Goal: Task Accomplishment & Management: Manage account settings

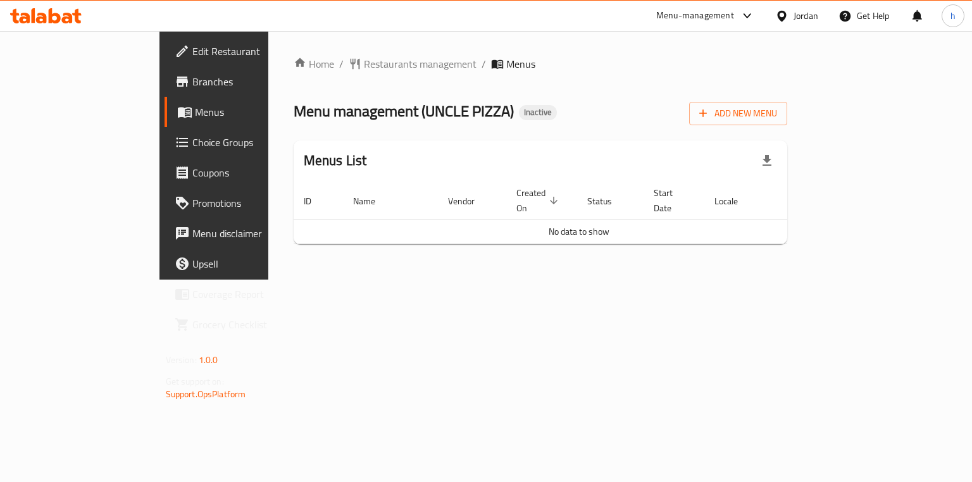
click at [788, 128] on div "Home / Restaurants management / Menus Menu management ( UNCLE PIZZA ) Inactive …" at bounding box center [541, 155] width 494 height 198
click at [777, 109] on span "Add New Menu" at bounding box center [738, 114] width 78 height 16
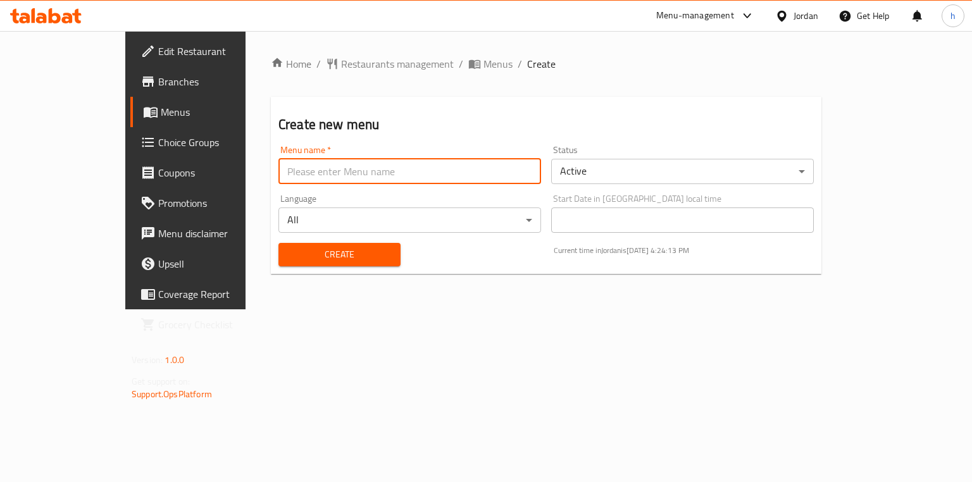
click at [335, 172] on input "text" at bounding box center [409, 171] width 263 height 25
type input "14/9"
drag, startPoint x: 273, startPoint y: 256, endPoint x: 281, endPoint y: 246, distance: 12.7
click at [292, 247] on span "Create" at bounding box center [340, 255] width 102 height 16
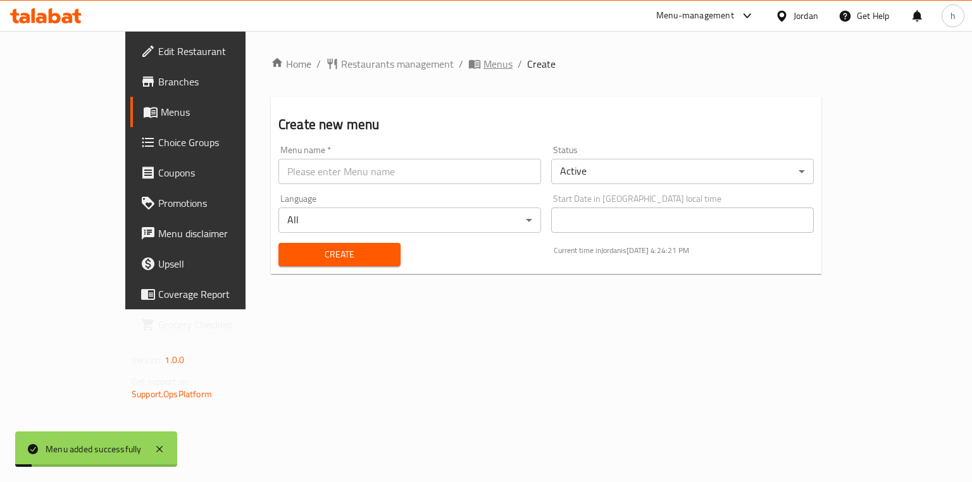
click at [484, 67] on span "Menus" at bounding box center [498, 63] width 29 height 15
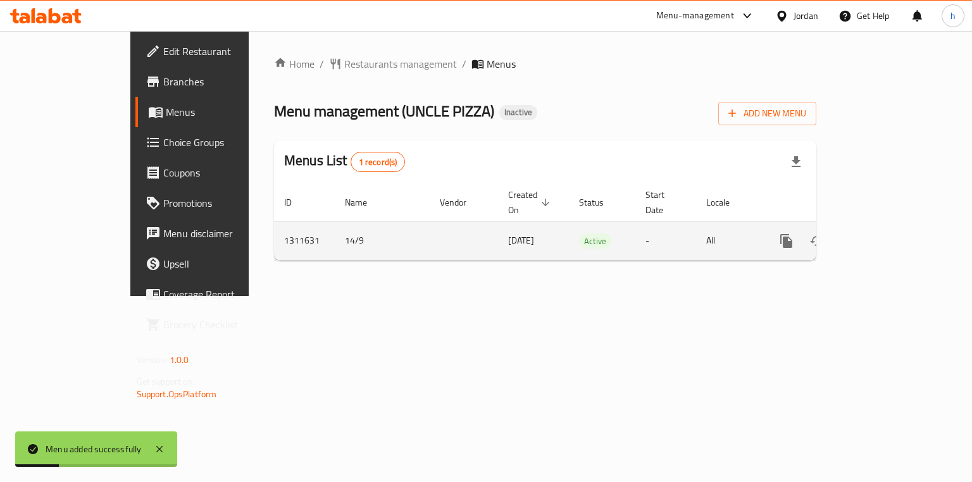
click at [885, 234] on icon "enhanced table" at bounding box center [877, 241] width 15 height 15
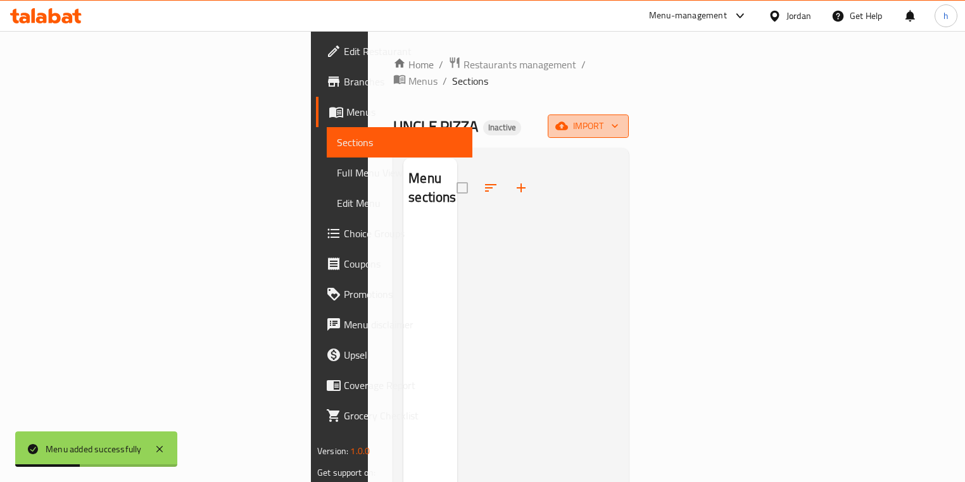
click at [618, 118] on span "import" at bounding box center [588, 126] width 61 height 16
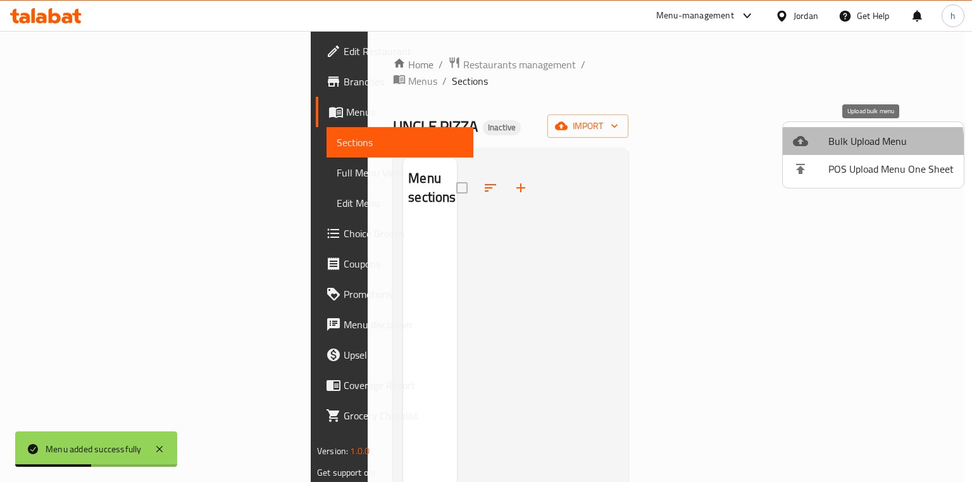
click at [821, 149] on li "Bulk Upload Menu" at bounding box center [873, 141] width 181 height 28
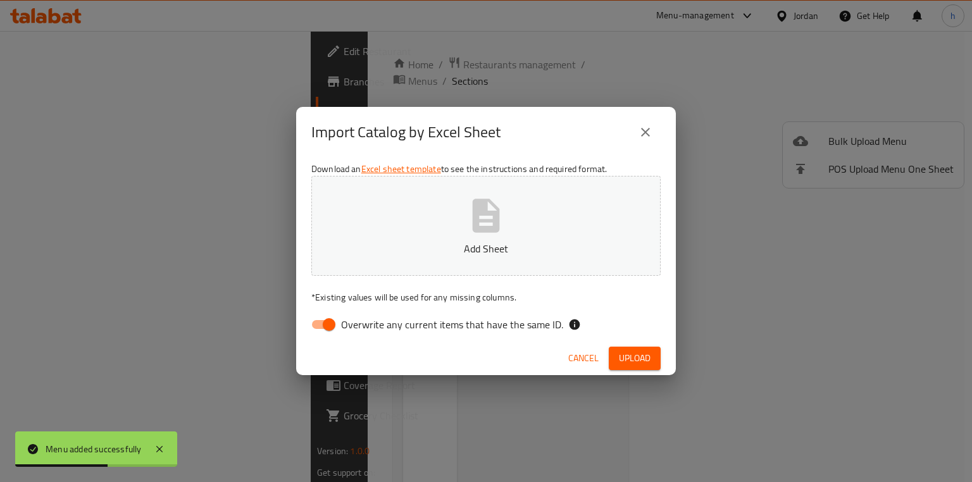
click at [328, 334] on input "Overwrite any current items that have the same ID." at bounding box center [329, 325] width 72 height 24
checkbox input "false"
click at [464, 250] on p "Add Sheet" at bounding box center [486, 248] width 310 height 15
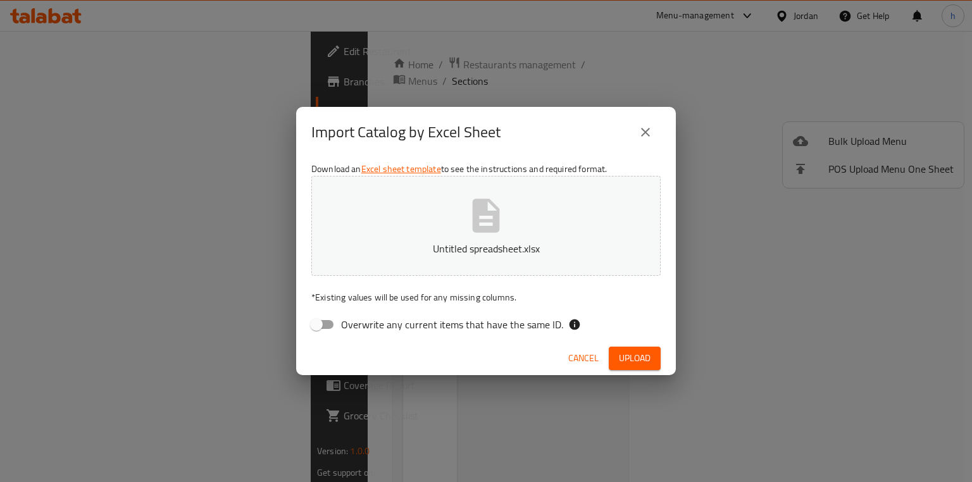
click at [633, 365] on span "Upload" at bounding box center [635, 359] width 32 height 16
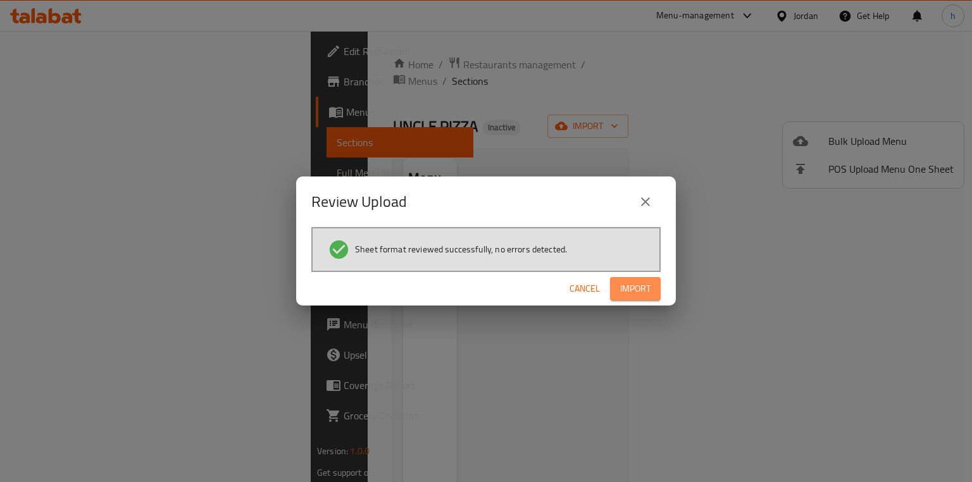
click at [612, 291] on button "Import" at bounding box center [635, 288] width 51 height 23
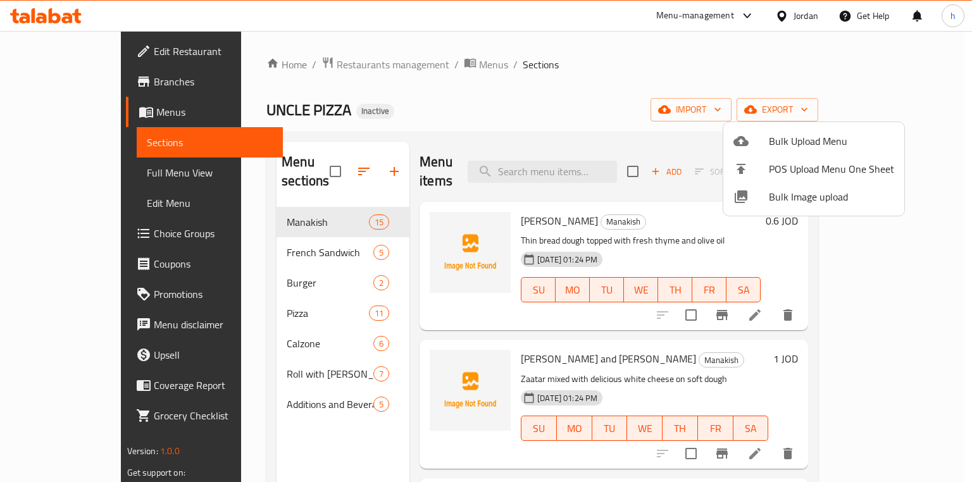
click at [529, 100] on div at bounding box center [486, 241] width 972 height 482
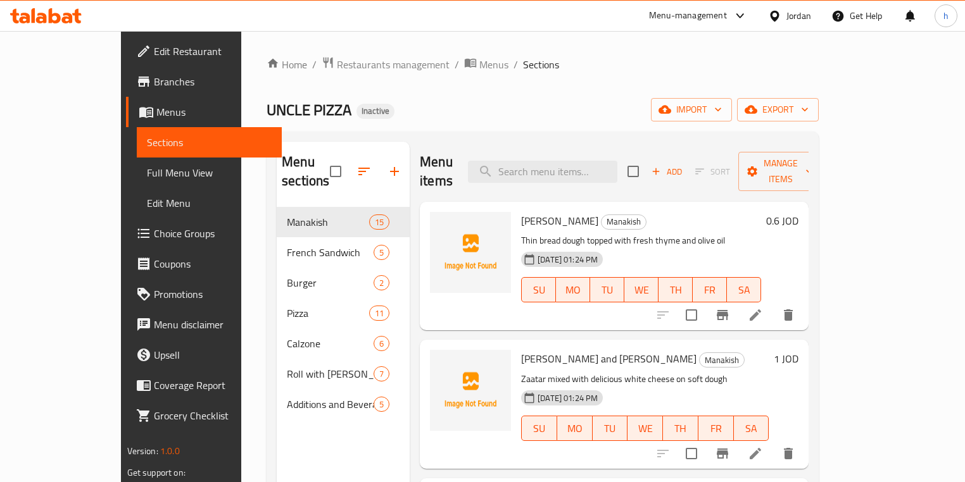
click at [147, 175] on span "Full Menu View" at bounding box center [209, 172] width 125 height 15
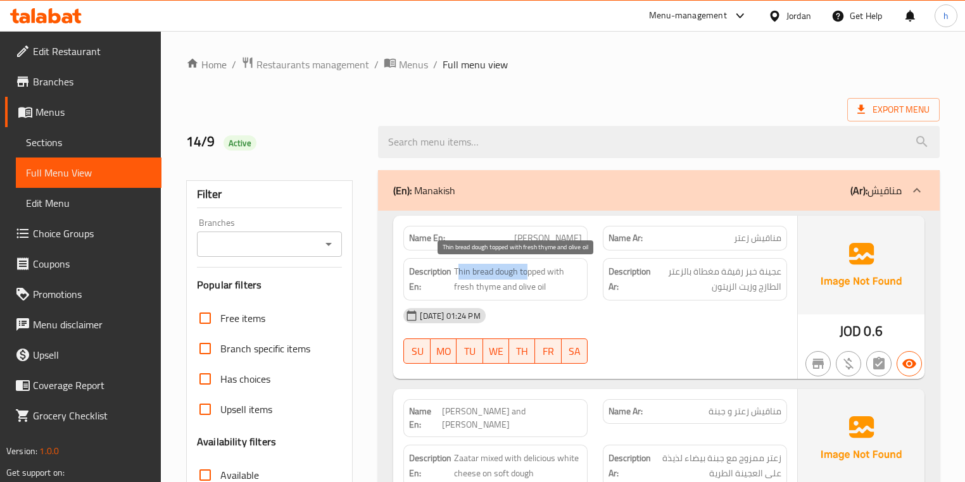
drag, startPoint x: 456, startPoint y: 278, endPoint x: 527, endPoint y: 276, distance: 70.9
click at [527, 276] on span "Thin bread dough topped with fresh thyme and olive oil" at bounding box center [518, 279] width 128 height 31
drag, startPoint x: 545, startPoint y: 273, endPoint x: 594, endPoint y: 302, distance: 56.8
click at [594, 302] on div "Name En: Manakish Zaatar Name Ar: مناقيش زعتر Description En: Thin bread dough …" at bounding box center [594, 297] width 403 height 163
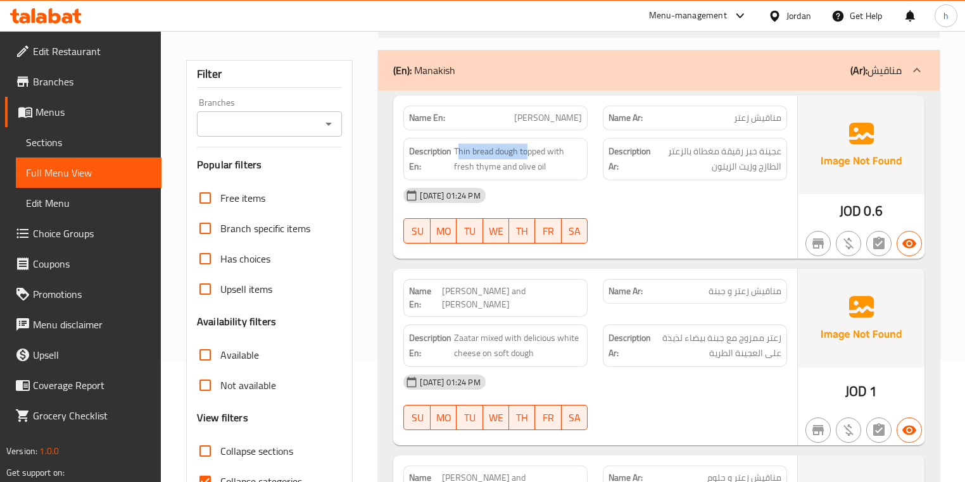
scroll to position [152, 0]
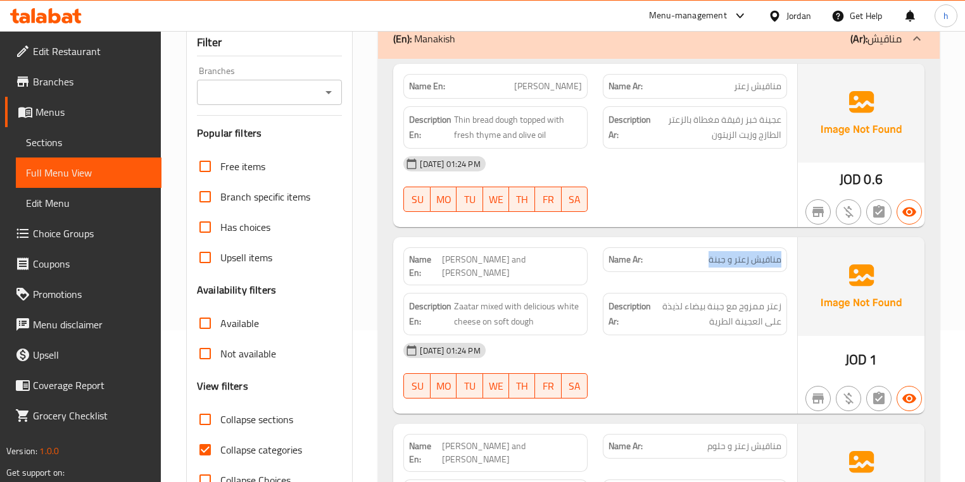
drag, startPoint x: 671, startPoint y: 268, endPoint x: 697, endPoint y: 261, distance: 26.7
click at [697, 261] on div "Name Ar: مناقيش زعتر و جبنة" at bounding box center [695, 259] width 184 height 25
click at [713, 263] on span "مناقيش زعتر و جبنة" at bounding box center [744, 259] width 73 height 13
click at [530, 256] on span "[PERSON_NAME] and [PERSON_NAME]" at bounding box center [512, 266] width 140 height 27
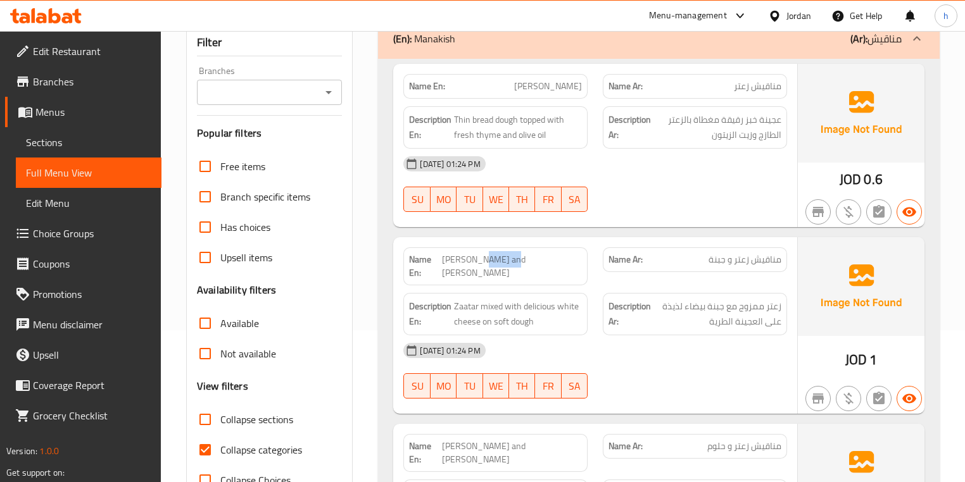
click at [530, 256] on span "[PERSON_NAME] and [PERSON_NAME]" at bounding box center [512, 266] width 140 height 27
click at [542, 299] on span "Zaatar mixed with delicious white cheese on soft dough" at bounding box center [518, 314] width 128 height 31
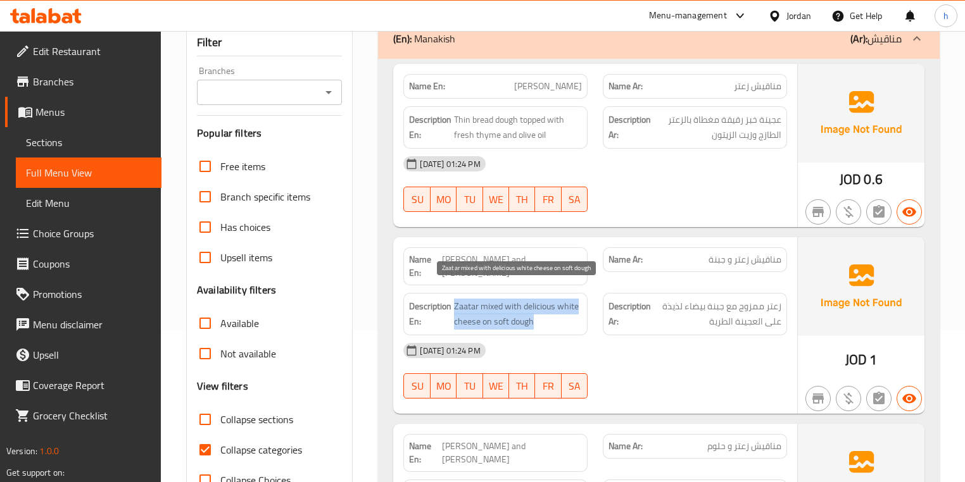
click at [542, 299] on span "Zaatar mixed with delicious white cheese on soft dough" at bounding box center [518, 314] width 128 height 31
click at [495, 299] on span "Zaatar mixed with delicious white cheese on soft dough" at bounding box center [518, 314] width 128 height 31
click at [480, 299] on span "Zaatar mixed with delicious white cheese on soft dough" at bounding box center [518, 314] width 128 height 31
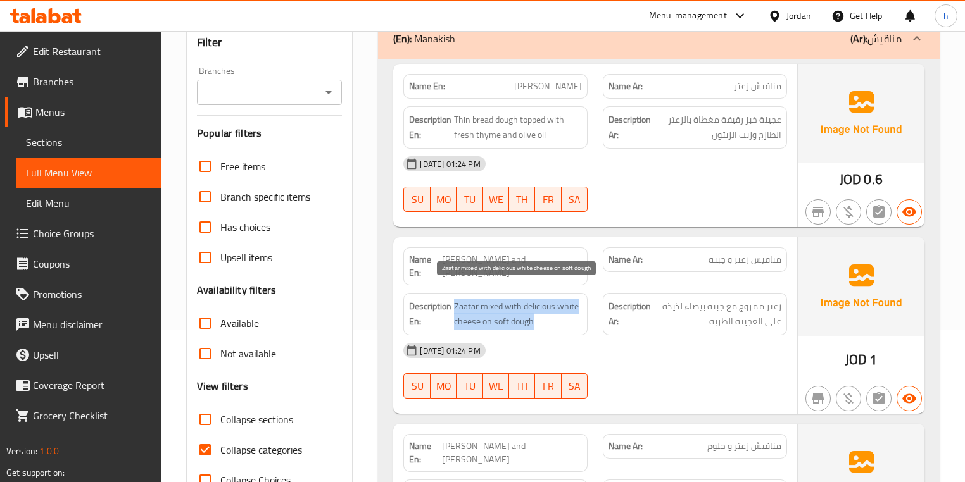
click at [480, 299] on span "Zaatar mixed with delicious white cheese on soft dough" at bounding box center [518, 314] width 128 height 31
click at [496, 299] on span "Zaatar mixed with delicious white cheese on soft dough" at bounding box center [518, 314] width 128 height 31
drag, startPoint x: 527, startPoint y: 294, endPoint x: 577, endPoint y: 314, distance: 54.5
click at [577, 314] on span "Zaatar mixed with delicious white cheese on soft dough" at bounding box center [518, 314] width 128 height 31
click at [542, 315] on span "Zaatar mixed with delicious white cheese on soft dough" at bounding box center [518, 314] width 128 height 31
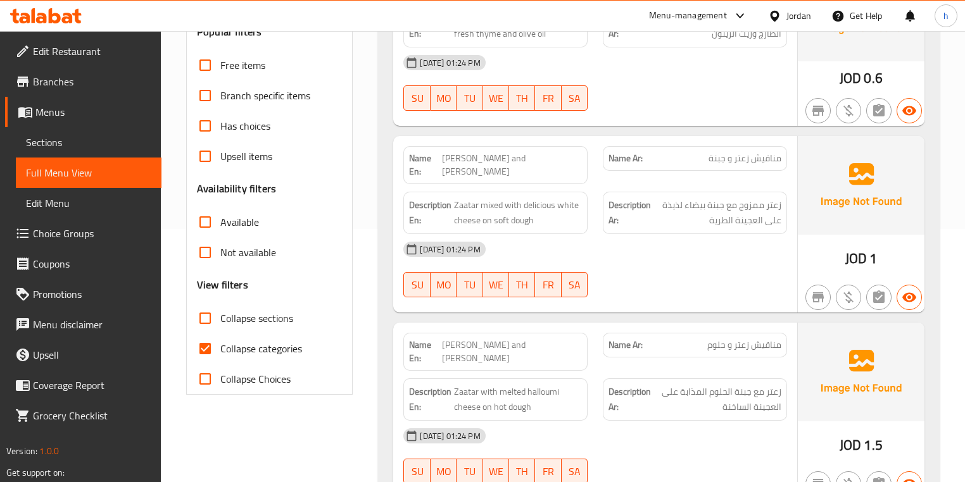
scroll to position [304, 0]
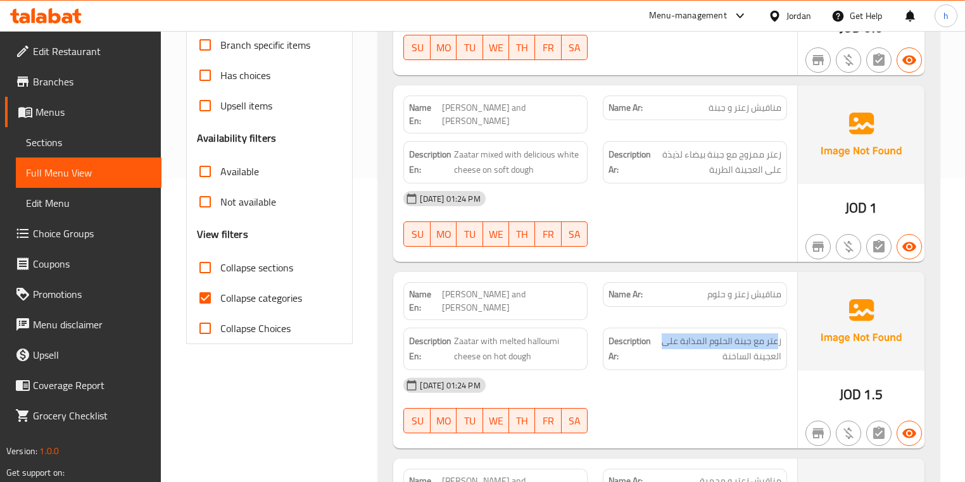
drag, startPoint x: 775, startPoint y: 300, endPoint x: 662, endPoint y: 296, distance: 113.4
click at [662, 320] on div "Description Ar: زعتر مع جبنة الحلوم المذابة على العجينة الساخنة" at bounding box center [694, 349] width 199 height 58
click at [515, 288] on span "[PERSON_NAME] and [PERSON_NAME]" at bounding box center [512, 301] width 140 height 27
click at [468, 282] on div "Name En: Zaatar and Halloumi Manakish" at bounding box center [495, 301] width 184 height 38
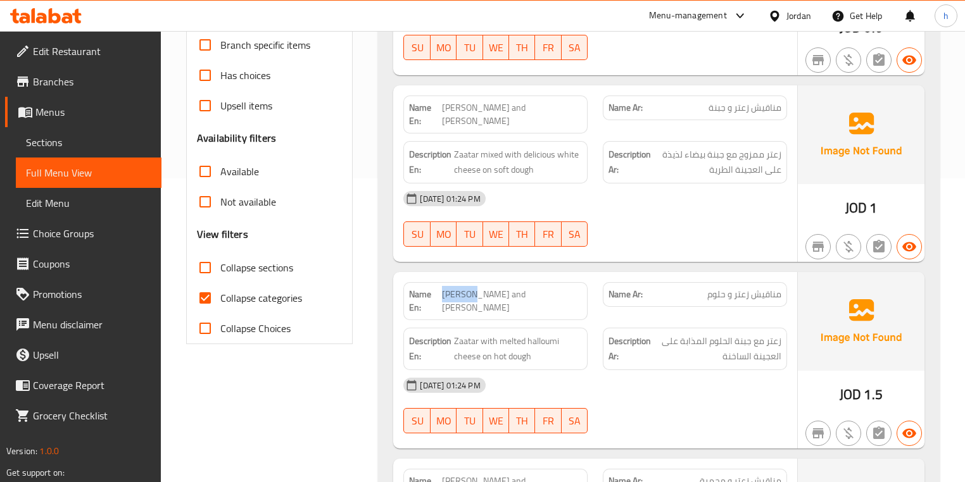
click at [468, 282] on div "Name En: Zaatar and Halloumi Manakish" at bounding box center [495, 301] width 184 height 38
click at [584, 282] on div "Name En: Zaatar and Halloumi Manakish" at bounding box center [495, 301] width 184 height 38
click at [581, 288] on span "[PERSON_NAME] and [PERSON_NAME]" at bounding box center [512, 301] width 140 height 27
click at [561, 288] on span "[PERSON_NAME] and [PERSON_NAME]" at bounding box center [512, 301] width 140 height 27
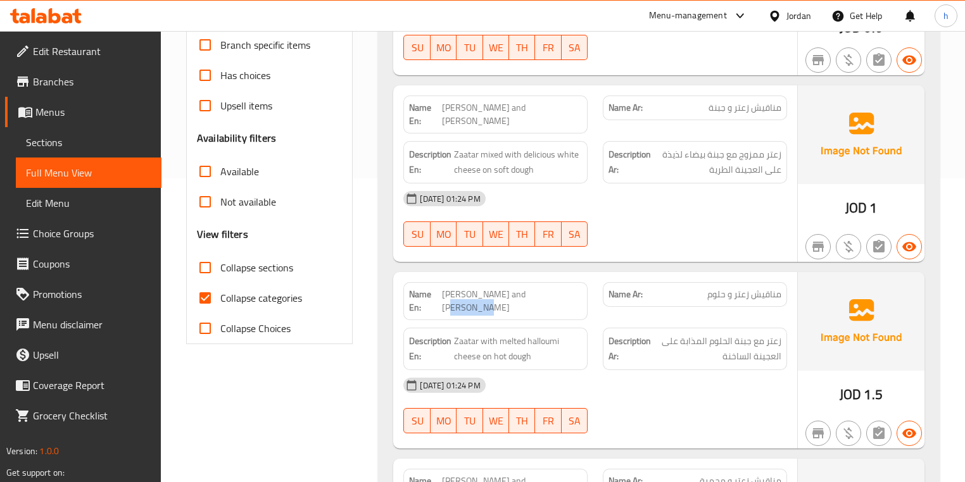
click at [561, 288] on span "[PERSON_NAME] and [PERSON_NAME]" at bounding box center [512, 301] width 140 height 27
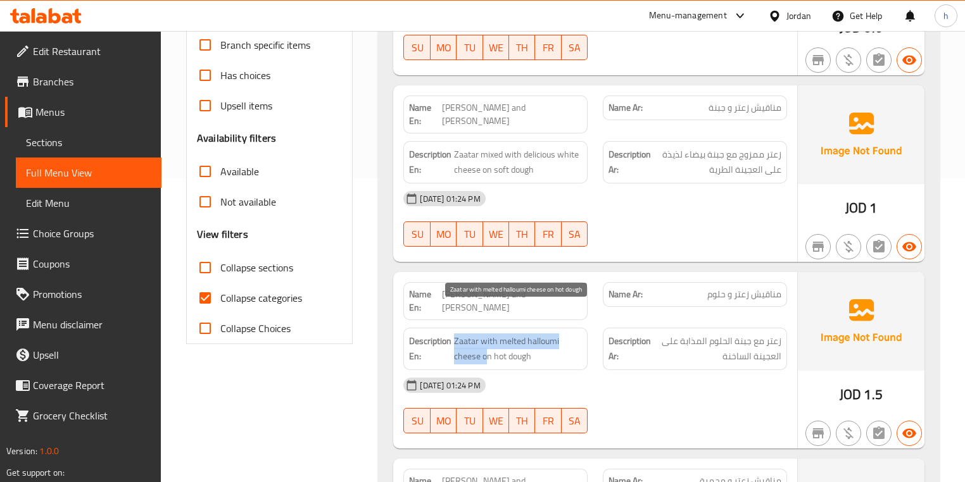
drag, startPoint x: 453, startPoint y: 317, endPoint x: 489, endPoint y: 328, distance: 37.0
click at [489, 334] on span "Zaatar with melted halloumi cheese on hot dough" at bounding box center [518, 349] width 128 height 31
drag, startPoint x: 506, startPoint y: 328, endPoint x: 549, endPoint y: 327, distance: 43.7
click at [549, 334] on span "Zaatar with melted halloumi cheese on hot dough" at bounding box center [518, 349] width 128 height 31
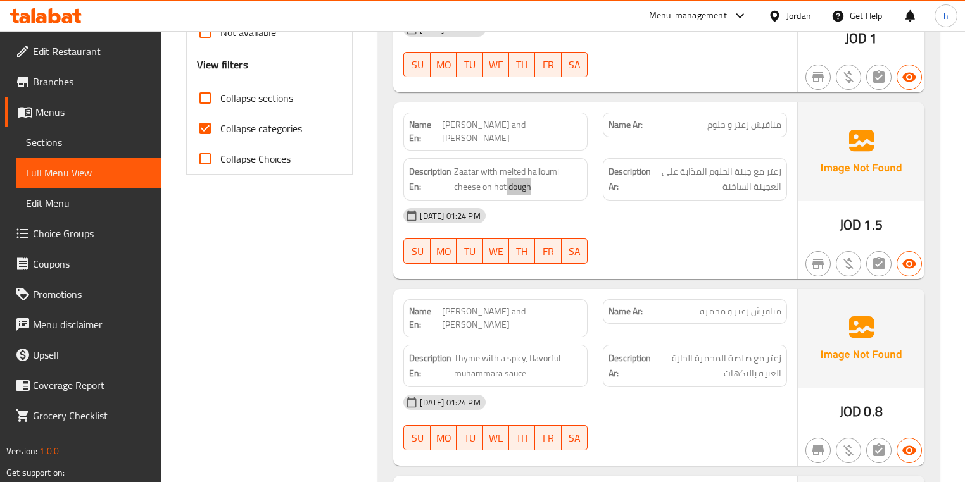
scroll to position [557, 0]
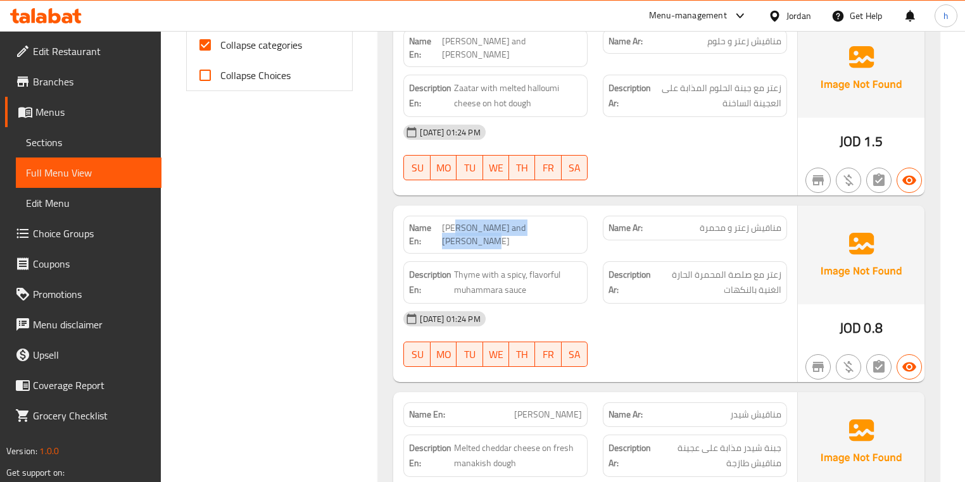
drag, startPoint x: 467, startPoint y: 201, endPoint x: 592, endPoint y: 189, distance: 125.8
click at [592, 208] on div "Name En: Zaatar and Muhammara Manakish" at bounding box center [495, 234] width 199 height 53
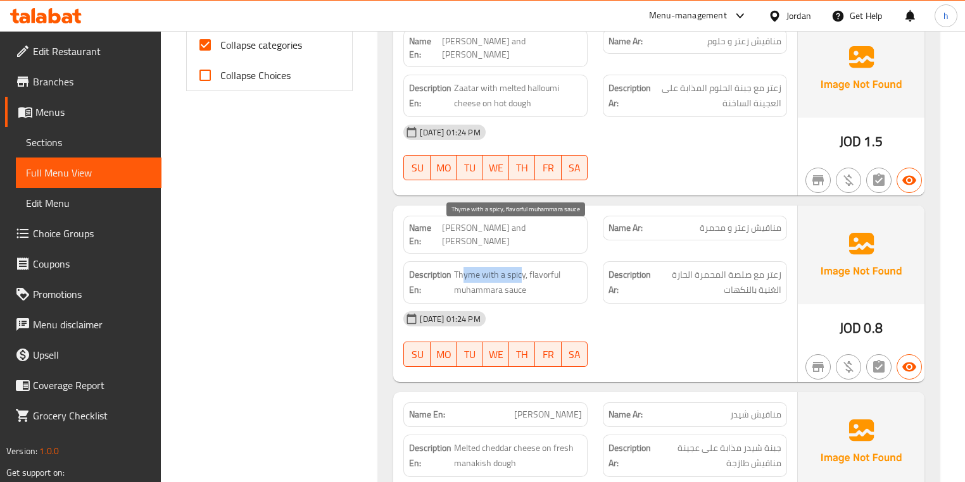
drag, startPoint x: 462, startPoint y: 237, endPoint x: 519, endPoint y: 235, distance: 57.0
click at [519, 267] on span "Thyme with a spicy, flavorful muhammara sauce" at bounding box center [518, 282] width 128 height 31
drag, startPoint x: 539, startPoint y: 232, endPoint x: 510, endPoint y: 246, distance: 32.3
click at [510, 267] on span "Thyme with a spicy, flavorful muhammara sauce" at bounding box center [518, 282] width 128 height 31
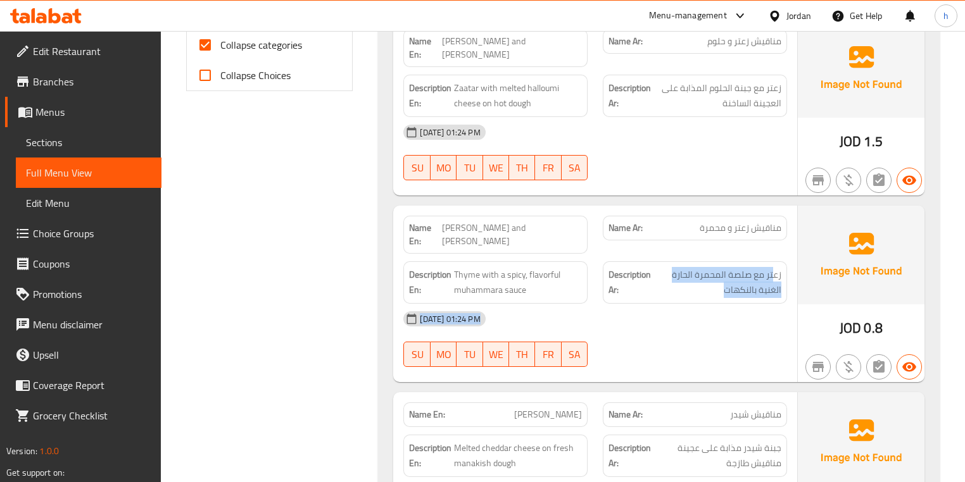
drag, startPoint x: 772, startPoint y: 225, endPoint x: 639, endPoint y: 312, distance: 159.0
click at [639, 312] on div "Name En: Zaatar and Muhammara Manakish Name Ar: مناقيش زعتر و محمرة Description…" at bounding box center [594, 294] width 403 height 177
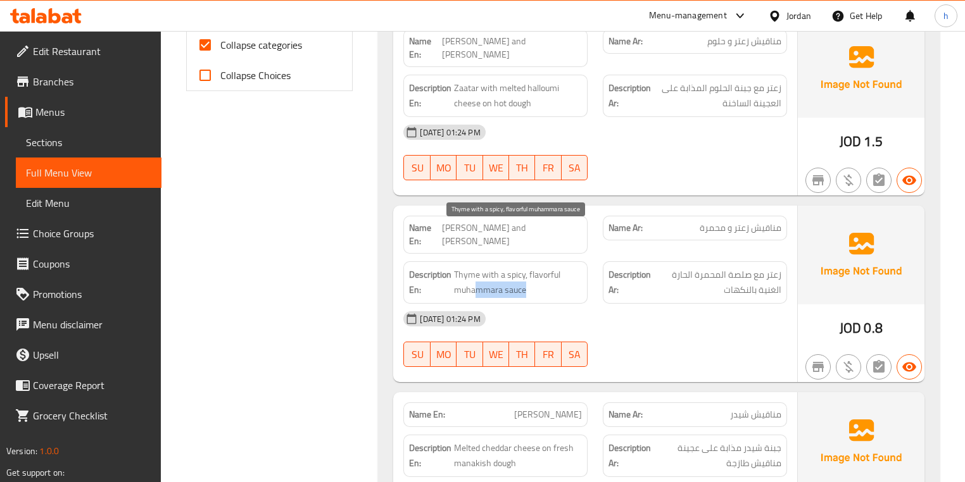
drag, startPoint x: 495, startPoint y: 246, endPoint x: 475, endPoint y: 241, distance: 20.1
click at [475, 261] on div "Description En: Thyme with a spicy, flavorful muhammara sauce" at bounding box center [495, 282] width 184 height 42
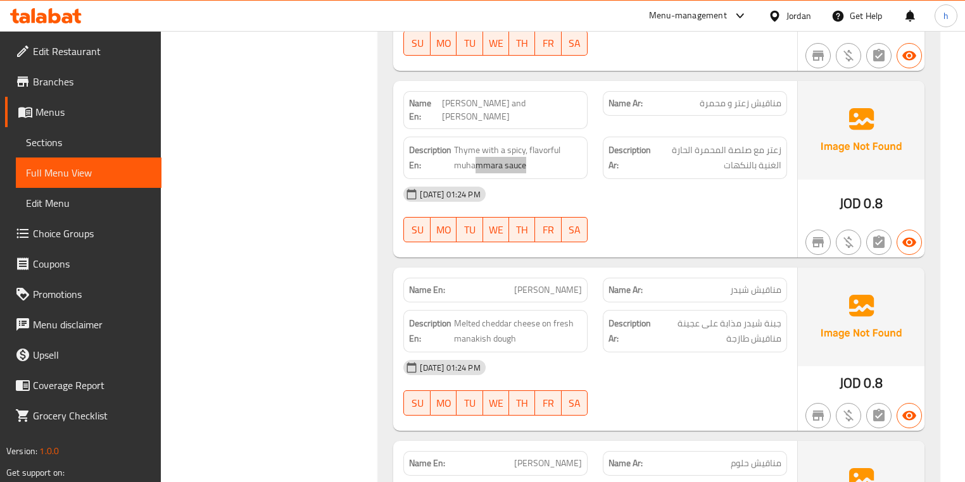
scroll to position [709, 0]
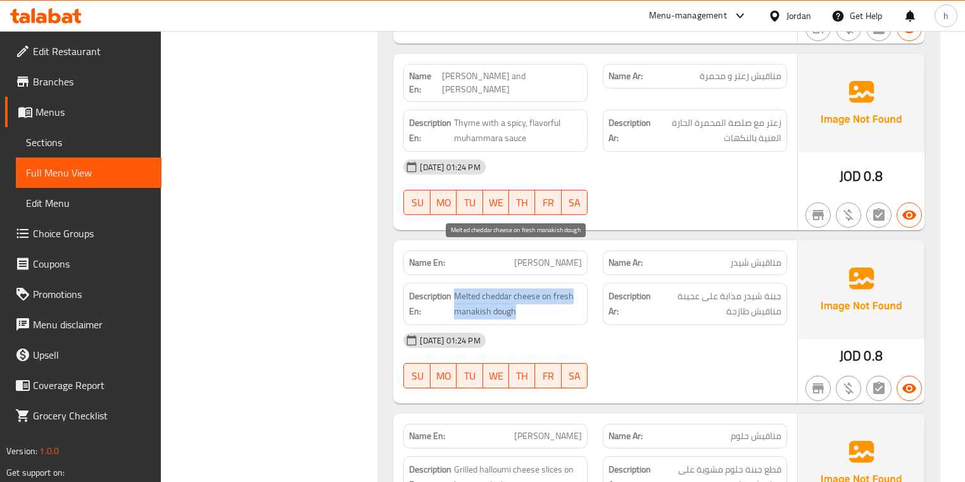
drag, startPoint x: 456, startPoint y: 252, endPoint x: 540, endPoint y: 270, distance: 86.0
click at [540, 289] on span "Melted cheddar cheese on fresh manakish dough" at bounding box center [518, 304] width 128 height 31
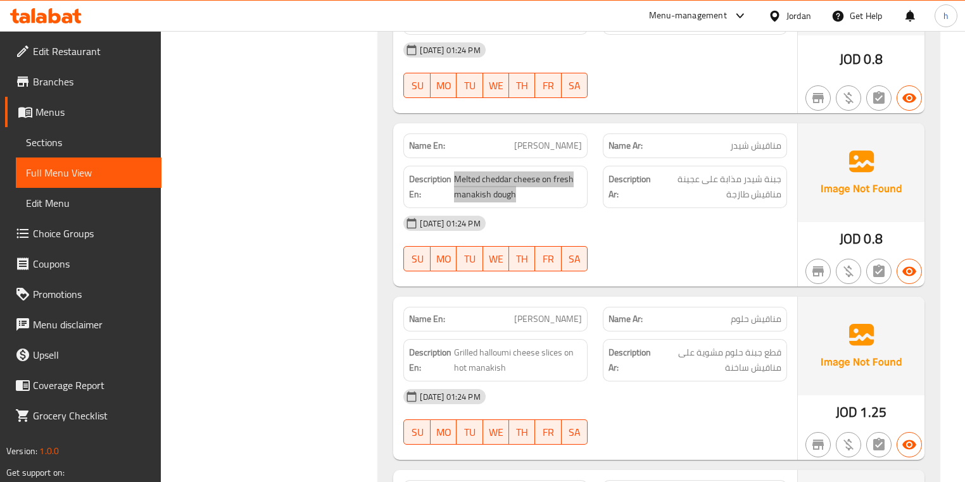
scroll to position [911, 0]
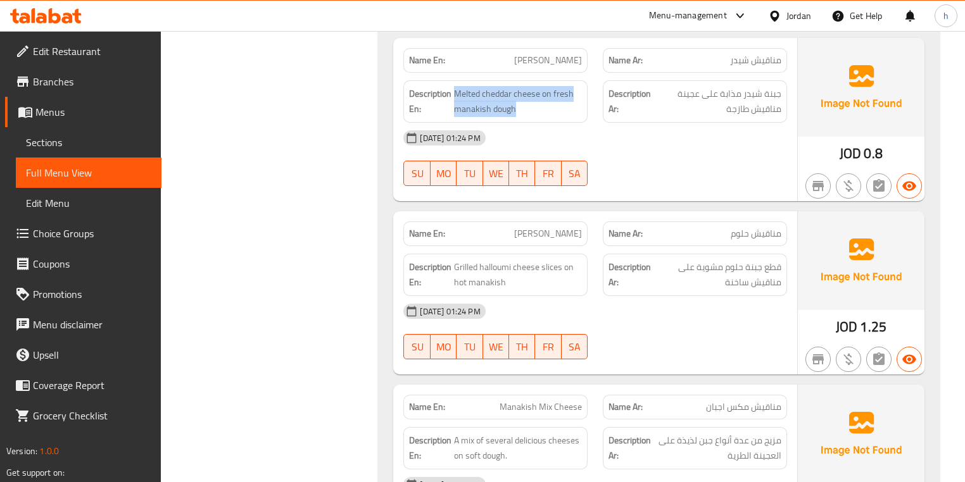
drag, startPoint x: 510, startPoint y: 195, endPoint x: 587, endPoint y: 193, distance: 77.9
click at [587, 222] on div "Name En: Halloumi Manakish" at bounding box center [495, 234] width 184 height 25
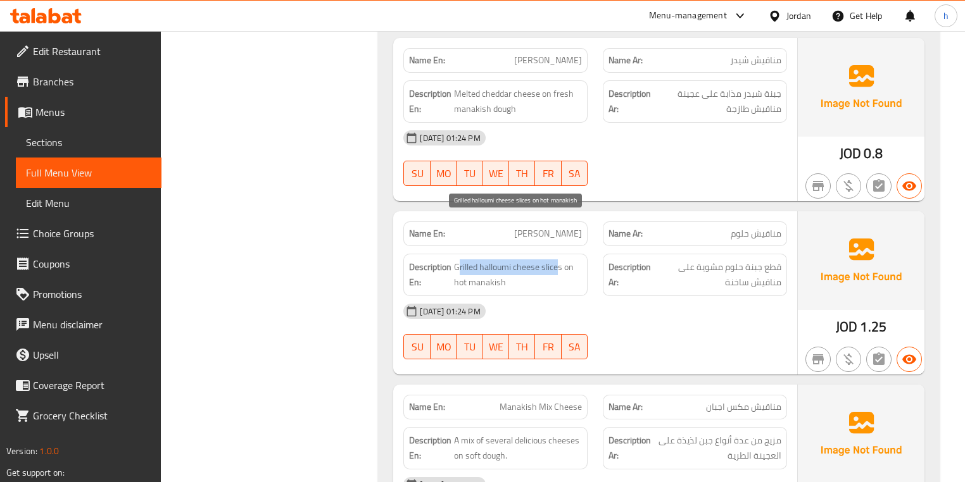
drag, startPoint x: 559, startPoint y: 226, endPoint x: 459, endPoint y: 218, distance: 100.3
click at [459, 260] on span "Grilled halloumi cheese slices on hot manakish" at bounding box center [518, 275] width 128 height 31
drag, startPoint x: 458, startPoint y: 240, endPoint x: 527, endPoint y: 247, distance: 68.8
click at [527, 260] on span "Grilled halloumi cheese slices on hot manakish" at bounding box center [518, 275] width 128 height 31
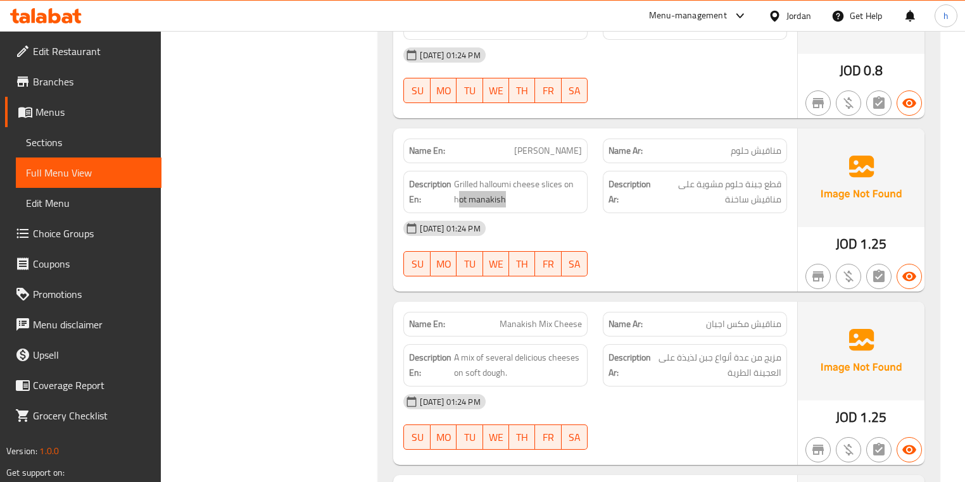
scroll to position [1013, 0]
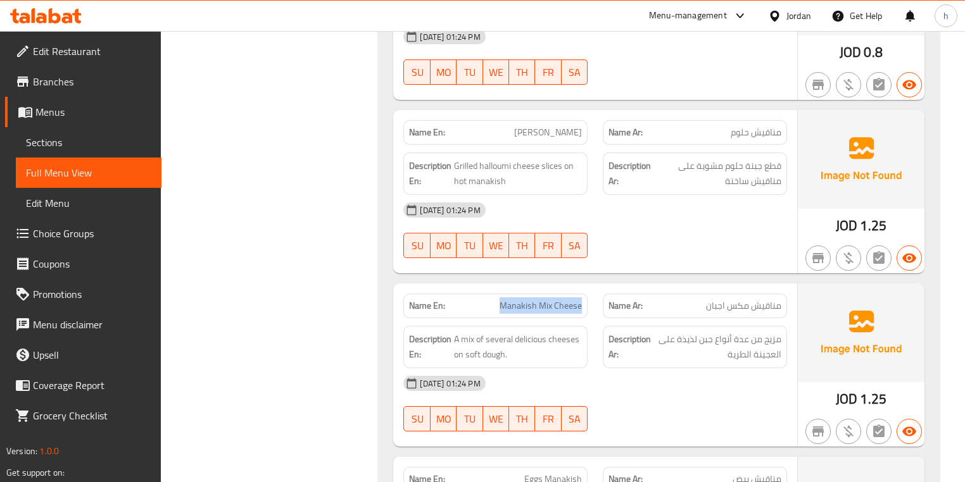
drag, startPoint x: 497, startPoint y: 271, endPoint x: 585, endPoint y: 271, distance: 88.0
click at [585, 294] on div "Name En: Manakish Mix Cheese" at bounding box center [495, 306] width 184 height 25
drag, startPoint x: 457, startPoint y: 296, endPoint x: 568, endPoint y: 328, distance: 116.2
click at [568, 328] on div "Name En: Manakish Mix Cheese Name Ar: مناقيش مكس اجبان Description En: A mix of…" at bounding box center [594, 365] width 403 height 163
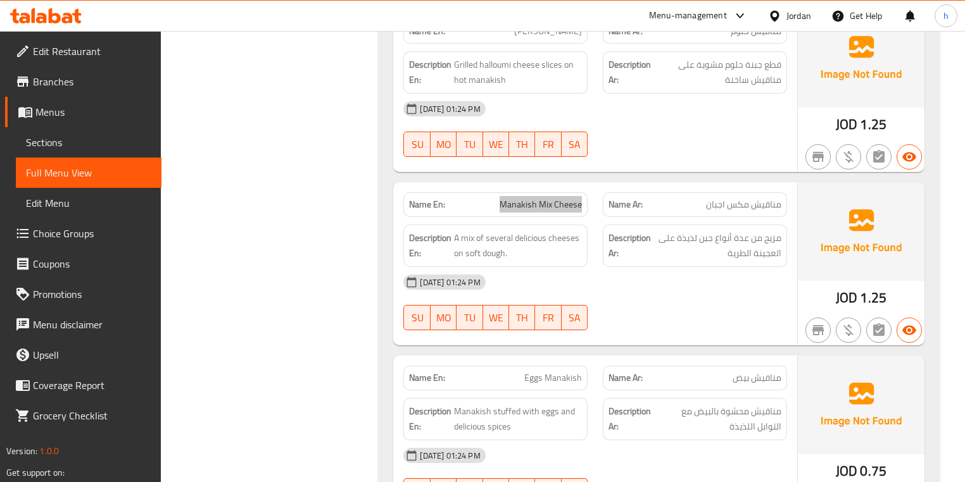
scroll to position [1165, 0]
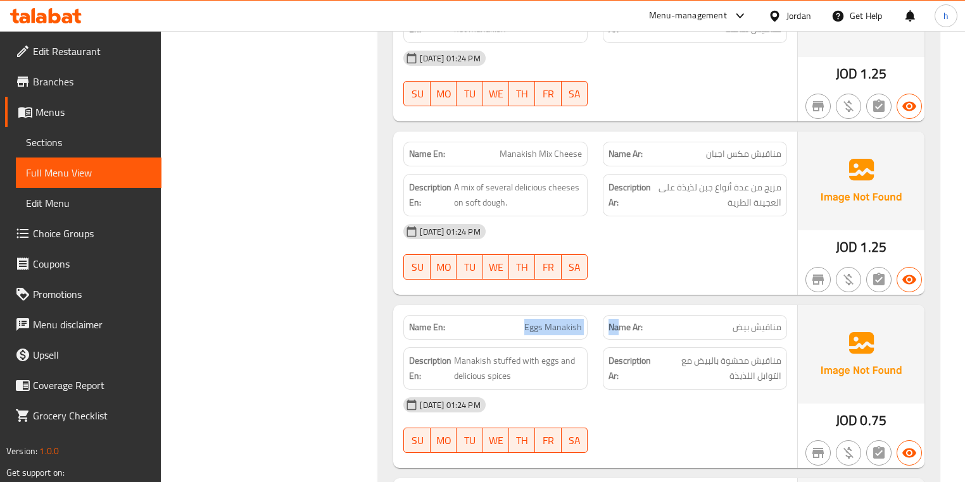
drag, startPoint x: 520, startPoint y: 284, endPoint x: 616, endPoint y: 294, distance: 96.8
click at [616, 308] on div "Name En: Eggs Manakish Name Ar: مناقيش بيض" at bounding box center [595, 328] width 398 height 40
click at [562, 353] on span "Manakish stuffed with eggs and delicious spices" at bounding box center [518, 368] width 128 height 31
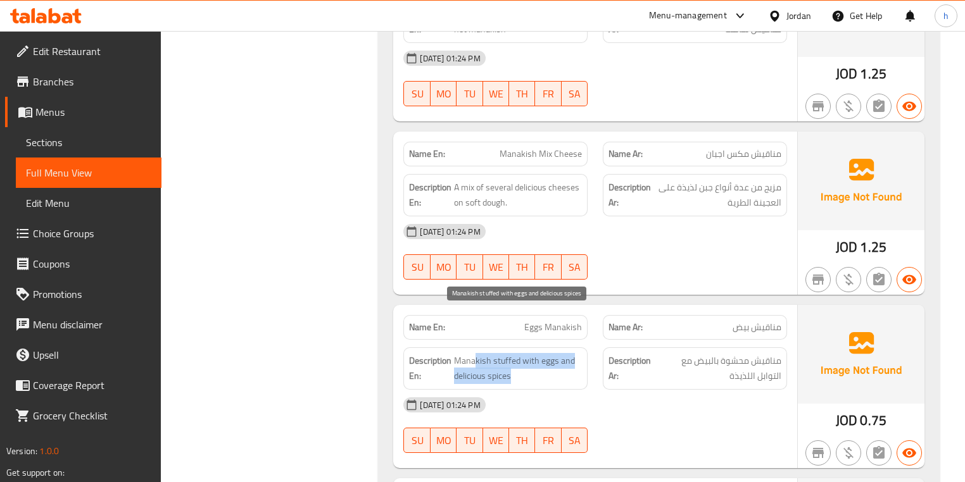
drag, startPoint x: 473, startPoint y: 316, endPoint x: 525, endPoint y: 333, distance: 54.4
click at [525, 353] on span "Manakish stuffed with eggs and delicious spices" at bounding box center [518, 368] width 128 height 31
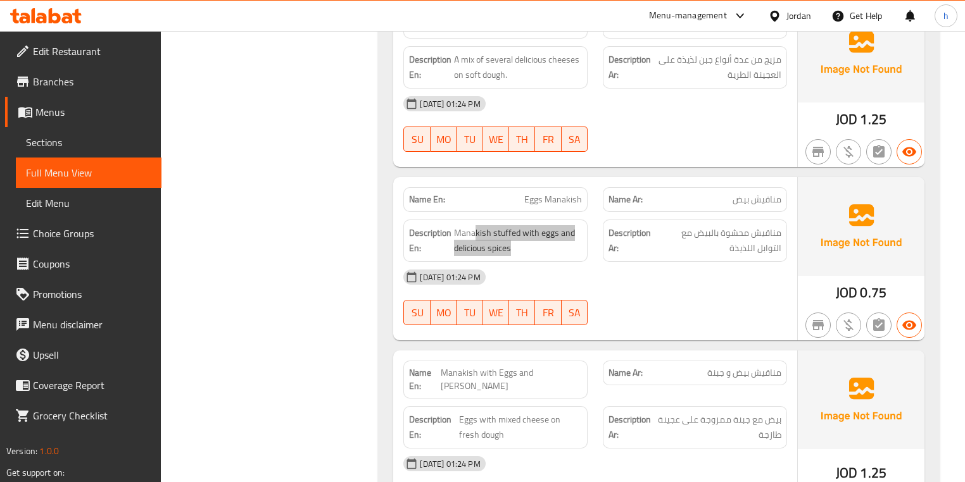
scroll to position [1316, 0]
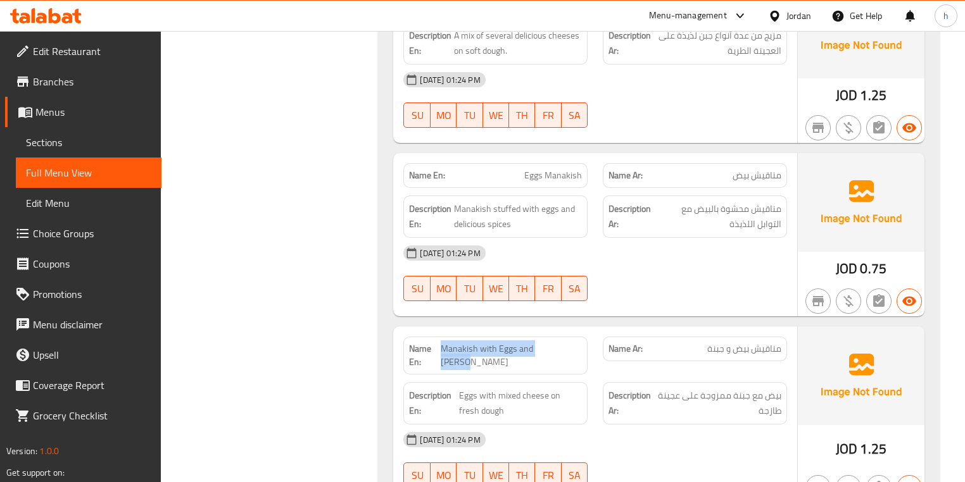
drag, startPoint x: 484, startPoint y: 301, endPoint x: 589, endPoint y: 303, distance: 105.7
click at [589, 329] on div "Name En: Manakish with Eggs and Cheese" at bounding box center [495, 355] width 199 height 53
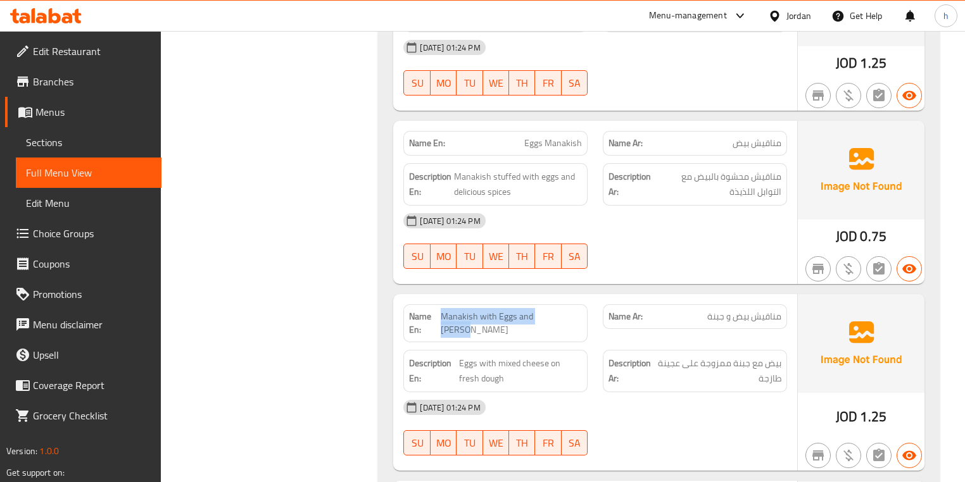
scroll to position [1367, 0]
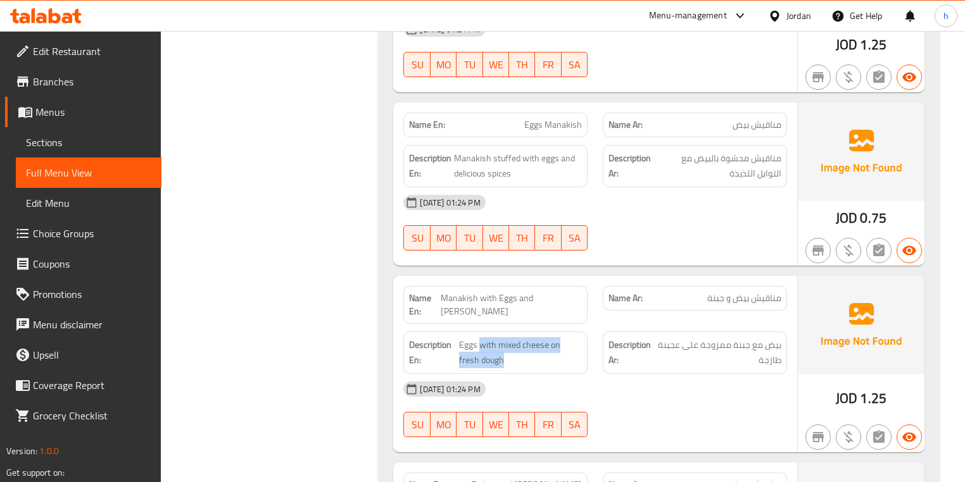
drag, startPoint x: 481, startPoint y: 286, endPoint x: 586, endPoint y: 303, distance: 106.3
click at [586, 332] on div "Description En: Eggs with mixed cheese on fresh dough" at bounding box center [495, 353] width 184 height 42
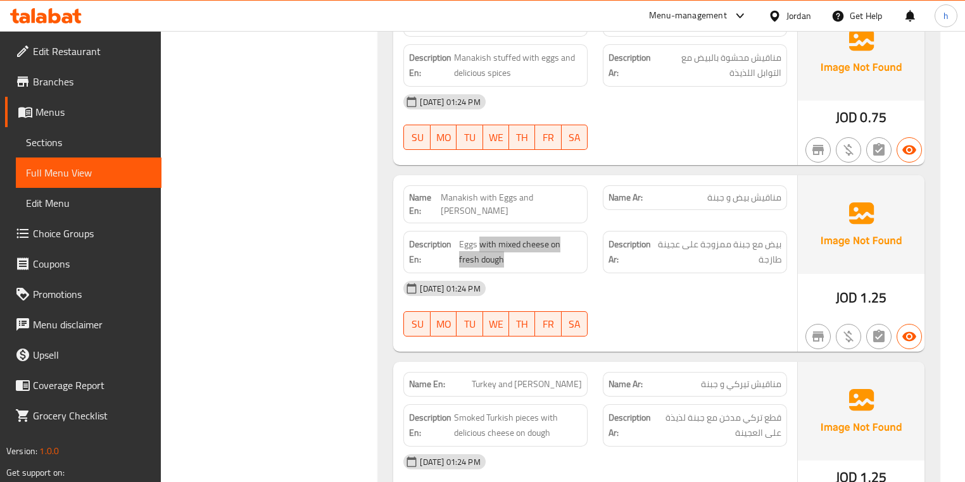
scroll to position [1468, 0]
drag, startPoint x: 478, startPoint y: 326, endPoint x: 597, endPoint y: 326, distance: 119.0
click at [597, 364] on div "Name En: Turkey and Cheese Manakish Name Ar: مناقيش تيركي و جبنة" at bounding box center [595, 384] width 398 height 40
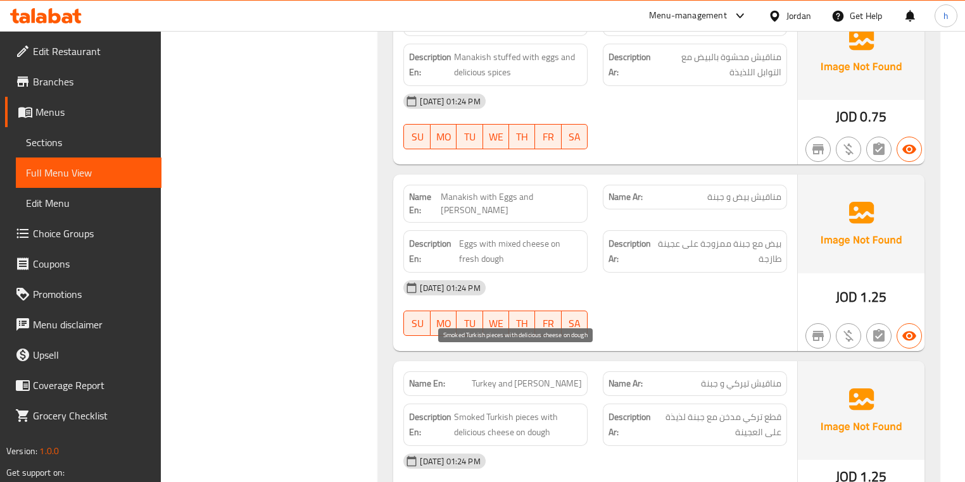
click at [532, 410] on span "Smoked Turkish pieces with delicious cheese on dough" at bounding box center [518, 425] width 128 height 31
drag, startPoint x: 460, startPoint y: 356, endPoint x: 539, endPoint y: 353, distance: 79.2
click at [539, 410] on span "Smoked Turkish pieces with delicious cheese on dough" at bounding box center [518, 425] width 128 height 31
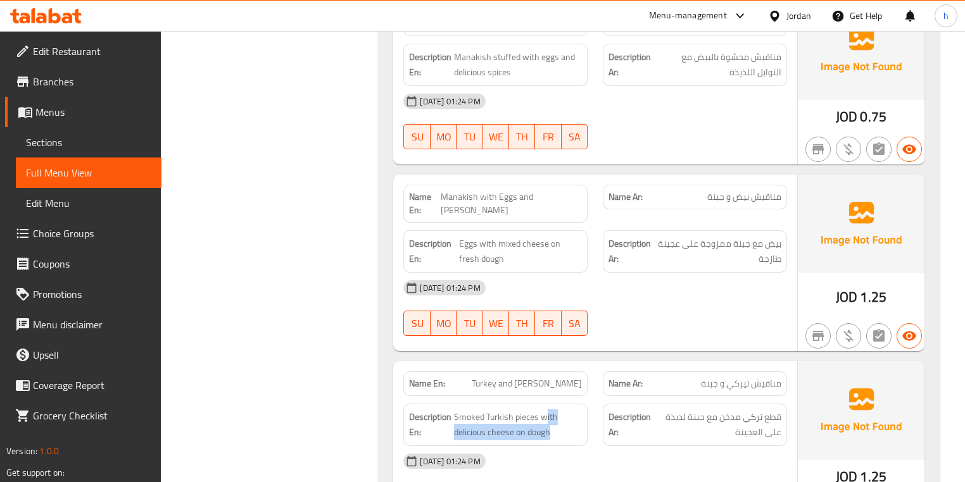
drag, startPoint x: 546, startPoint y: 360, endPoint x: 570, endPoint y: 385, distance: 34.5
click at [570, 404] on div "Description En: Smoked Turkish pieces with delicious cheese on dough" at bounding box center [495, 425] width 184 height 42
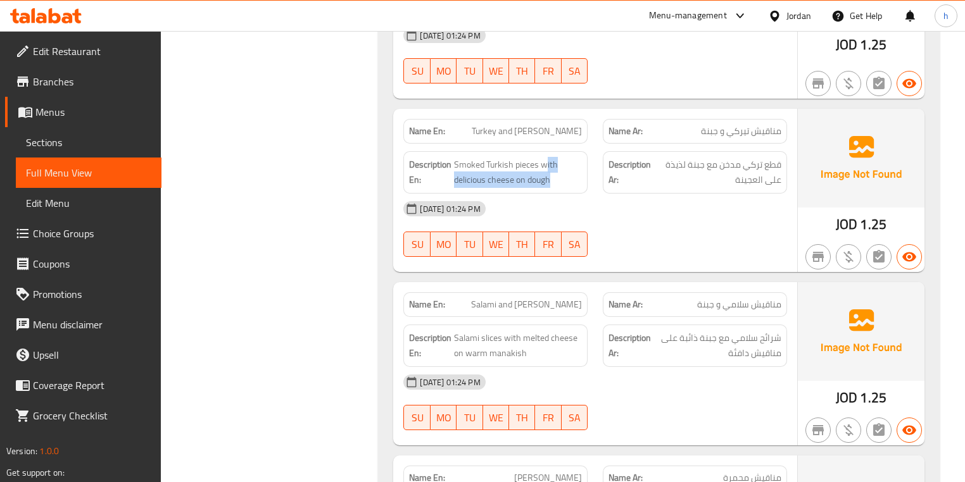
scroll to position [1722, 0]
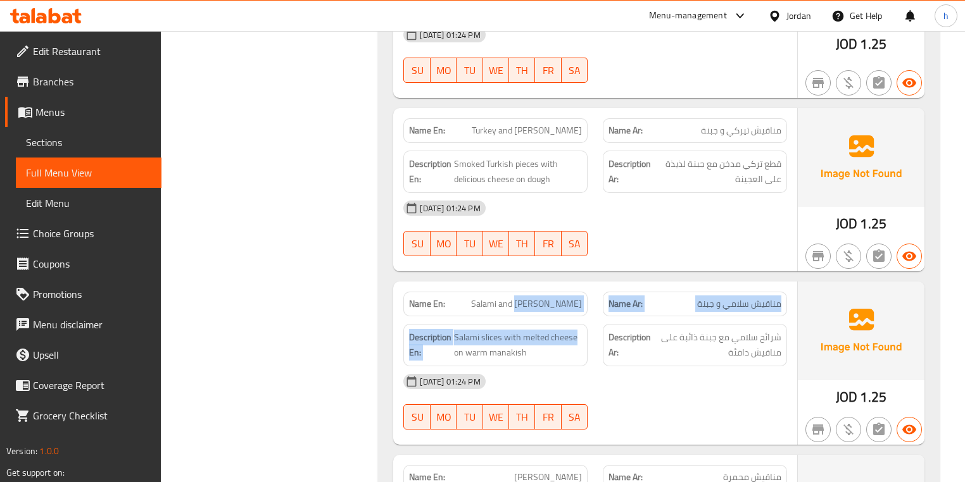
drag, startPoint x: 519, startPoint y: 246, endPoint x: 592, endPoint y: 258, distance: 74.4
click at [592, 282] on div "Name En: Salami and Cheese Manakish Name Ar: مناقيش سلامي و جبنة Description En…" at bounding box center [594, 363] width 403 height 163
click at [518, 316] on div "Description En: Salami slices with melted cheese on warm manakish" at bounding box center [495, 345] width 199 height 58
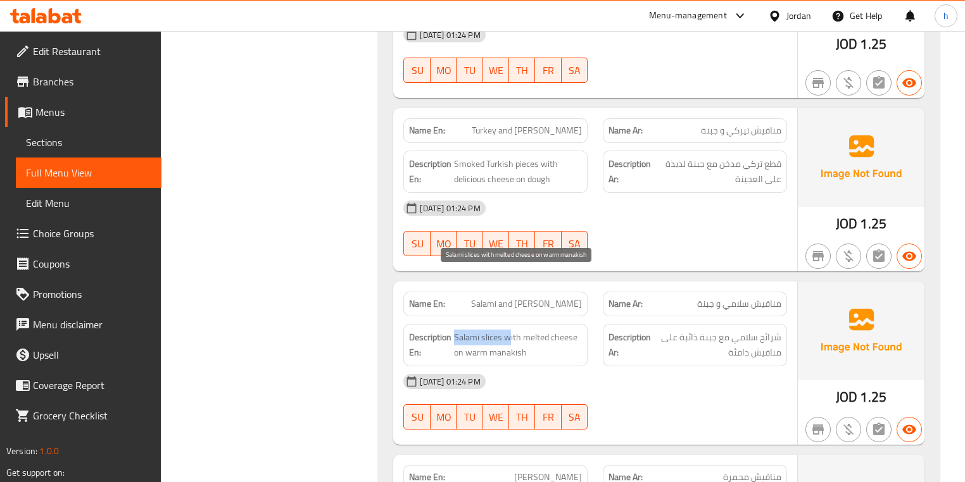
drag, startPoint x: 455, startPoint y: 278, endPoint x: 506, endPoint y: 282, distance: 51.4
click at [506, 330] on span "Salami slices with melted cheese on warm manakish" at bounding box center [518, 345] width 128 height 31
drag, startPoint x: 529, startPoint y: 281, endPoint x: 529, endPoint y: 291, distance: 9.5
click at [529, 330] on span "Salami slices with melted cheese on warm manakish" at bounding box center [518, 345] width 128 height 31
click at [487, 330] on span "Salami slices with melted cheese on warm manakish" at bounding box center [518, 345] width 128 height 31
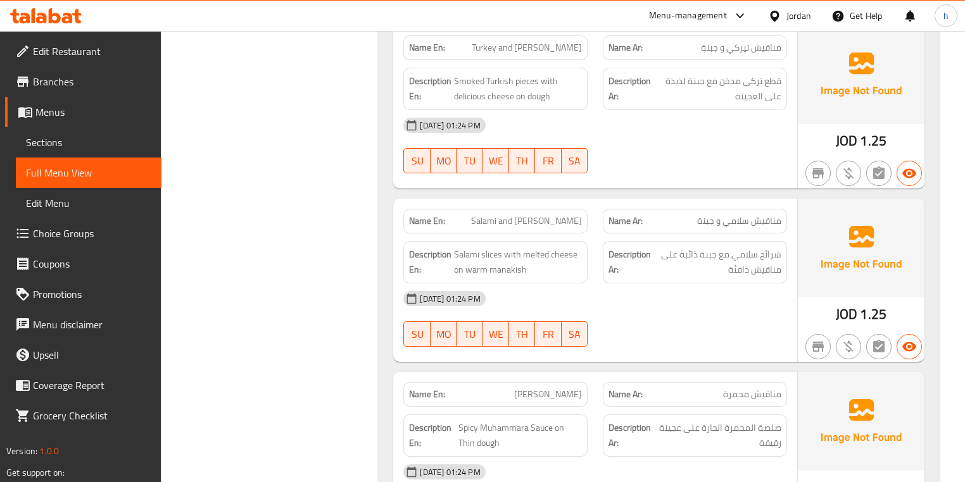
scroll to position [1823, 0]
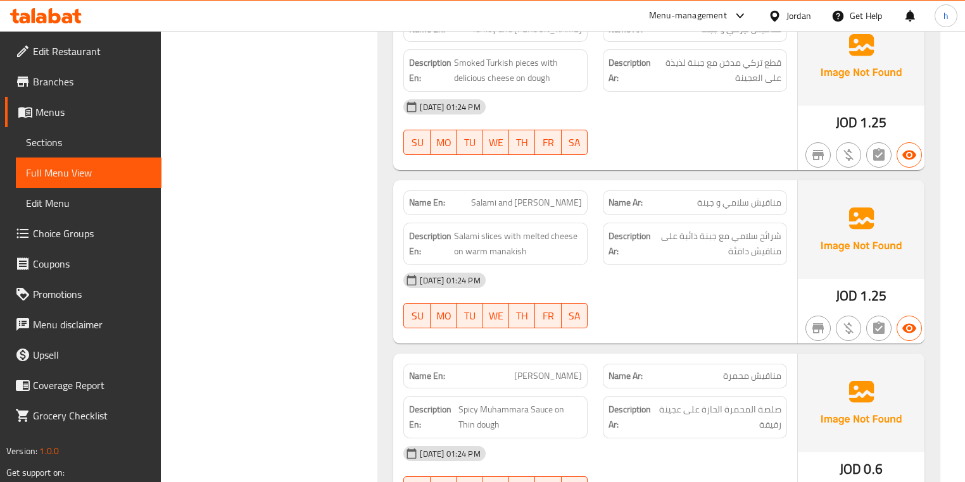
drag, startPoint x: 530, startPoint y: 314, endPoint x: 584, endPoint y: 315, distance: 53.2
click at [584, 364] on div "Name En: Muhammara Manakish" at bounding box center [495, 376] width 184 height 25
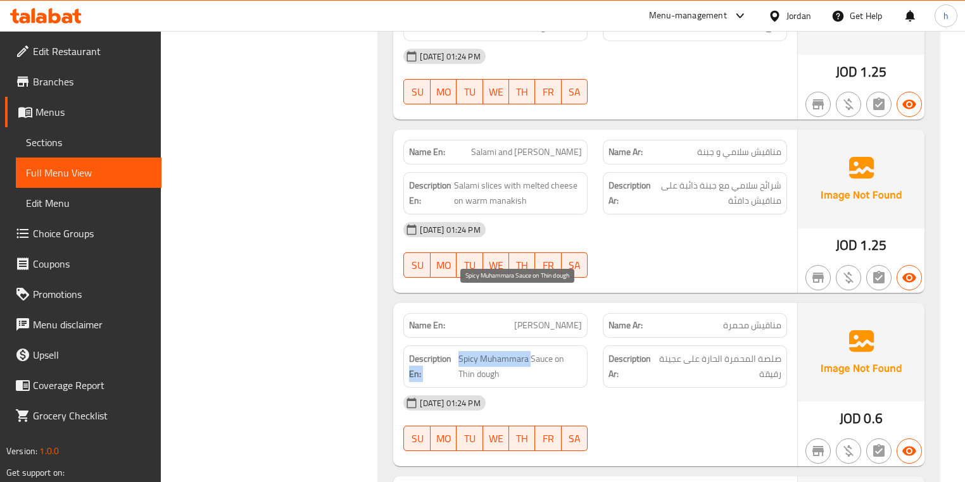
drag, startPoint x: 450, startPoint y: 297, endPoint x: 529, endPoint y: 293, distance: 79.2
click at [529, 351] on h6 "Description En: Spicy Muhammara Sauce on Thin dough" at bounding box center [495, 366] width 173 height 31
drag, startPoint x: 542, startPoint y: 297, endPoint x: 582, endPoint y: 316, distance: 43.3
click at [582, 351] on span "Spicy Muhammara Sauce on Thin dough" at bounding box center [519, 366] width 123 height 31
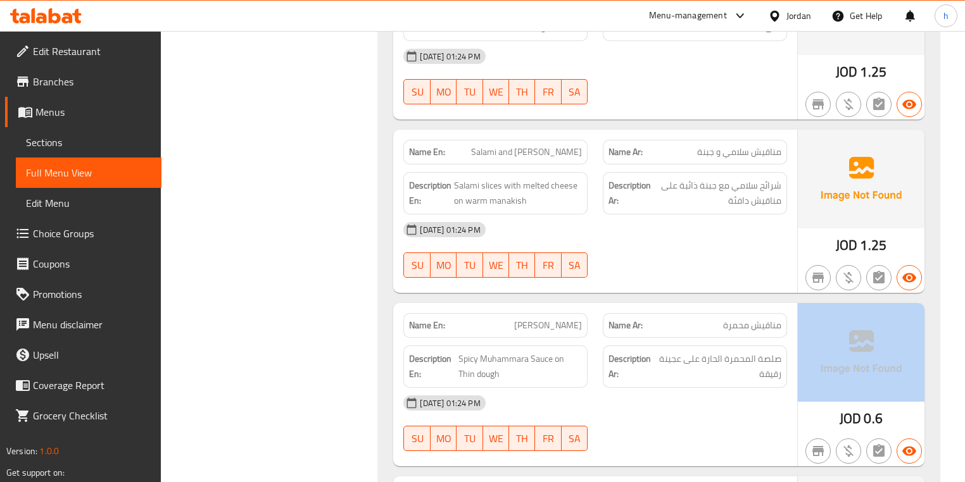
drag, startPoint x: 831, startPoint y: 357, endPoint x: 907, endPoint y: 357, distance: 76.0
click at [907, 357] on div "JOD 0.6" at bounding box center [860, 384] width 127 height 163
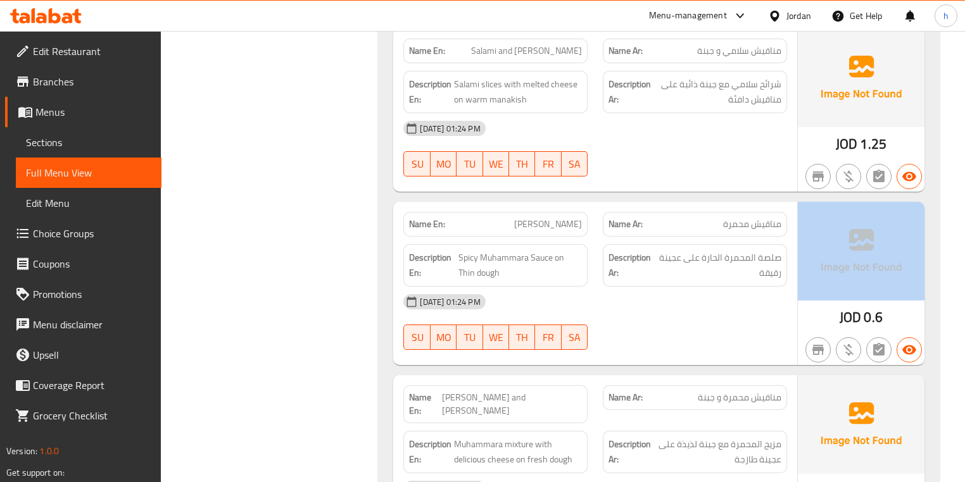
scroll to position [2025, 0]
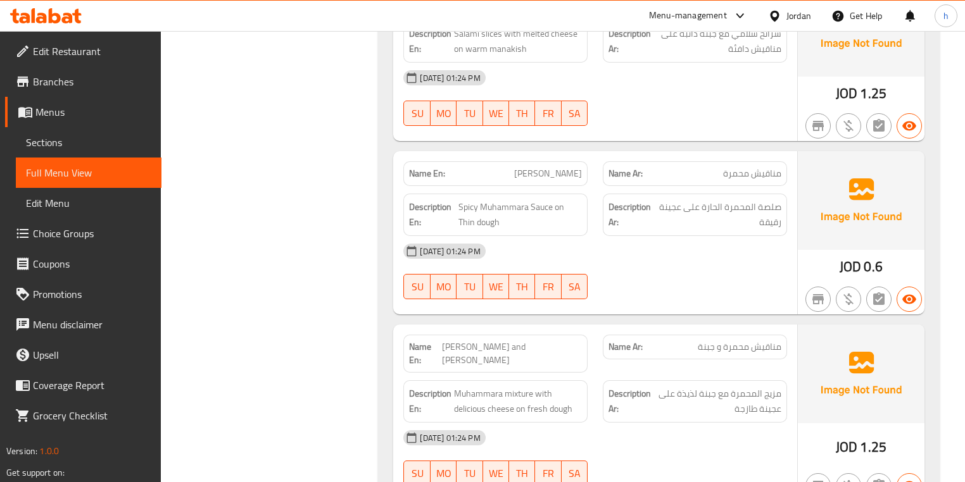
click at [478, 341] on span "Muhammara and Cheese Manakish" at bounding box center [512, 354] width 140 height 27
click at [522, 341] on span "Muhammara and Cheese Manakish" at bounding box center [512, 354] width 140 height 27
click at [560, 341] on span "Muhammara and Cheese Manakish" at bounding box center [512, 354] width 140 height 27
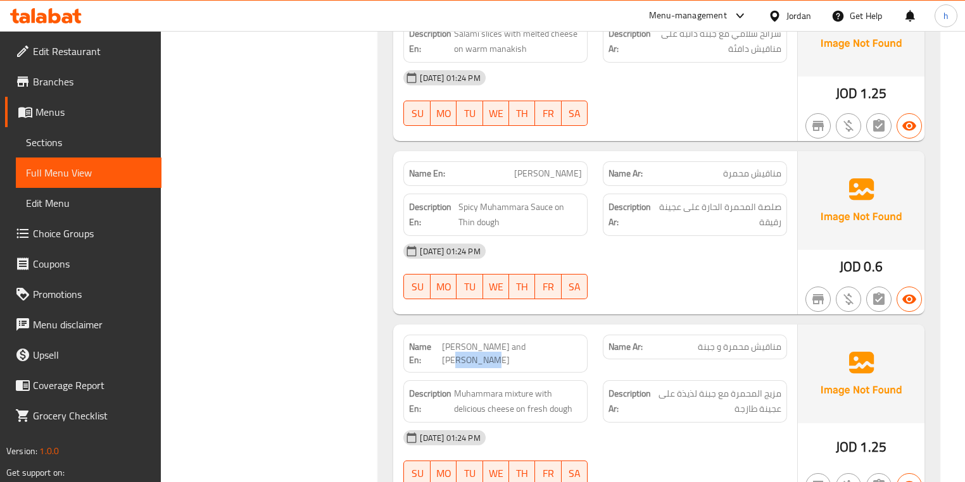
click at [560, 341] on span "Muhammara and Cheese Manakish" at bounding box center [512, 354] width 140 height 27
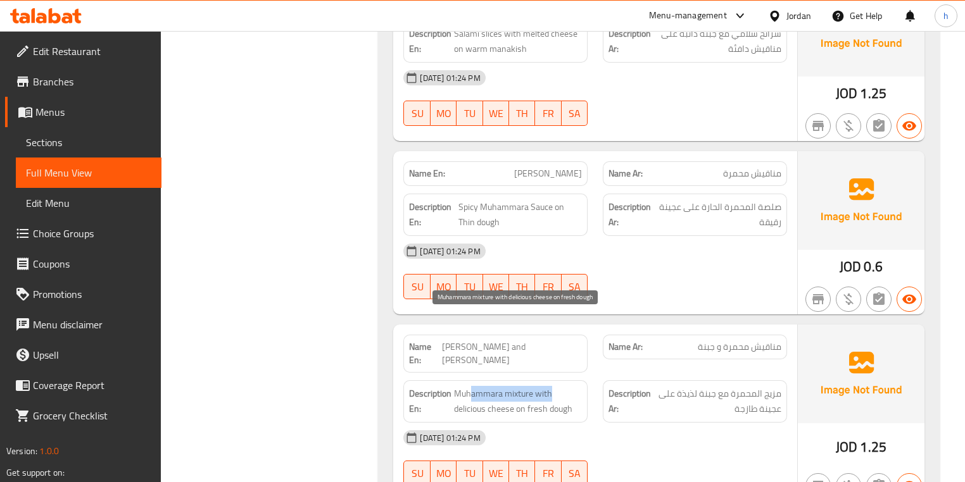
drag, startPoint x: 470, startPoint y: 323, endPoint x: 555, endPoint y: 323, distance: 84.8
click at [555, 386] on span "Muhammara mixture with delicious cheese on fresh dough" at bounding box center [518, 401] width 128 height 31
drag, startPoint x: 463, startPoint y: 337, endPoint x: 494, endPoint y: 337, distance: 31.0
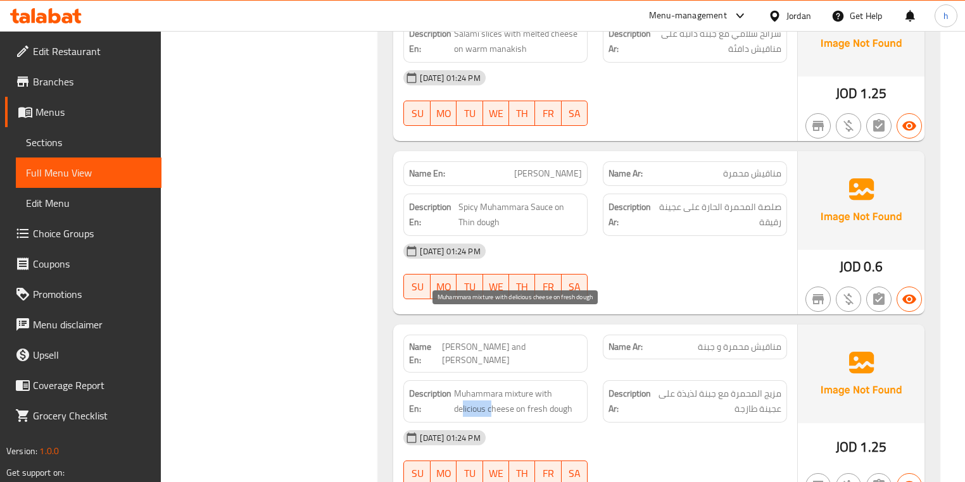
click at [494, 386] on span "Muhammara mixture with delicious cheese on fresh dough" at bounding box center [518, 401] width 128 height 31
click at [525, 386] on span "Muhammara mixture with delicious cheese on fresh dough" at bounding box center [518, 401] width 128 height 31
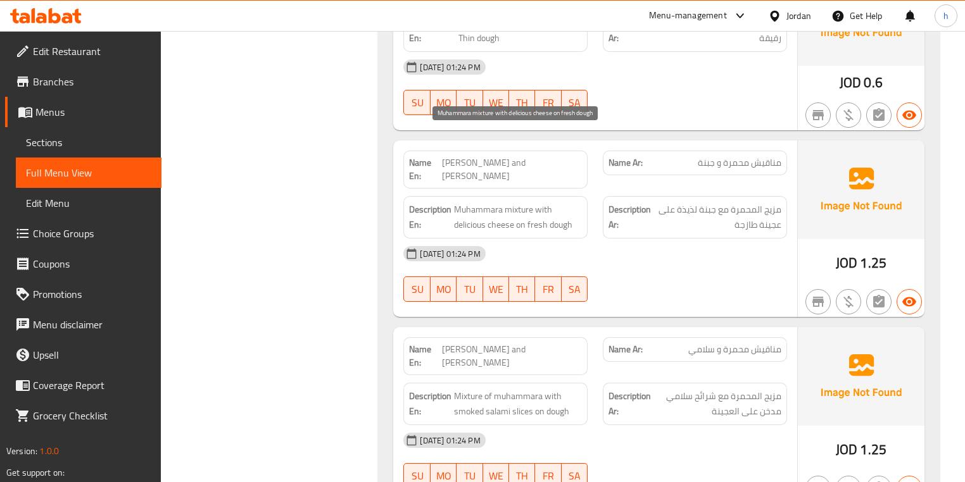
scroll to position [2228, 0]
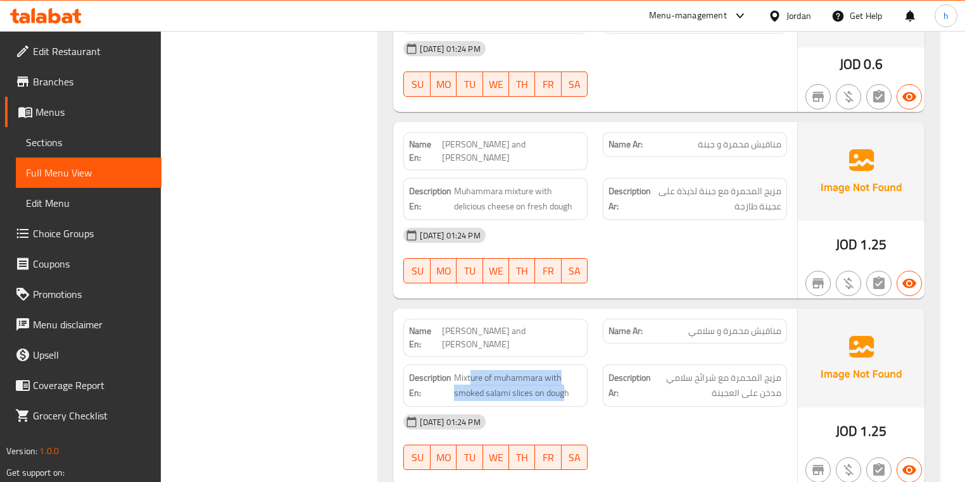
drag, startPoint x: 472, startPoint y: 292, endPoint x: 548, endPoint y: 323, distance: 82.4
click at [556, 365] on div "Description En: Mixture of muhammara with smoked salami slices on dough" at bounding box center [495, 386] width 184 height 42
click at [527, 407] on div "14-09-2025 01:24 PM" at bounding box center [595, 422] width 398 height 30
drag, startPoint x: 527, startPoint y: 325, endPoint x: 557, endPoint y: 325, distance: 30.4
click at [554, 407] on div "14-09-2025 01:24 PM" at bounding box center [595, 422] width 398 height 30
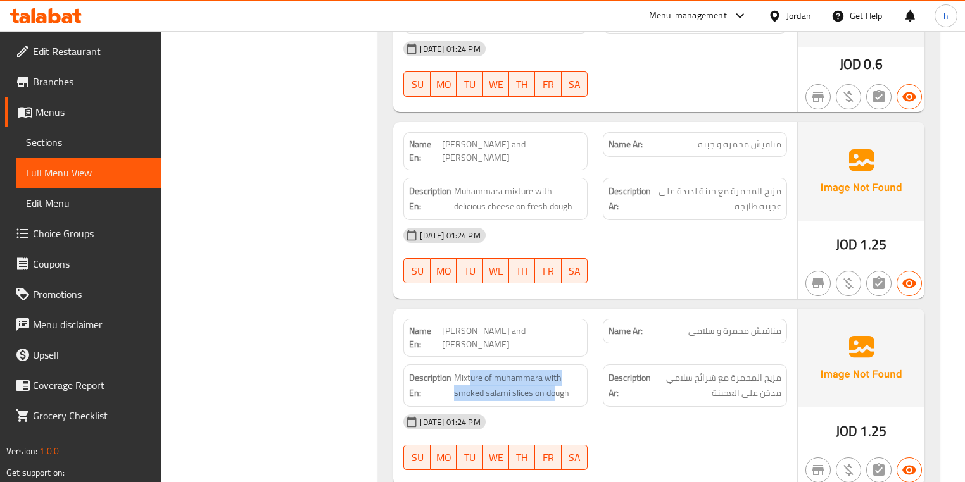
click at [557, 407] on div "14-09-2025 01:24 PM" at bounding box center [595, 422] width 398 height 30
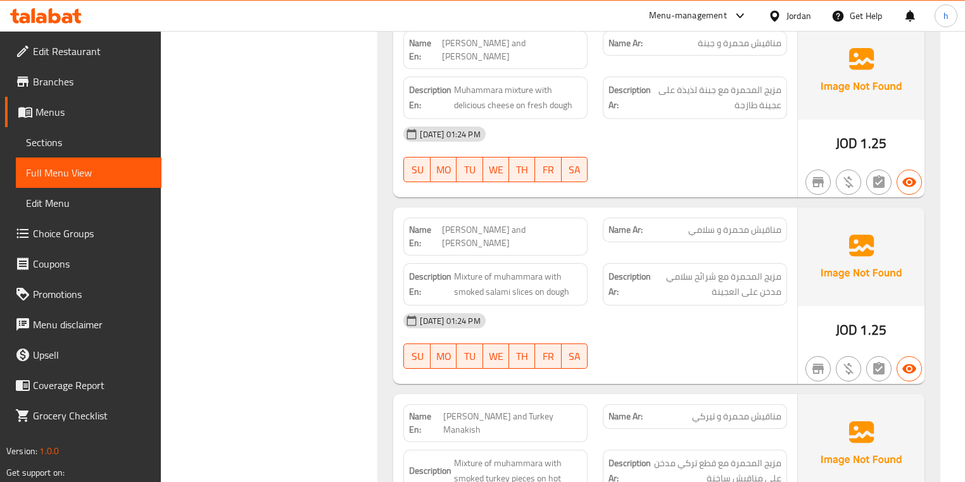
scroll to position [2380, 0]
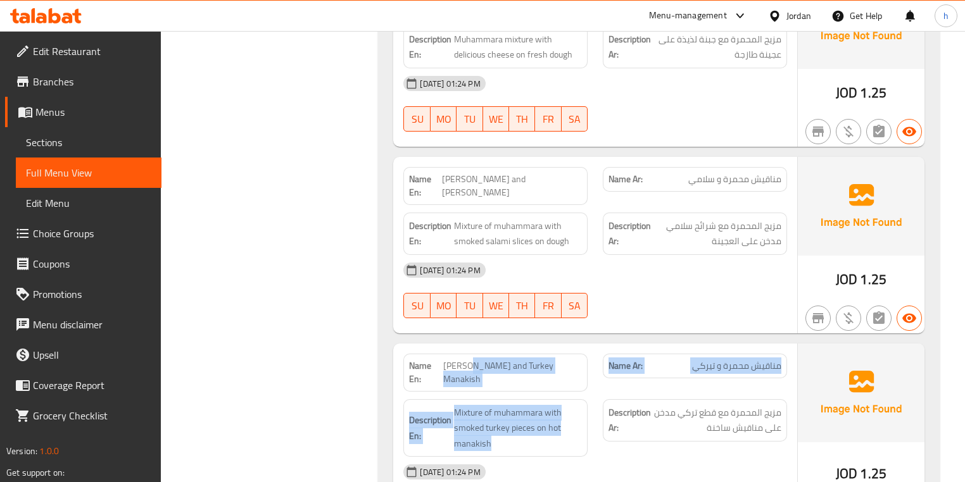
drag, startPoint x: 489, startPoint y: 281, endPoint x: 604, endPoint y: 303, distance: 117.8
click at [604, 344] on div "Name En: Muhammara and Turkey Manakish Name Ar: مناقيش محمرة و تيركي Descriptio…" at bounding box center [594, 440] width 403 height 192
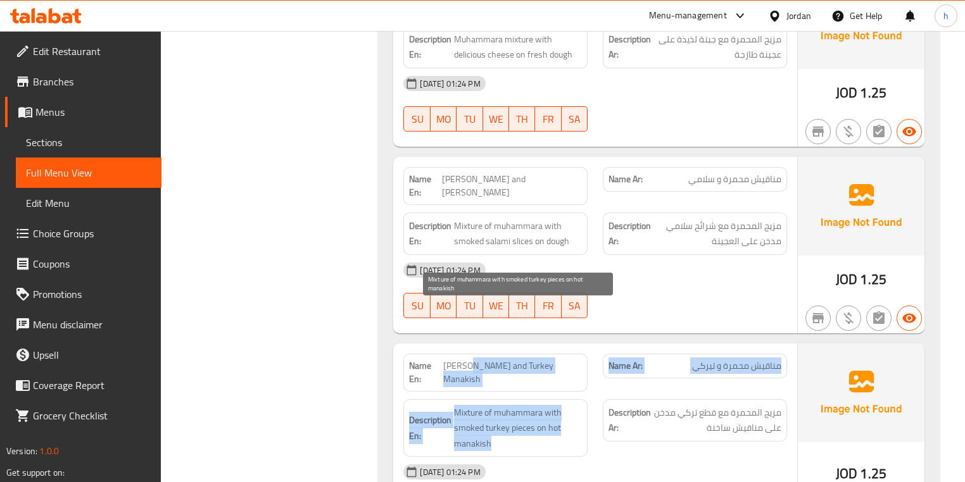
click at [535, 405] on span "Mixture of muhammara with smoked turkey pieces on hot manakish" at bounding box center [518, 428] width 128 height 47
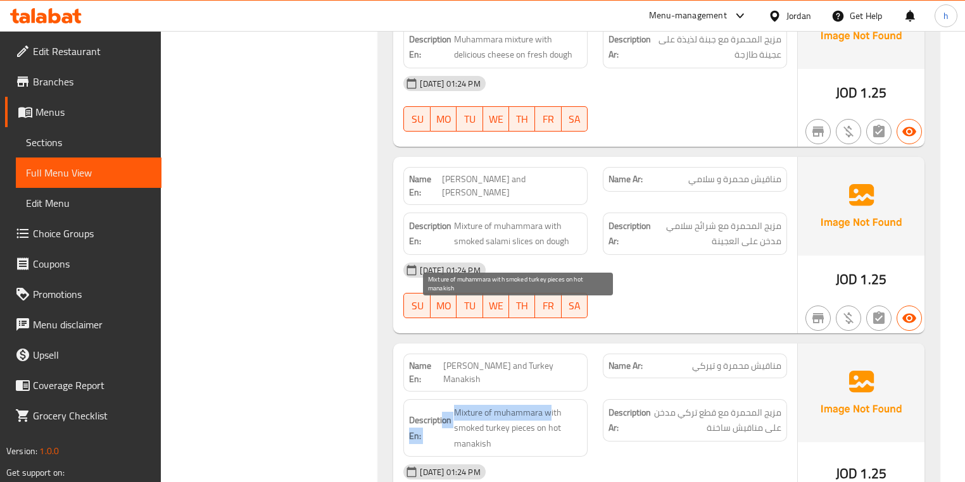
drag, startPoint x: 442, startPoint y: 314, endPoint x: 550, endPoint y: 313, distance: 107.6
click at [550, 405] on h6 "Description En: Mixture of muhammara with smoked turkey pieces on hot manakish" at bounding box center [495, 428] width 173 height 47
drag, startPoint x: 476, startPoint y: 324, endPoint x: 524, endPoint y: 325, distance: 48.1
click at [524, 405] on span "Mixture of muhammara with smoked turkey pieces on hot manakish" at bounding box center [518, 428] width 128 height 47
click at [494, 405] on span "Mixture of muhammara with smoked turkey pieces on hot manakish" at bounding box center [518, 428] width 128 height 47
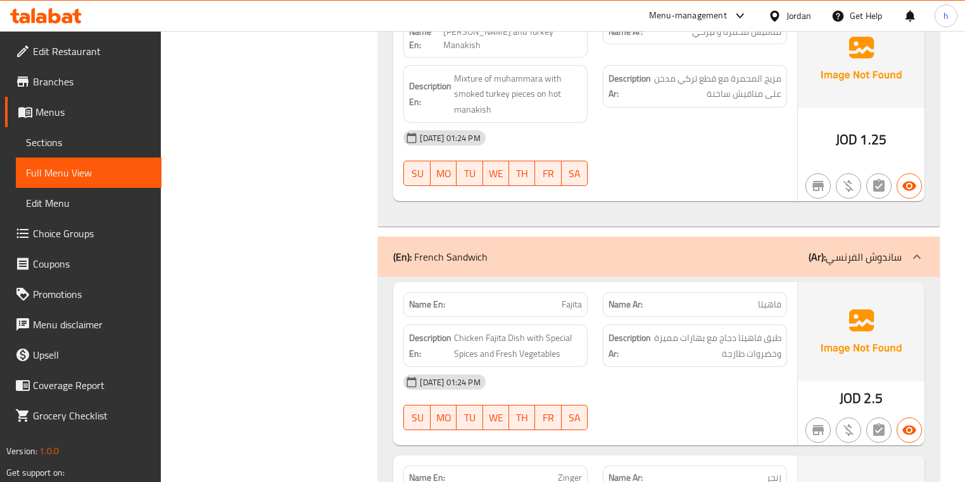
scroll to position [2734, 0]
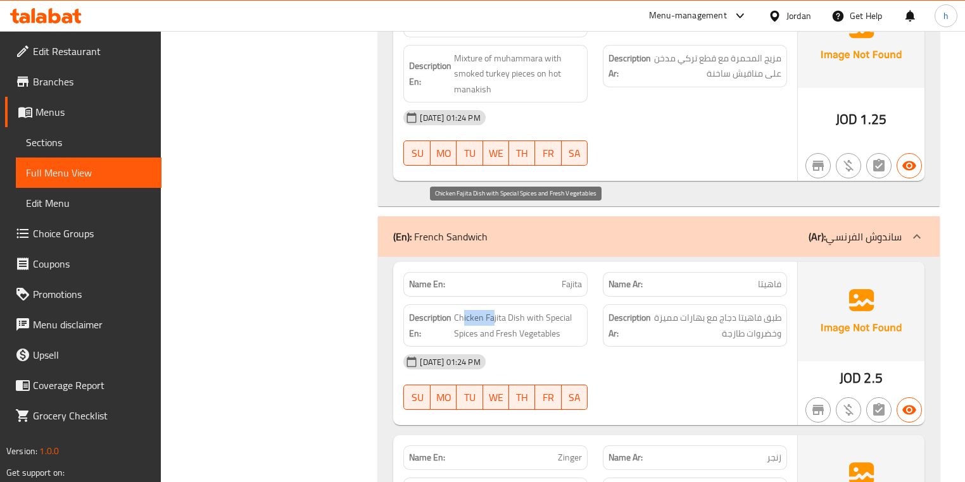
drag, startPoint x: 461, startPoint y: 218, endPoint x: 494, endPoint y: 218, distance: 32.9
click at [494, 310] on span "Chicken Fajita Dish with Special Spices and Fresh Vegetables" at bounding box center [518, 325] width 128 height 31
drag, startPoint x: 529, startPoint y: 213, endPoint x: 481, endPoint y: 233, distance: 52.0
click at [481, 310] on span "Chicken Fajita Dish with Special Spices and Fresh Vegetables" at bounding box center [518, 325] width 128 height 31
drag, startPoint x: 511, startPoint y: 232, endPoint x: 547, endPoint y: 237, distance: 35.7
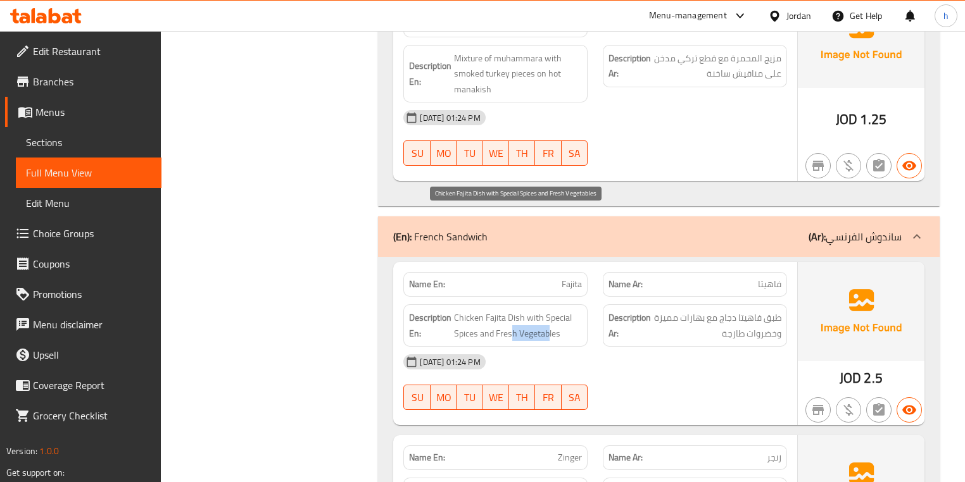
click at [547, 310] on span "Chicken Fajita Dish with Special Spices and Fresh Vegetables" at bounding box center [518, 325] width 128 height 31
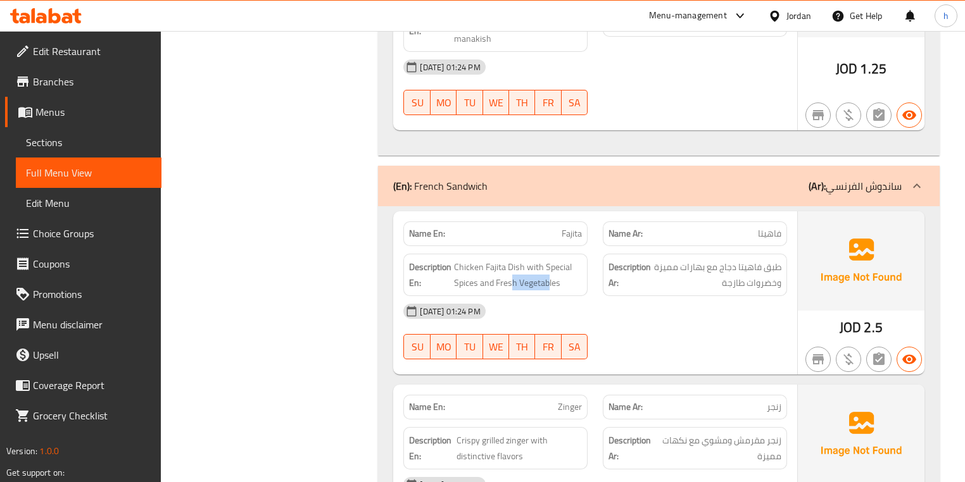
scroll to position [2836, 0]
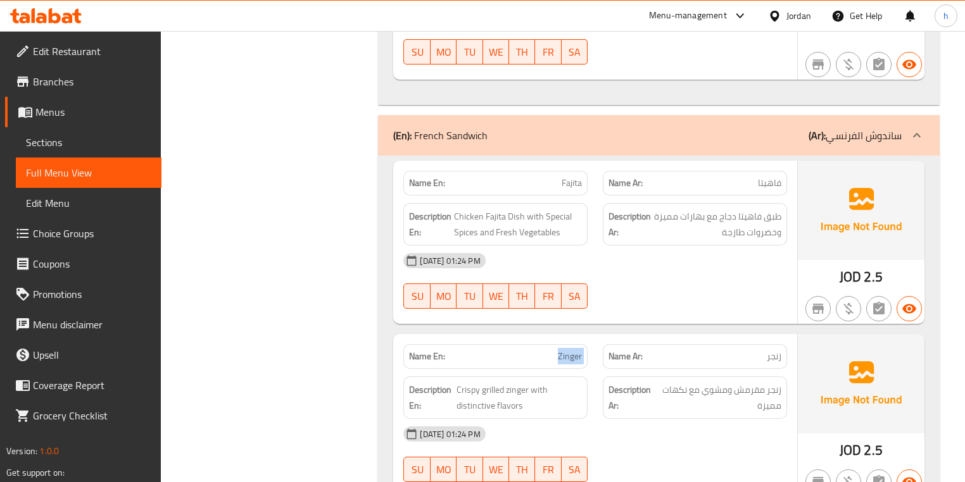
drag, startPoint x: 585, startPoint y: 260, endPoint x: 597, endPoint y: 260, distance: 11.4
click at [597, 337] on div "Name En: Zinger Name Ar: زنجر" at bounding box center [595, 357] width 398 height 40
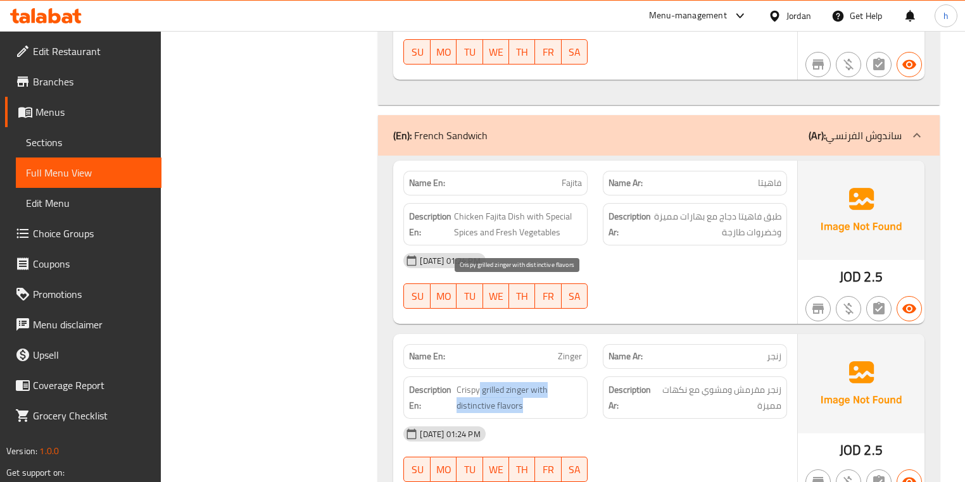
drag, startPoint x: 478, startPoint y: 289, endPoint x: 534, endPoint y: 307, distance: 59.1
click at [534, 382] on span "Crispy grilled zinger with distinctive flavors" at bounding box center [519, 397] width 126 height 31
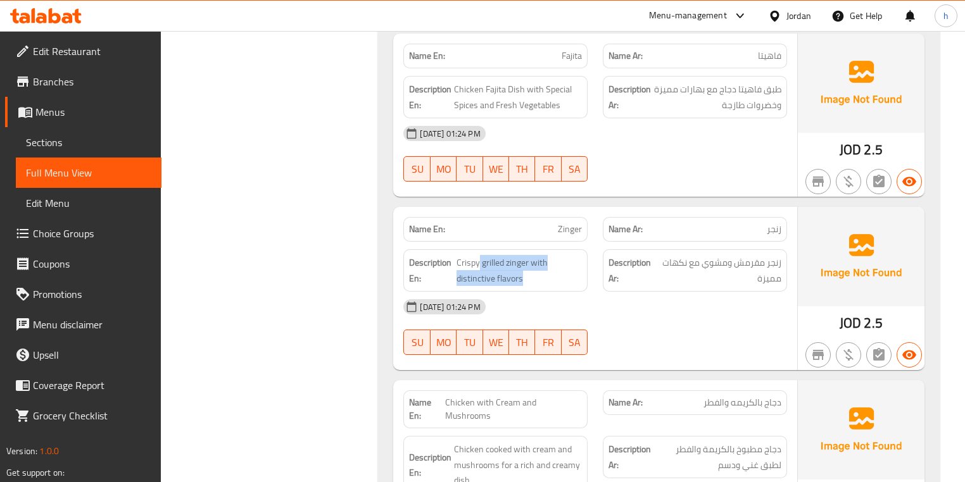
scroll to position [2987, 0]
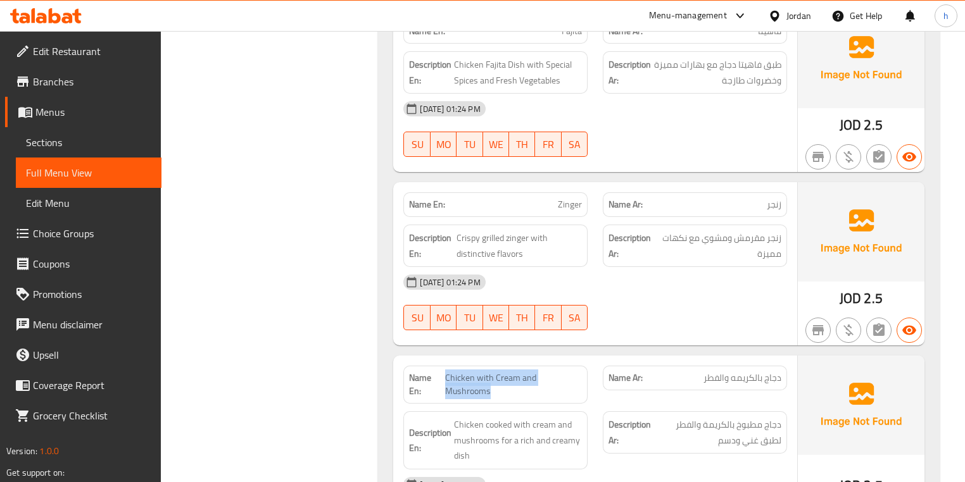
drag, startPoint x: 444, startPoint y: 275, endPoint x: 593, endPoint y: 268, distance: 148.9
click at [593, 358] on div "Name En: Chicken with Cream and Mushrooms" at bounding box center [495, 384] width 199 height 53
click at [535, 404] on div "Description En: Chicken cooked with cream and mushrooms for a rich and creamy d…" at bounding box center [495, 440] width 199 height 73
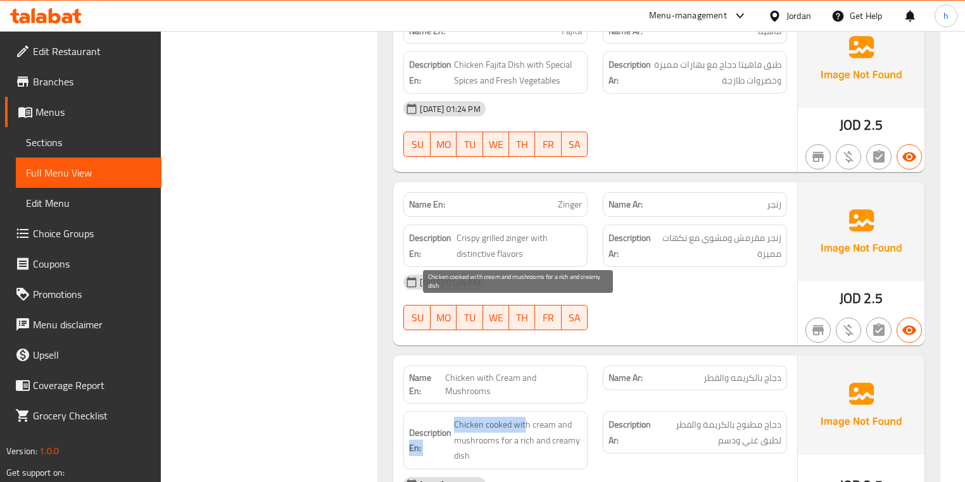
drag, startPoint x: 449, startPoint y: 306, endPoint x: 523, endPoint y: 304, distance: 74.1
click at [523, 417] on h6 "Description En: Chicken cooked with cream and mushrooms for a rich and creamy d…" at bounding box center [495, 440] width 173 height 47
drag, startPoint x: 546, startPoint y: 310, endPoint x: 513, endPoint y: 328, distance: 37.7
click at [513, 417] on span "Chicken cooked with cream and mushrooms for a rich and creamy dish" at bounding box center [518, 440] width 128 height 47
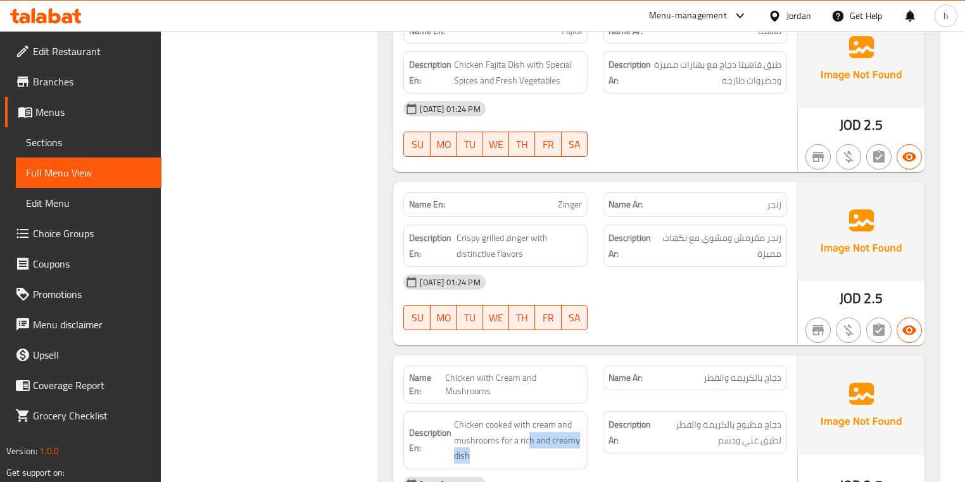
drag, startPoint x: 527, startPoint y: 326, endPoint x: 562, endPoint y: 352, distance: 43.9
click at [562, 411] on div "Description En: Chicken cooked with cream and mushrooms for a rich and creamy d…" at bounding box center [495, 440] width 184 height 58
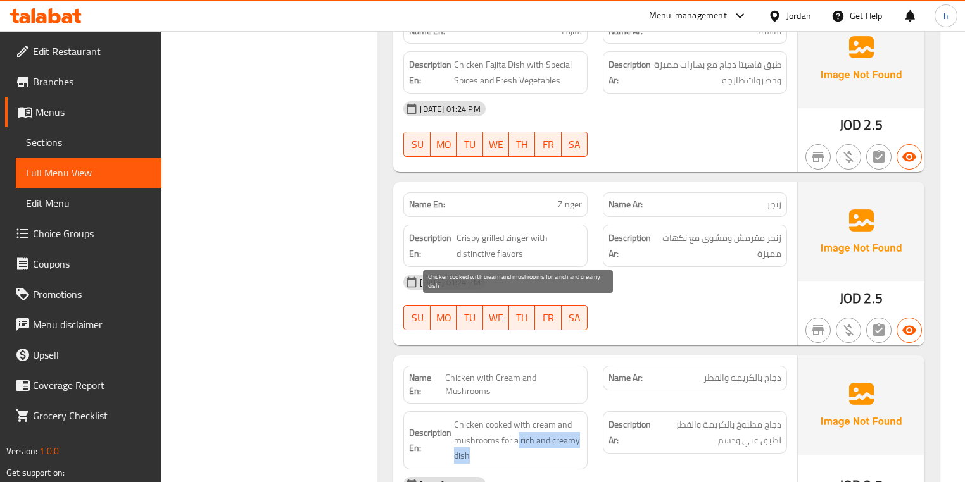
drag, startPoint x: 516, startPoint y: 324, endPoint x: 566, endPoint y: 344, distance: 53.9
click at [566, 417] on span "Chicken cooked with cream and mushrooms for a rich and creamy dish" at bounding box center [518, 440] width 128 height 47
click at [528, 417] on span "Chicken cooked with cream and mushrooms for a rich and creamy dish" at bounding box center [518, 440] width 128 height 47
click at [527, 417] on span "Chicken cooked with cream and mushrooms for a rich and creamy dish" at bounding box center [518, 440] width 128 height 47
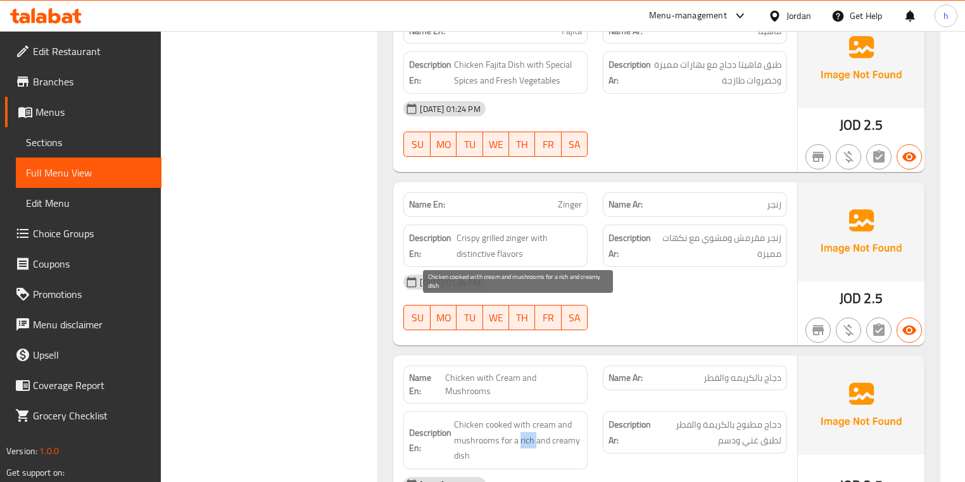
click at [527, 417] on span "Chicken cooked with cream and mushrooms for a rich and creamy dish" at bounding box center [518, 440] width 128 height 47
click at [566, 417] on span "Chicken cooked with cream and mushrooms for a rich and creamy dish" at bounding box center [518, 440] width 128 height 47
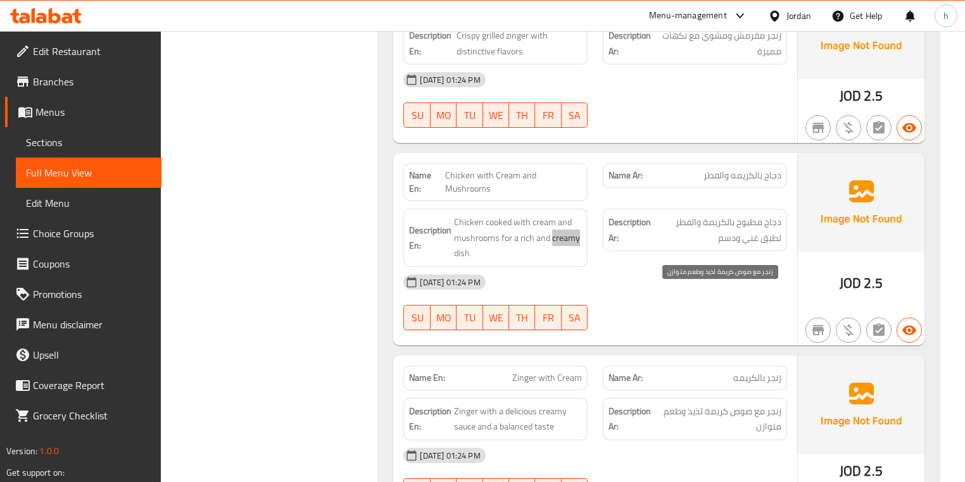
scroll to position [3241, 0]
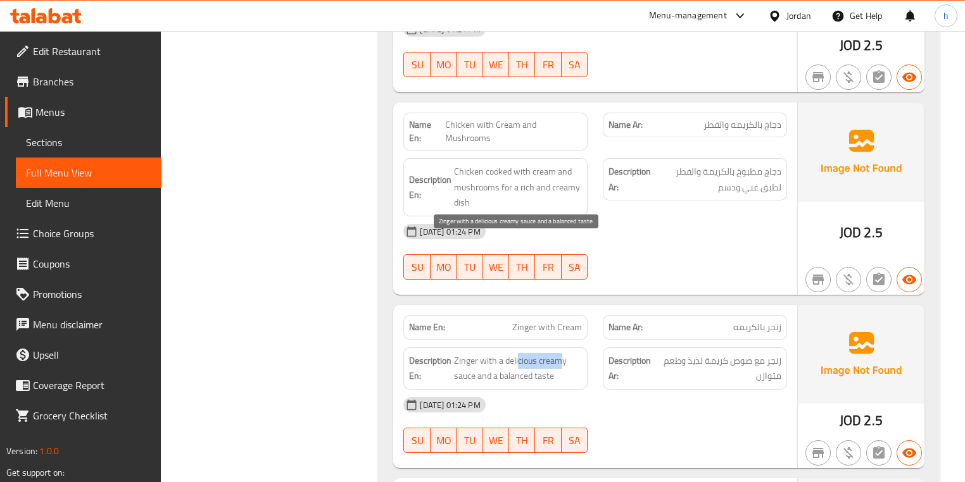
drag, startPoint x: 516, startPoint y: 245, endPoint x: 560, endPoint y: 244, distance: 43.7
click at [560, 353] on span "Zinger with a delicious creamy sauce and a balanced taste" at bounding box center [518, 368] width 128 height 31
drag, startPoint x: 475, startPoint y: 263, endPoint x: 556, endPoint y: 262, distance: 81.7
click at [556, 353] on span "Zinger with a delicious creamy sauce and a balanced taste" at bounding box center [518, 368] width 128 height 31
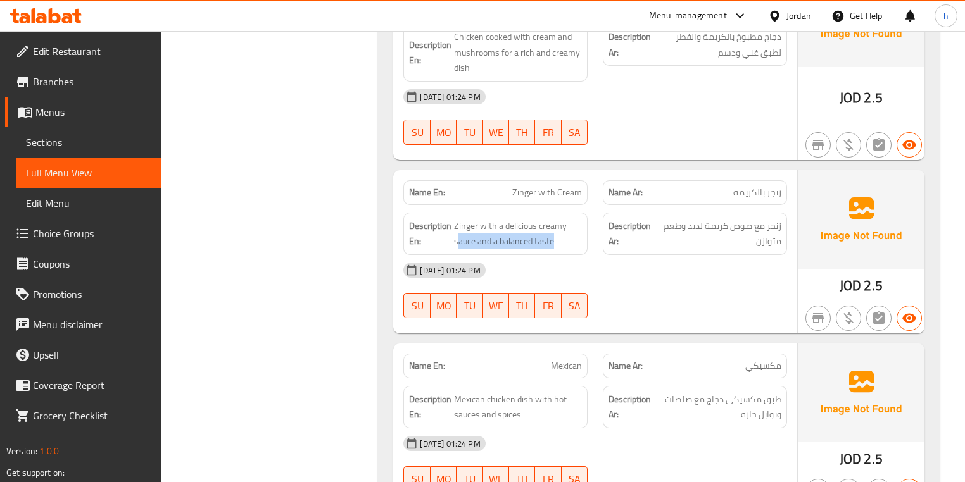
scroll to position [3392, 0]
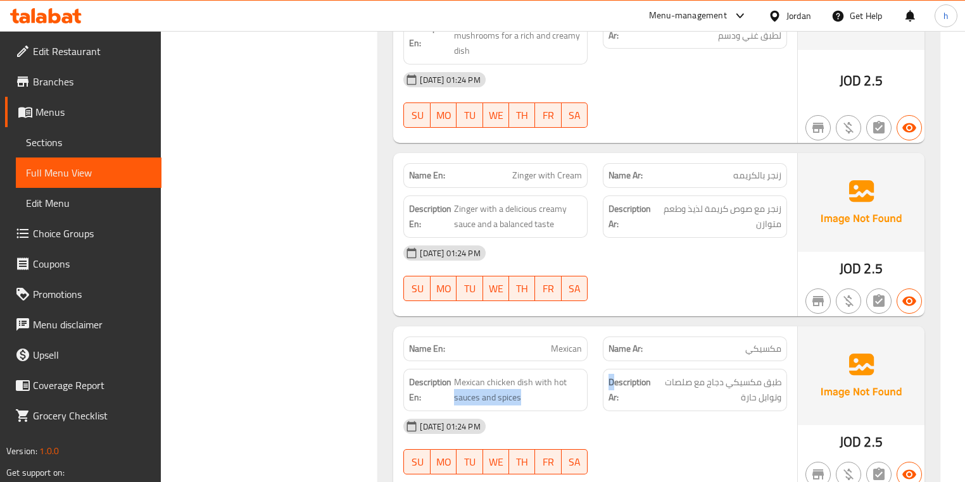
drag, startPoint x: 569, startPoint y: 246, endPoint x: 613, endPoint y: 246, distance: 43.7
click at [613, 361] on div "Description En: Mexican chicken dish with hot sauces and spices Description Ar:…" at bounding box center [595, 390] width 398 height 58
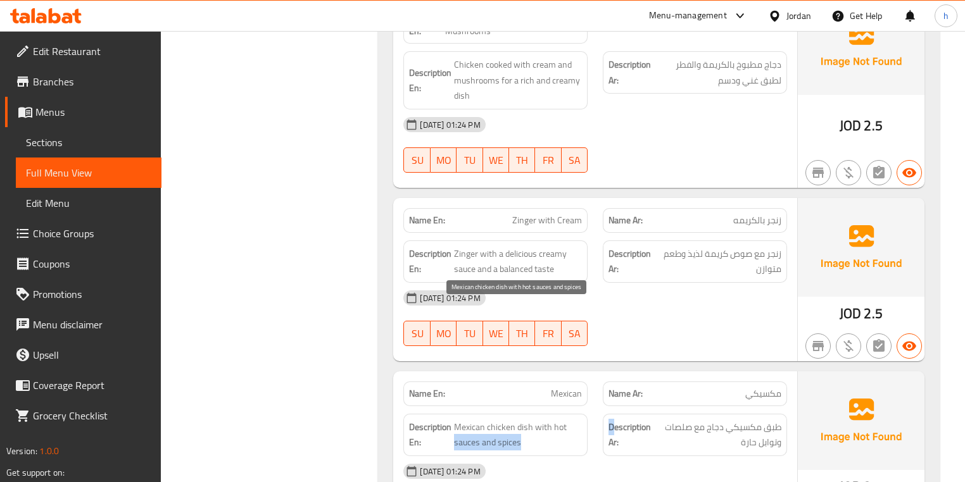
scroll to position [3291, 0]
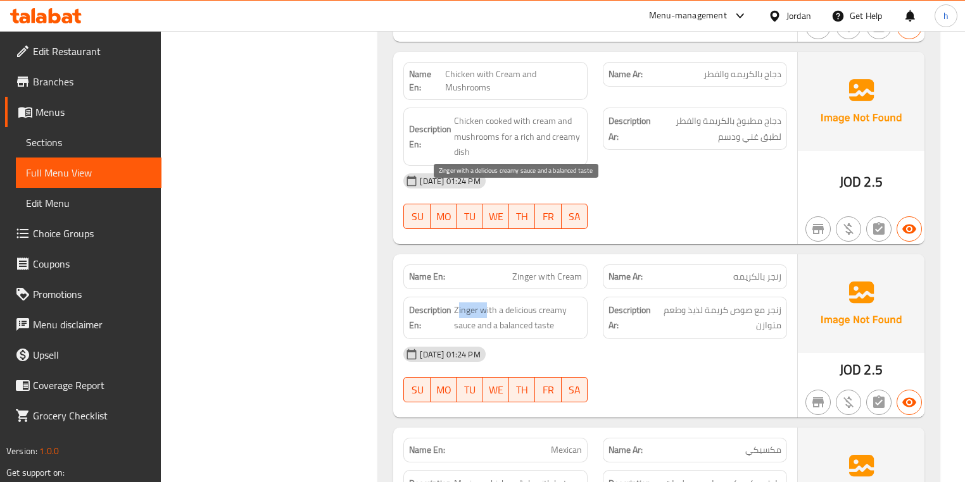
drag, startPoint x: 458, startPoint y: 198, endPoint x: 485, endPoint y: 194, distance: 27.5
click at [485, 303] on span "Zinger with a delicious creamy sauce and a balanced taste" at bounding box center [518, 318] width 128 height 31
drag, startPoint x: 504, startPoint y: 194, endPoint x: 489, endPoint y: 216, distance: 27.7
click at [489, 303] on span "Zinger with a delicious creamy sauce and a balanced taste" at bounding box center [518, 318] width 128 height 31
drag, startPoint x: 503, startPoint y: 215, endPoint x: 640, endPoint y: 234, distance: 138.7
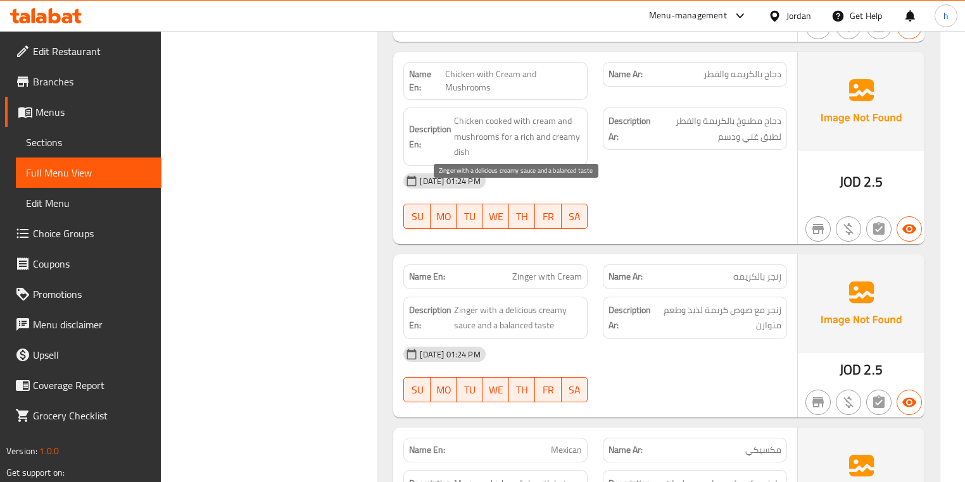
click at [616, 254] on div "Name En: Zinger with Cream Name Ar: زنجر بالكريمه Description En: Zinger with a…" at bounding box center [594, 335] width 403 height 163
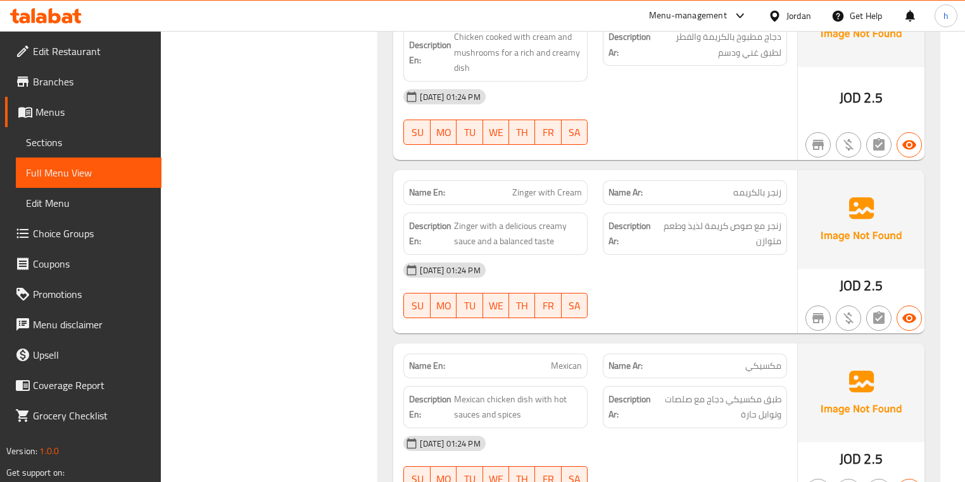
scroll to position [3392, 0]
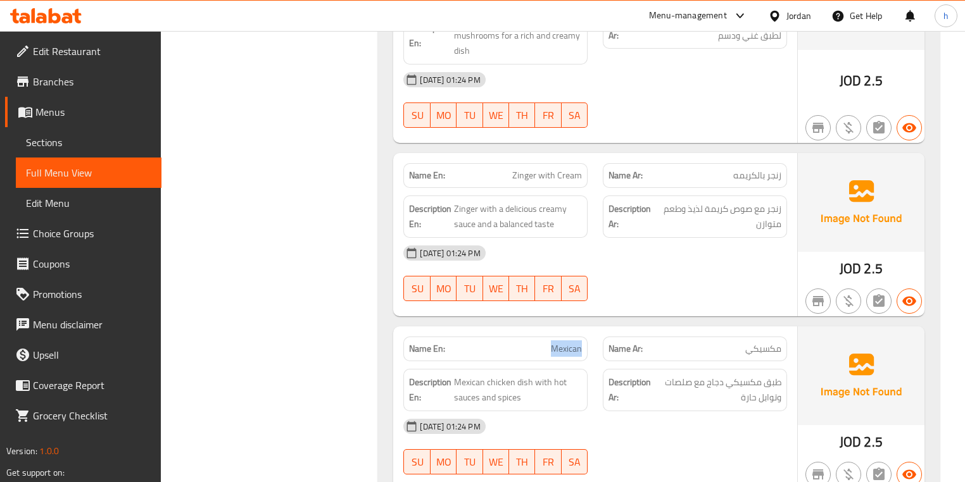
drag, startPoint x: 524, startPoint y: 230, endPoint x: 587, endPoint y: 230, distance: 63.3
click at [587, 329] on div "Name En: Mexican" at bounding box center [495, 349] width 199 height 40
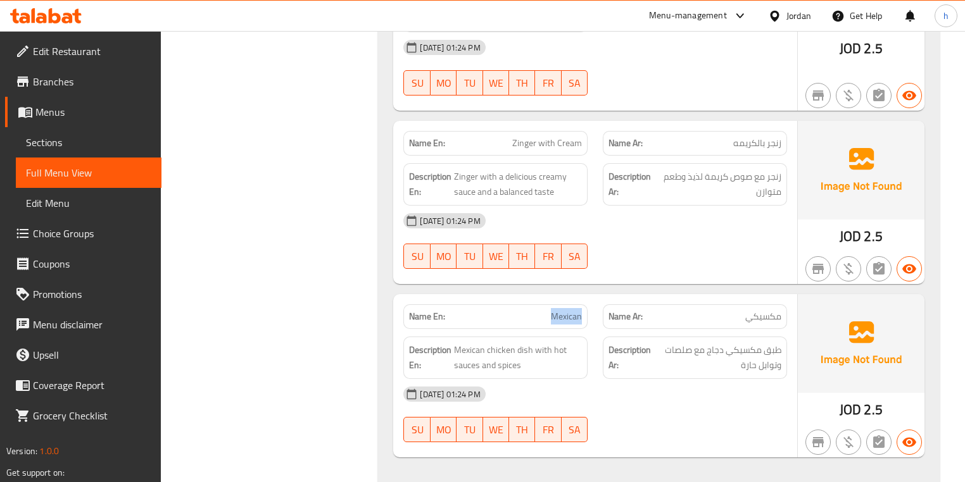
scroll to position [3443, 0]
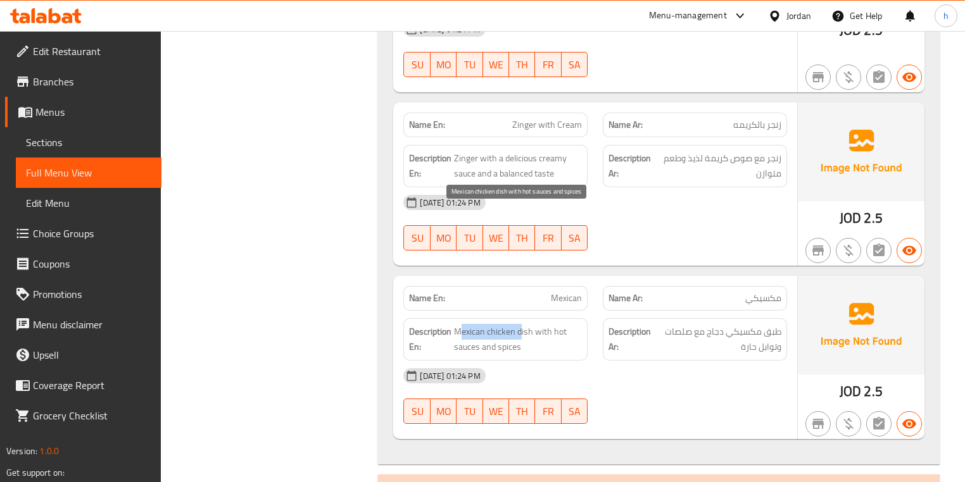
drag, startPoint x: 461, startPoint y: 220, endPoint x: 519, endPoint y: 222, distance: 57.6
click at [519, 324] on span "Mexican chicken dish with hot sauces and spices" at bounding box center [518, 339] width 128 height 31
drag, startPoint x: 538, startPoint y: 212, endPoint x: 461, endPoint y: 213, distance: 76.6
click at [461, 324] on span "Mexican chicken dish with hot sauces and spices" at bounding box center [518, 339] width 128 height 31
drag, startPoint x: 551, startPoint y: 216, endPoint x: 582, endPoint y: 239, distance: 37.6
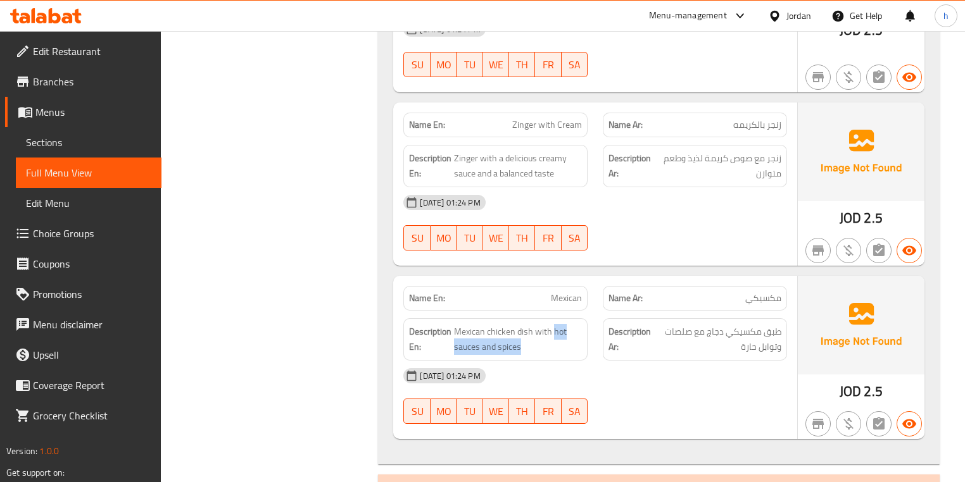
click at [582, 318] on div "Description En: Mexican chicken dish with hot sauces and spices" at bounding box center [495, 339] width 184 height 42
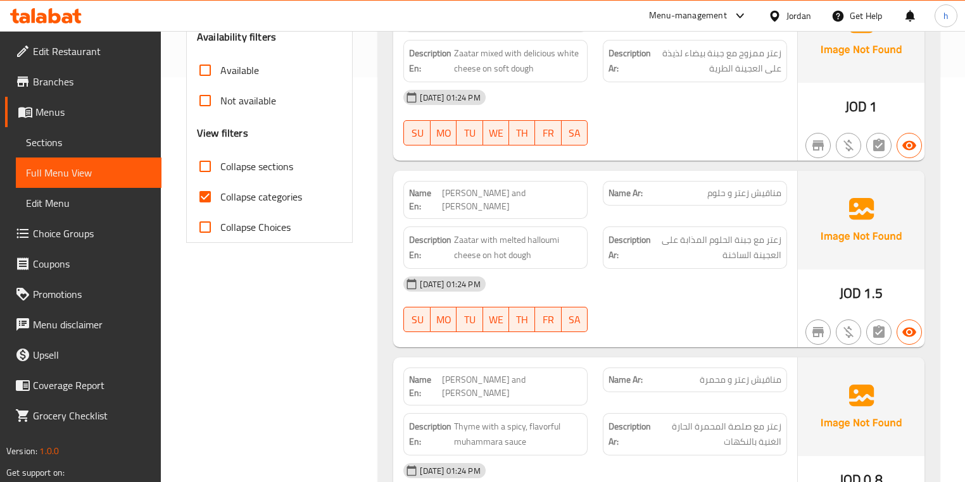
scroll to position [203, 0]
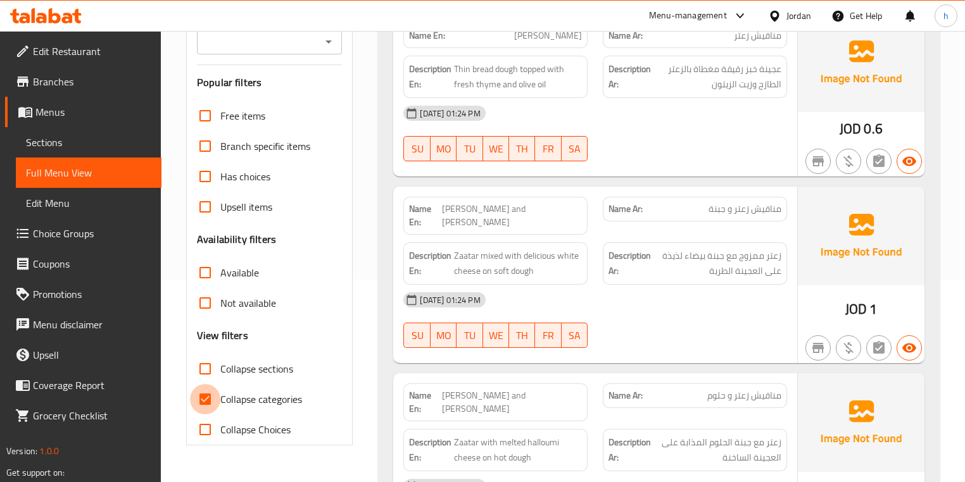
click at [213, 390] on input "Collapse categories" at bounding box center [205, 399] width 30 height 30
checkbox input "false"
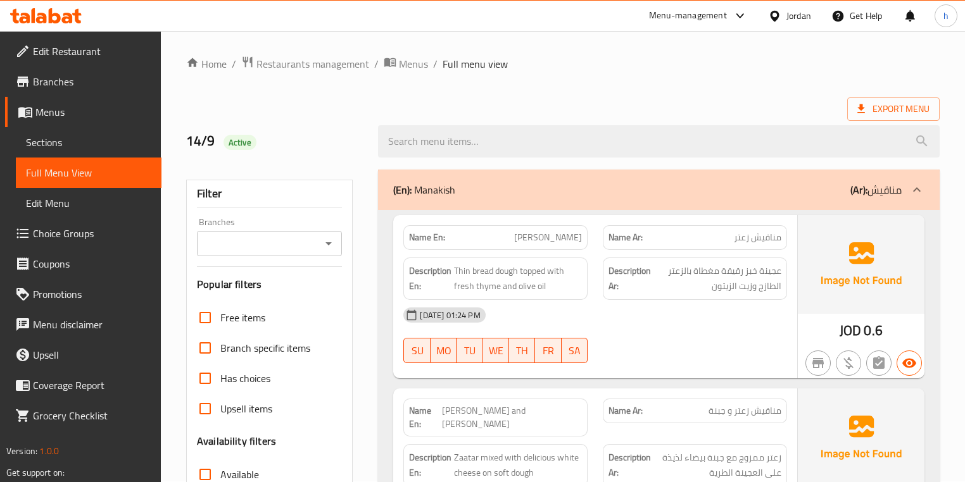
scroll to position [0, 0]
click at [899, 200] on div "(En): Manakish (Ar): مناقيش" at bounding box center [658, 190] width 561 height 41
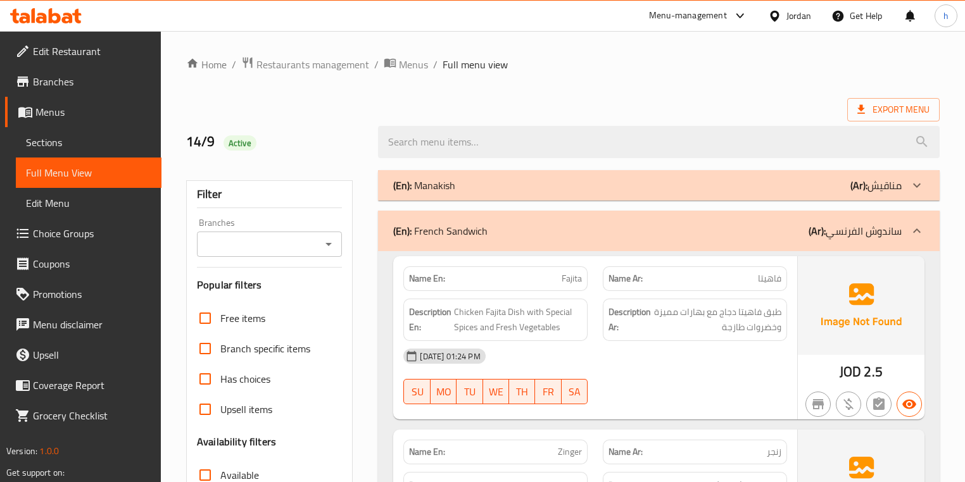
click at [713, 228] on div "(En): French Sandwich (Ar): ساندوش الفرنسي" at bounding box center [647, 230] width 508 height 15
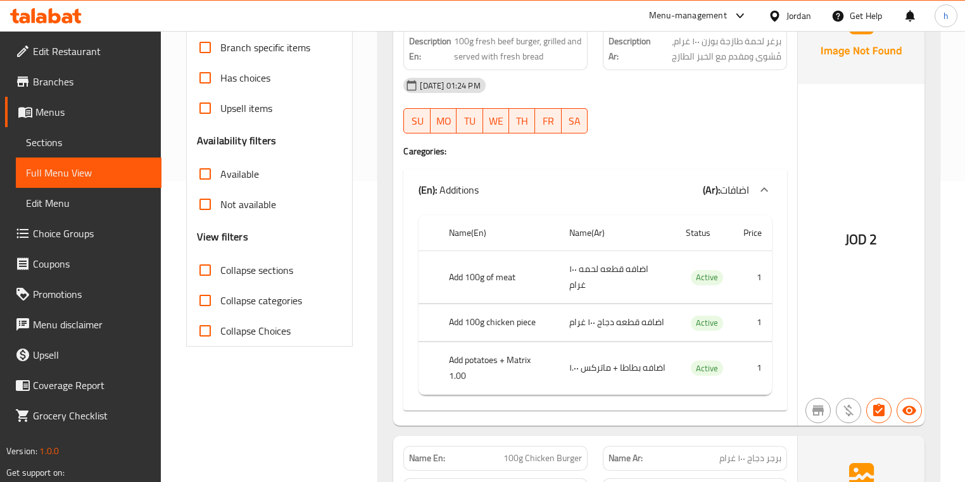
scroll to position [304, 0]
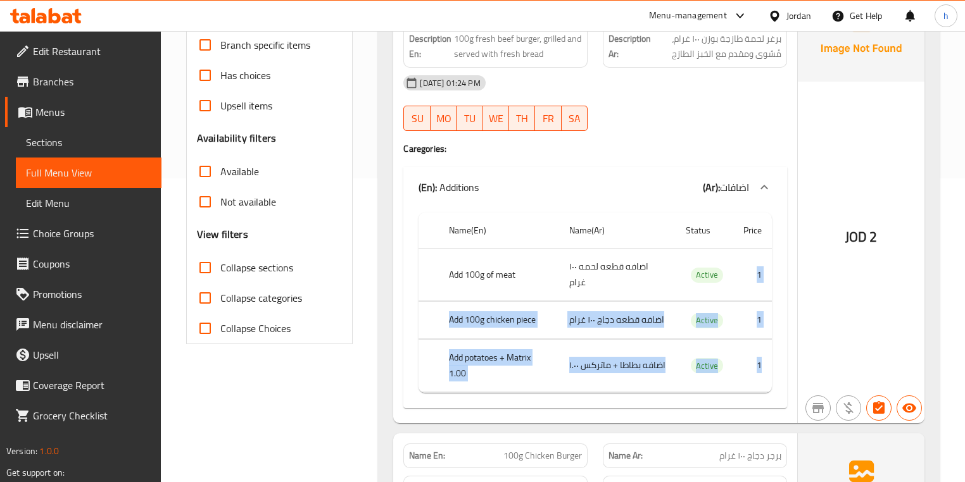
drag, startPoint x: 747, startPoint y: 273, endPoint x: 767, endPoint y: 352, distance: 81.5
click at [767, 352] on tbody "Add 100g of meat اضافه قطعه لحمه ١٠٠ غرام Active 1 Add 100g chicken piece اضافه…" at bounding box center [594, 321] width 353 height 144
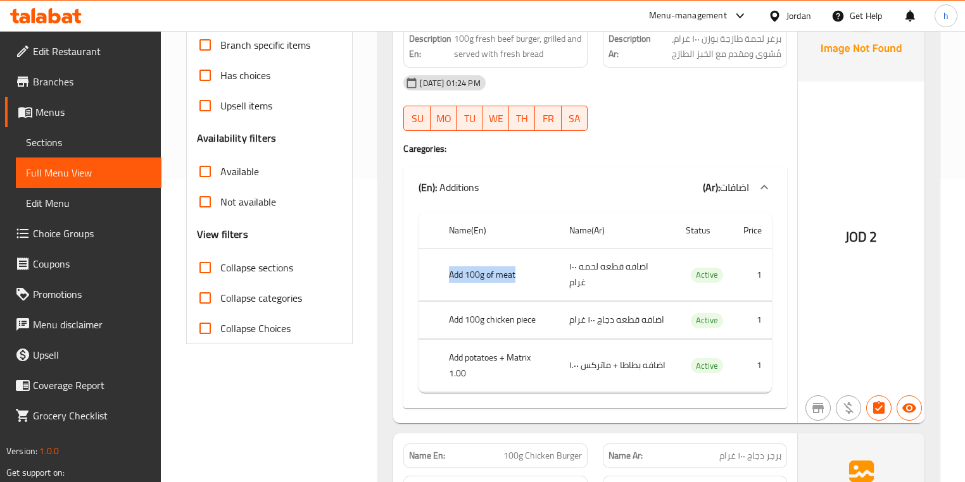
drag, startPoint x: 441, startPoint y: 275, endPoint x: 523, endPoint y: 278, distance: 81.7
click at [523, 278] on th "Add 100g of meat" at bounding box center [499, 275] width 120 height 53
click at [597, 266] on td "اضافه قطعه لحمه ١٠٠ غرام" at bounding box center [617, 275] width 116 height 53
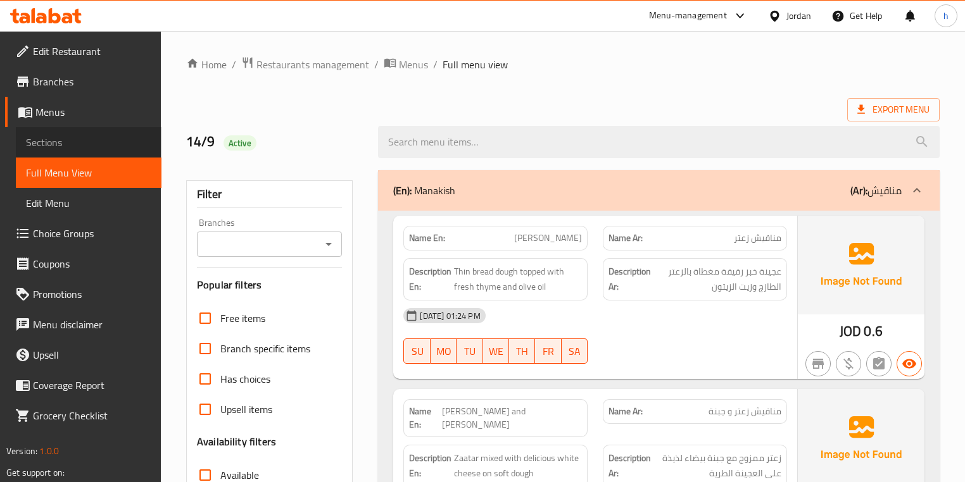
click at [94, 144] on span "Sections" at bounding box center [88, 142] width 125 height 15
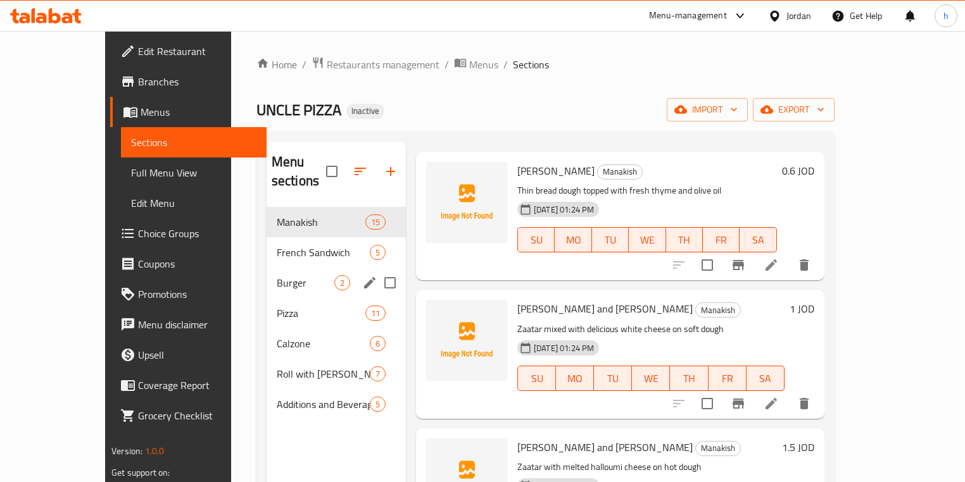
scroll to position [51, 0]
click at [277, 245] on span "French Sandwich" at bounding box center [306, 252] width 58 height 15
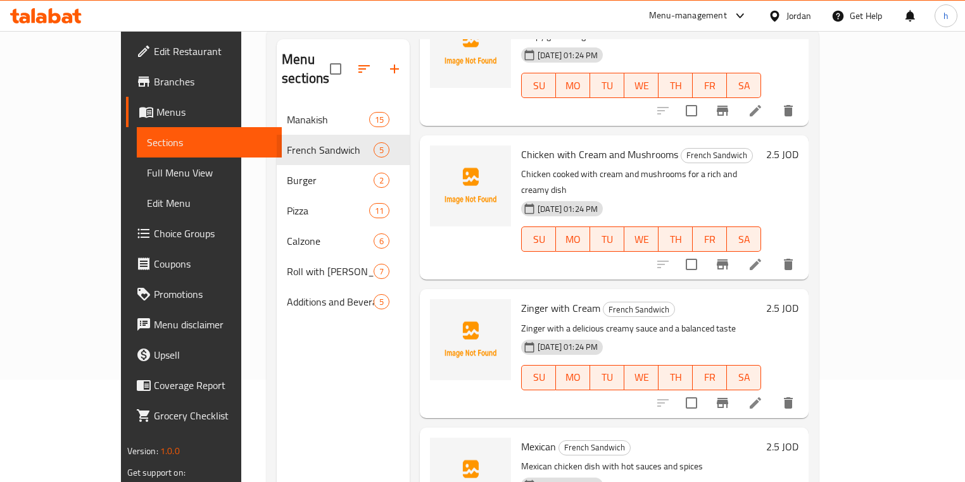
scroll to position [152, 0]
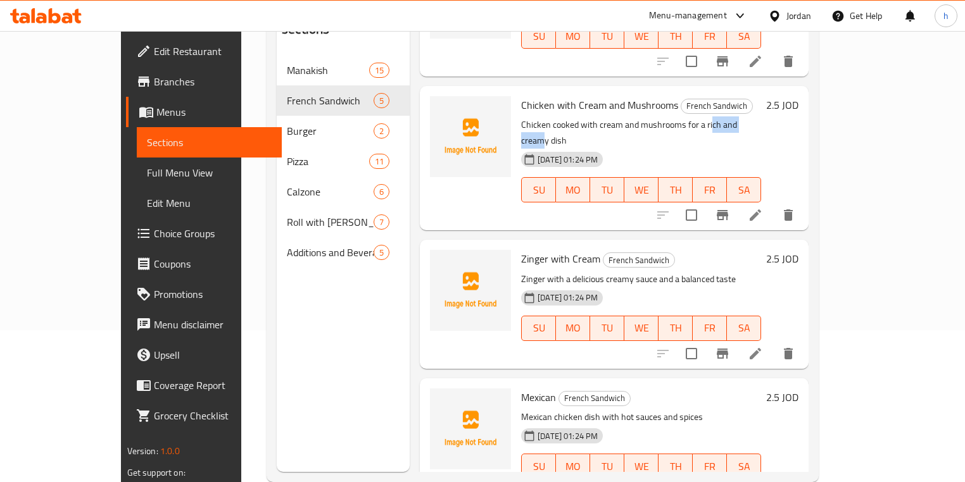
drag, startPoint x: 680, startPoint y: 108, endPoint x: 728, endPoint y: 110, distance: 48.2
click at [728, 117] on p "Chicken cooked with cream and mushrooms for a rich and creamy dish" at bounding box center [641, 133] width 240 height 32
click at [763, 346] on icon at bounding box center [754, 353] width 15 height 15
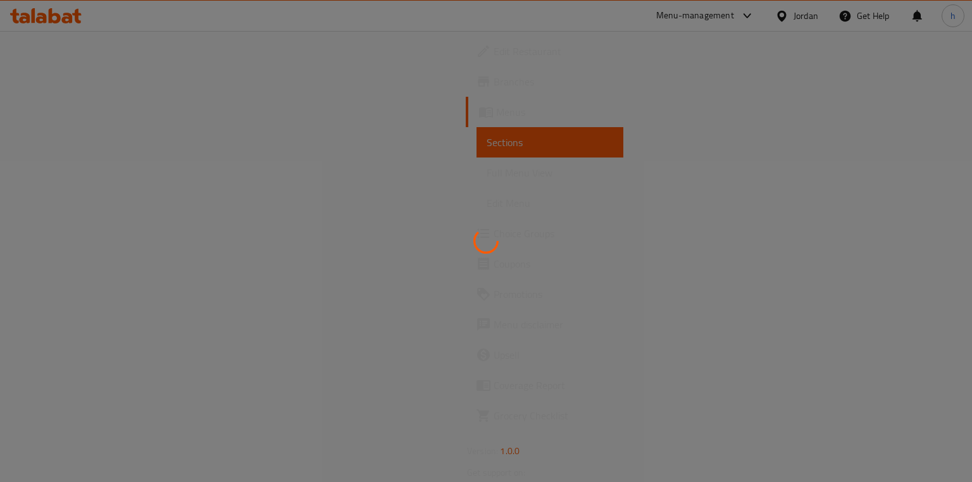
click at [871, 318] on div at bounding box center [486, 241] width 972 height 482
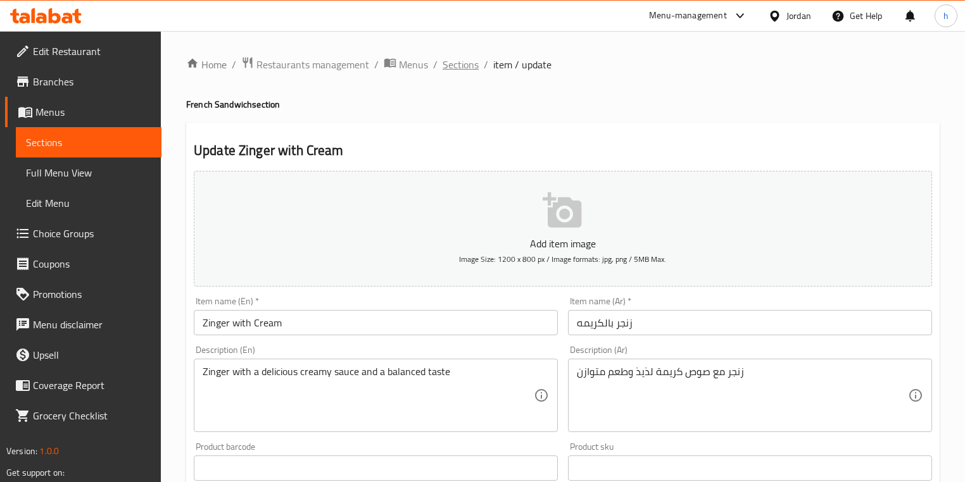
click at [468, 63] on span "Sections" at bounding box center [460, 64] width 36 height 15
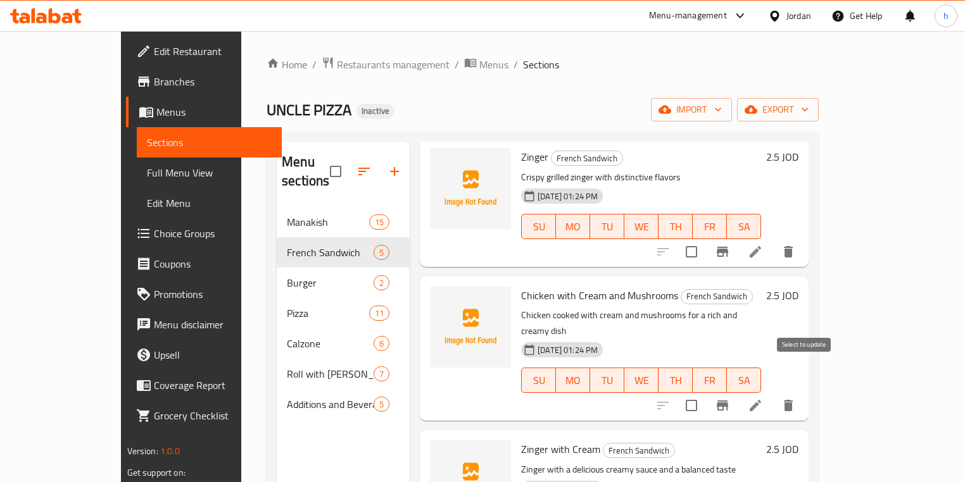
scroll to position [203, 0]
click at [761, 399] on icon at bounding box center [754, 404] width 11 height 11
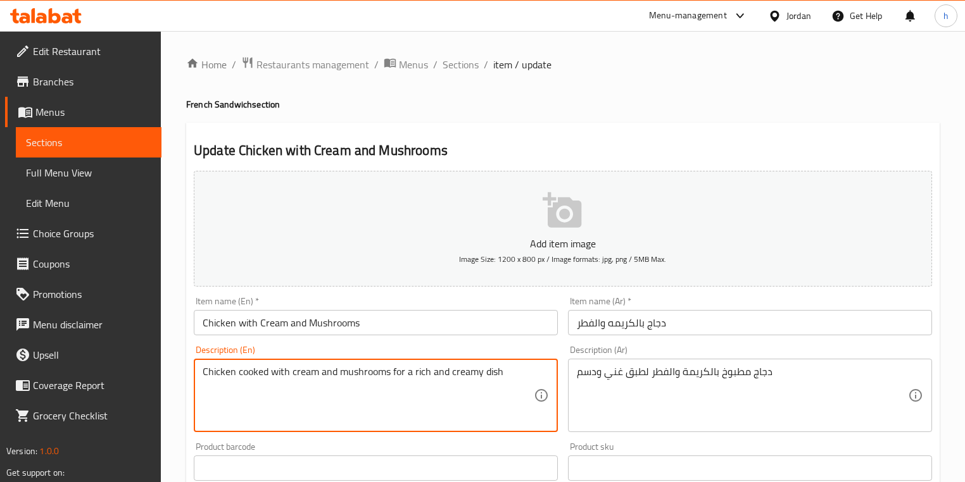
click at [466, 373] on textarea "Chicken cooked with cream and mushrooms for a rich and creamy dish" at bounding box center [368, 396] width 331 height 60
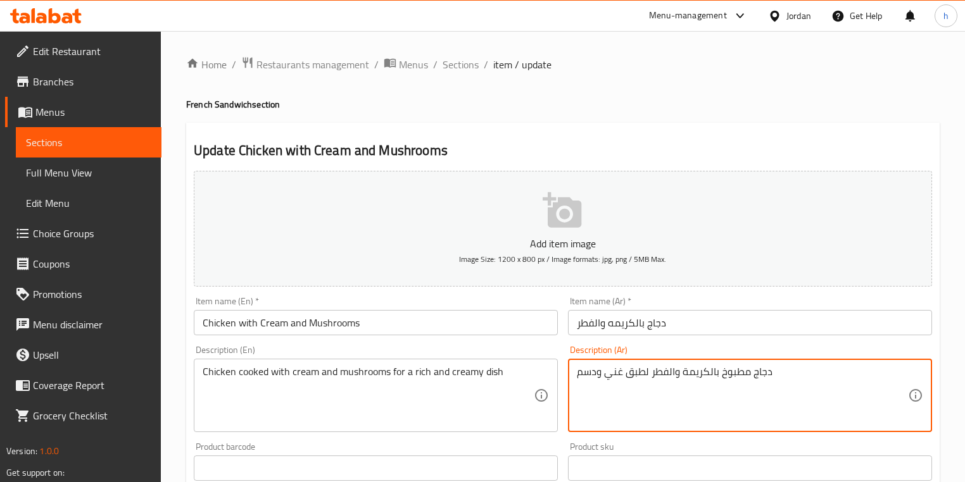
click at [615, 375] on textarea "دجاج مطبوخ بالكريمة والفطر لطبق غني ودسم" at bounding box center [742, 396] width 331 height 60
click at [584, 377] on textarea "دجاج مطبوخ بالكريمة والفطر لطبق غني ودسم" at bounding box center [742, 396] width 331 height 60
click at [597, 380] on textarea "دجاج مطبوخ بالكريمة والفطر لطبق غني ودسم" at bounding box center [742, 396] width 331 height 60
drag, startPoint x: 596, startPoint y: 373, endPoint x: 562, endPoint y: 374, distance: 34.2
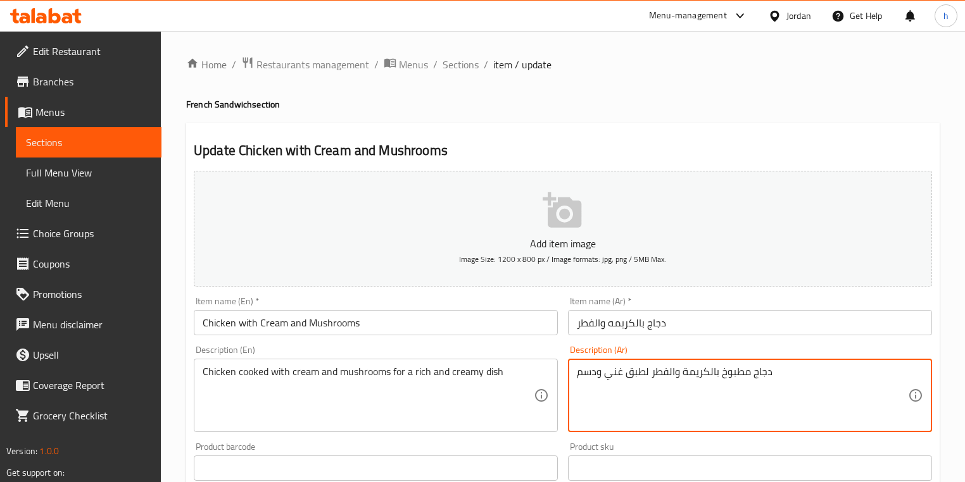
click at [563, 374] on div "Description (Ar) دجاج مطبوخ بالكريمة والفطر لطبق غني ودسم Description (Ar)" at bounding box center [750, 389] width 374 height 97
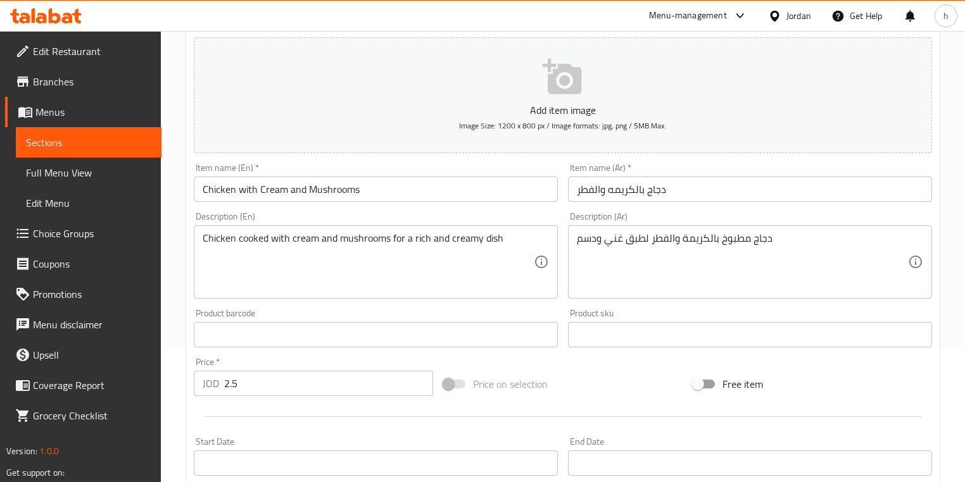
scroll to position [152, 0]
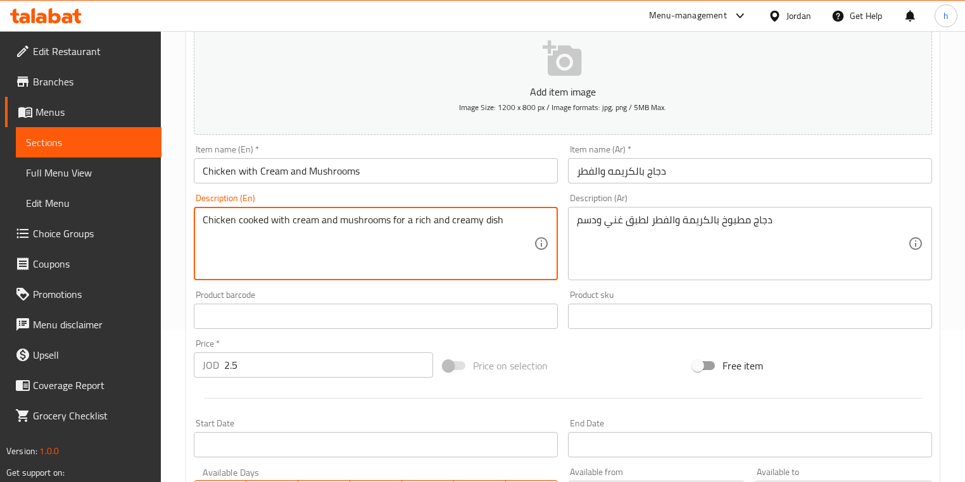
click at [456, 223] on textarea "Chicken cooked with cream and mushrooms for a rich and creamy dish" at bounding box center [368, 244] width 331 height 60
paste textarea "8 Pieces of Club Sandwich Along with 2 Juices, Perfect for Sharing or a Hearty …"
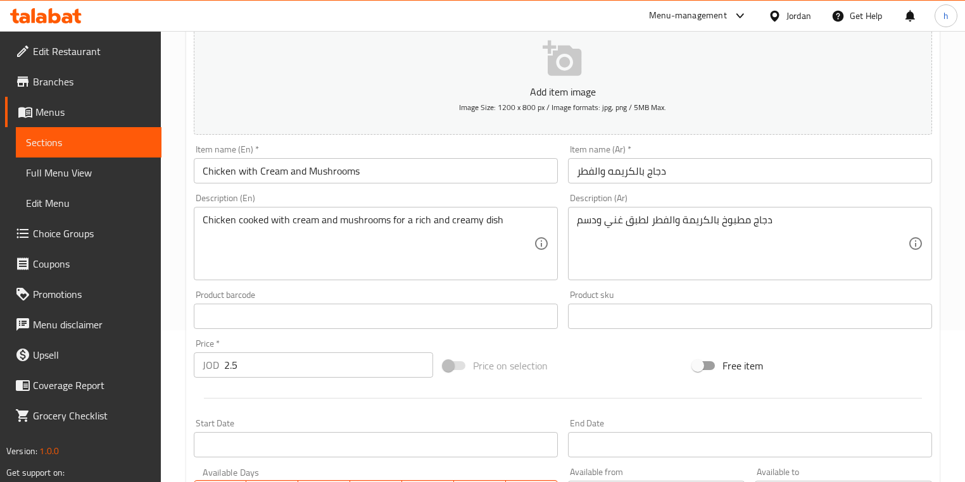
click at [472, 221] on textarea "Chicken cooked with cream and mushrooms for a rich and creamy dish" at bounding box center [368, 244] width 331 height 60
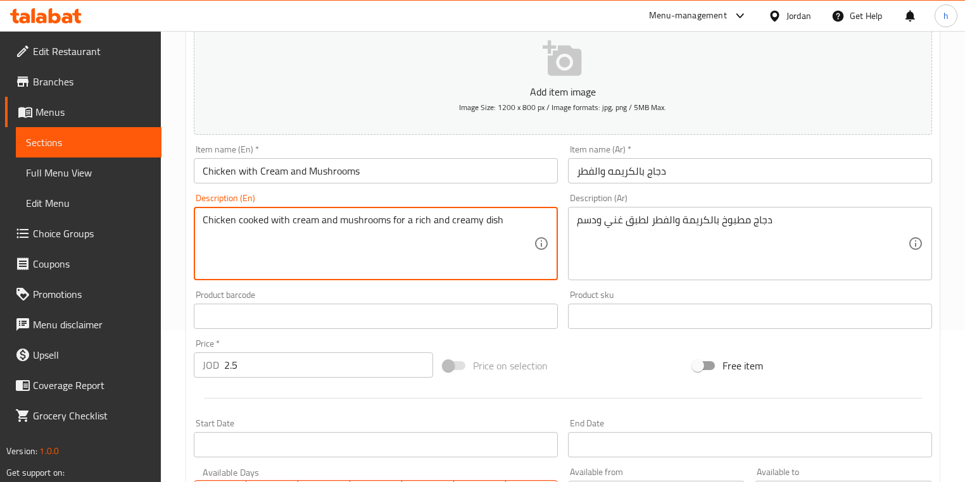
click at [472, 221] on textarea "Chicken cooked with cream and mushrooms for a rich and creamy dish" at bounding box center [368, 244] width 331 height 60
paste textarea "Heart"
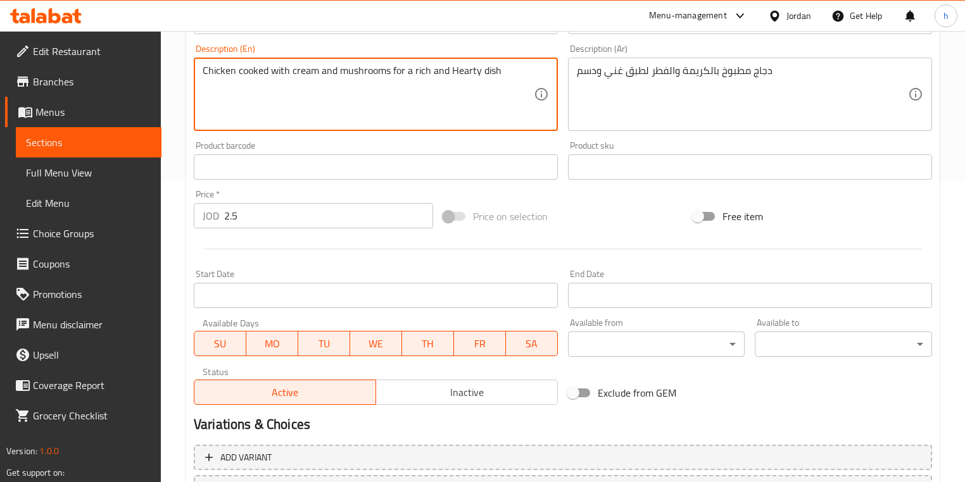
scroll to position [411, 0]
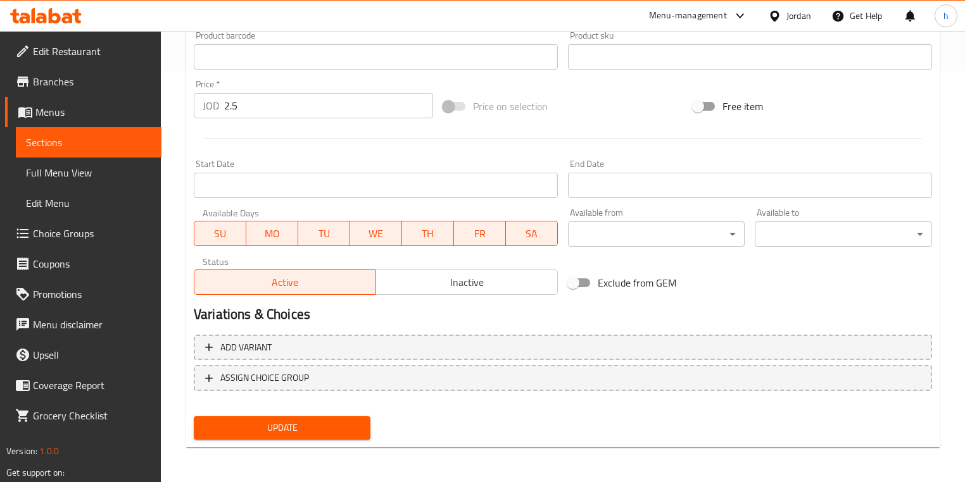
type textarea "Chicken cooked with cream and mushrooms for a rich and Hearty dish"
click at [350, 423] on span "Update" at bounding box center [282, 428] width 156 height 16
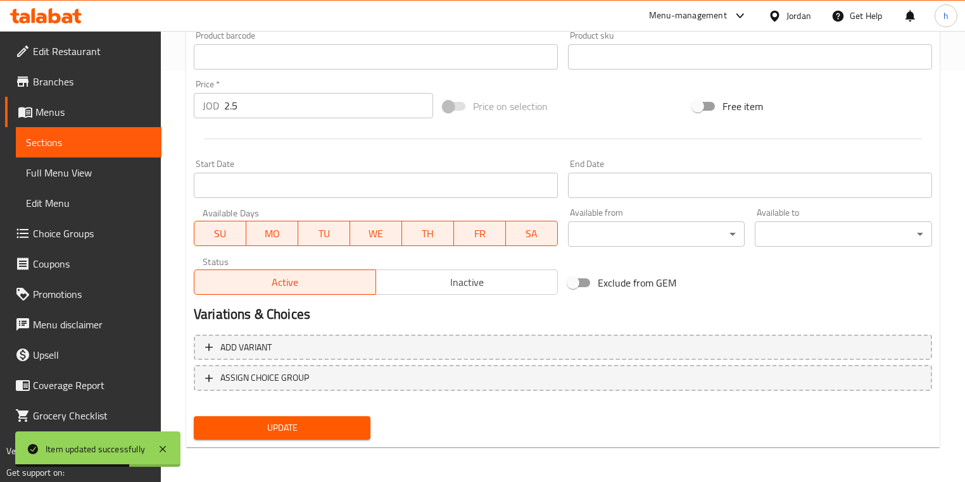
click at [94, 232] on span "Choice Groups" at bounding box center [92, 233] width 118 height 15
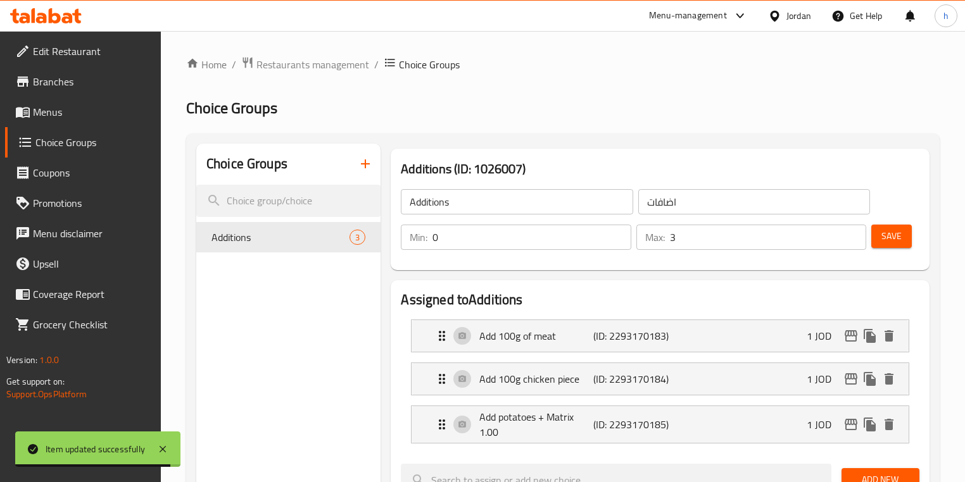
click at [370, 159] on icon "button" at bounding box center [365, 163] width 15 height 15
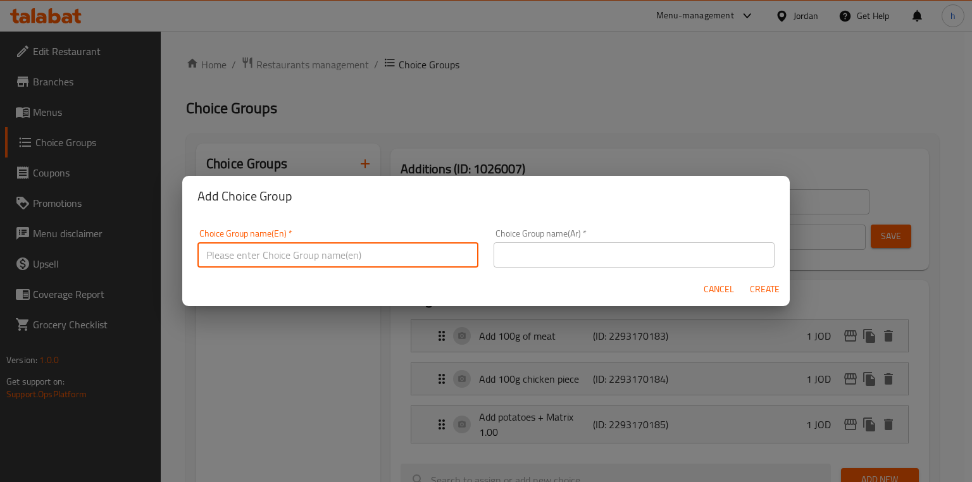
click at [337, 255] on input "text" at bounding box center [337, 254] width 281 height 25
type input "Add On's:"
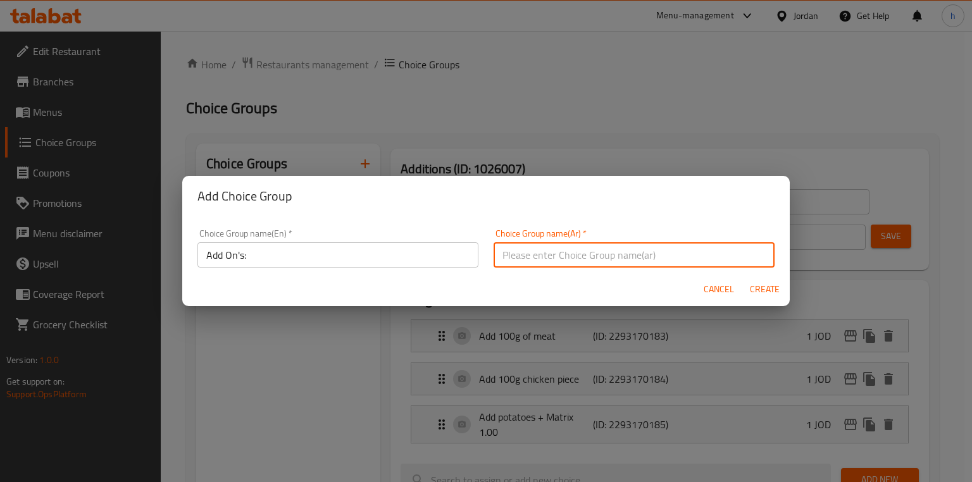
click at [596, 254] on input "text" at bounding box center [634, 254] width 281 height 25
type input "h"
type input "اضافات"
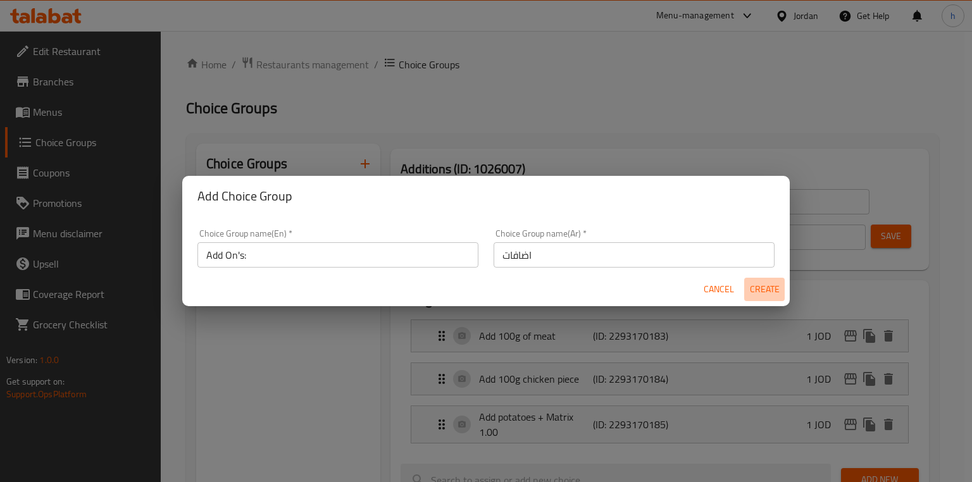
click at [765, 279] on button "Create" at bounding box center [764, 289] width 41 height 23
type input "Add On's:"
type input "0"
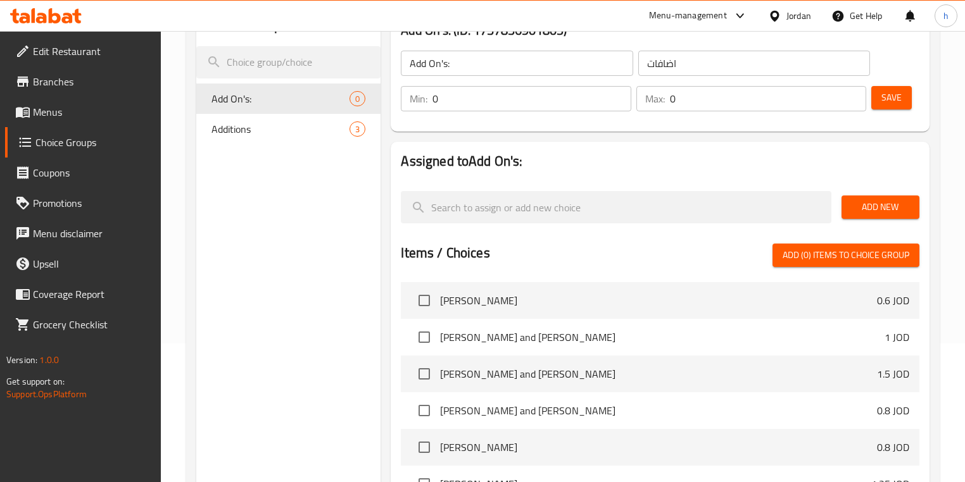
scroll to position [152, 0]
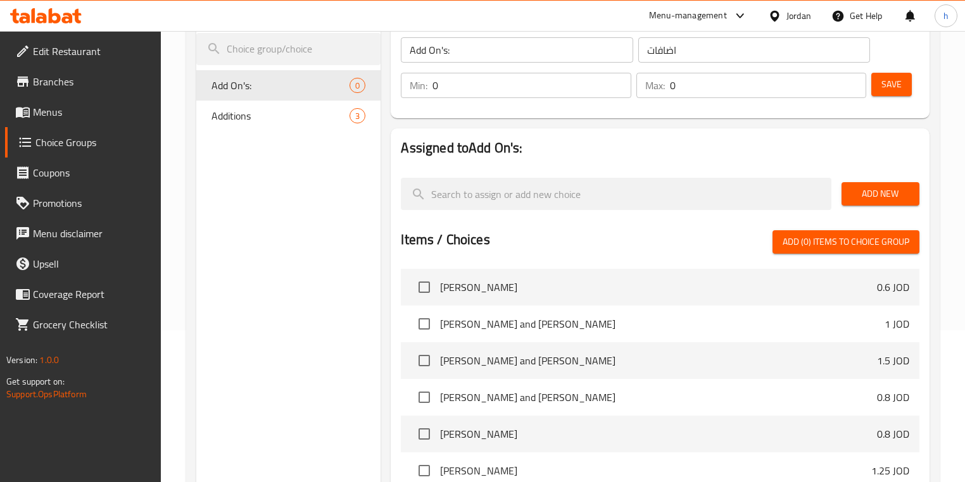
click at [894, 201] on span "Add New" at bounding box center [880, 194] width 58 height 16
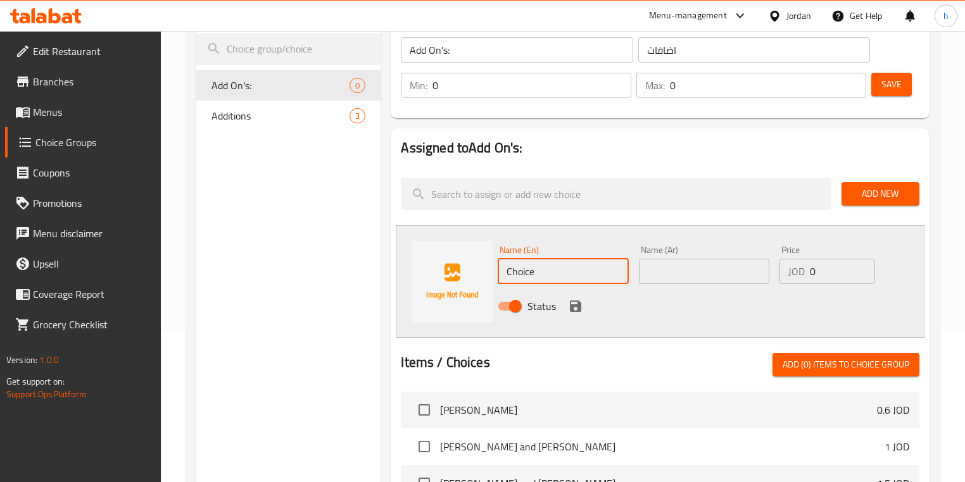
click at [595, 278] on input "Choice" at bounding box center [562, 271] width 130 height 25
click at [695, 272] on input "text" at bounding box center [704, 271] width 130 height 25
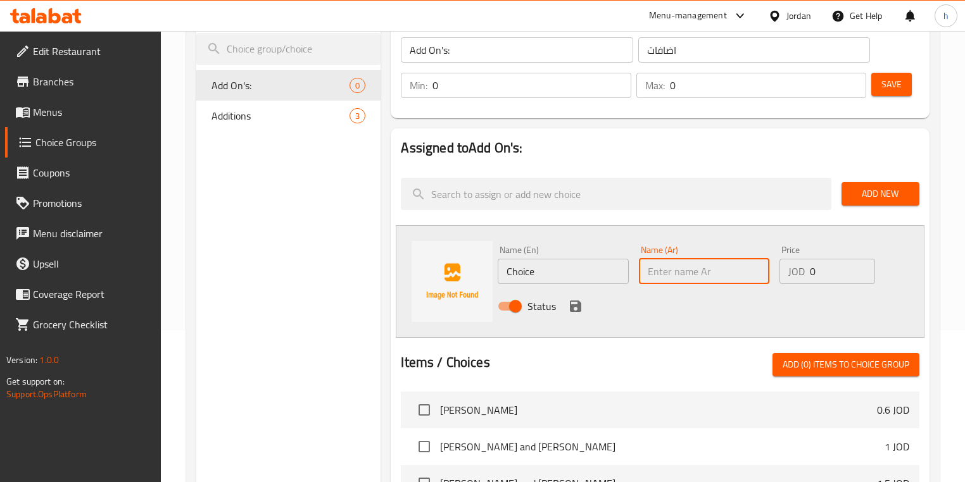
click at [695, 272] on input "text" at bounding box center [704, 271] width 130 height 25
paste input "اضافه بطاطا + ماتركس"
type input "اضافه بطاطا + ماتركس"
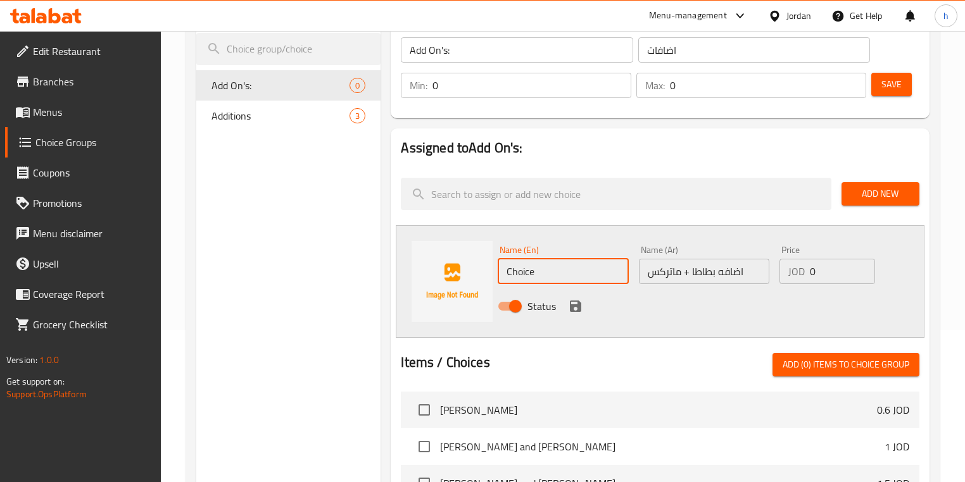
click at [603, 264] on input "Choice" at bounding box center [562, 271] width 130 height 25
paste input "Add potatoes + matrix"
type input "Add potatoes + matrix"
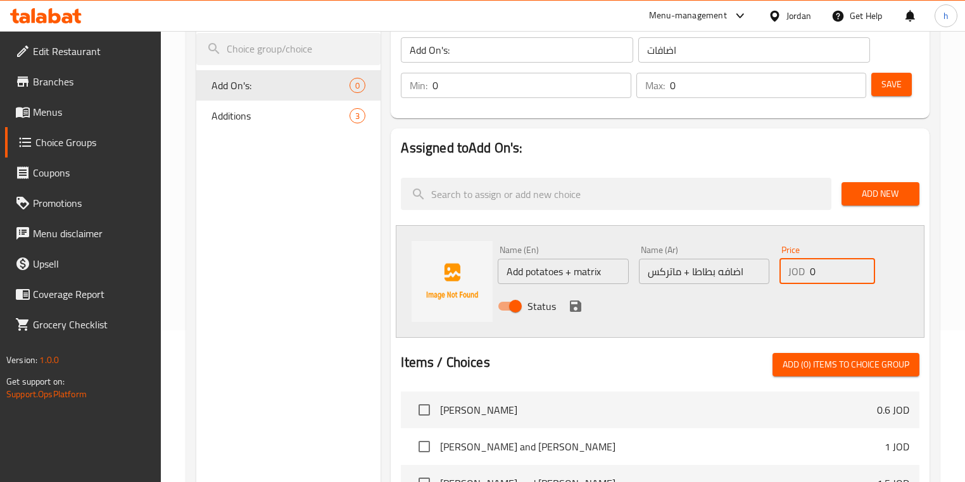
click at [812, 268] on input "0" at bounding box center [842, 271] width 65 height 25
type input "1"
click at [575, 304] on icon "save" at bounding box center [575, 306] width 11 height 11
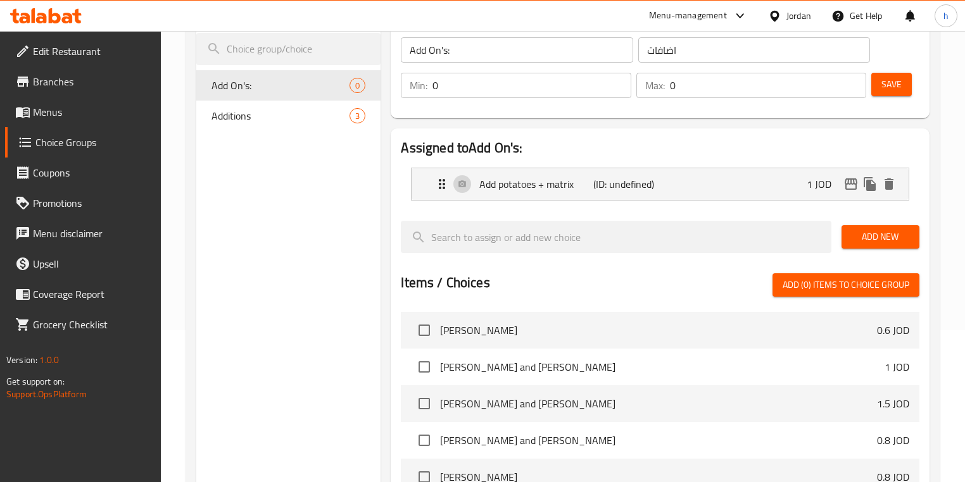
scroll to position [0, 0]
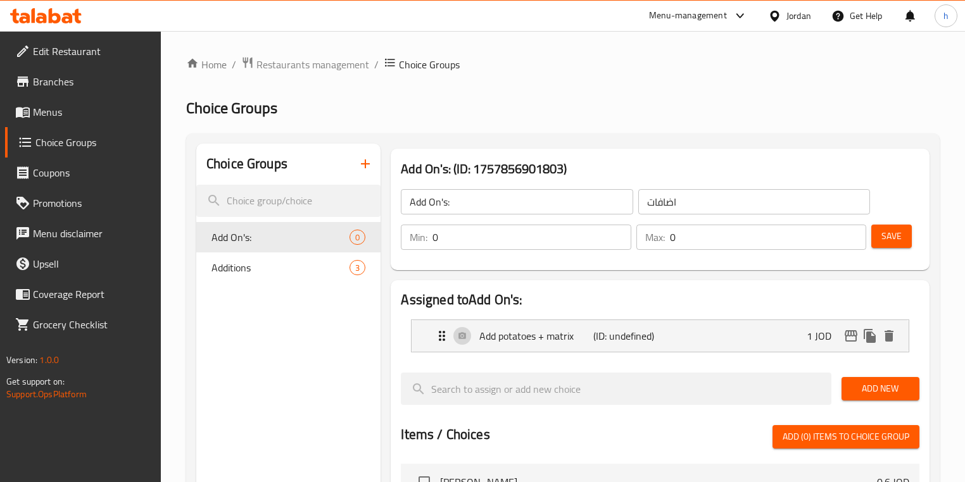
click at [894, 244] on span "Save" at bounding box center [891, 236] width 20 height 16
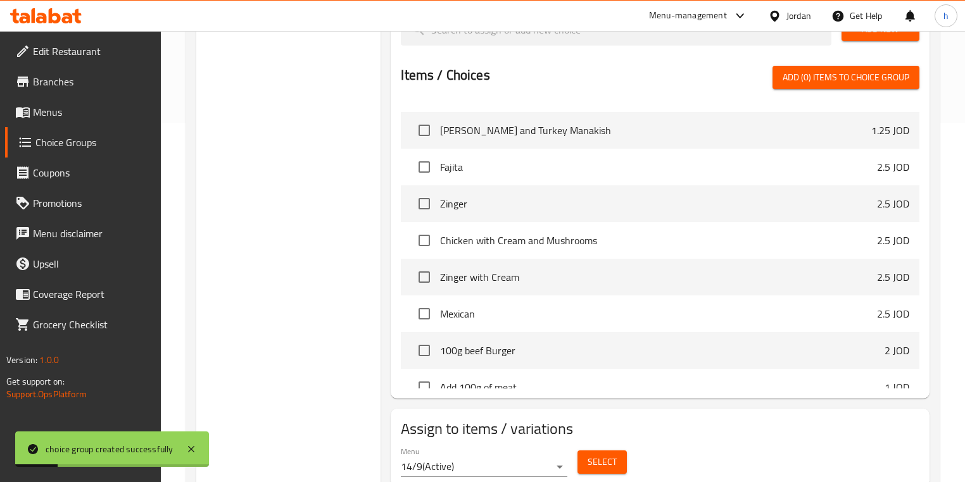
scroll to position [405, 0]
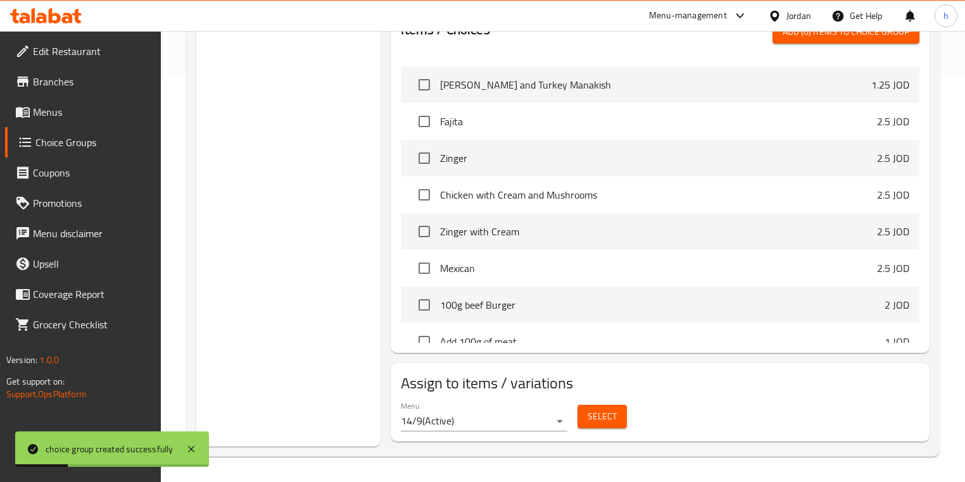
click at [621, 420] on button "Select" at bounding box center [601, 416] width 49 height 23
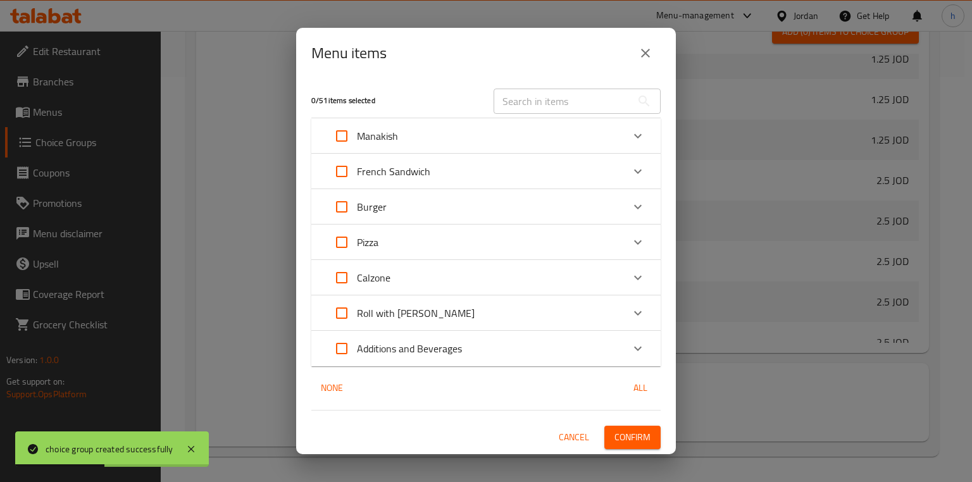
click at [335, 167] on input "Expand" at bounding box center [342, 171] width 30 height 30
checkbox input "true"
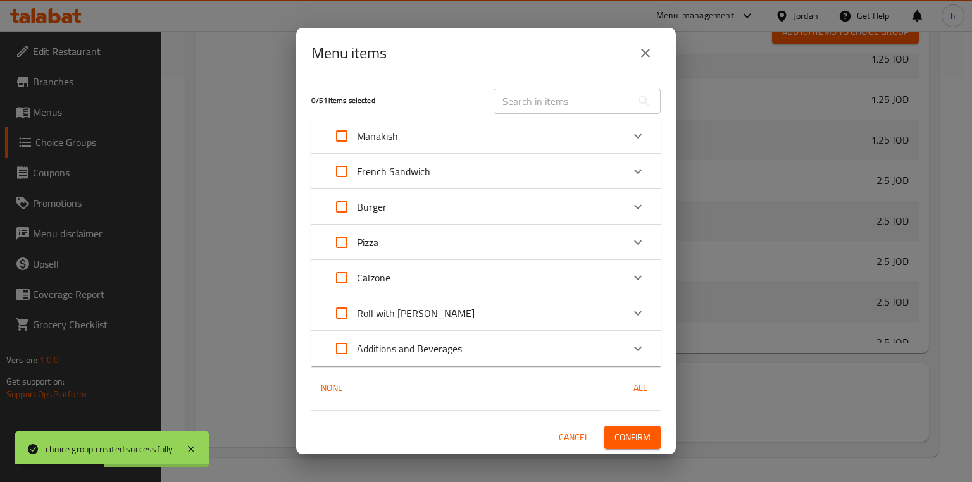
checkbox input "true"
click at [625, 432] on span "Confirm" at bounding box center [633, 438] width 36 height 16
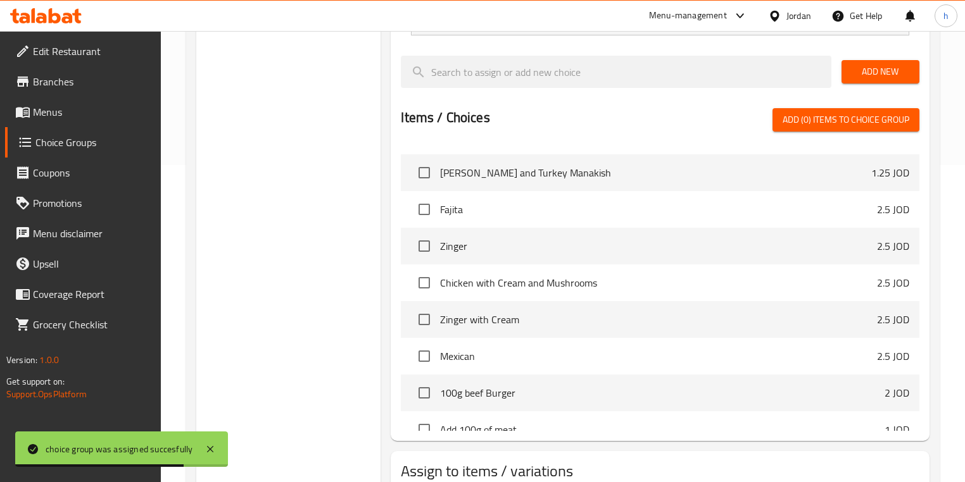
scroll to position [152, 0]
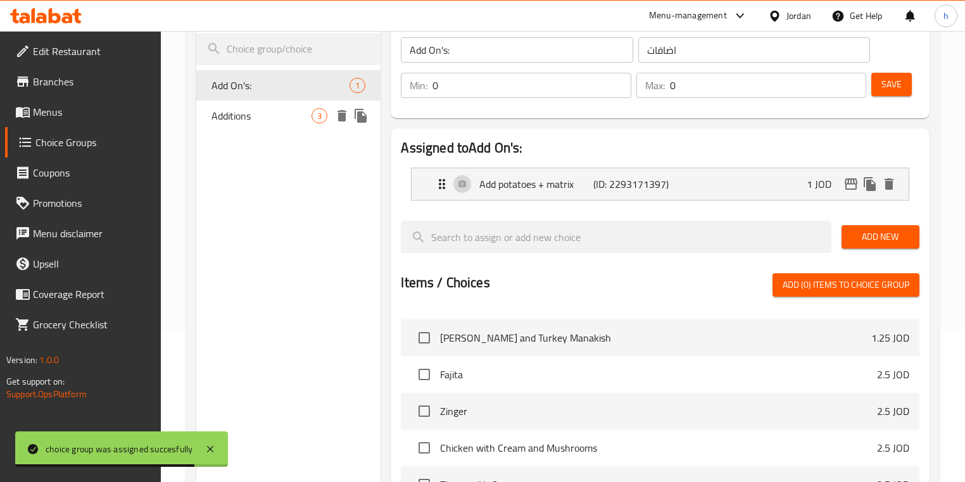
click at [293, 106] on div "Additions 3" at bounding box center [288, 116] width 184 height 30
type input "Additions"
type input "3"
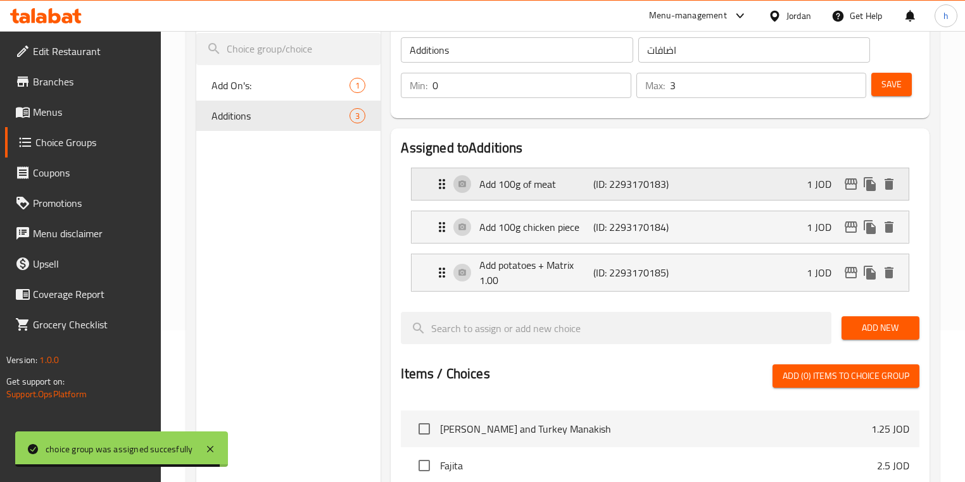
click at [544, 187] on p "Add 100g of meat" at bounding box center [536, 184] width 114 height 15
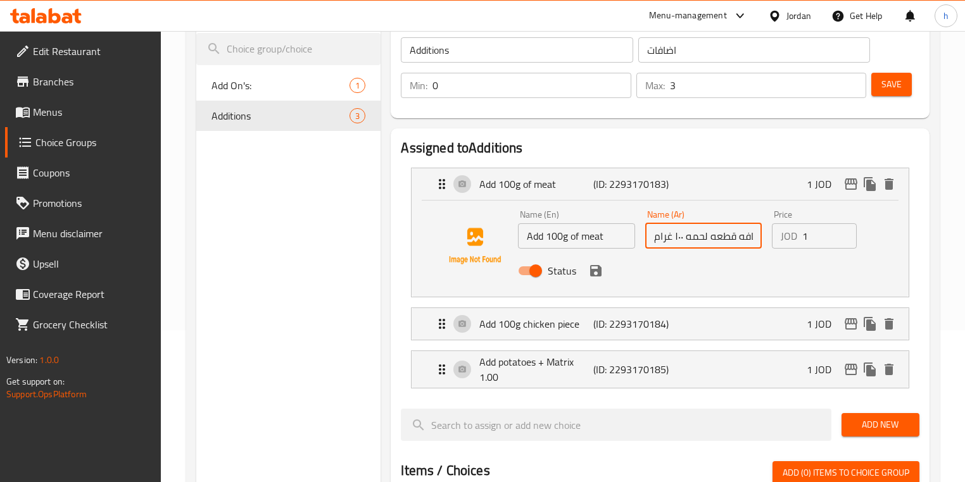
click at [695, 235] on input "اضافه قطعه لحمه ١٠٠ غرام" at bounding box center [703, 235] width 116 height 25
click at [547, 236] on input "Add 100g of meat" at bounding box center [576, 235] width 116 height 25
paste input "Patty"
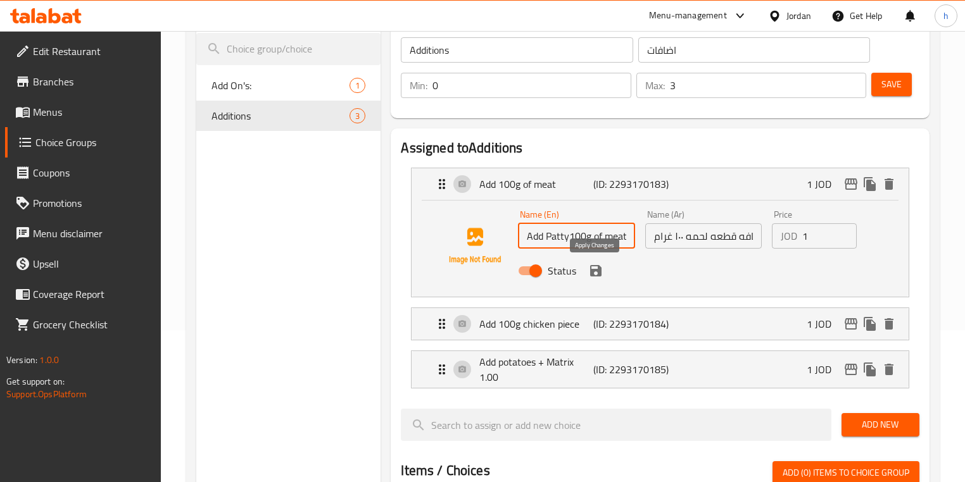
click at [601, 271] on icon "save" at bounding box center [595, 270] width 15 height 15
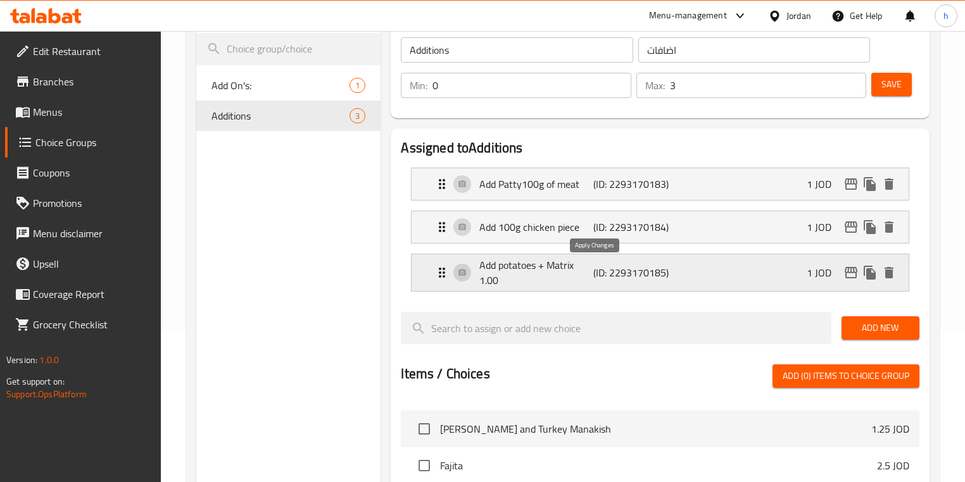
type input "Add Patty100g of meat"
click at [537, 238] on div "Add 100g chicken piece (ID: 2293170184) 1 JOD" at bounding box center [663, 227] width 458 height 32
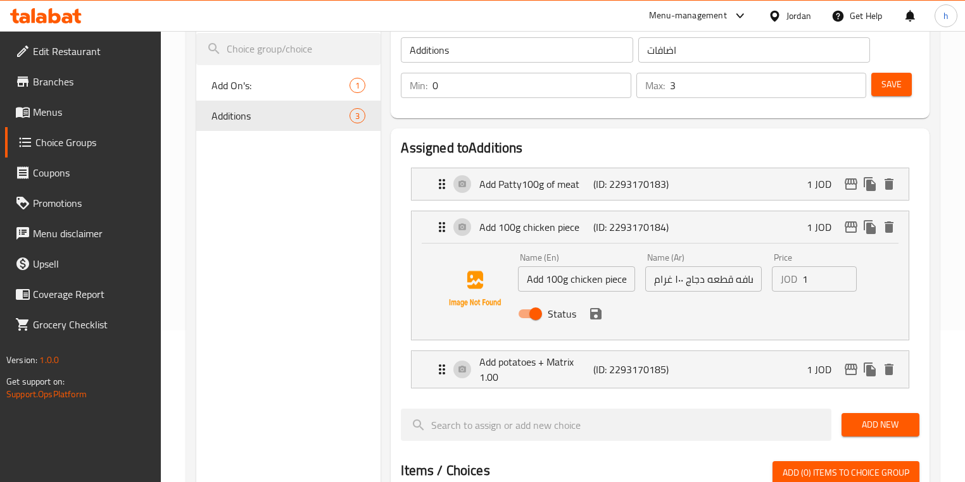
click at [546, 278] on input "Add 100g chicken piece" at bounding box center [576, 278] width 116 height 25
paste input "Patty"
click at [597, 313] on icon "save" at bounding box center [595, 313] width 11 height 11
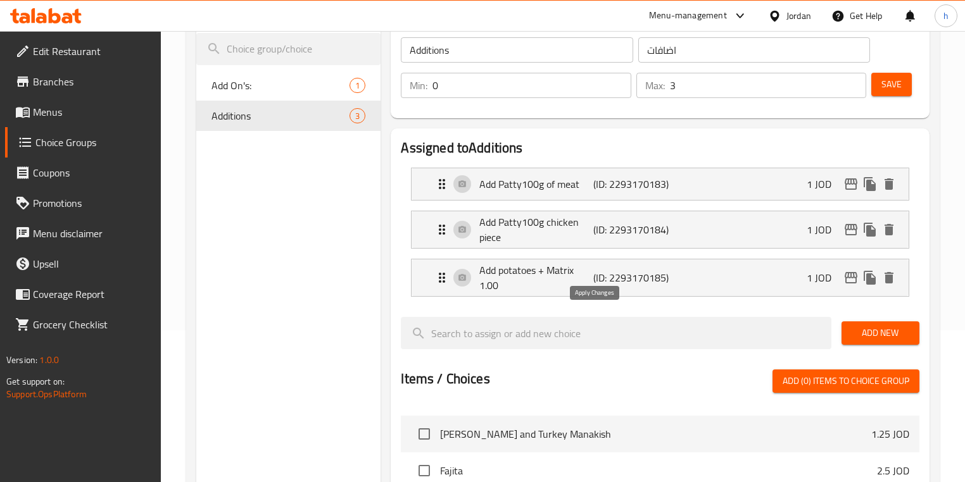
type input "Add Patty100g chicken piece"
click at [544, 291] on p "Add potatoes + Matrix 1.00" at bounding box center [536, 278] width 114 height 30
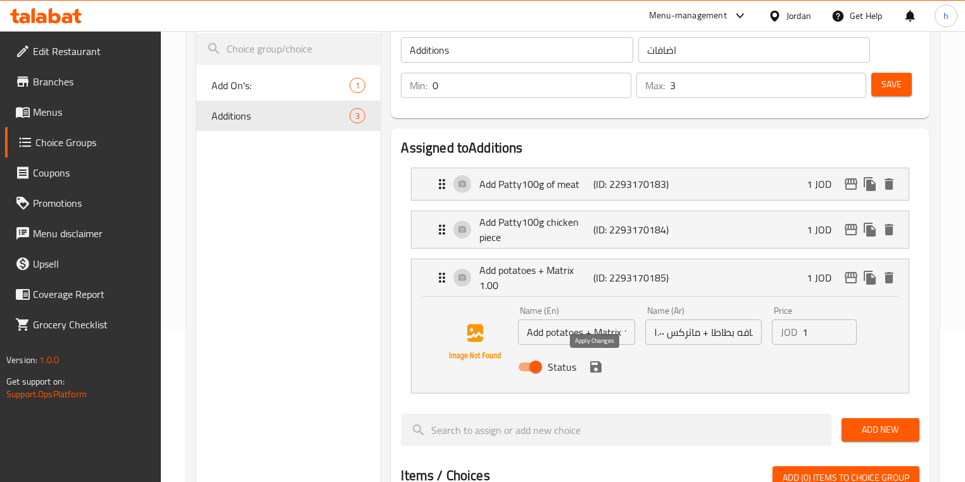
click at [595, 365] on icon "save" at bounding box center [595, 366] width 11 height 11
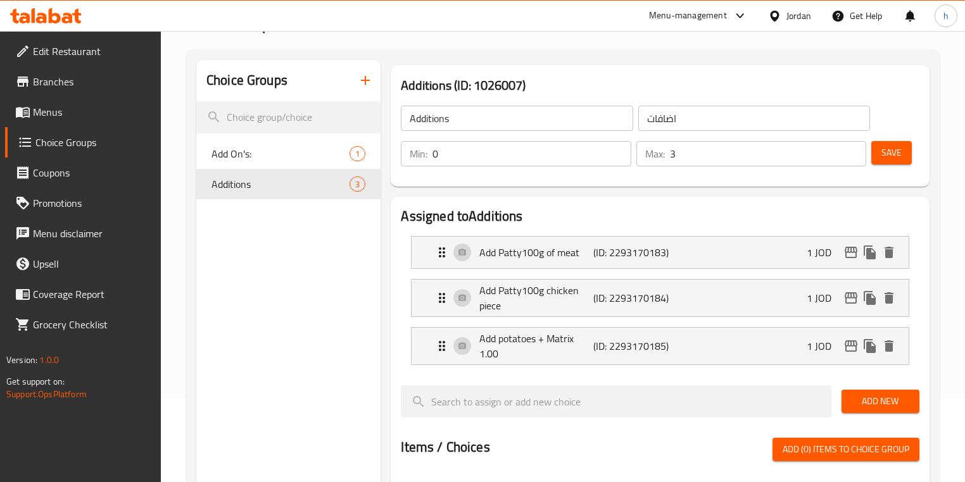
scroll to position [0, 0]
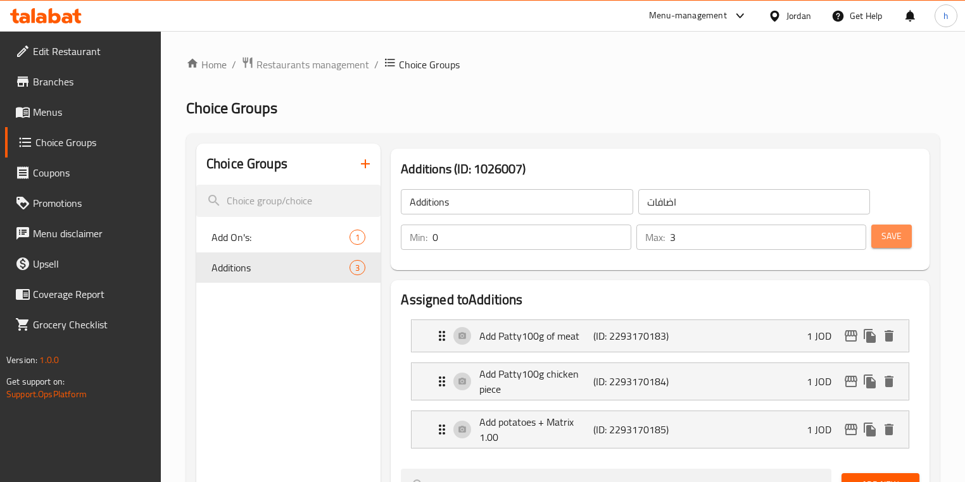
click at [879, 240] on button "Save" at bounding box center [891, 236] width 41 height 23
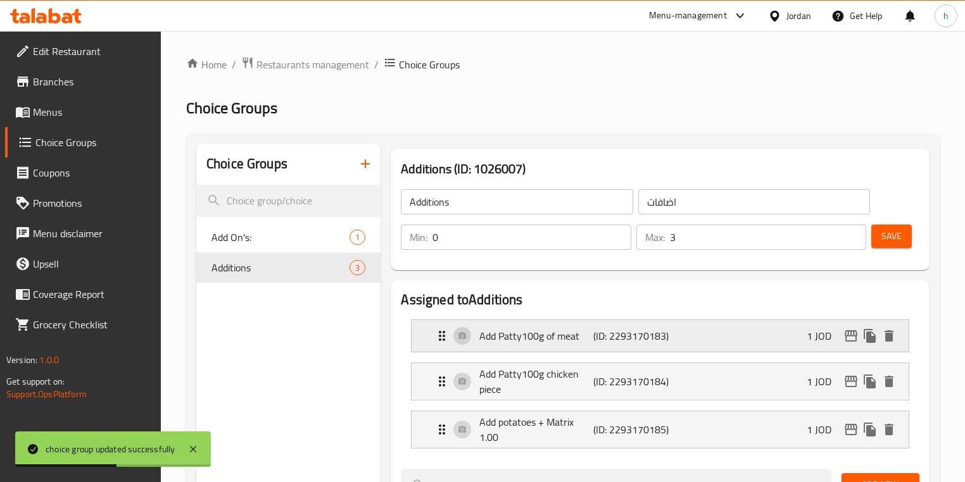
scroll to position [51, 0]
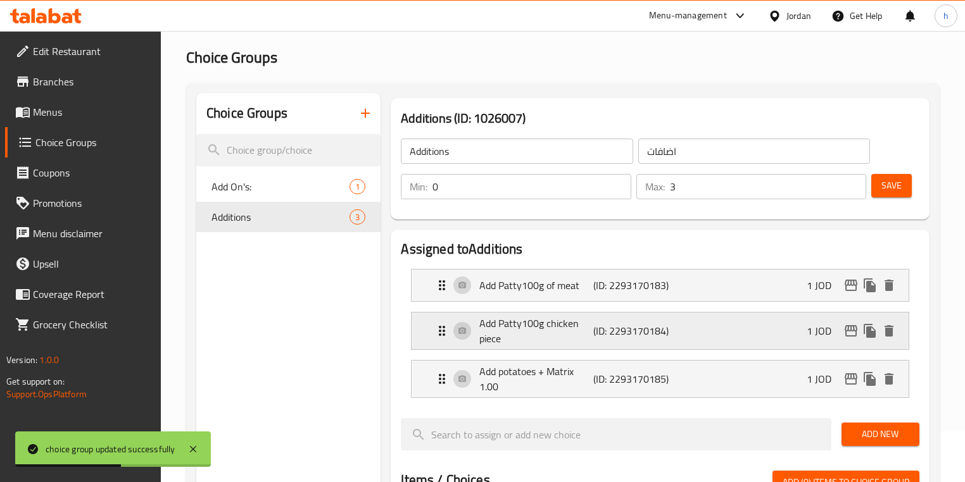
click at [557, 323] on p "Add Patty100g chicken piece" at bounding box center [536, 331] width 114 height 30
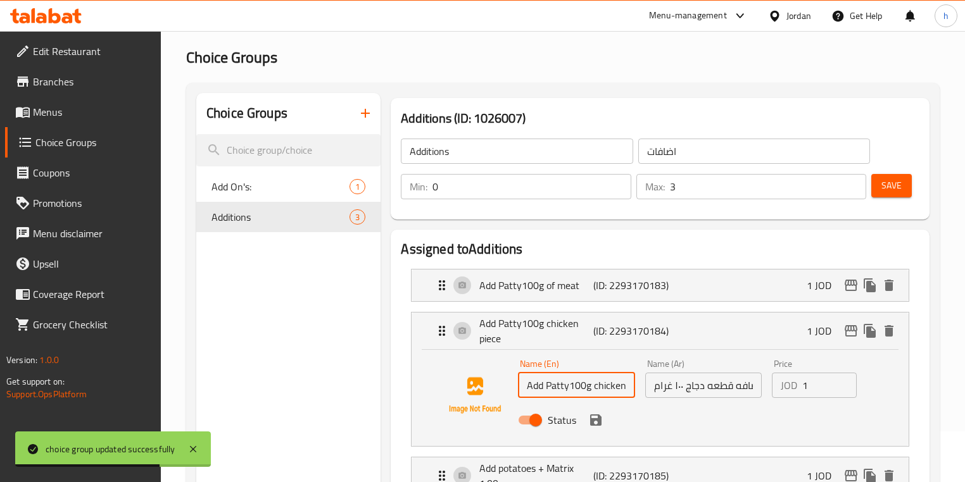
click at [598, 382] on input "Add Patty100g chicken piece" at bounding box center [576, 385] width 116 height 25
click at [599, 382] on input "Add Patty100g chicken piece" at bounding box center [576, 385] width 116 height 25
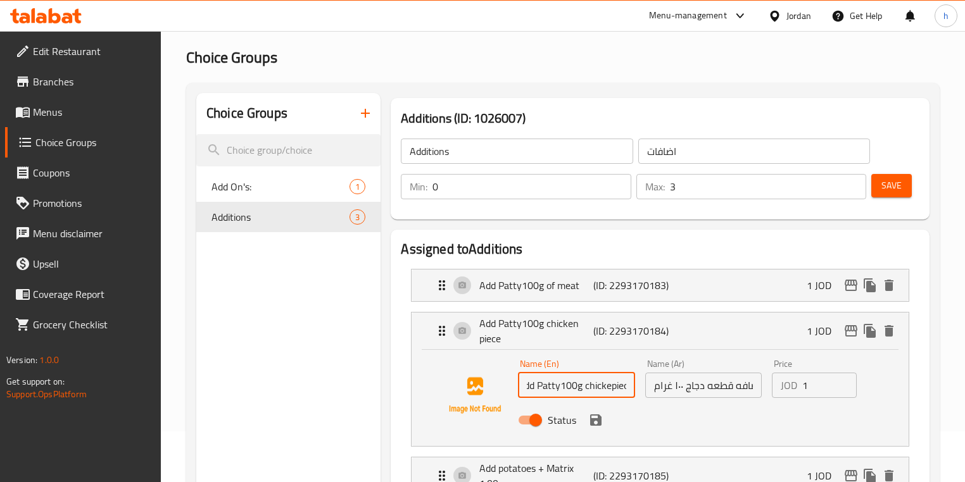
scroll to position [0, 15]
drag, startPoint x: 611, startPoint y: 387, endPoint x: 644, endPoint y: 388, distance: 32.3
click at [644, 388] on div "Name (En) Add Patty100g chickepiece Name (En) Name (Ar) اضافه قطعه دجاج ١٠٠ غرا…" at bounding box center [703, 395] width 380 height 83
click at [589, 413] on icon "save" at bounding box center [595, 420] width 15 height 15
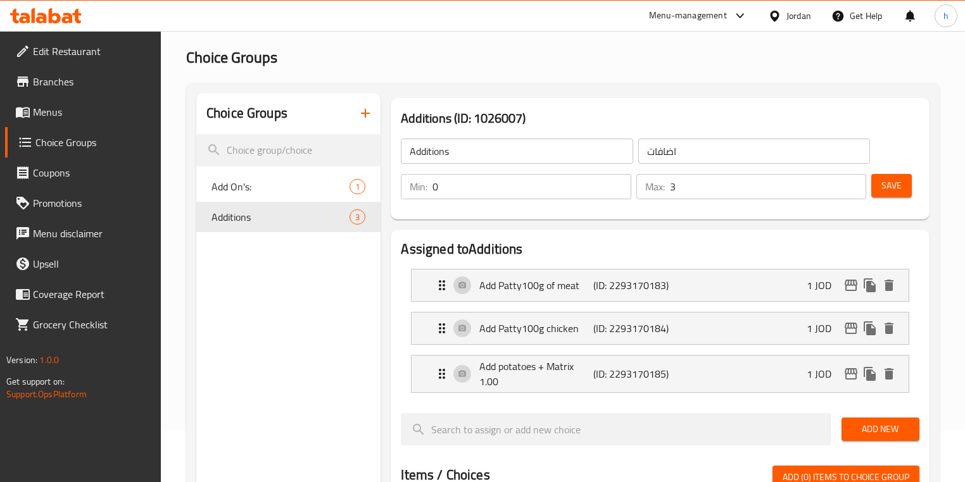
type input "Add Patty100g chicken"
click at [578, 335] on p "Add Patty100g chicken" at bounding box center [536, 328] width 114 height 15
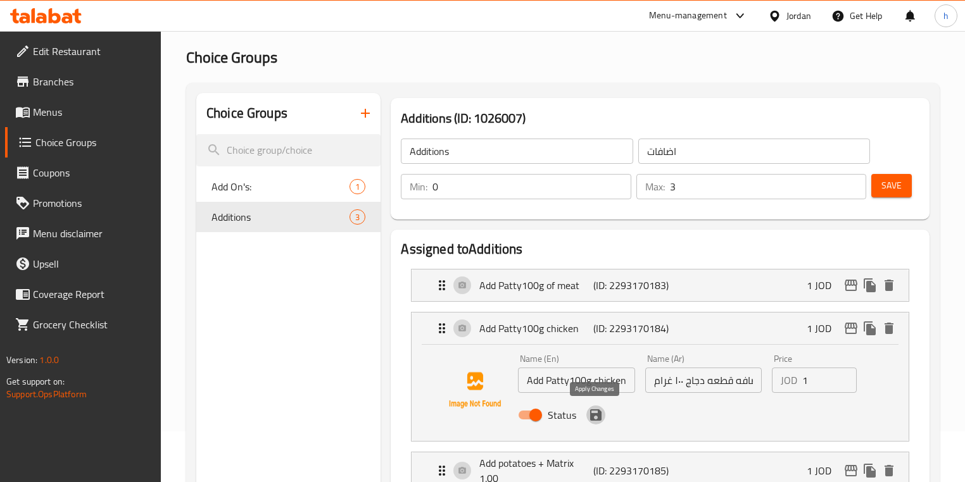
click at [597, 416] on icon "save" at bounding box center [595, 415] width 11 height 11
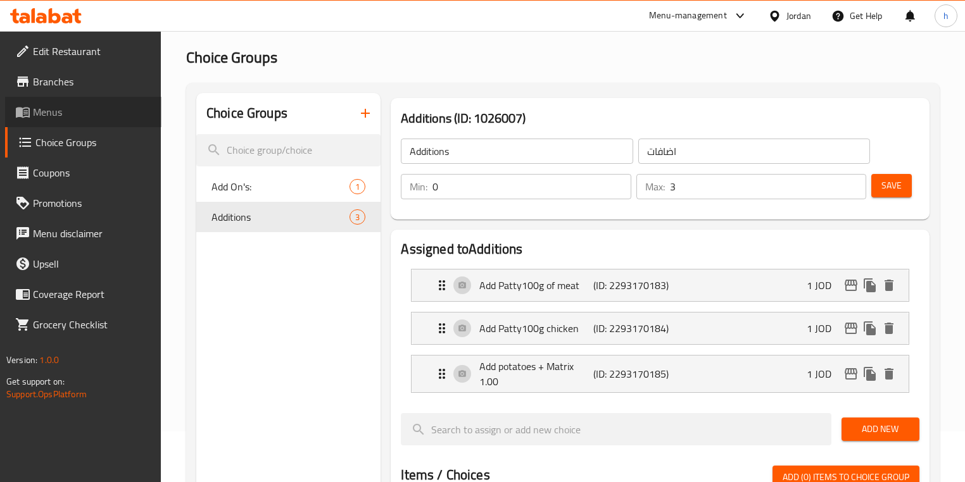
click at [84, 122] on link "Menus" at bounding box center [83, 112] width 156 height 30
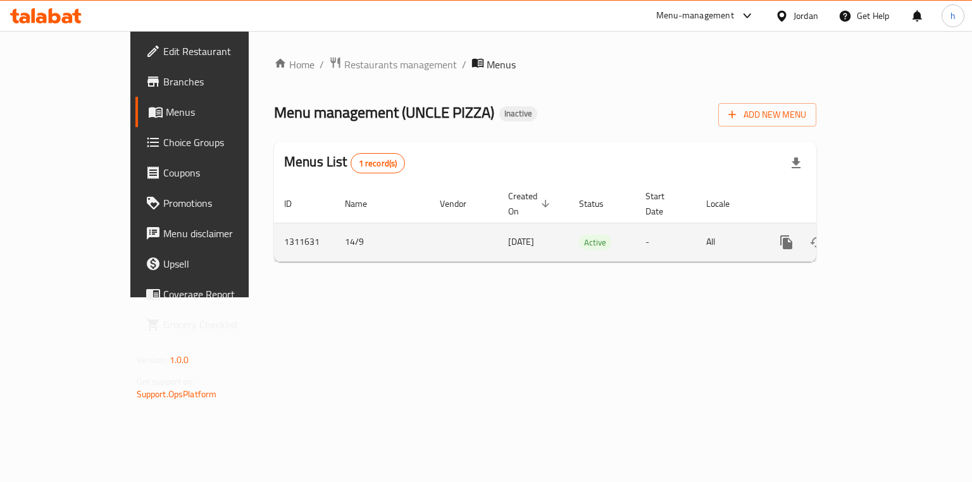
click at [885, 235] on icon "enhanced table" at bounding box center [877, 242] width 15 height 15
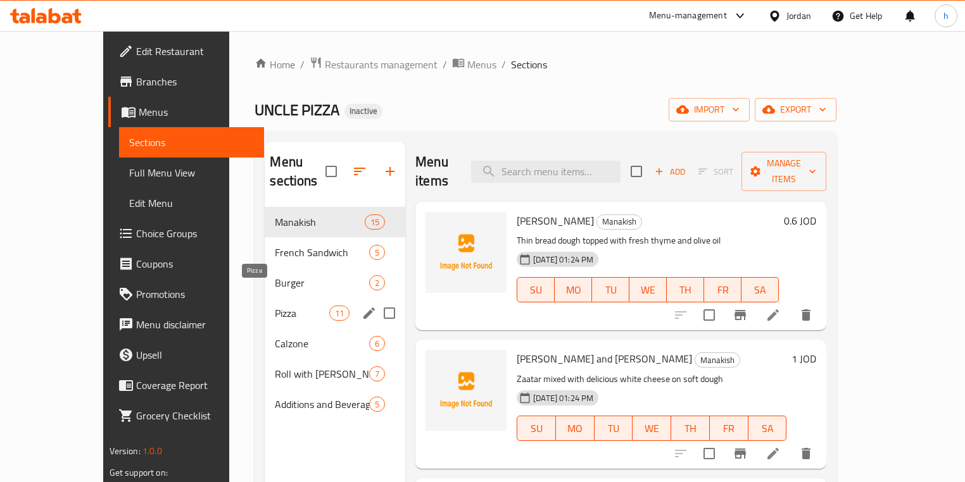
click at [275, 306] on span "Pizza" at bounding box center [302, 313] width 54 height 15
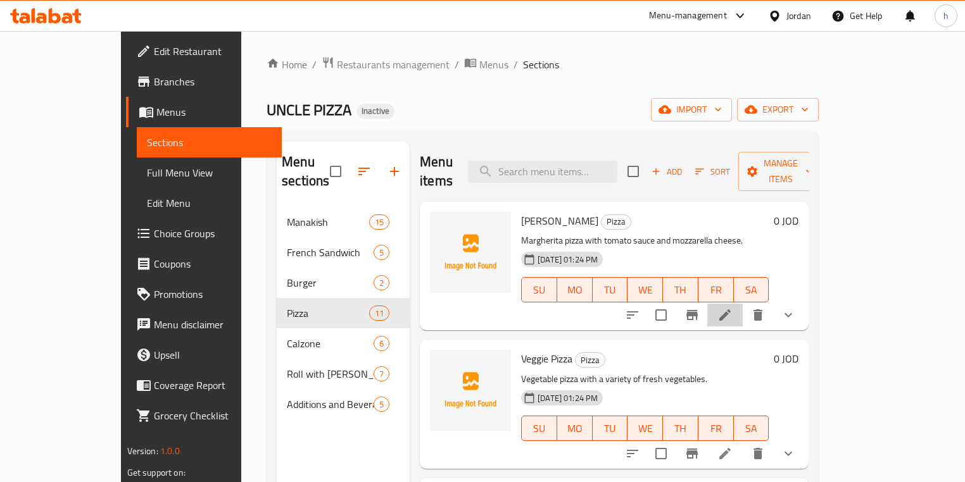
click at [742, 304] on li at bounding box center [724, 315] width 35 height 23
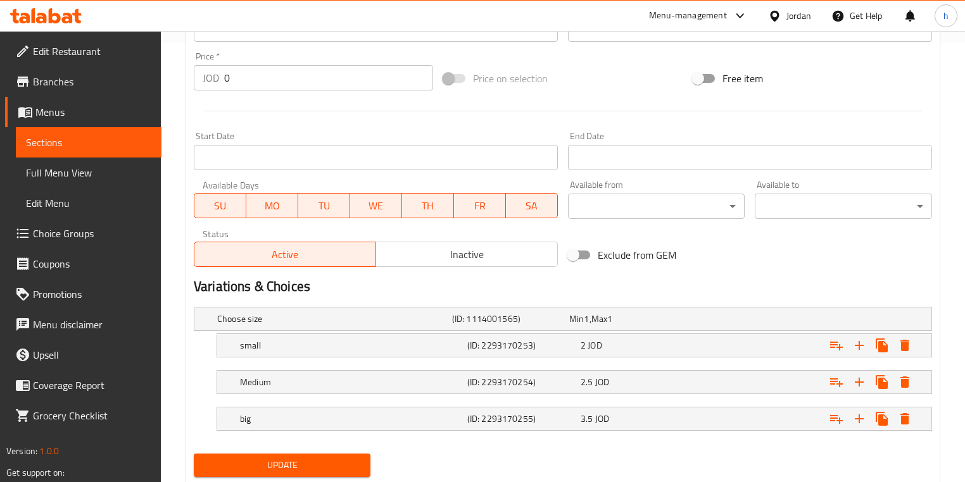
scroll to position [476, 0]
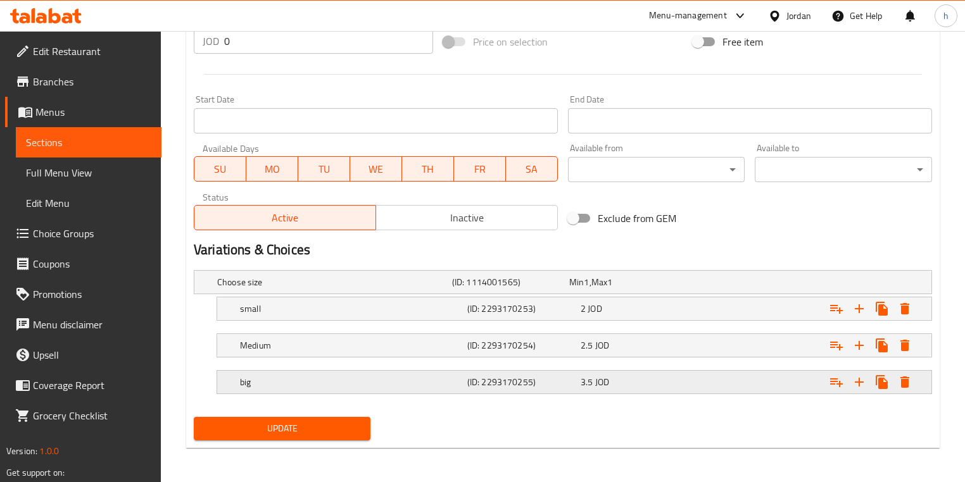
click at [377, 392] on div "big (ID: 2293170255) 3.5 JOD" at bounding box center [577, 382] width 681 height 28
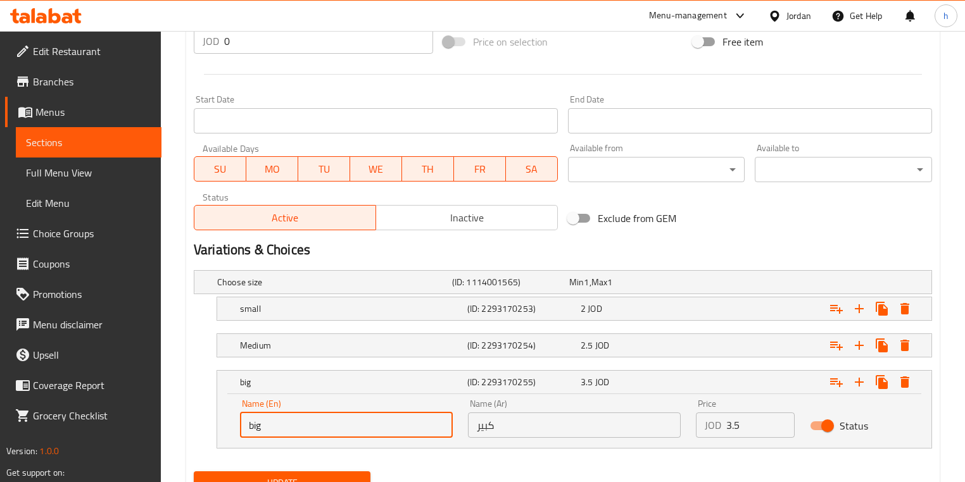
click at [263, 422] on input "big" at bounding box center [346, 425] width 213 height 25
paste input "Large"
type input "Large"
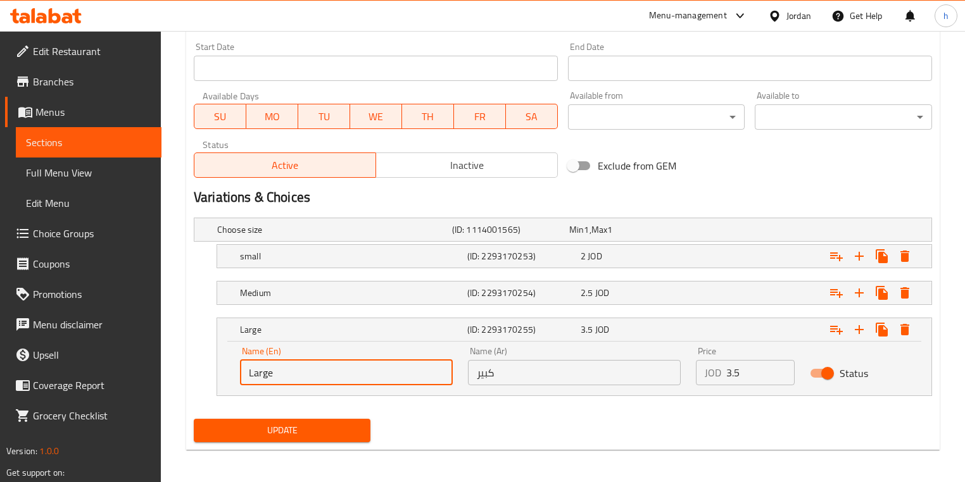
scroll to position [530, 0]
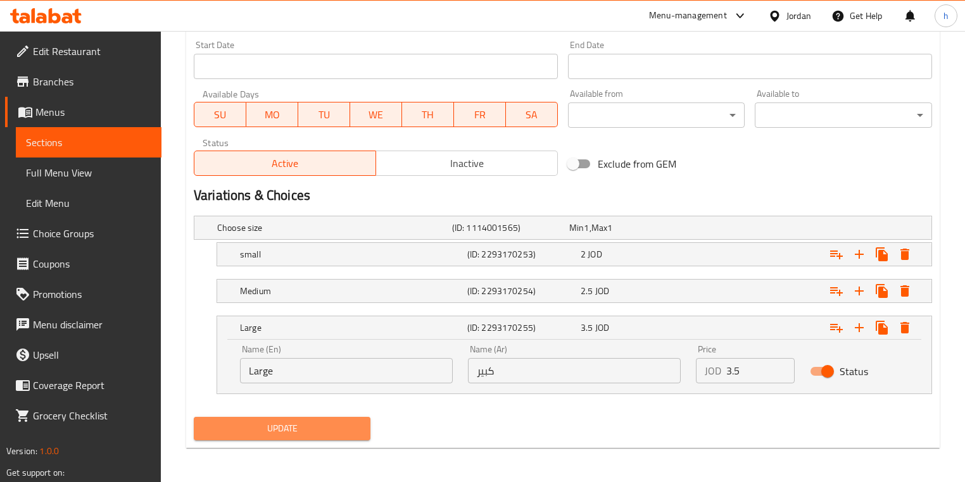
click at [329, 435] on span "Update" at bounding box center [282, 429] width 156 height 16
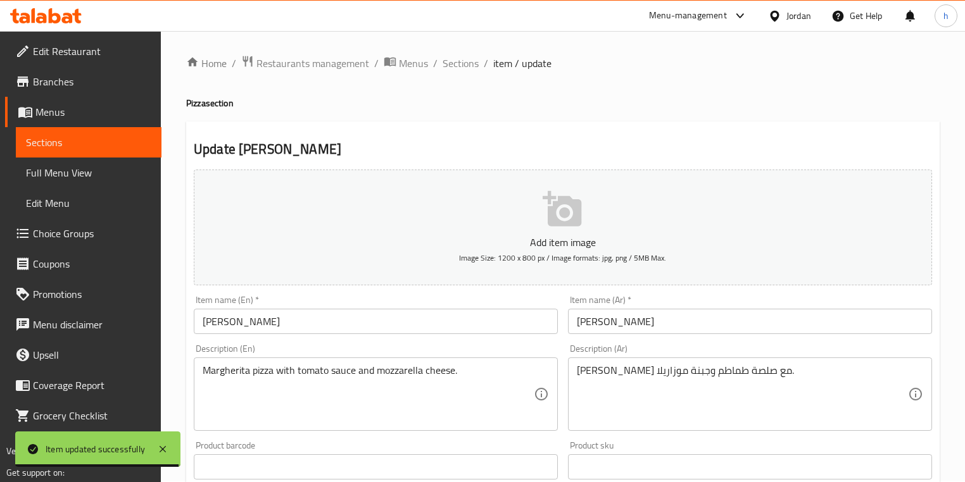
scroll to position [0, 0]
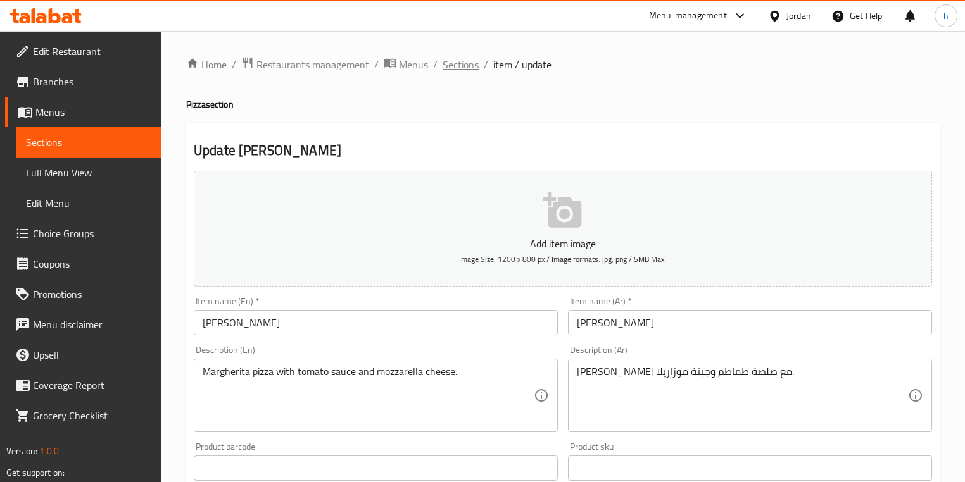
click at [473, 68] on span "Sections" at bounding box center [460, 64] width 36 height 15
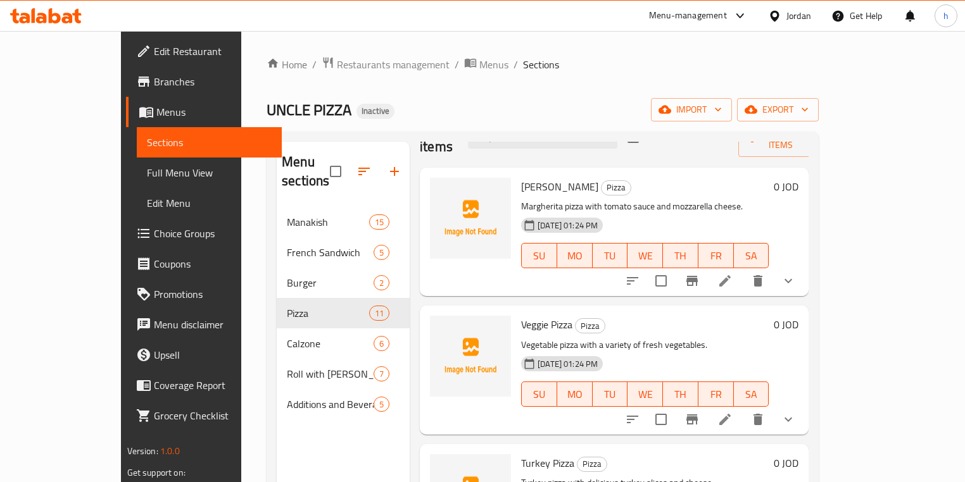
scroll to position [101, 0]
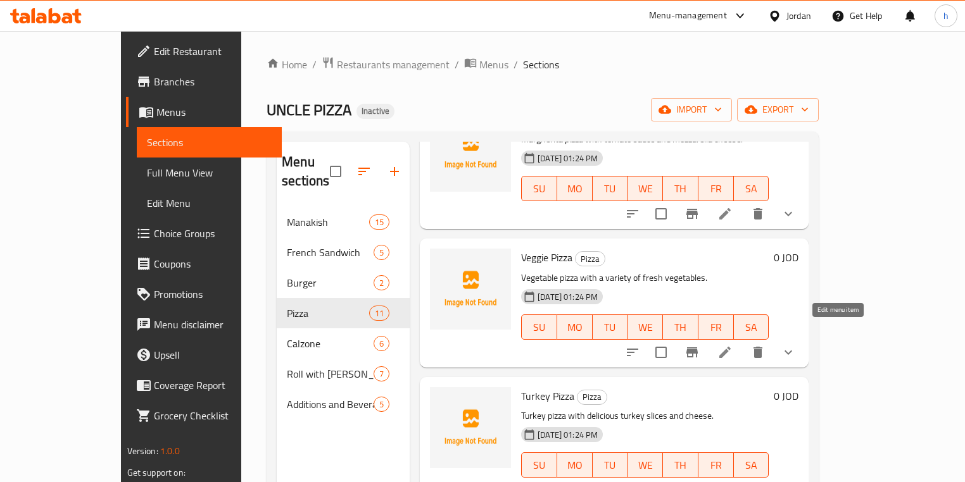
click at [732, 345] on icon at bounding box center [724, 352] width 15 height 15
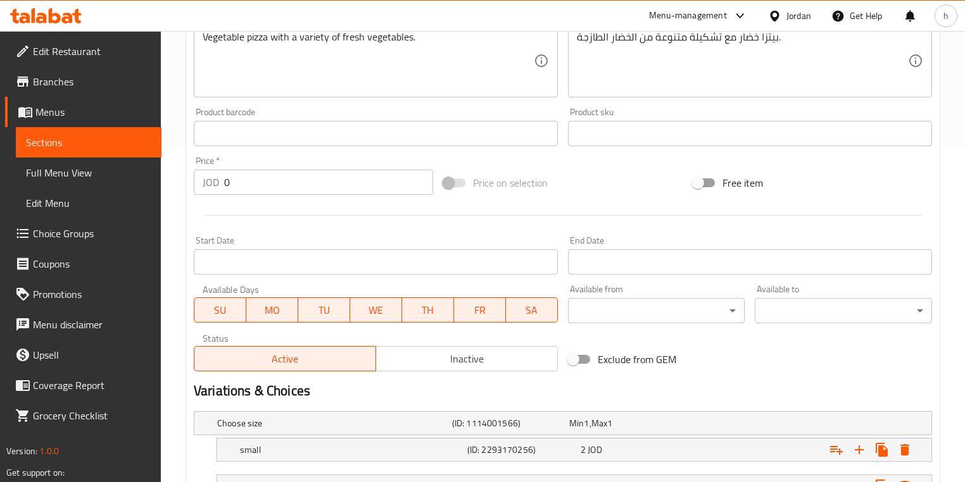
scroll to position [476, 0]
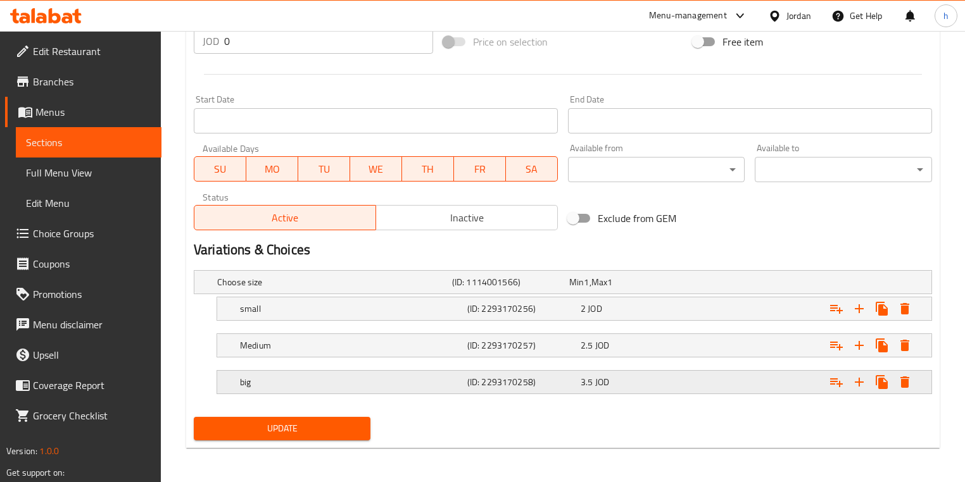
click at [268, 387] on h5 "big" at bounding box center [351, 382] width 222 height 13
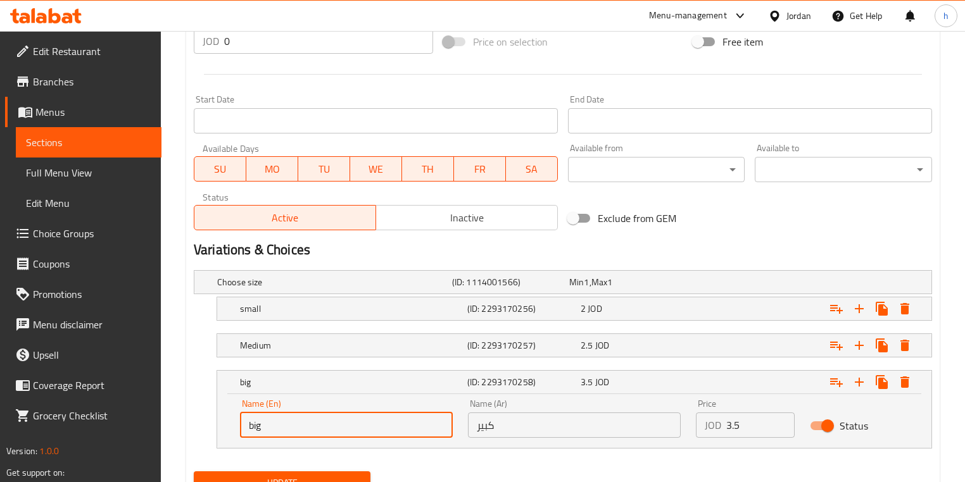
click at [306, 413] on input "big" at bounding box center [346, 425] width 213 height 25
paste input "Large"
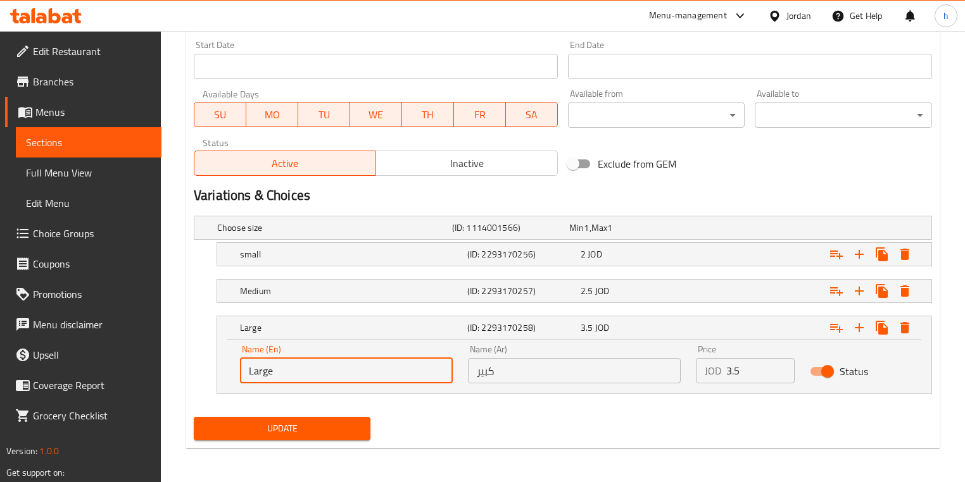
type input "Large"
click at [348, 417] on button "Update" at bounding box center [282, 428] width 177 height 23
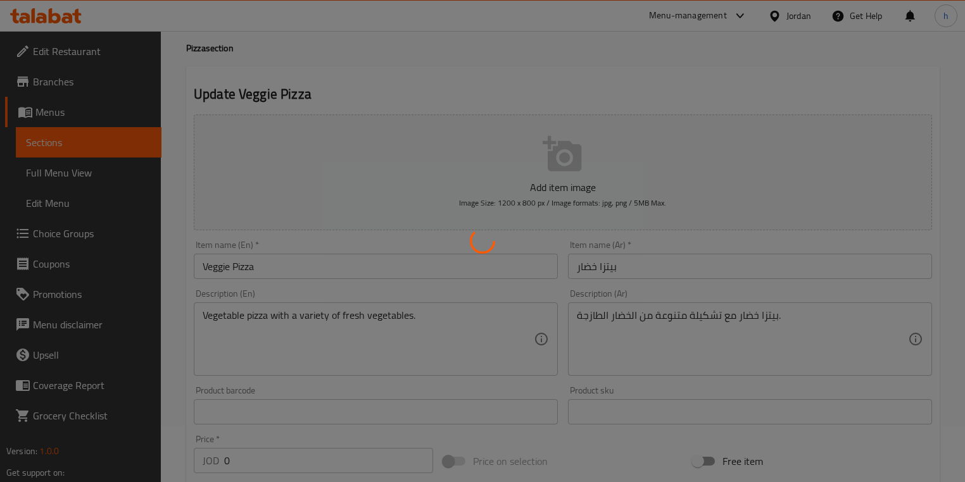
scroll to position [0, 0]
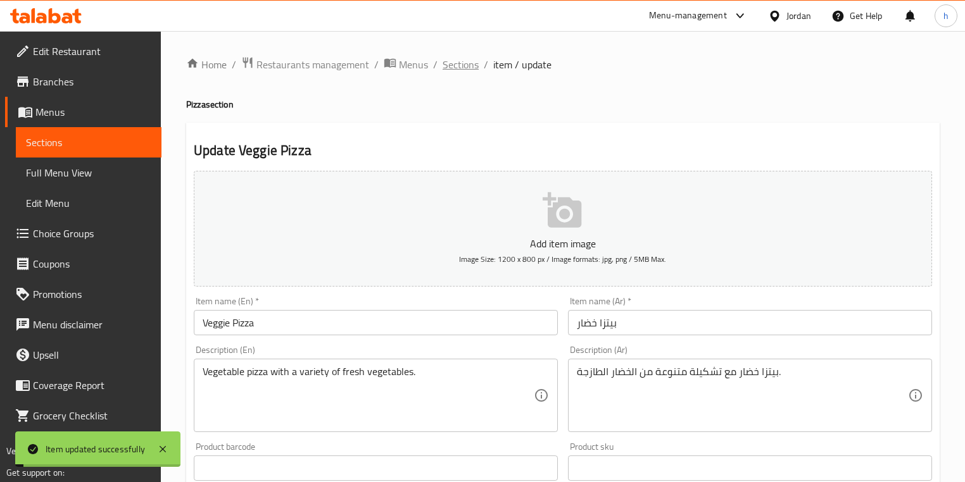
click at [476, 63] on span "Sections" at bounding box center [460, 64] width 36 height 15
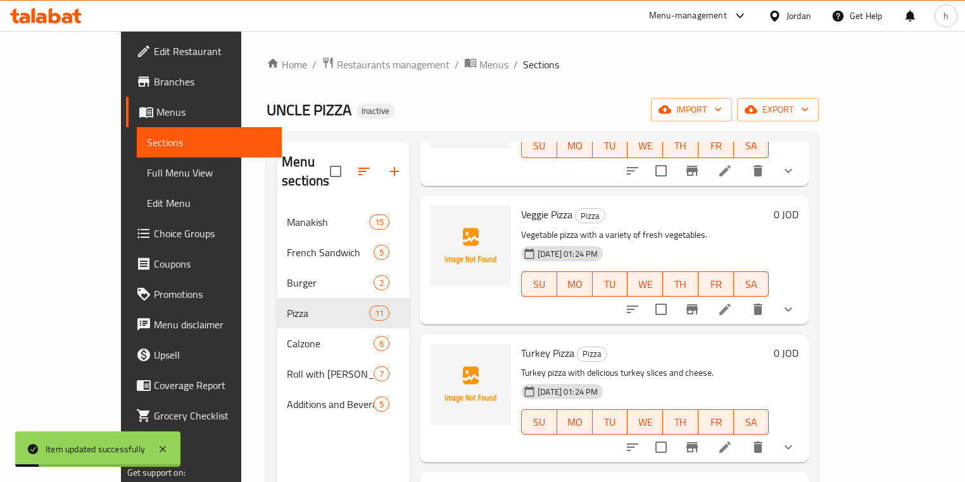
scroll to position [203, 0]
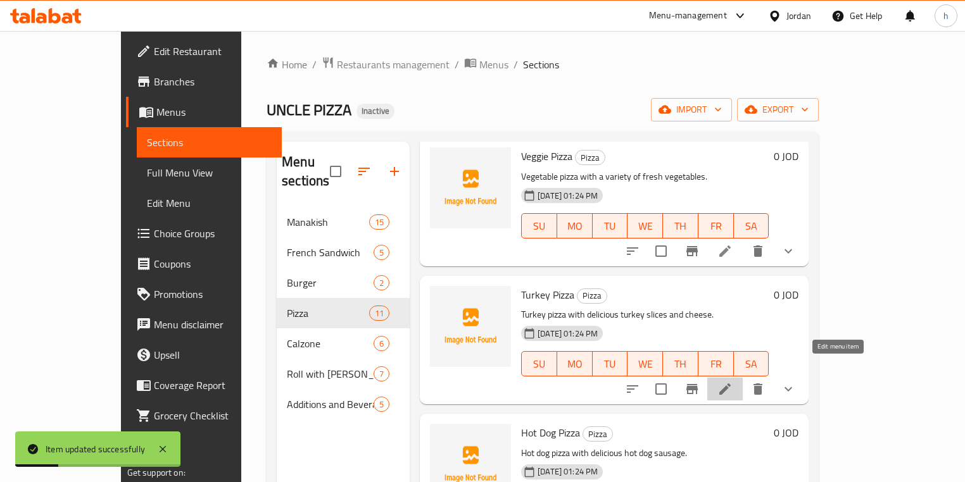
click at [732, 382] on icon at bounding box center [724, 389] width 15 height 15
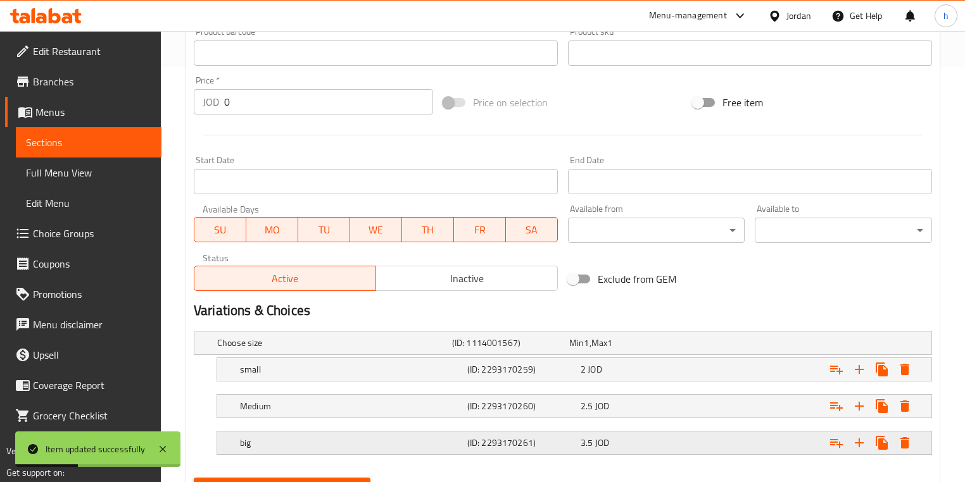
scroll to position [476, 0]
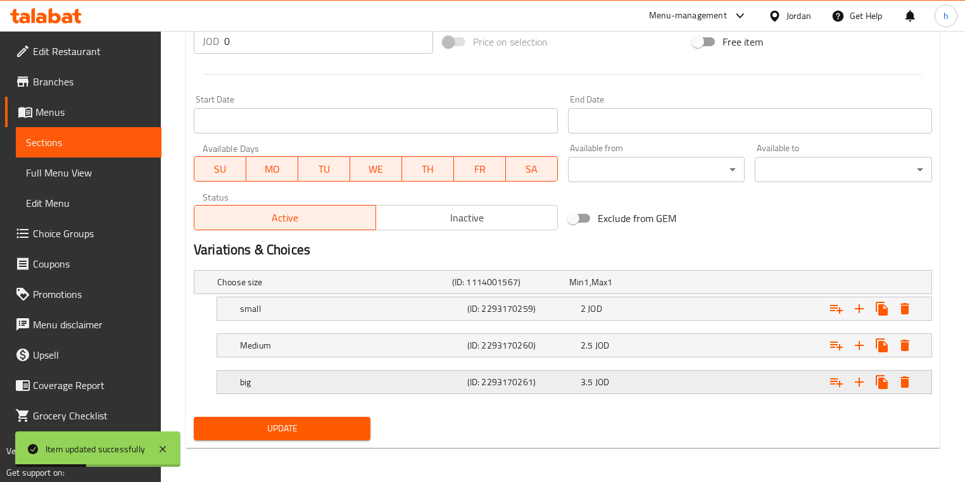
click at [272, 389] on div "big" at bounding box center [350, 382] width 227 height 18
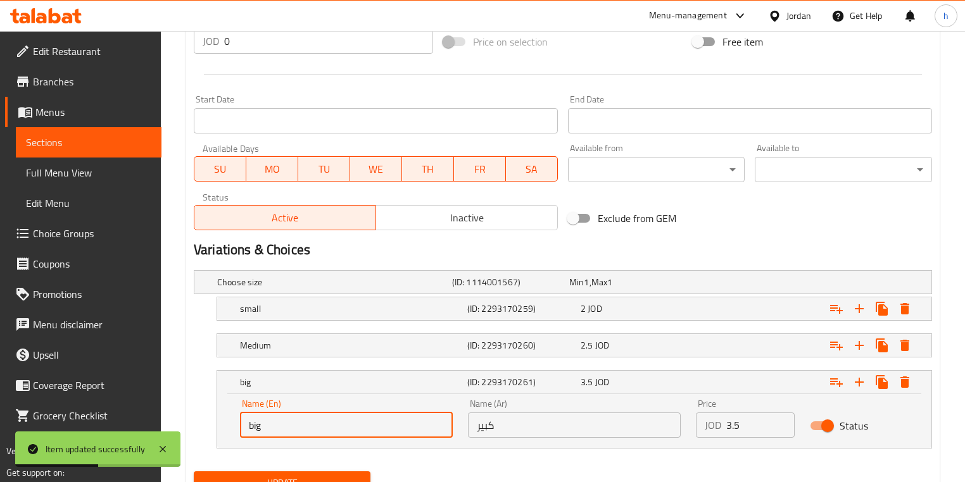
click at [267, 415] on input "big" at bounding box center [346, 425] width 213 height 25
paste input "Large"
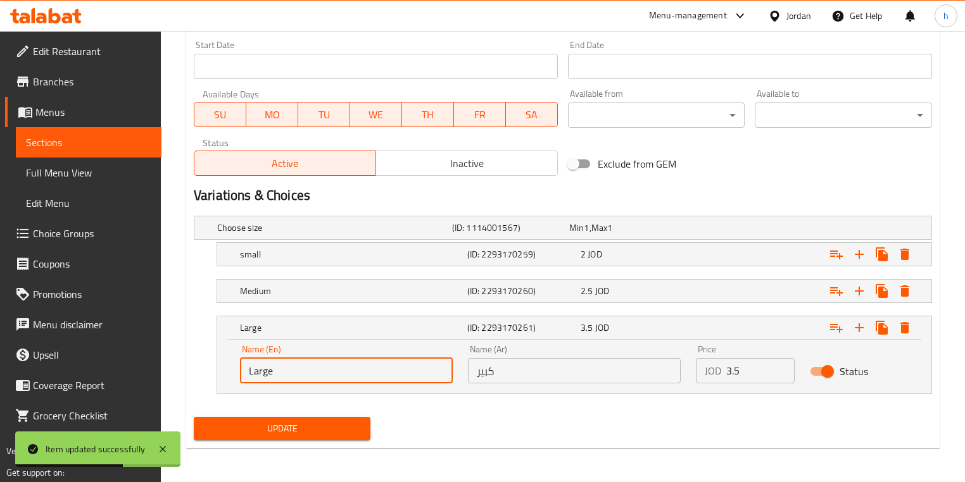
type input "Large"
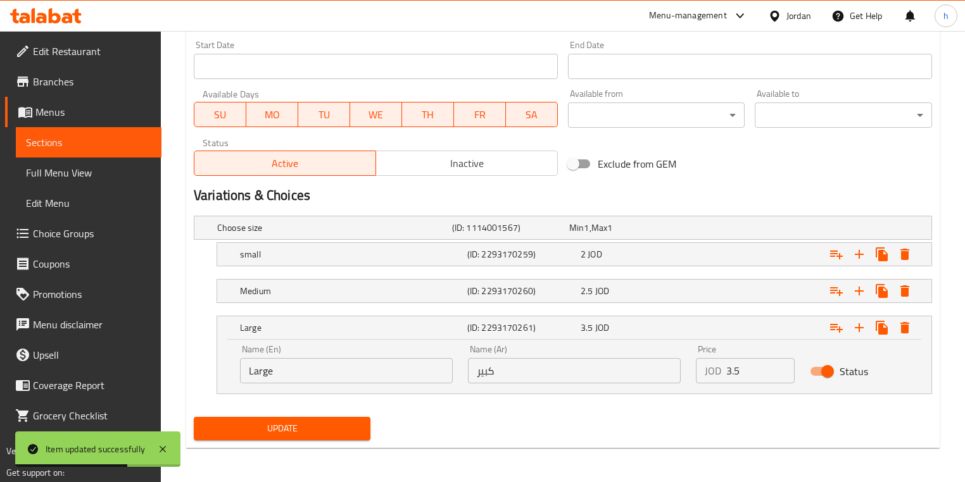
click at [309, 413] on div "Update" at bounding box center [282, 429] width 187 height 34
click at [311, 421] on span "Update" at bounding box center [282, 429] width 156 height 16
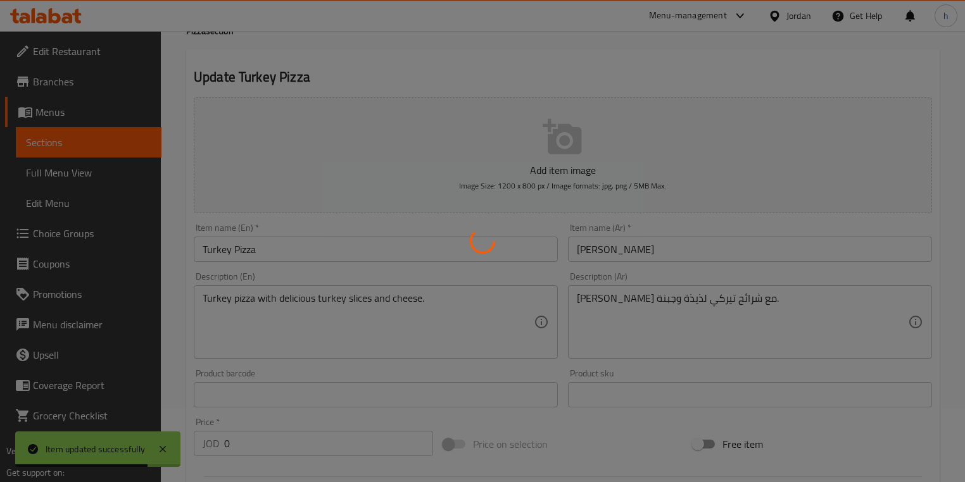
scroll to position [0, 0]
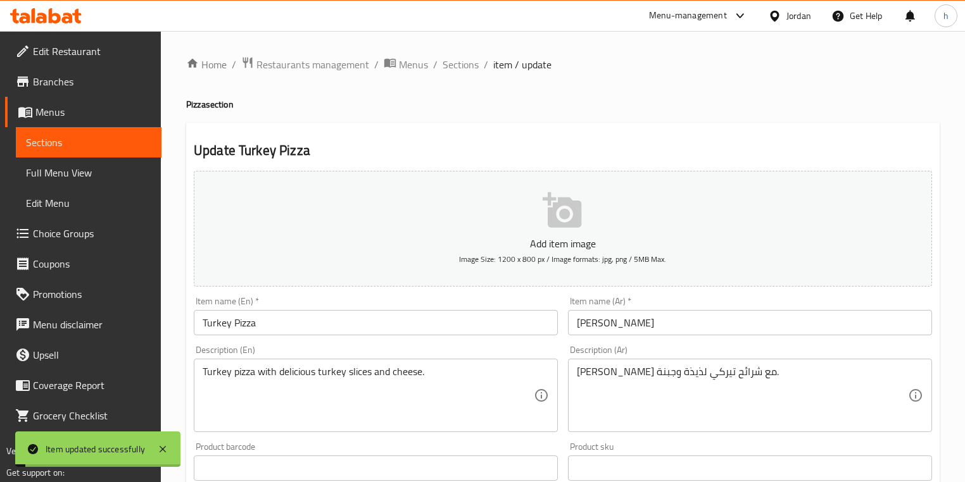
click at [472, 59] on span "Sections" at bounding box center [460, 64] width 36 height 15
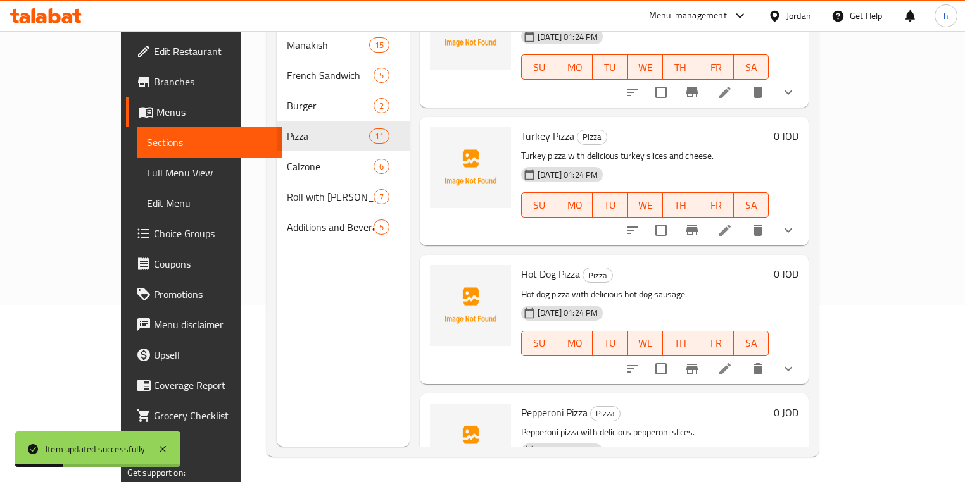
scroll to position [203, 0]
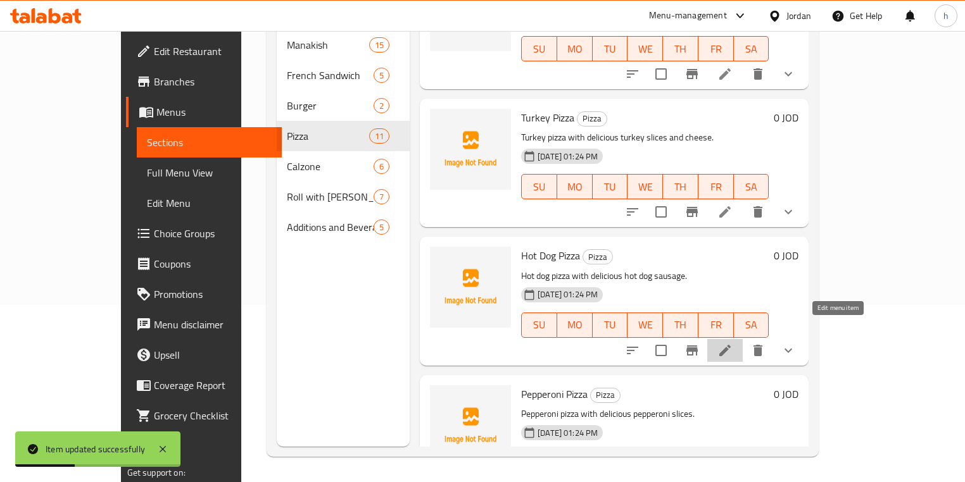
click at [732, 343] on icon at bounding box center [724, 350] width 15 height 15
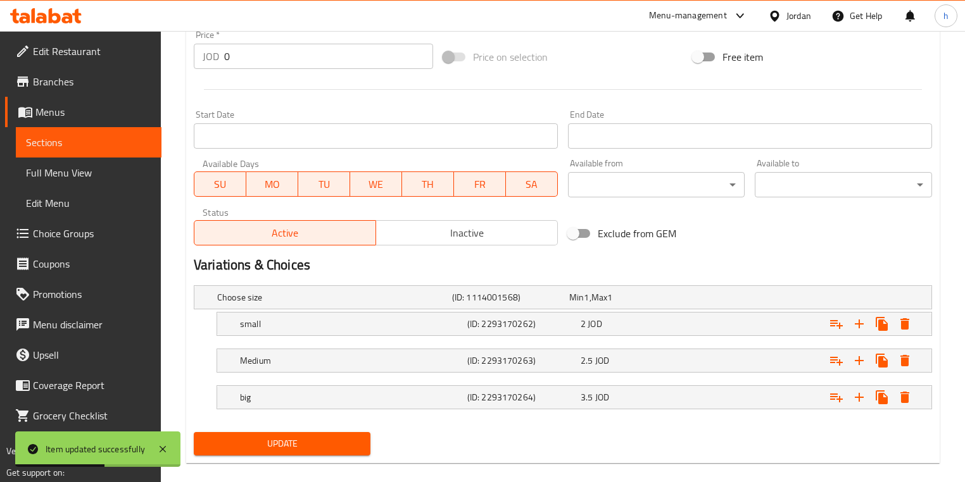
scroll to position [476, 0]
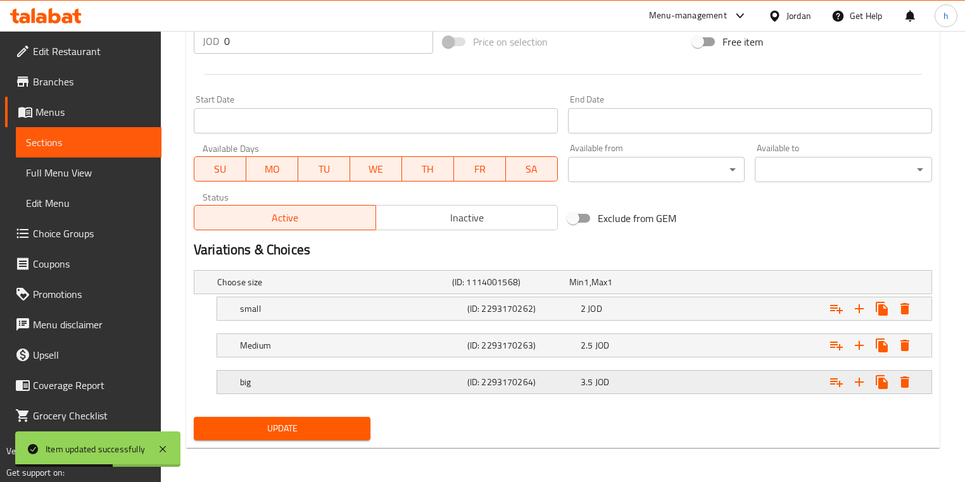
click at [304, 376] on h5 "big" at bounding box center [351, 382] width 222 height 13
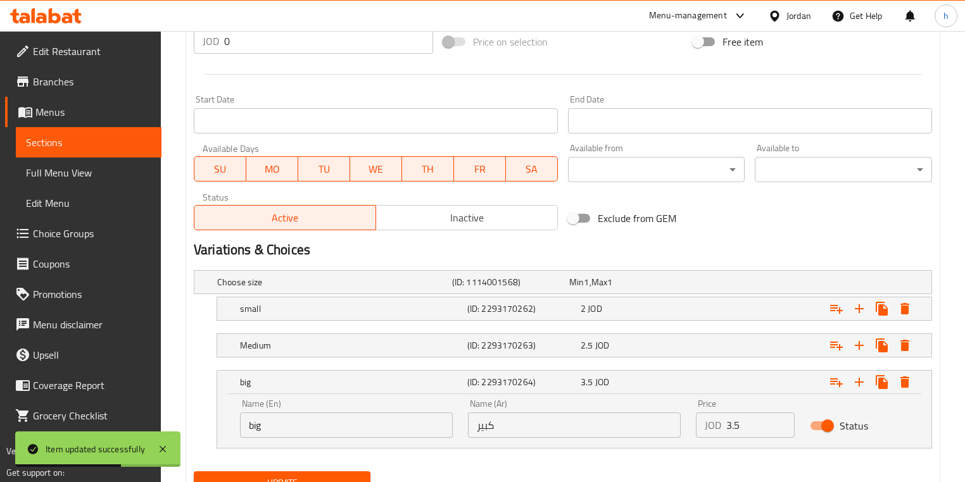
click at [278, 417] on input "big" at bounding box center [346, 425] width 213 height 25
paste input "Large"
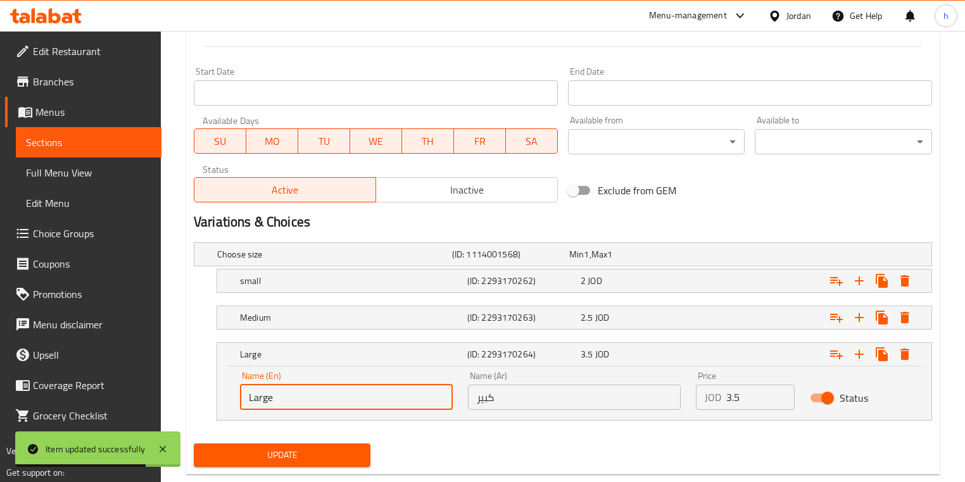
scroll to position [530, 0]
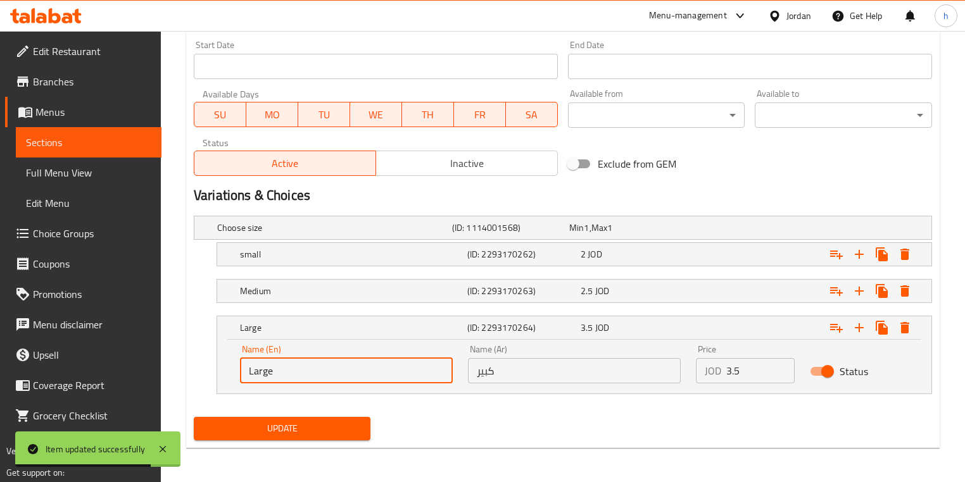
type input "Large"
click at [306, 423] on span "Update" at bounding box center [282, 429] width 156 height 16
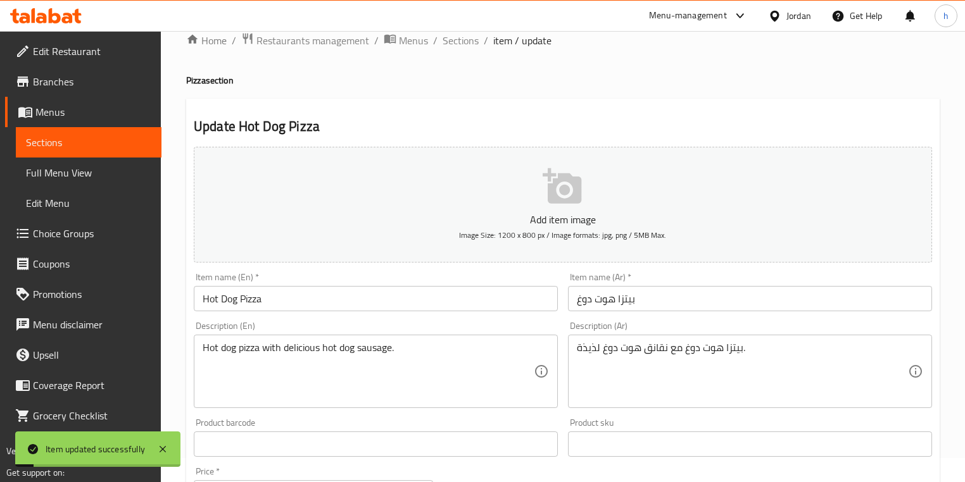
scroll to position [0, 0]
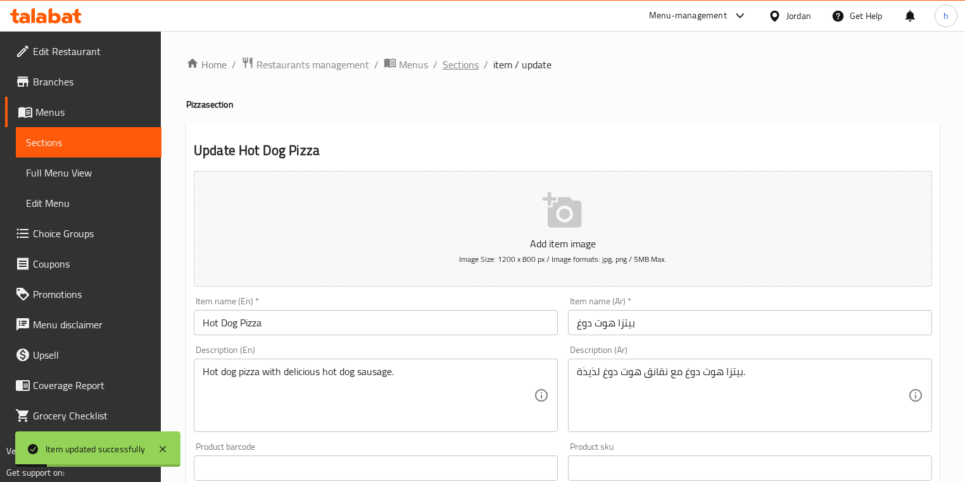
click at [448, 60] on span "Sections" at bounding box center [460, 64] width 36 height 15
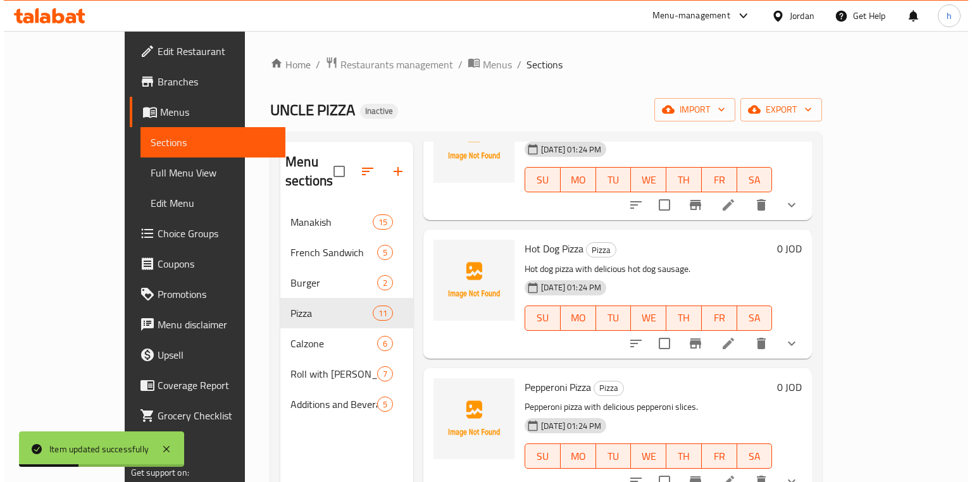
scroll to position [405, 0]
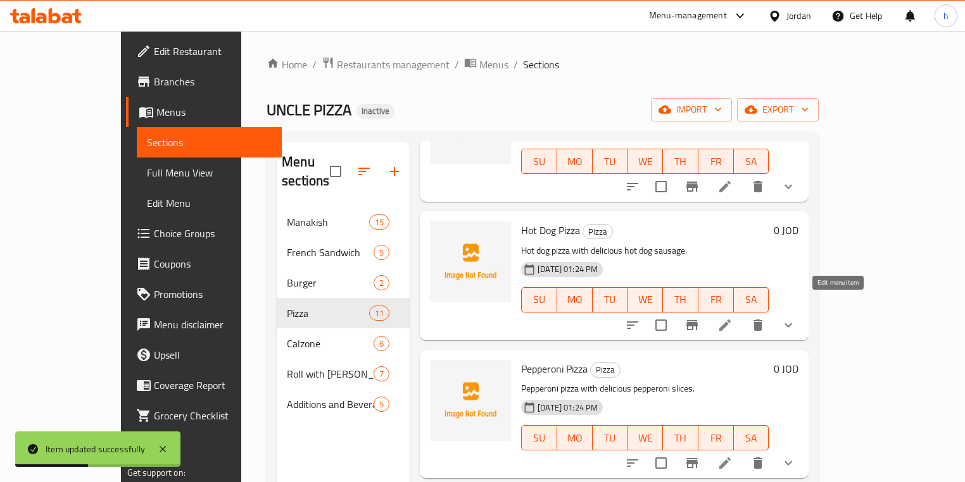
click at [732, 318] on icon at bounding box center [724, 325] width 15 height 15
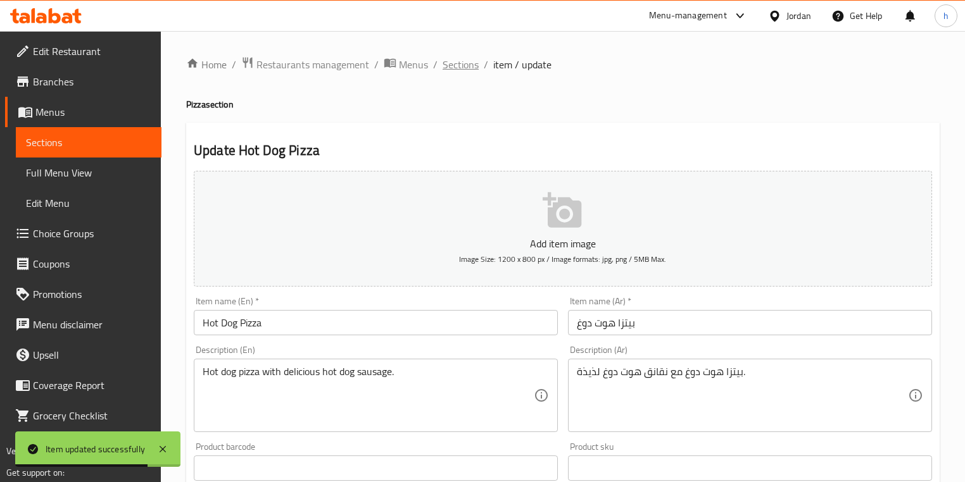
click at [467, 63] on span "Sections" at bounding box center [460, 64] width 36 height 15
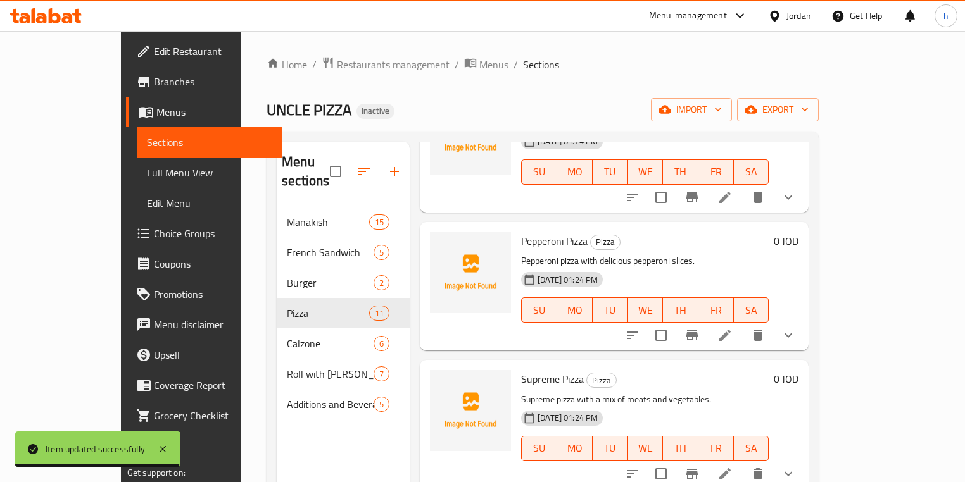
scroll to position [557, 0]
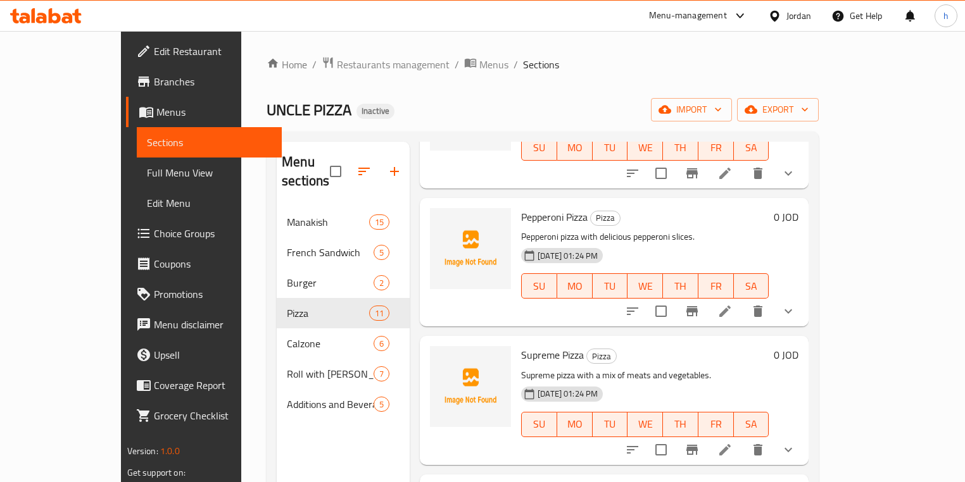
click at [732, 304] on icon at bounding box center [724, 311] width 15 height 15
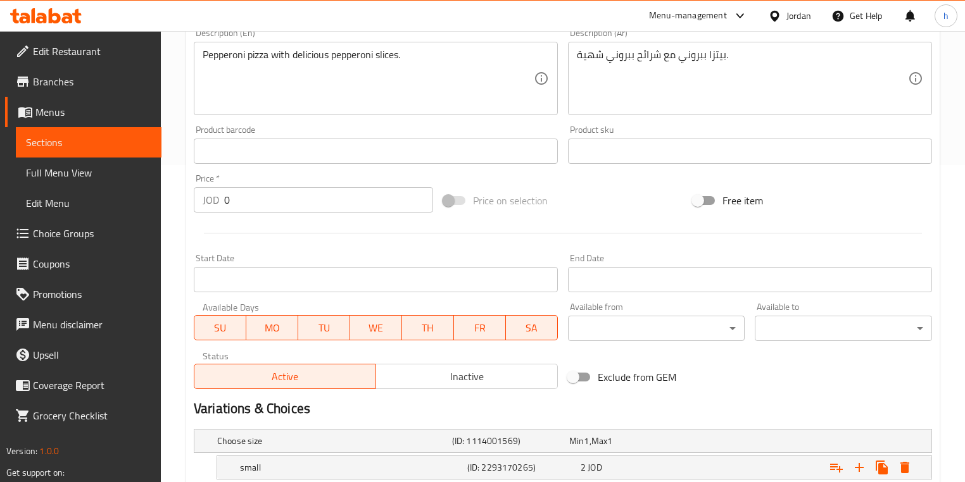
scroll to position [476, 0]
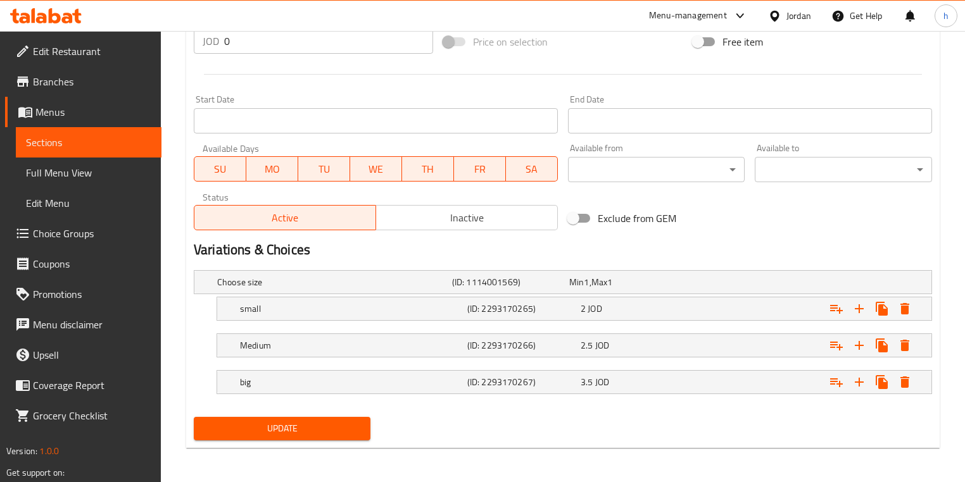
click at [281, 365] on nav at bounding box center [563, 365] width 738 height 10
click at [295, 381] on h5 "big" at bounding box center [351, 382] width 222 height 13
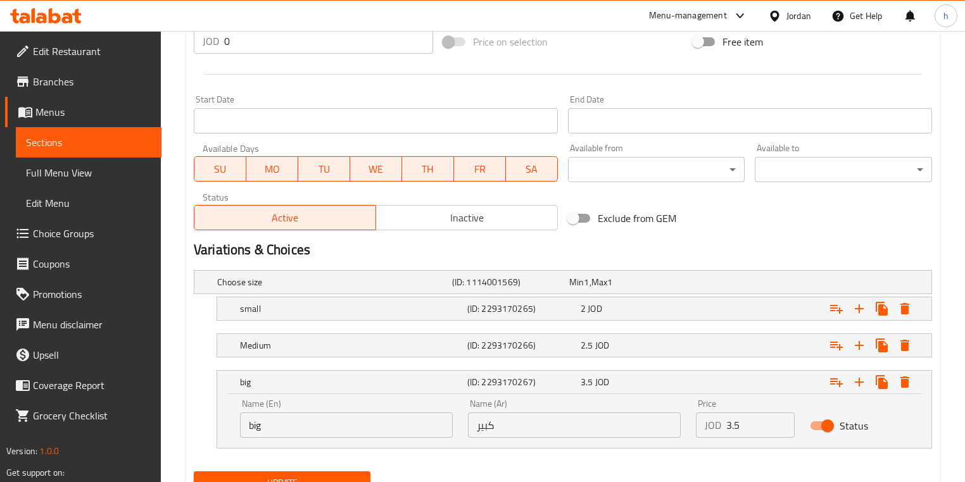
click at [296, 399] on div "Name (En) big Name (En)" at bounding box center [346, 418] width 213 height 39
click at [299, 410] on div "Name (En) big Name (En)" at bounding box center [346, 418] width 213 height 39
click at [299, 418] on input "big" at bounding box center [346, 425] width 213 height 25
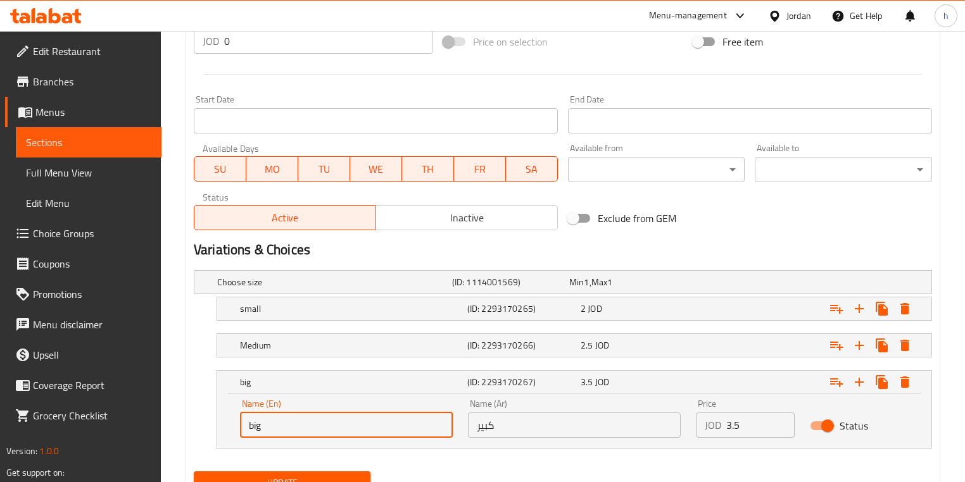
click at [299, 418] on input "big" at bounding box center [346, 425] width 213 height 25
paste input "Large"
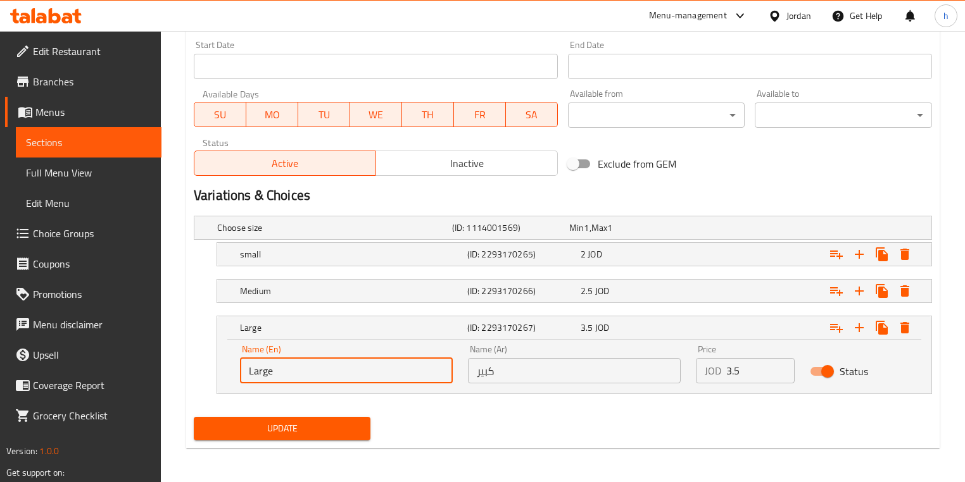
type input "Large"
click at [314, 434] on span "Update" at bounding box center [282, 429] width 156 height 16
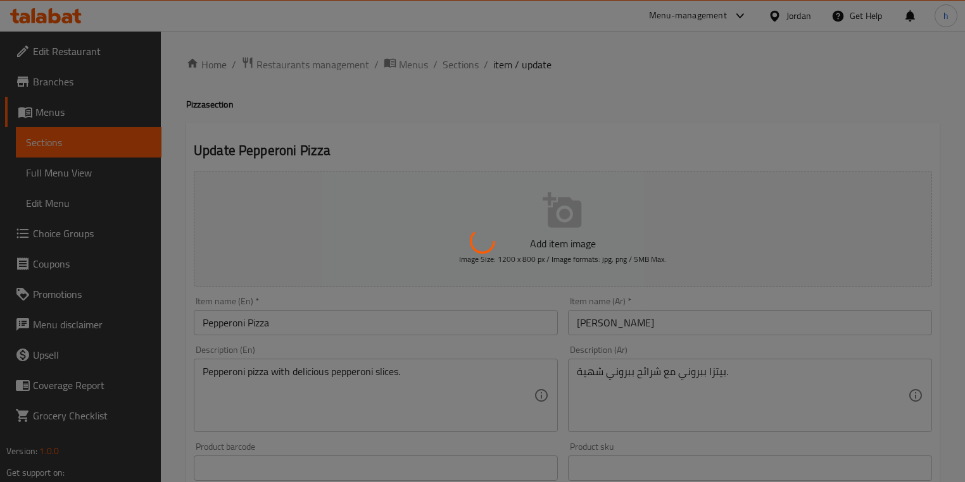
scroll to position [0, 0]
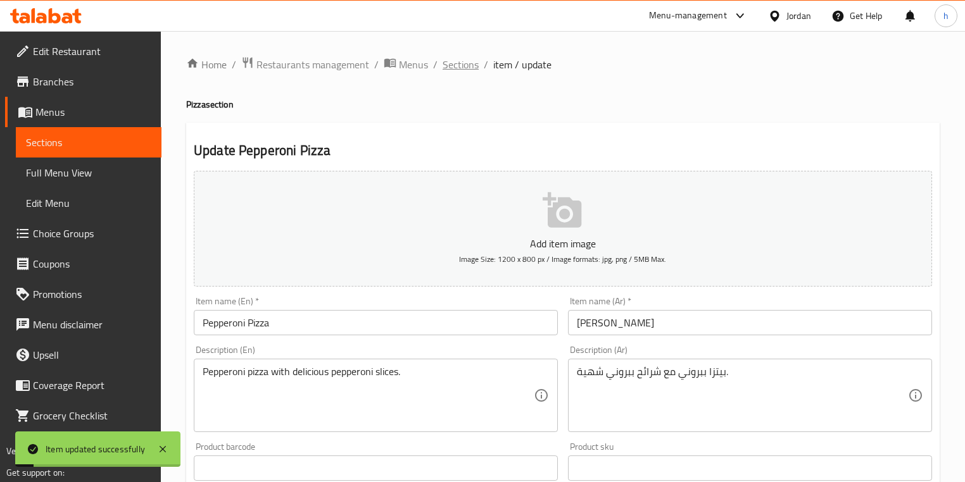
click at [458, 65] on span "Sections" at bounding box center [460, 64] width 36 height 15
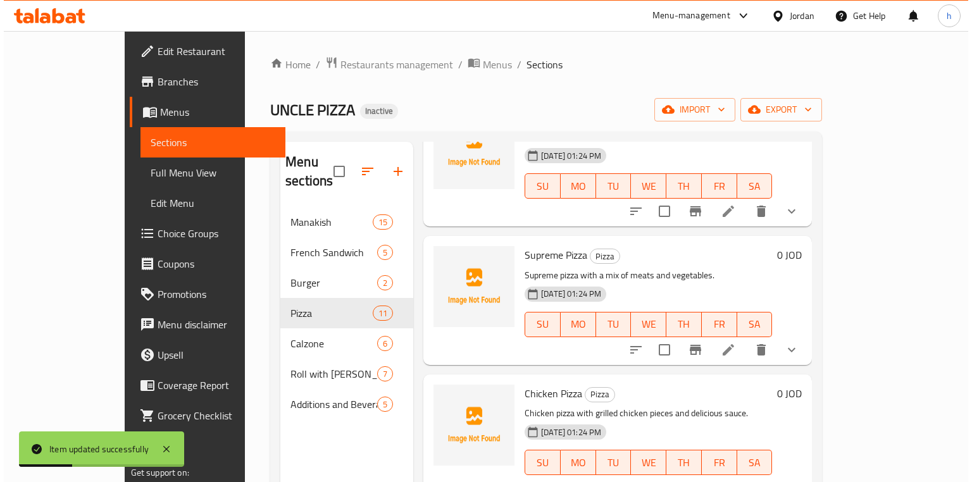
scroll to position [658, 0]
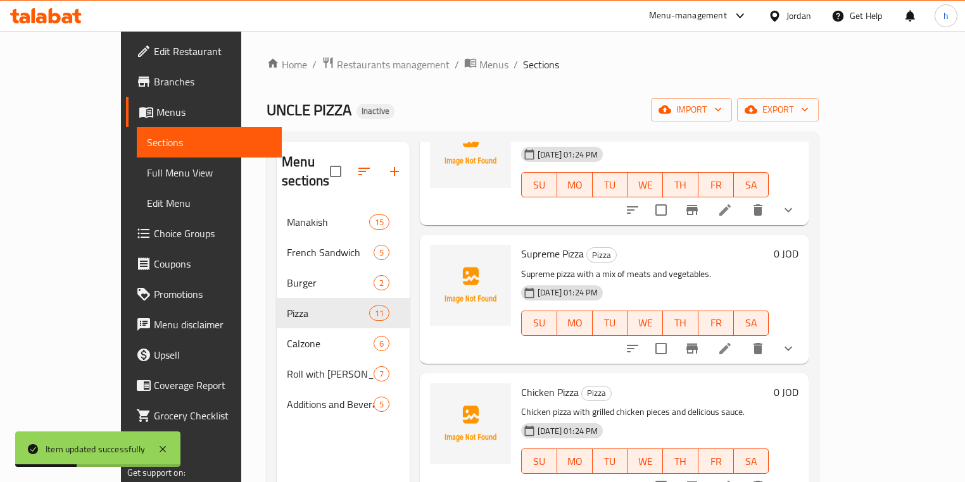
click at [732, 341] on icon at bounding box center [724, 348] width 15 height 15
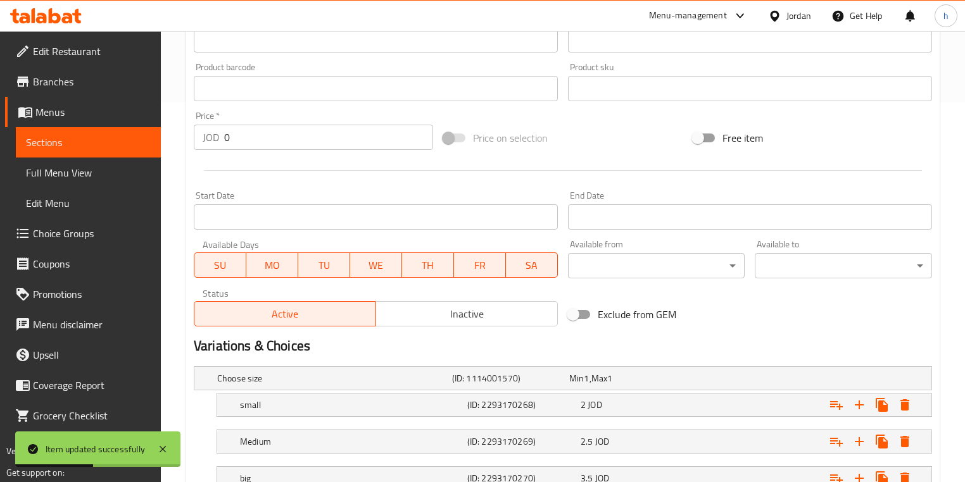
scroll to position [476, 0]
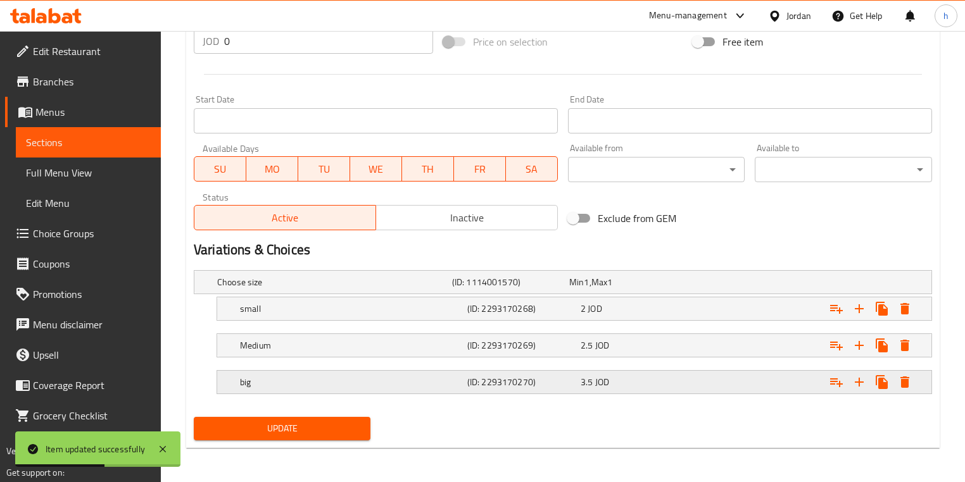
click at [332, 373] on div "big" at bounding box center [350, 382] width 227 height 18
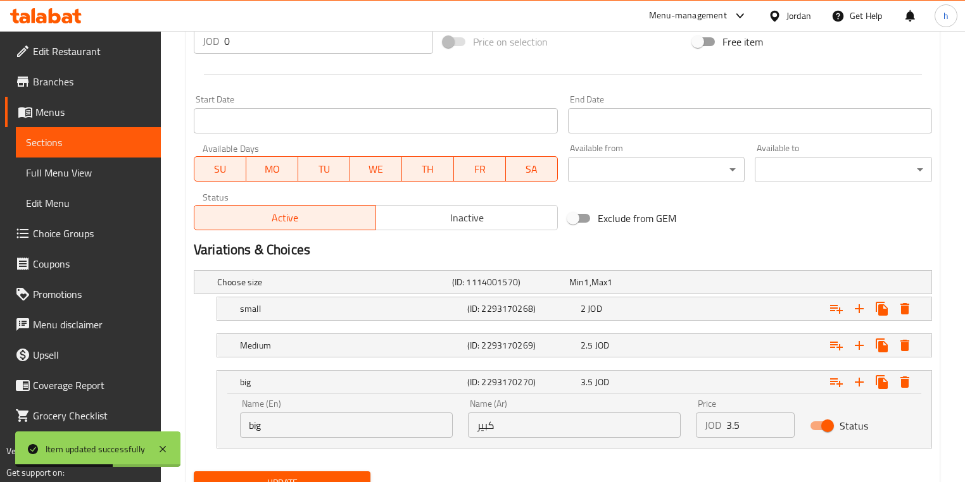
drag, startPoint x: 300, startPoint y: 395, endPoint x: 308, endPoint y: 418, distance: 24.2
click at [301, 399] on div "Name (En) big Name (En)" at bounding box center [346, 419] width 228 height 54
click at [309, 420] on input "big" at bounding box center [346, 425] width 213 height 25
paste input "Large"
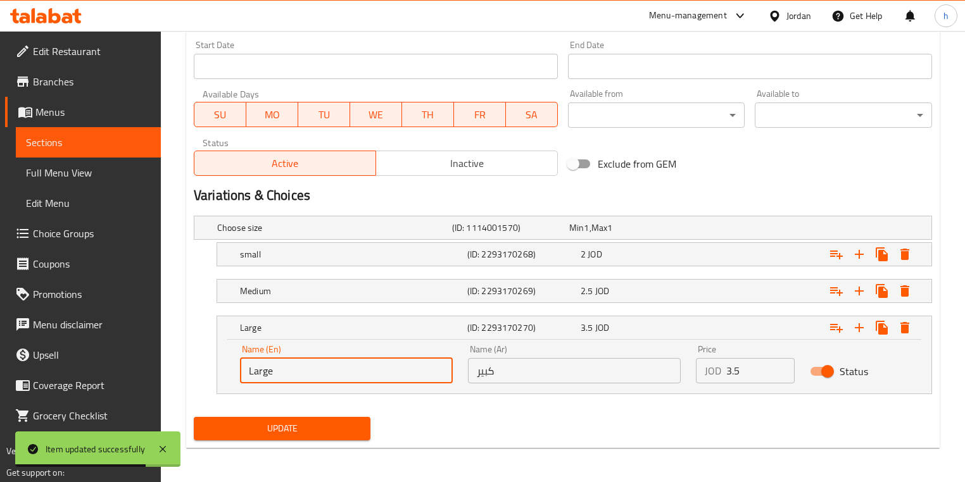
type input "Large"
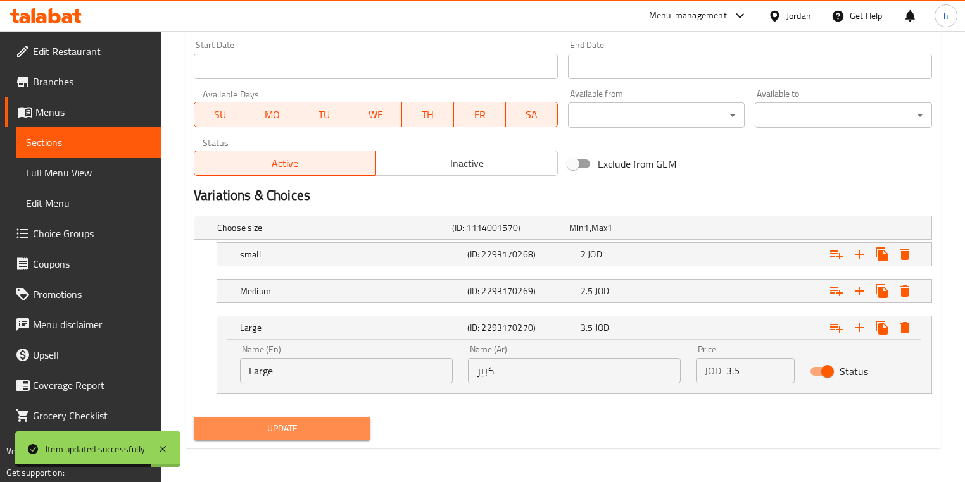
click at [312, 417] on button "Update" at bounding box center [282, 428] width 177 height 23
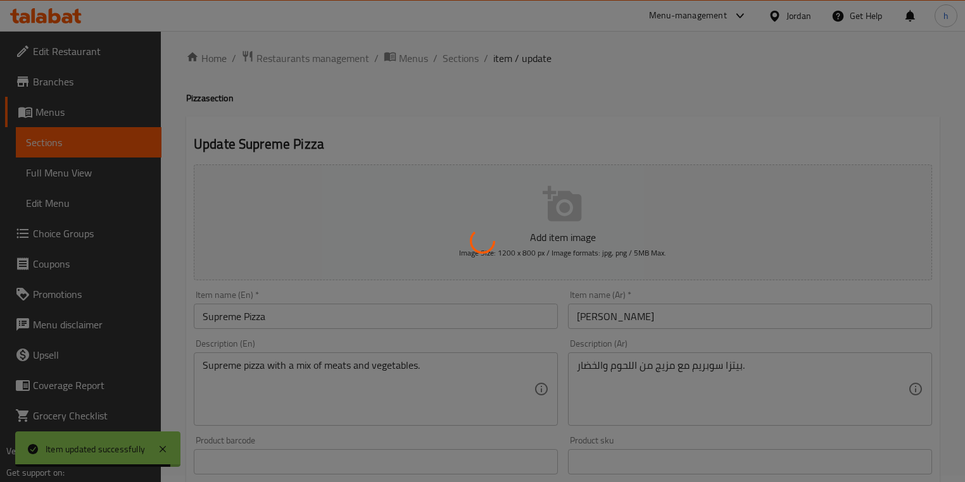
scroll to position [0, 0]
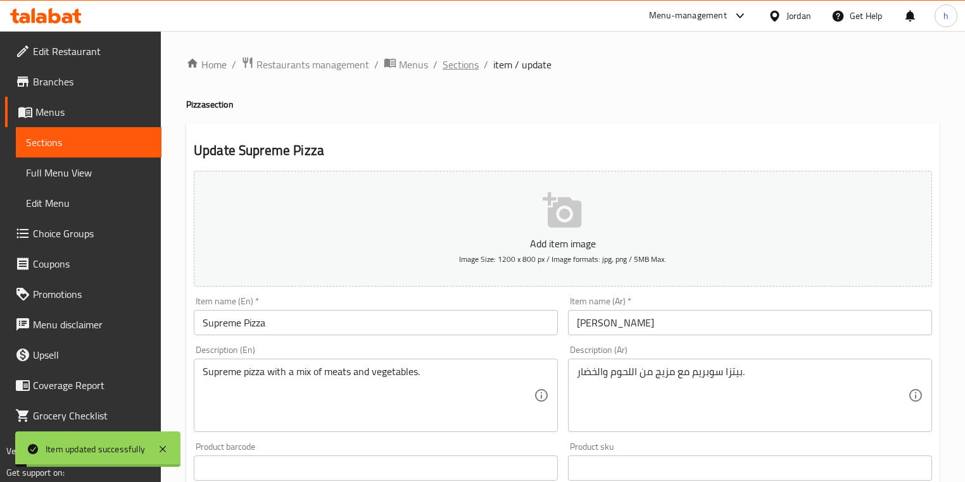
click at [474, 63] on span "Sections" at bounding box center [460, 64] width 36 height 15
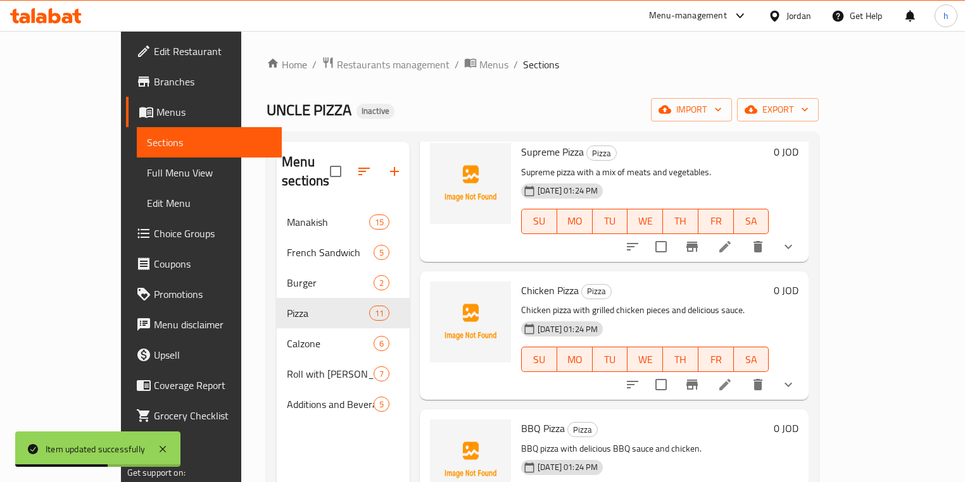
scroll to position [810, 0]
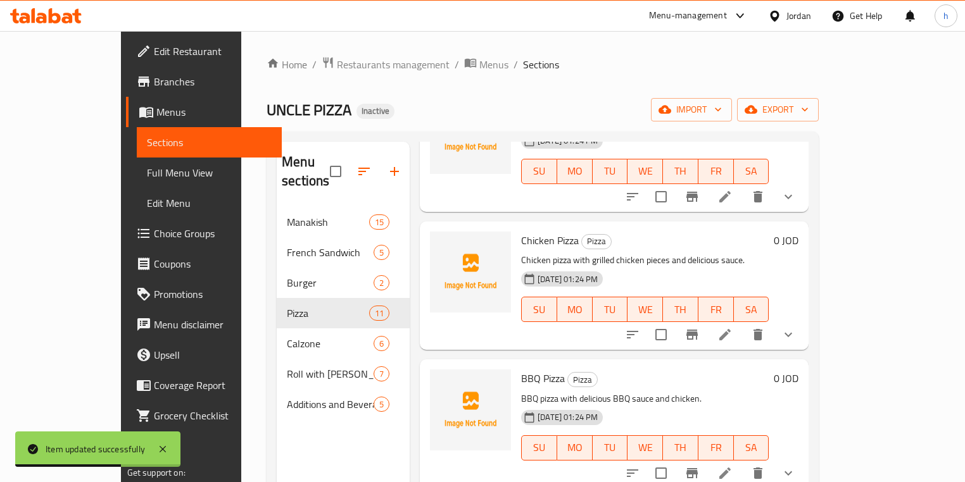
click at [742, 323] on li at bounding box center [724, 334] width 35 height 23
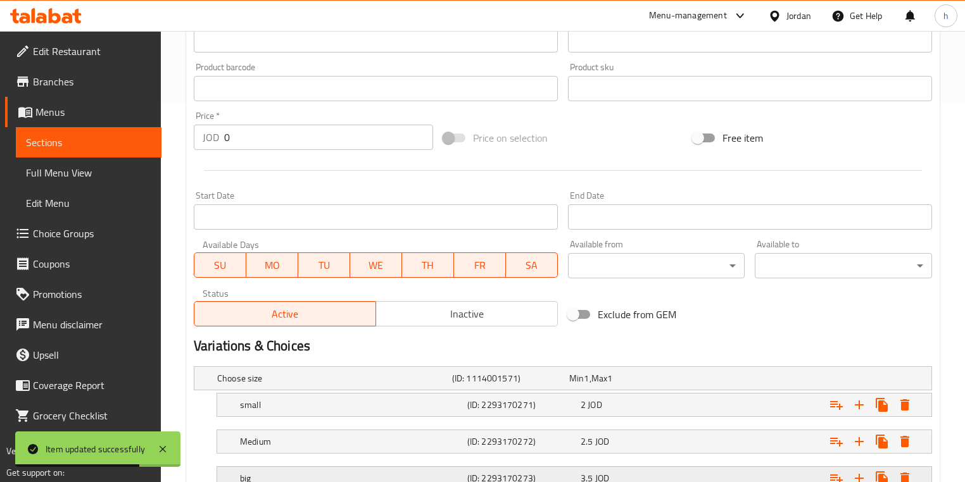
scroll to position [476, 0]
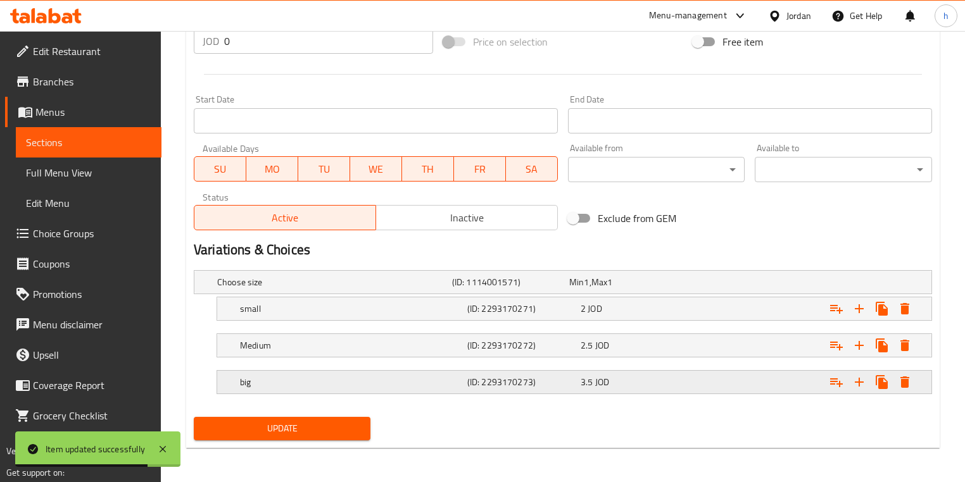
click at [235, 387] on div "big (ID: 2293170273) 3.5 JOD" at bounding box center [574, 382] width 714 height 23
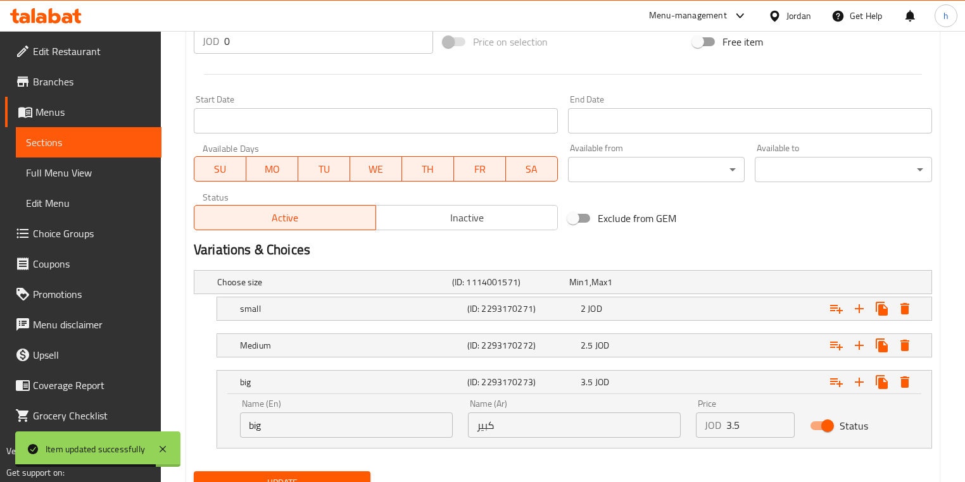
click at [312, 417] on input "big" at bounding box center [346, 425] width 213 height 25
paste input "Large"
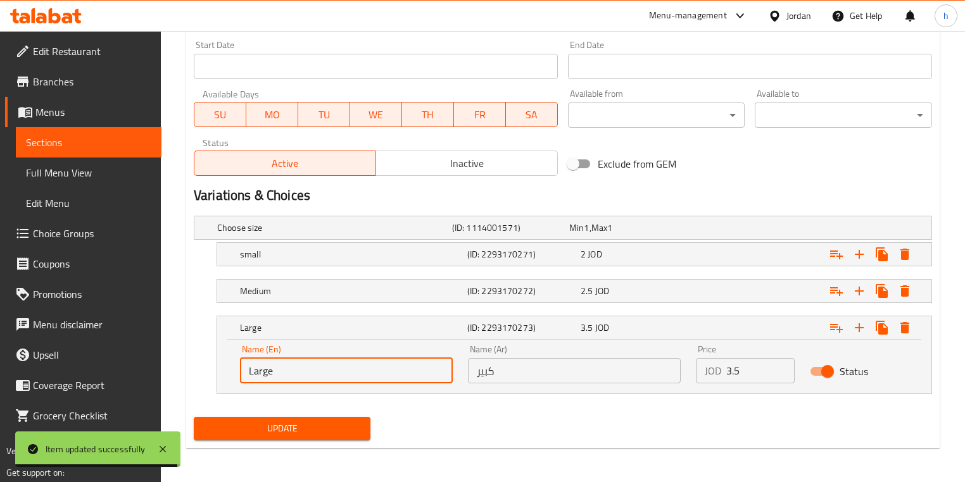
type input "Large"
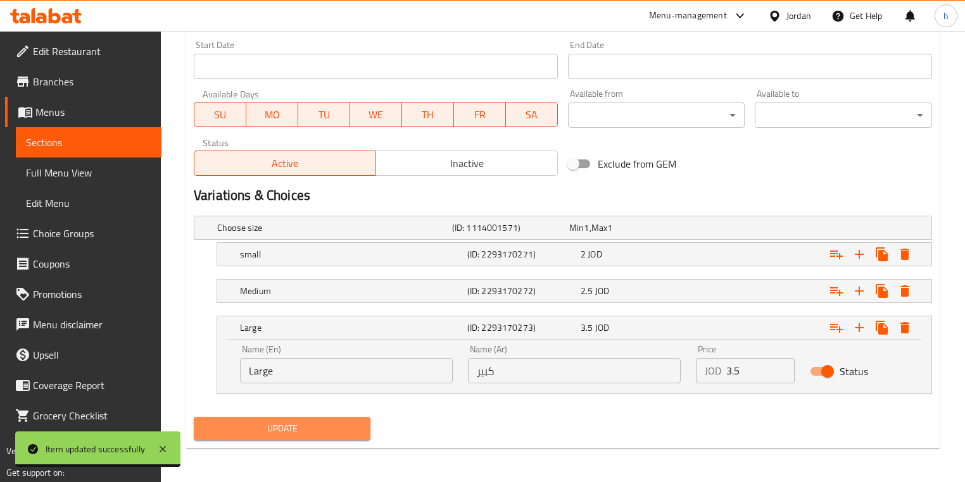
click at [312, 417] on button "Update" at bounding box center [282, 428] width 177 height 23
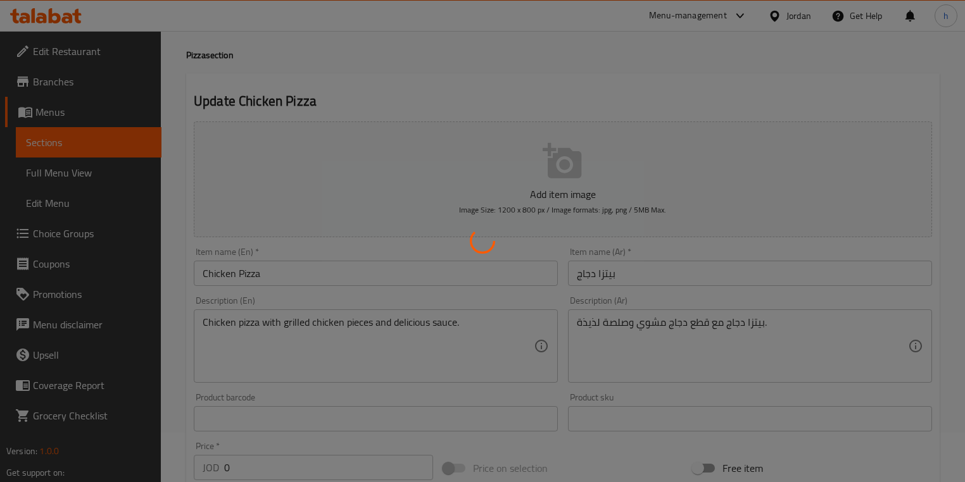
scroll to position [0, 0]
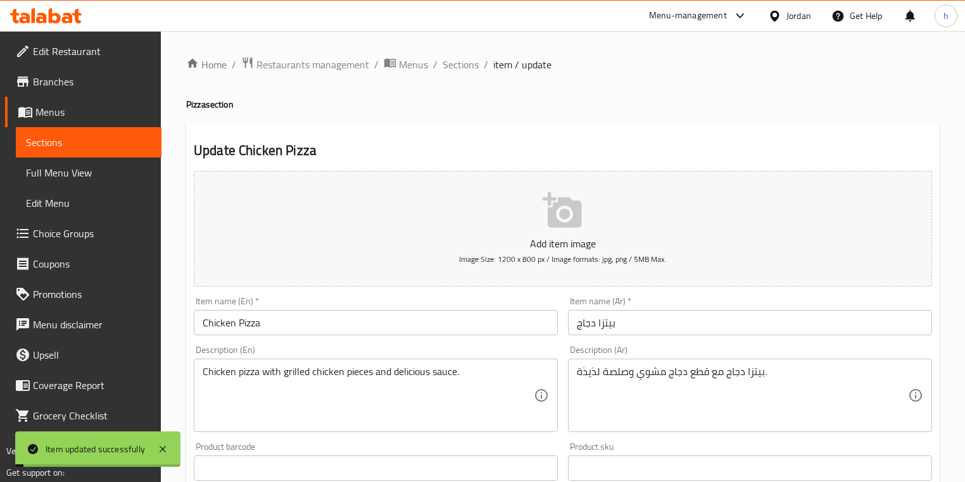
click at [460, 72] on span "Sections" at bounding box center [460, 64] width 36 height 15
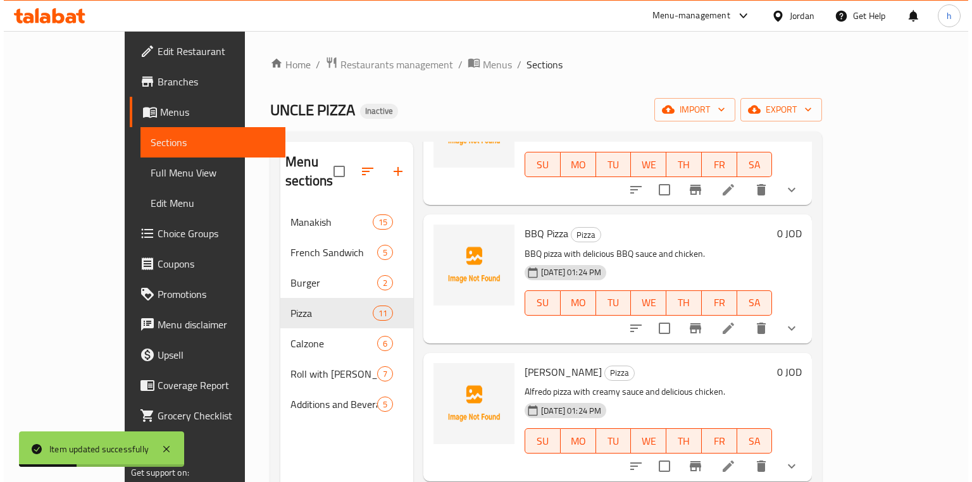
scroll to position [962, 0]
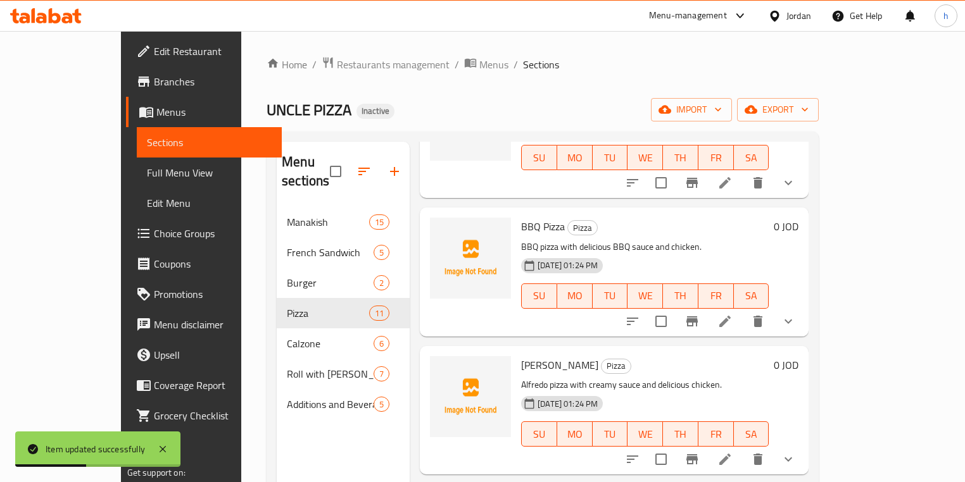
click at [742, 310] on li at bounding box center [724, 321] width 35 height 23
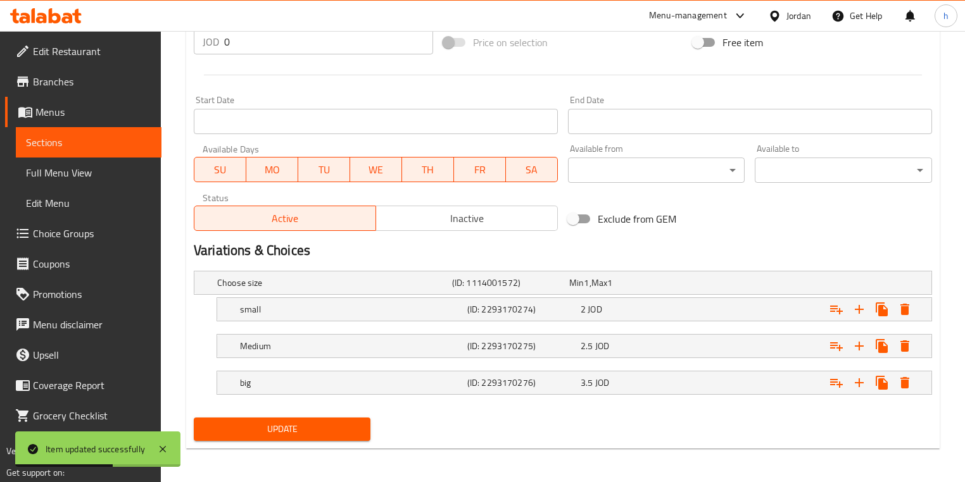
scroll to position [476, 0]
click at [277, 392] on div "big (ID: 2293170276) 3.5 JOD" at bounding box center [577, 382] width 681 height 28
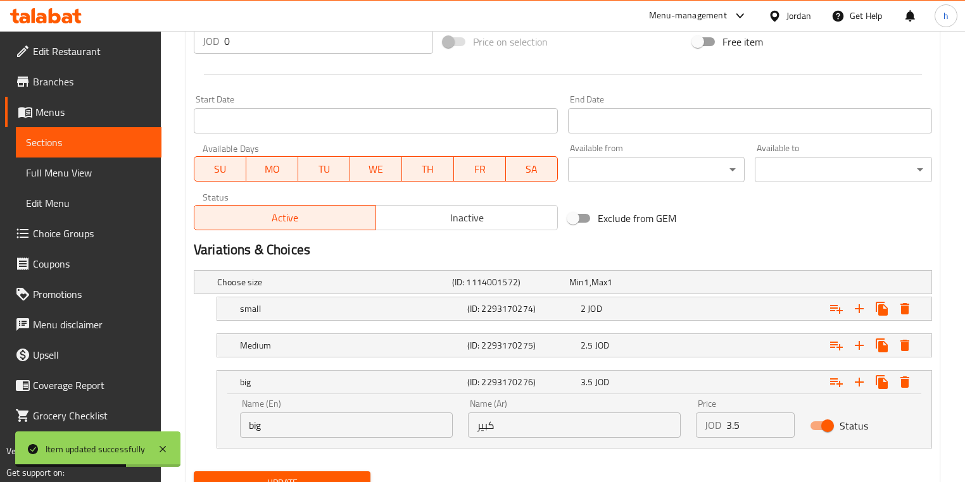
click at [310, 430] on input "big" at bounding box center [346, 425] width 213 height 25
paste input "Large"
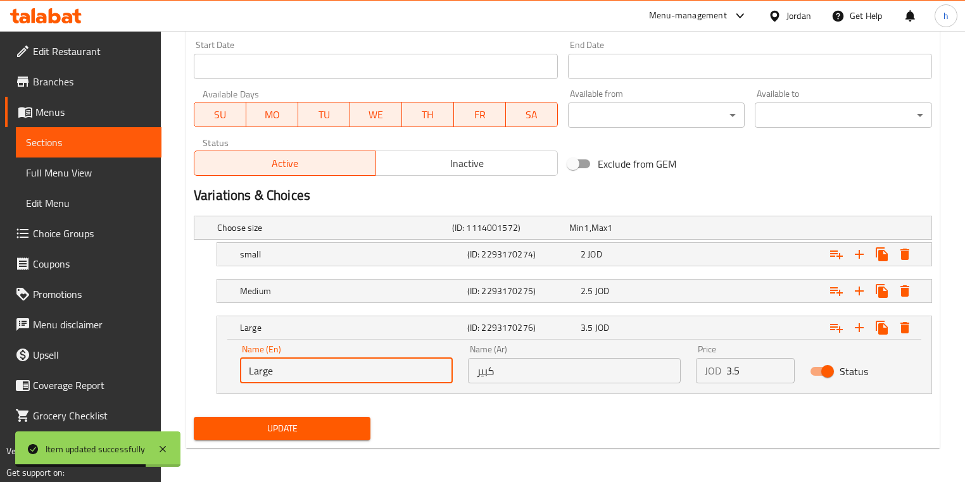
type input "Large"
click at [309, 418] on button "Update" at bounding box center [282, 428] width 177 height 23
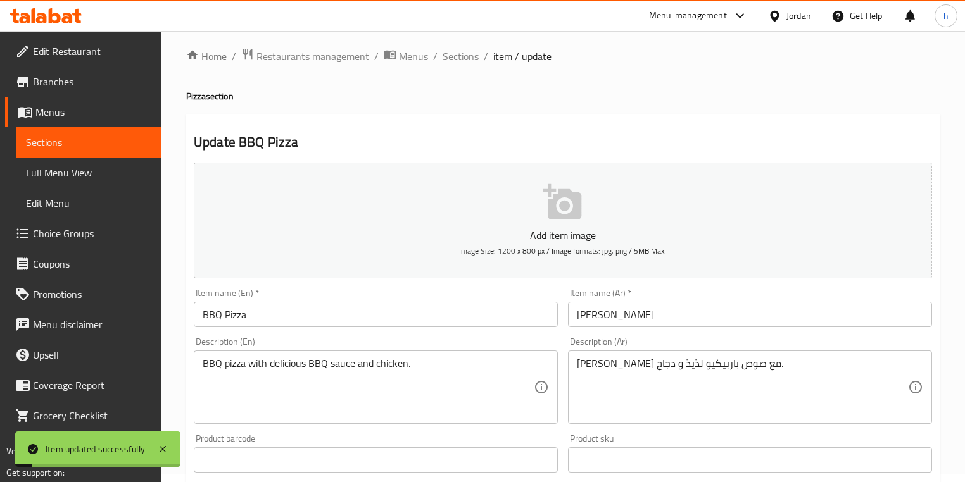
scroll to position [0, 0]
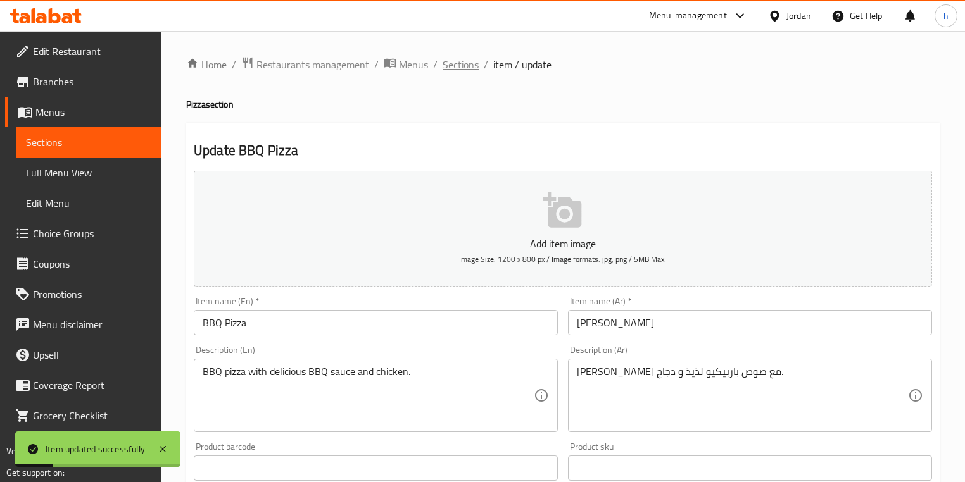
click at [463, 66] on span "Sections" at bounding box center [460, 64] width 36 height 15
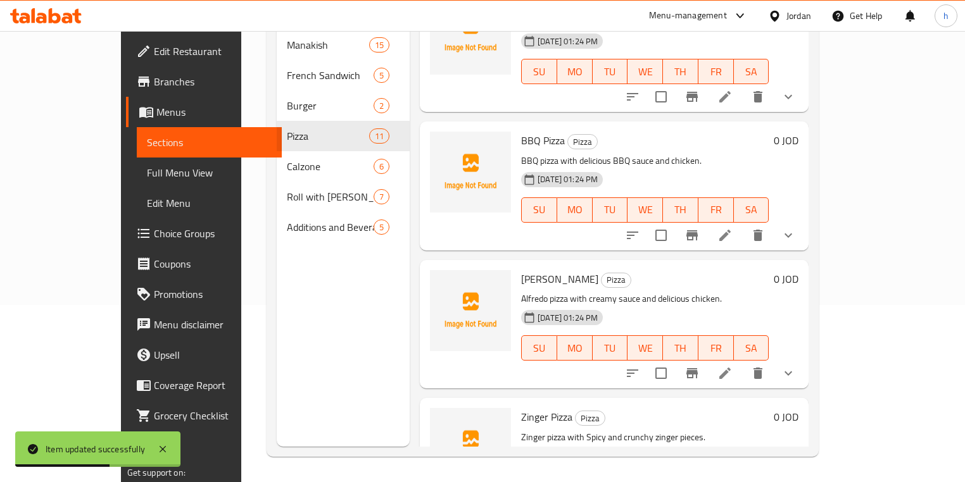
scroll to position [868, 0]
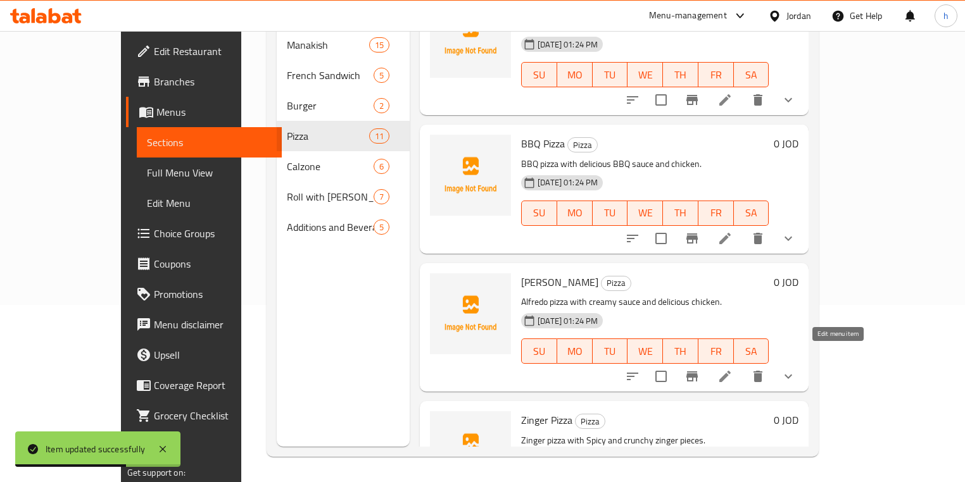
click at [732, 369] on icon at bounding box center [724, 376] width 15 height 15
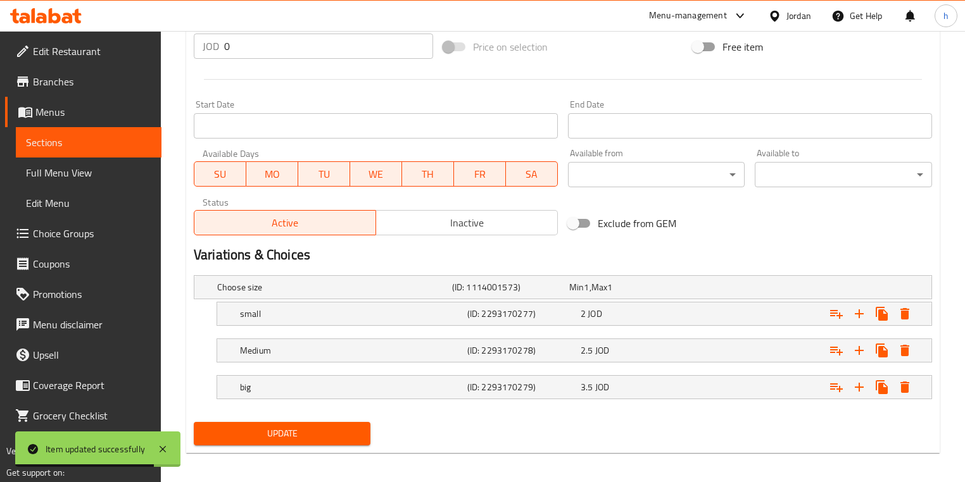
scroll to position [476, 0]
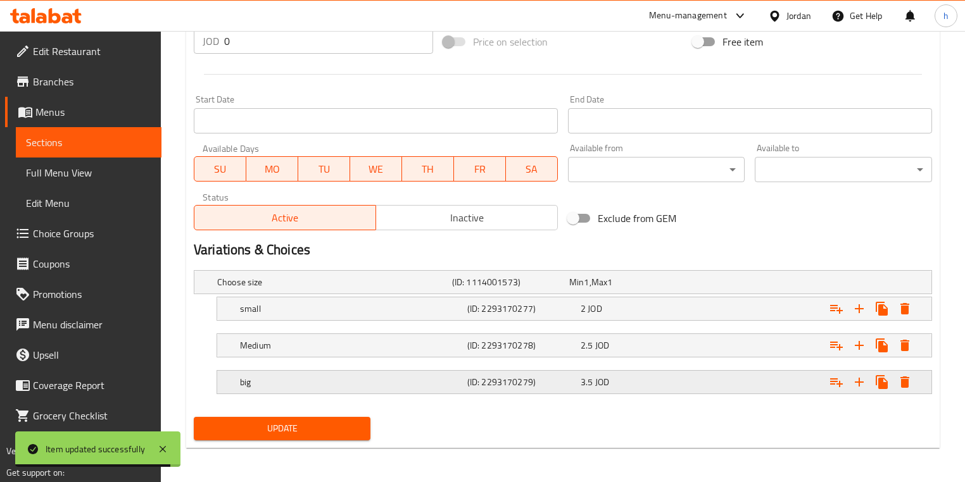
click at [428, 386] on h5 "big" at bounding box center [351, 382] width 222 height 13
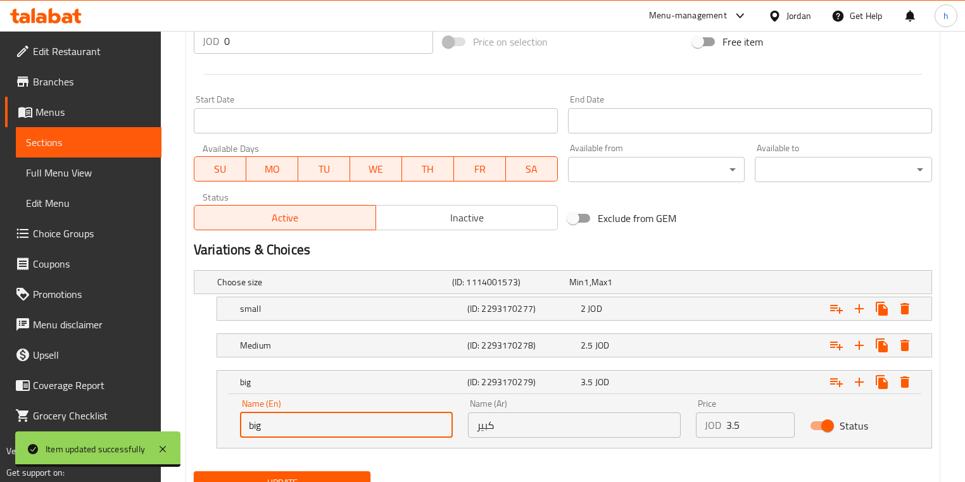
click at [336, 428] on input "big" at bounding box center [346, 425] width 213 height 25
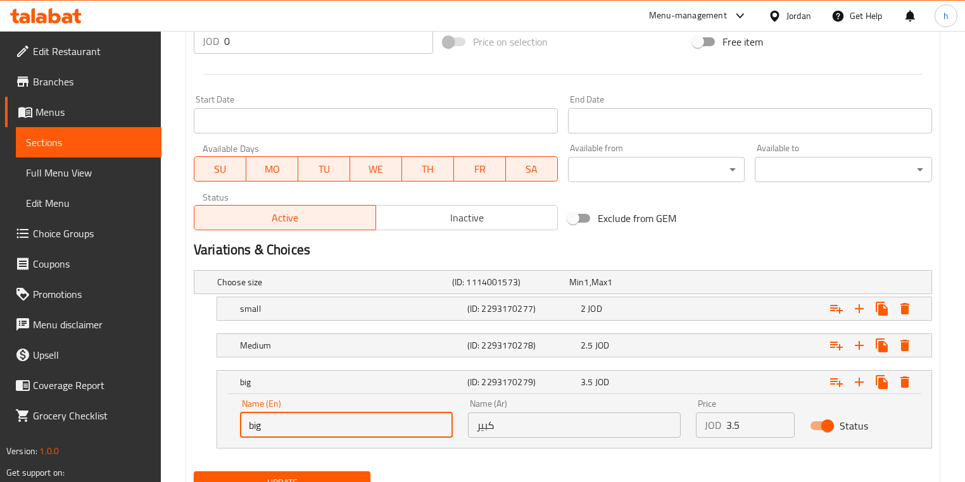
click at [336, 428] on input "big" at bounding box center [346, 425] width 213 height 25
paste input "Large"
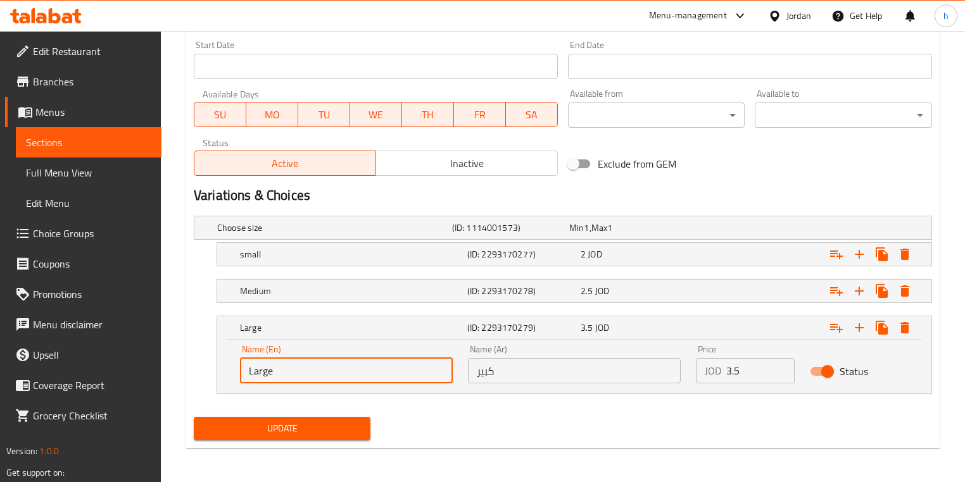
type input "Large"
click at [336, 432] on span "Update" at bounding box center [282, 429] width 156 height 16
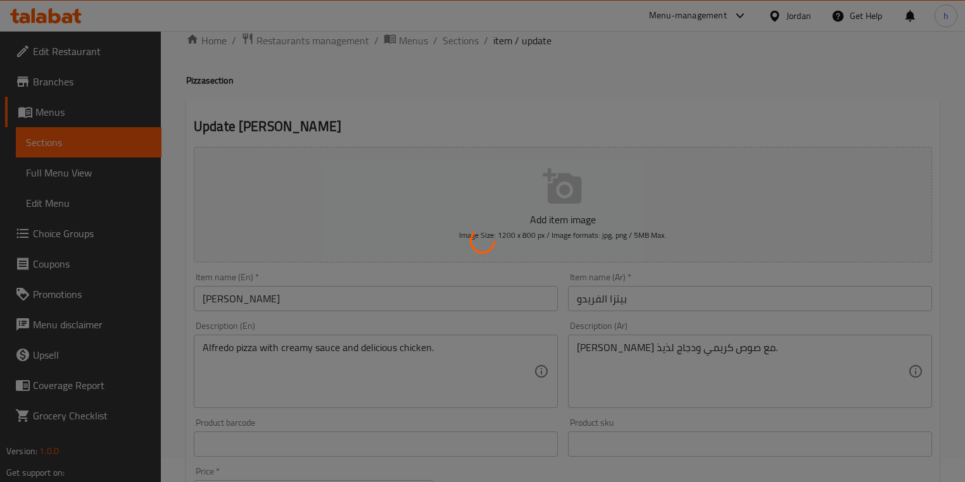
scroll to position [0, 0]
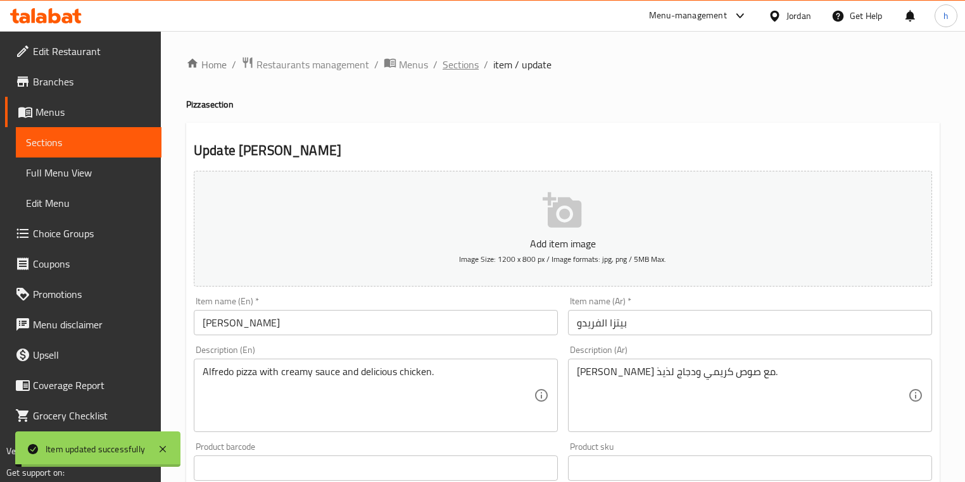
click at [467, 65] on span "Sections" at bounding box center [460, 64] width 36 height 15
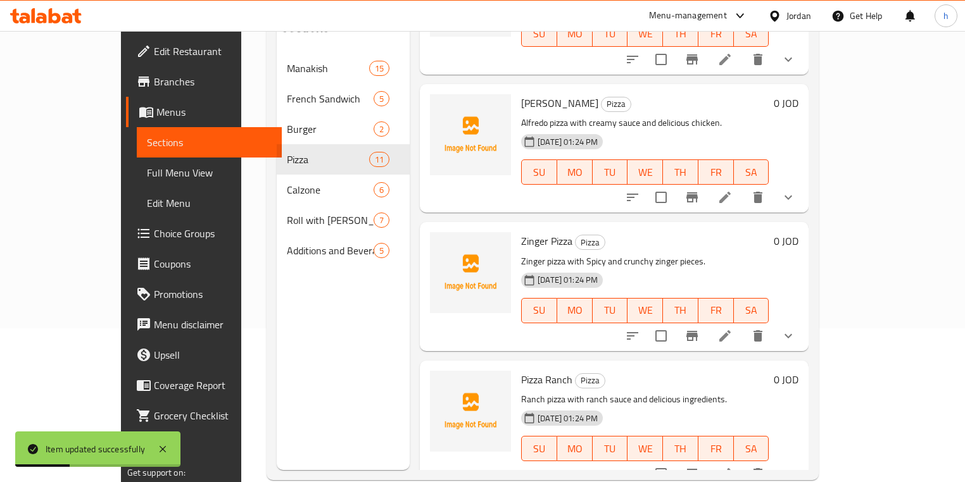
scroll to position [177, 0]
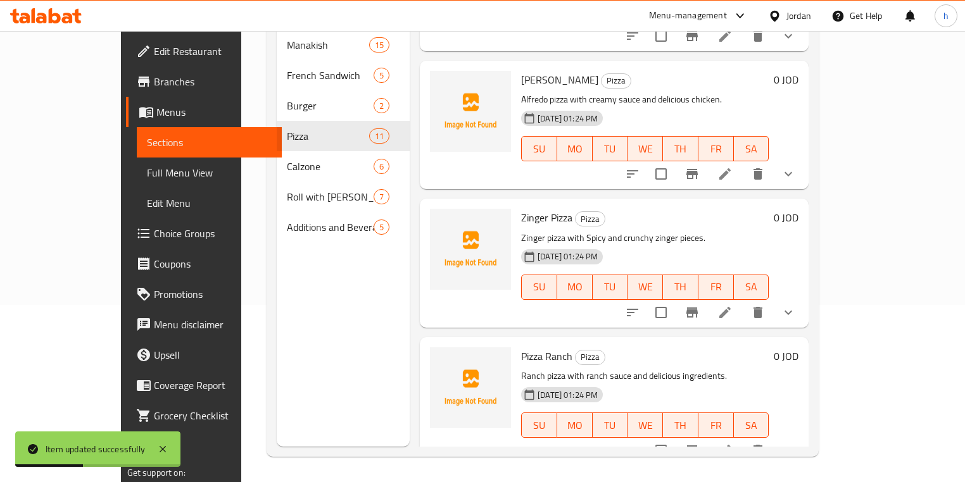
click at [742, 301] on li at bounding box center [724, 312] width 35 height 23
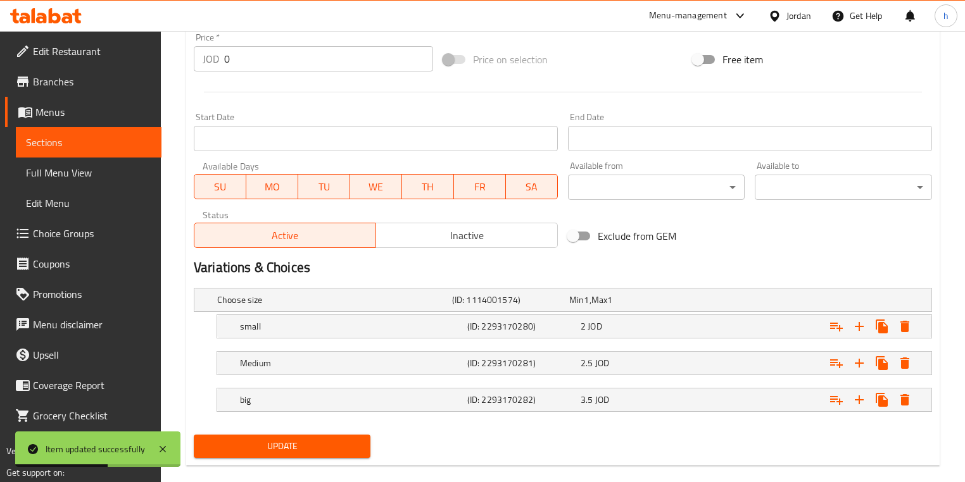
scroll to position [476, 0]
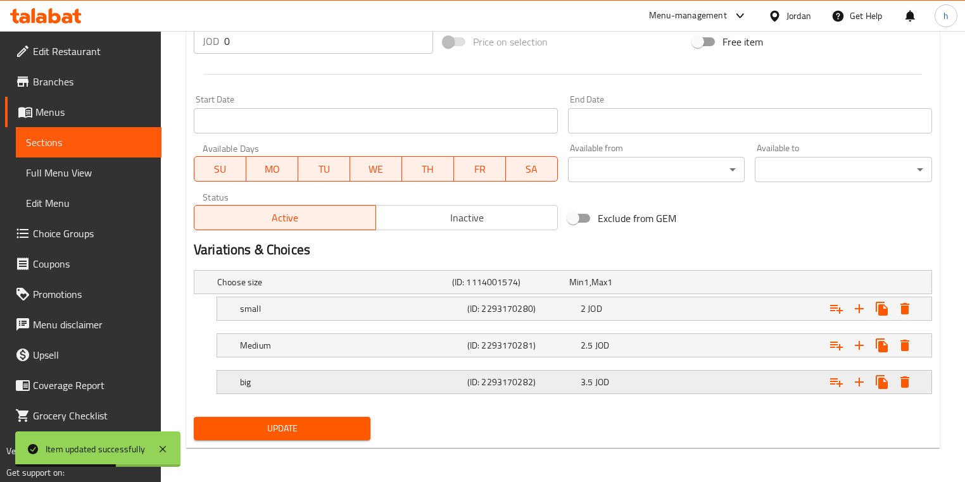
click at [268, 389] on div "big" at bounding box center [350, 382] width 227 height 18
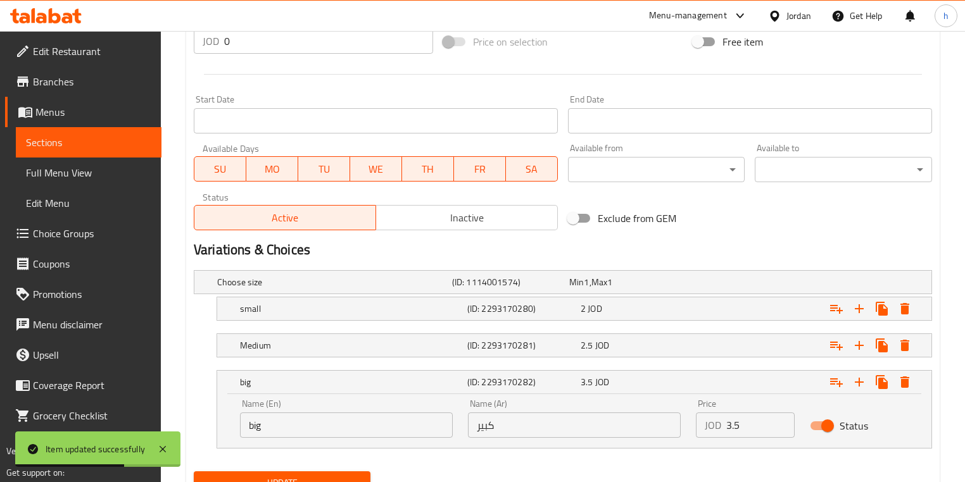
drag, startPoint x: 278, startPoint y: 403, endPoint x: 283, endPoint y: 423, distance: 20.1
click at [279, 404] on div "Name (En) big Name (En)" at bounding box center [346, 418] width 213 height 39
click at [283, 423] on input "big" at bounding box center [346, 425] width 213 height 25
paste input "Large"
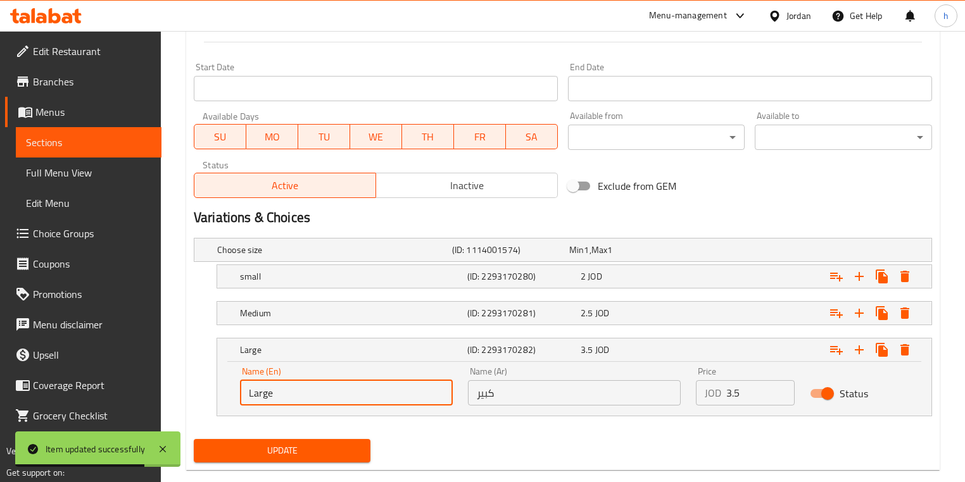
scroll to position [530, 0]
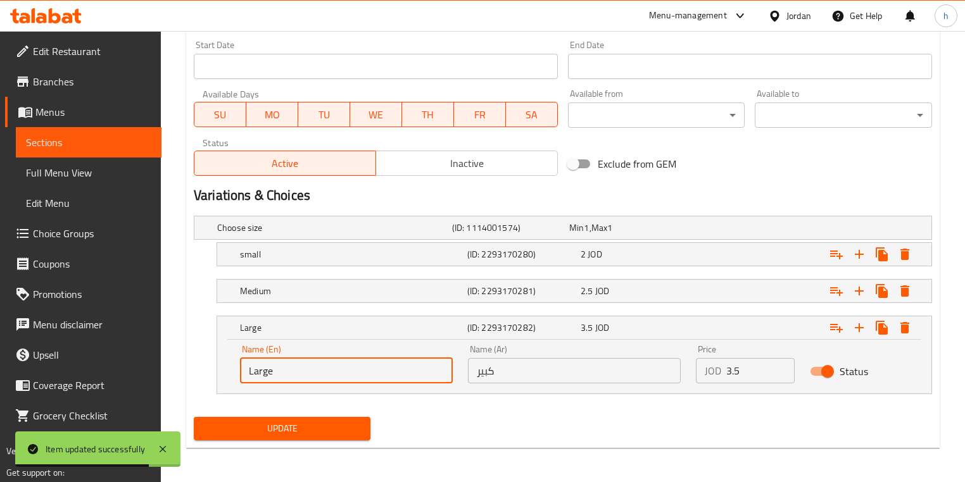
type input "Large"
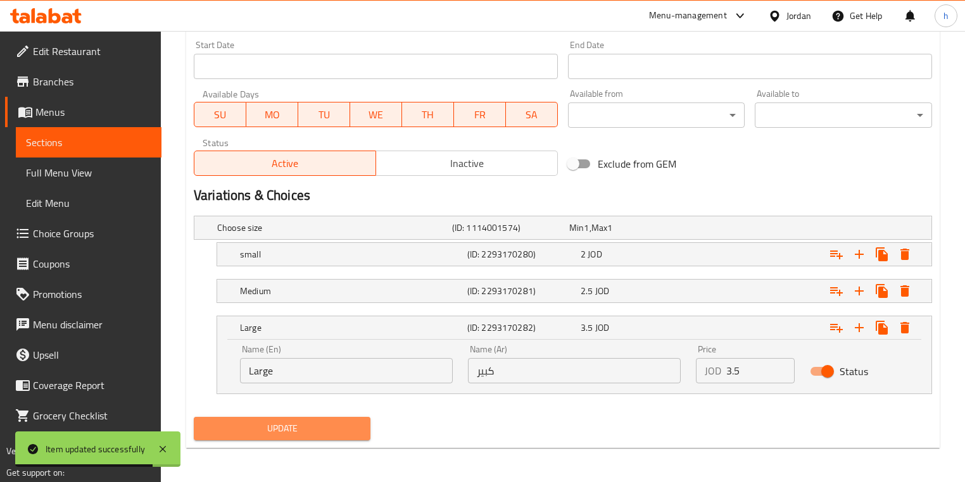
click at [283, 423] on span "Update" at bounding box center [282, 429] width 156 height 16
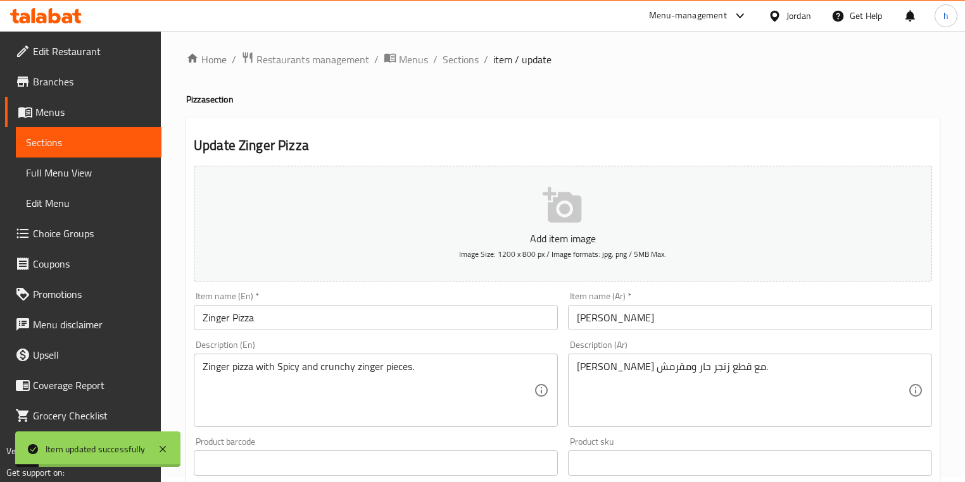
scroll to position [0, 0]
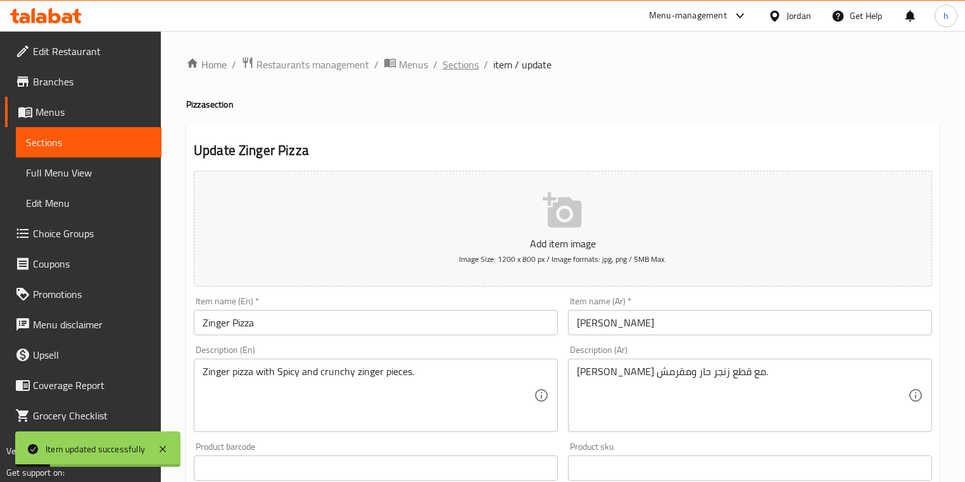
click at [473, 72] on span "Sections" at bounding box center [460, 64] width 36 height 15
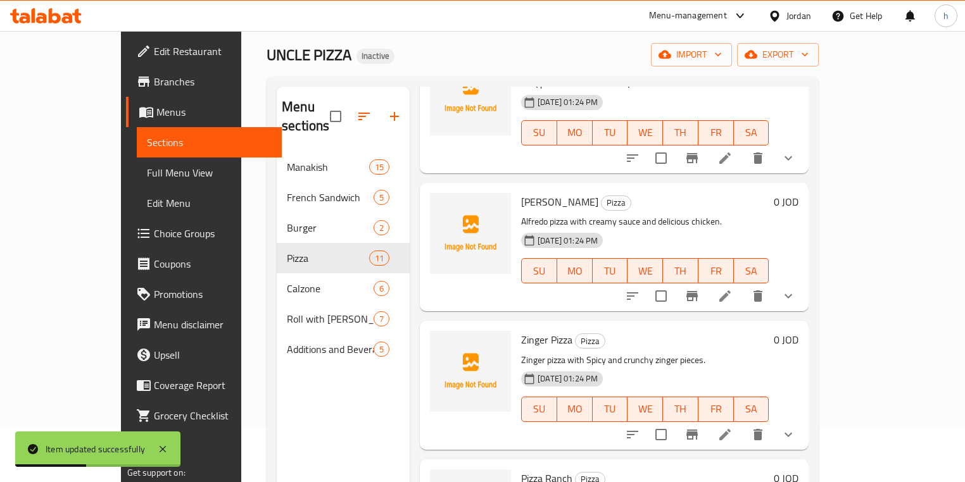
scroll to position [177, 0]
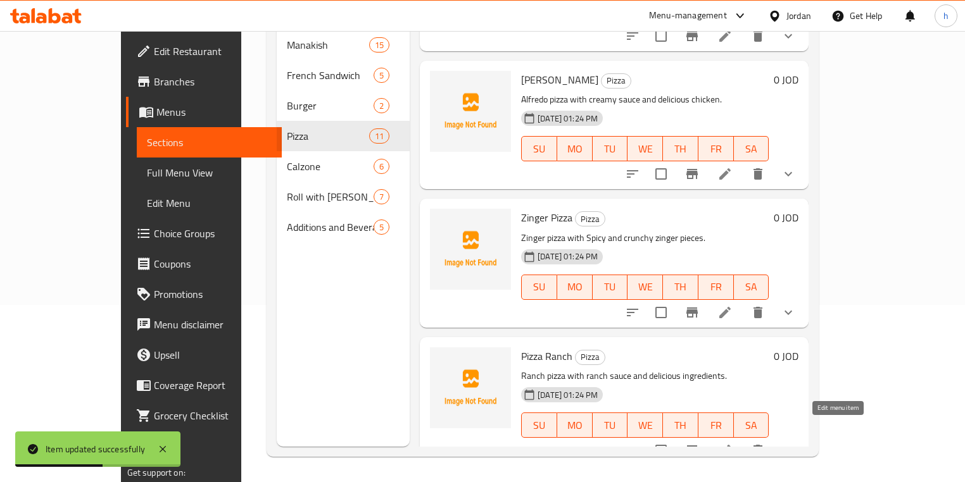
click at [730, 445] on icon at bounding box center [724, 450] width 11 height 11
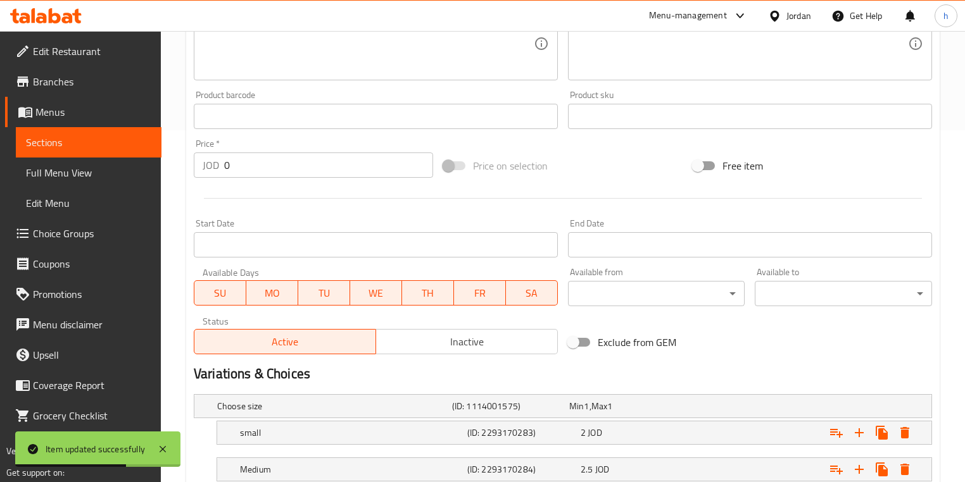
scroll to position [476, 0]
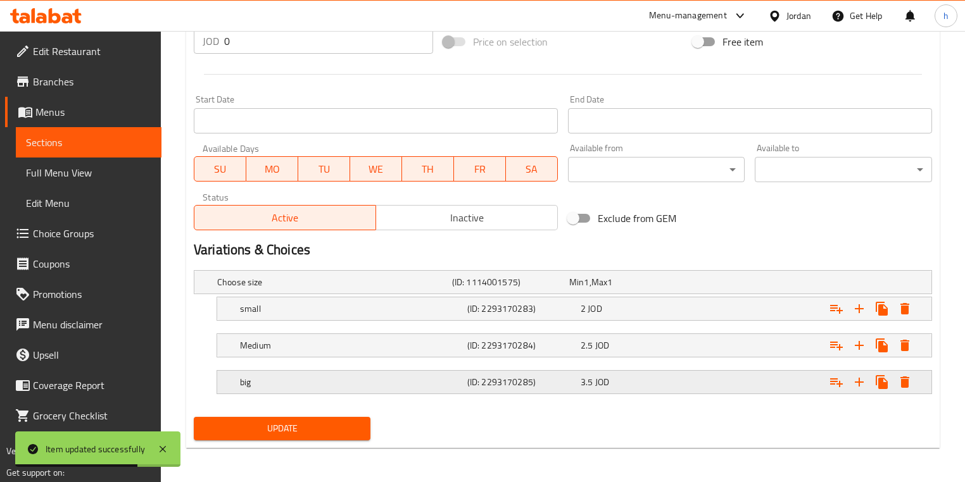
click at [333, 377] on h5 "big" at bounding box center [351, 382] width 222 height 13
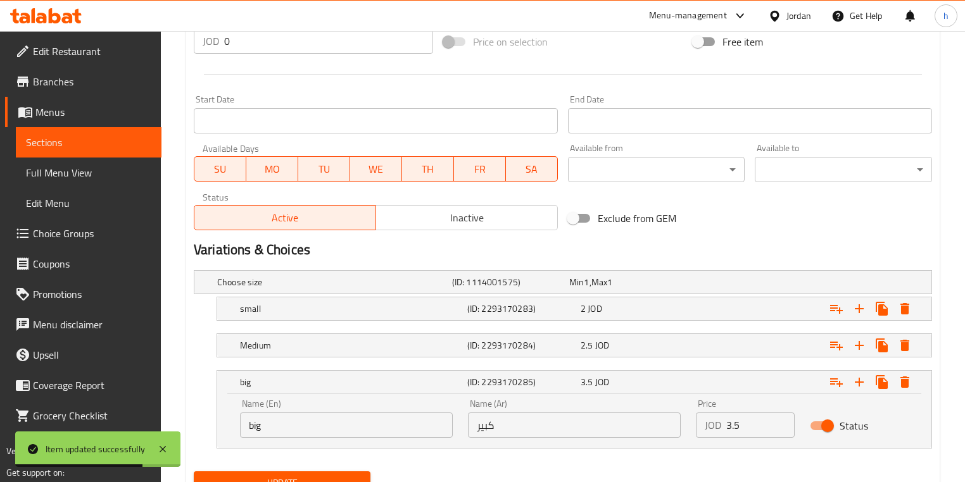
click at [299, 413] on input "big" at bounding box center [346, 425] width 213 height 25
paste input "Large"
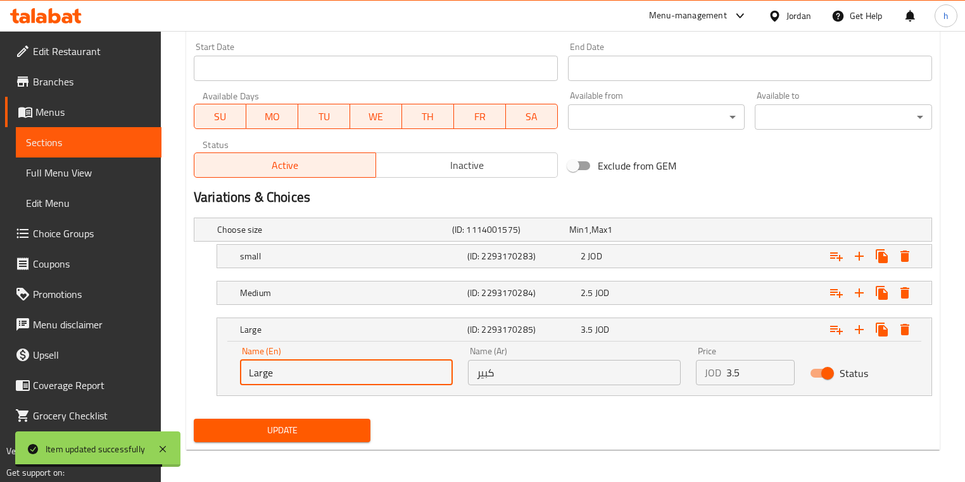
scroll to position [530, 0]
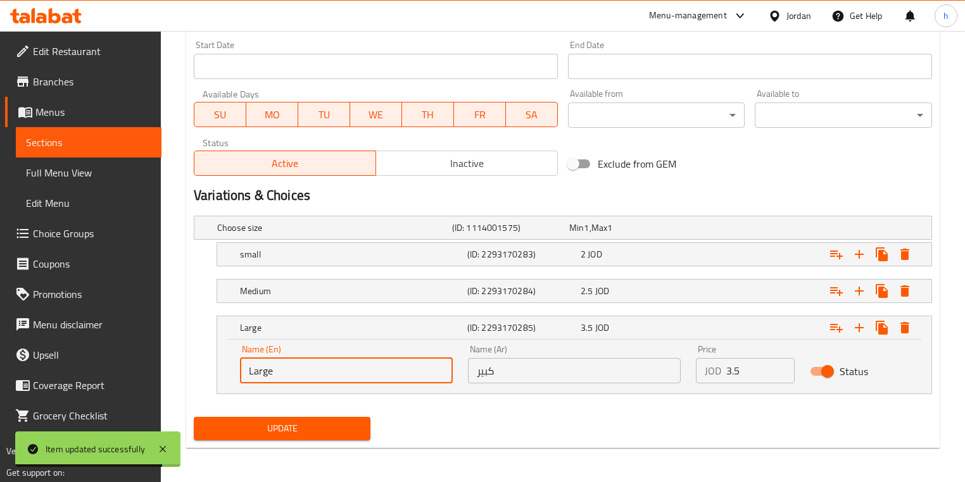
type input "Large"
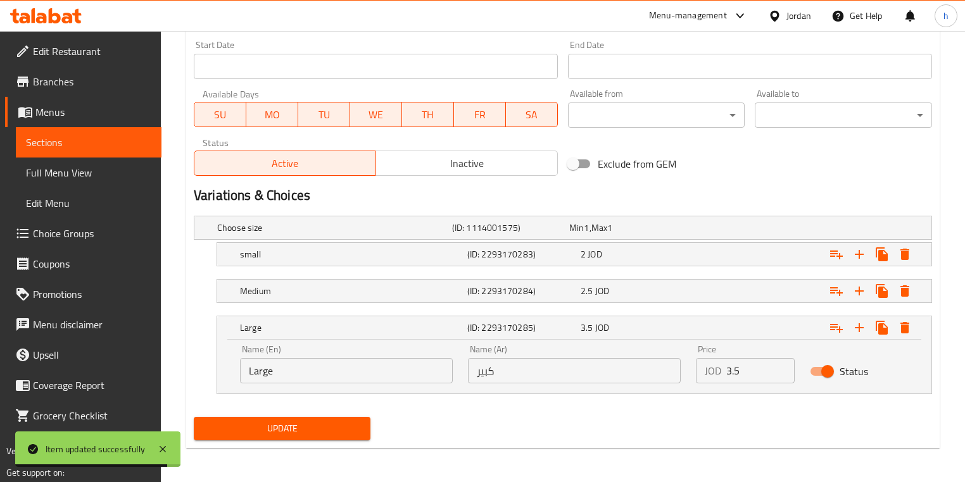
click at [347, 446] on div "Update Pizza Ranch Add item image Image Size: 1200 x 800 px / Image formats: jp…" at bounding box center [562, 20] width 753 height 856
click at [348, 438] on button "Update" at bounding box center [282, 428] width 177 height 23
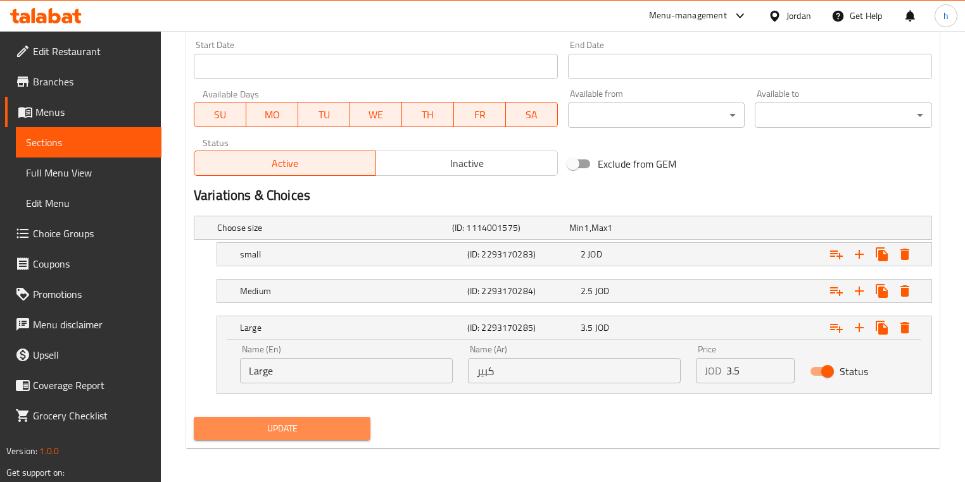
click at [320, 421] on span "Update" at bounding box center [282, 429] width 156 height 16
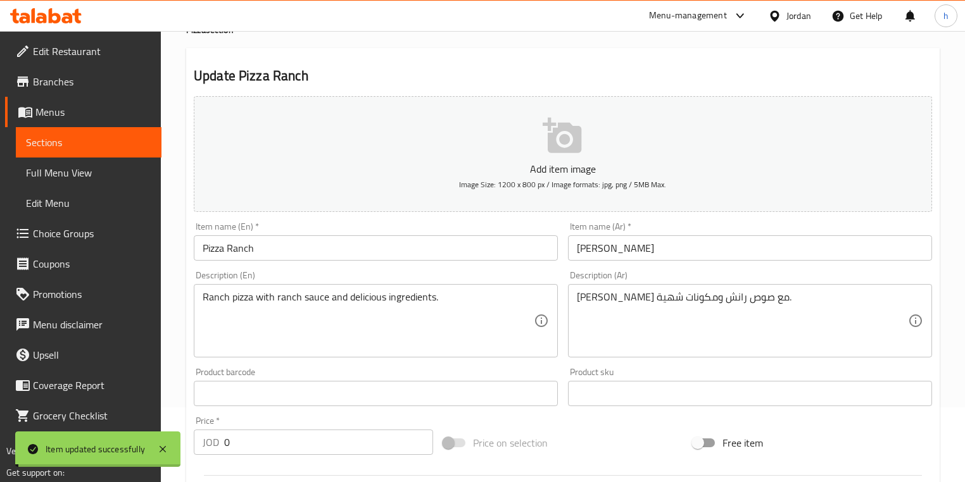
scroll to position [0, 0]
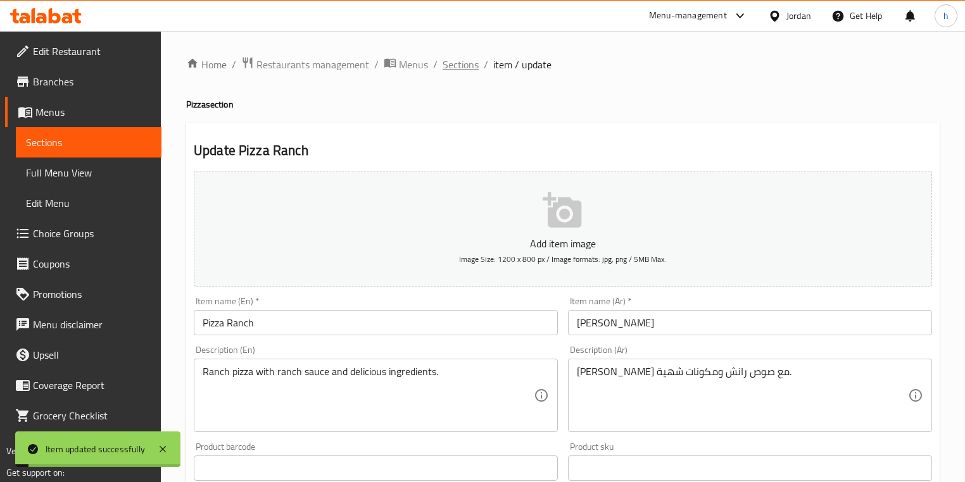
click at [458, 67] on span "Sections" at bounding box center [460, 64] width 36 height 15
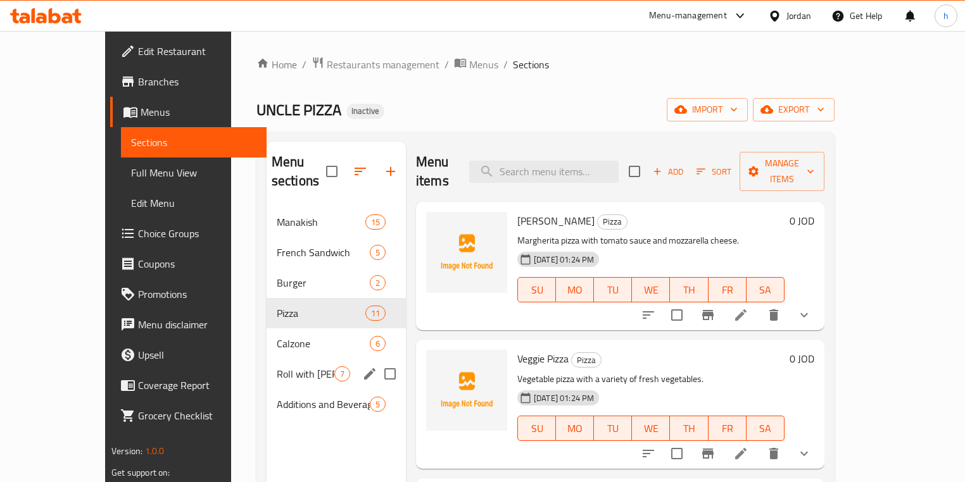
click at [271, 366] on div "Roll with Dough 7" at bounding box center [335, 374] width 139 height 30
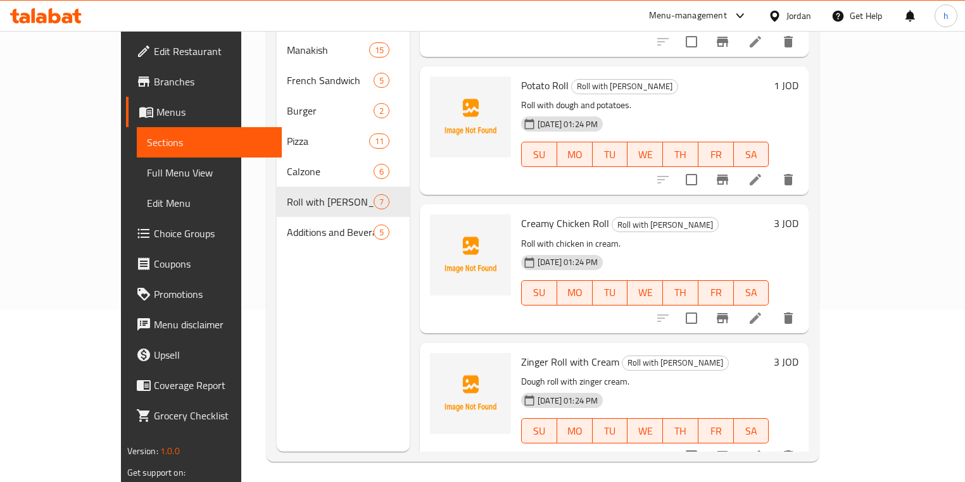
scroll to position [177, 0]
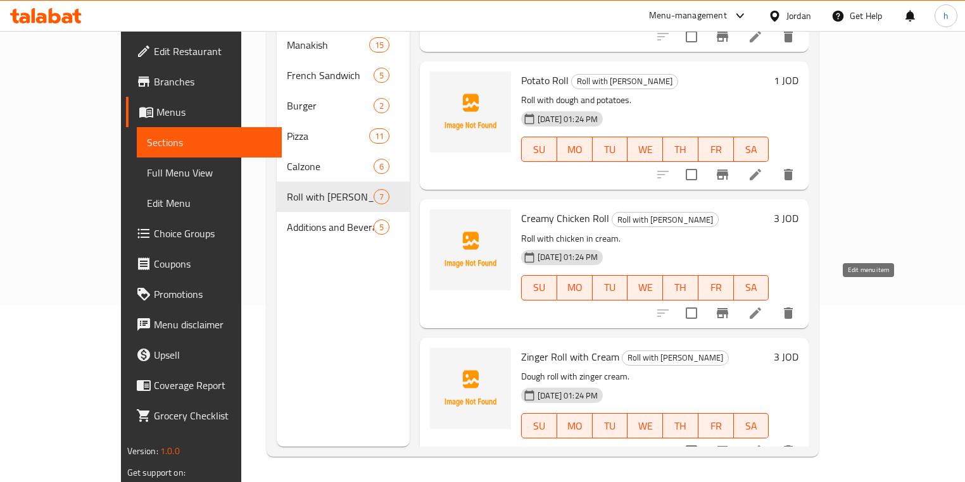
click at [763, 306] on icon at bounding box center [754, 313] width 15 height 15
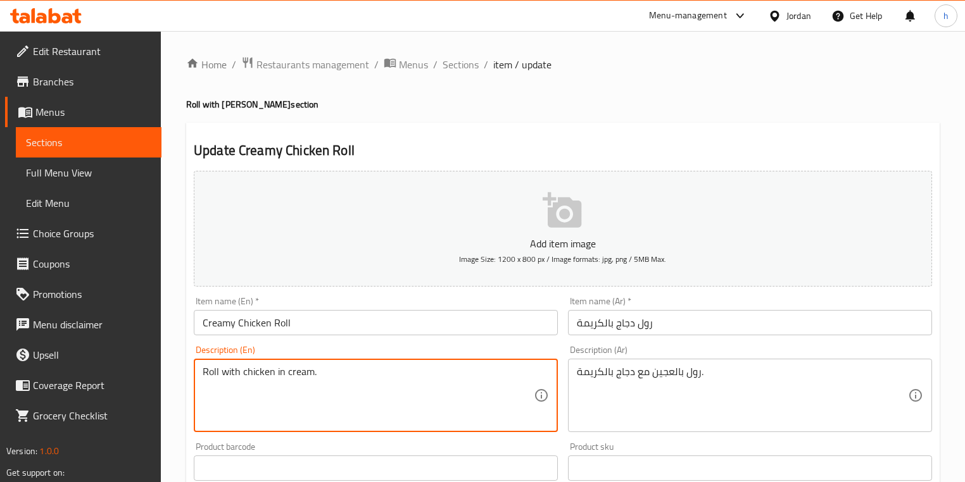
paste textarea "doughwith"
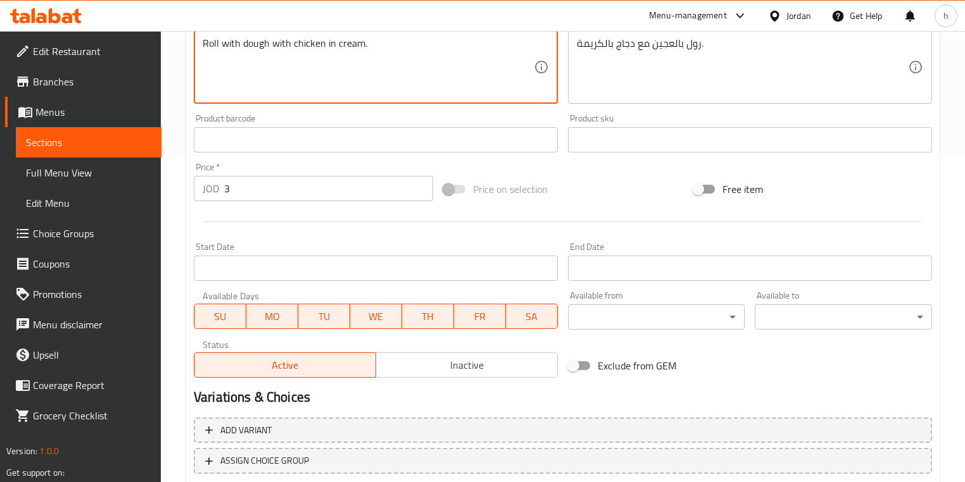
scroll to position [405, 0]
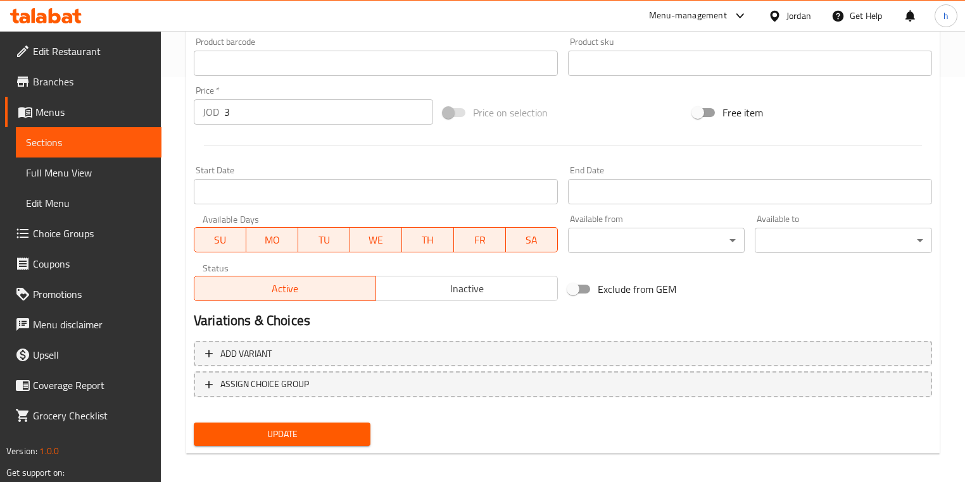
type textarea "Roll with dough with chicken in cream."
click at [303, 419] on div "Update" at bounding box center [282, 435] width 187 height 34
drag, startPoint x: 303, startPoint y: 439, endPoint x: 295, endPoint y: 439, distance: 8.3
click at [295, 439] on span "Update" at bounding box center [282, 435] width 156 height 16
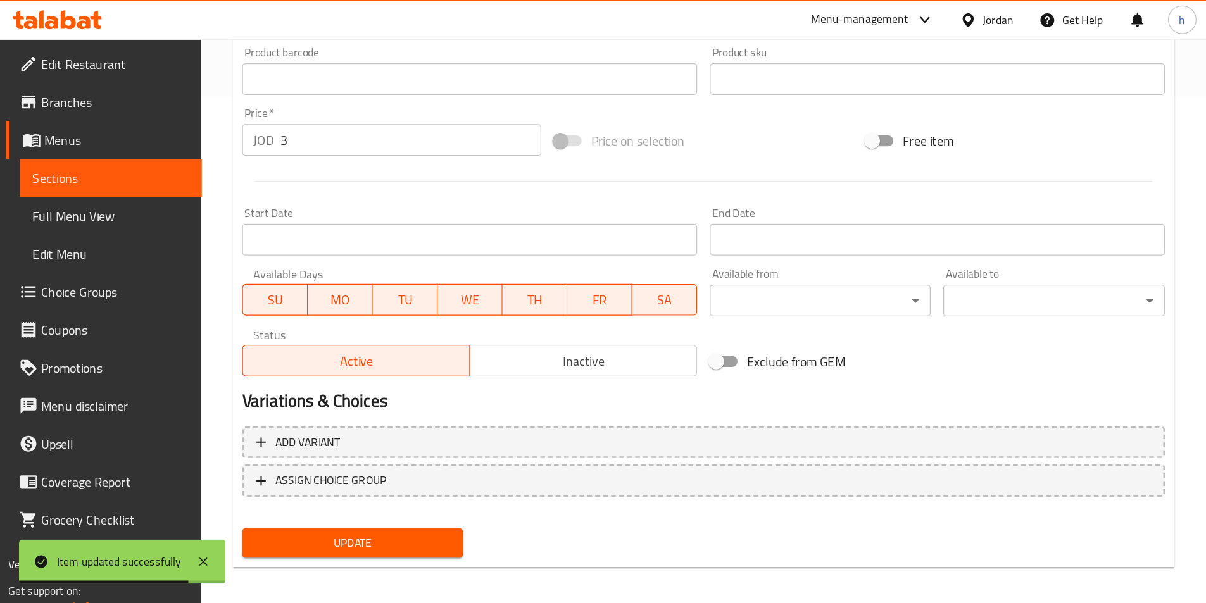
scroll to position [289, 0]
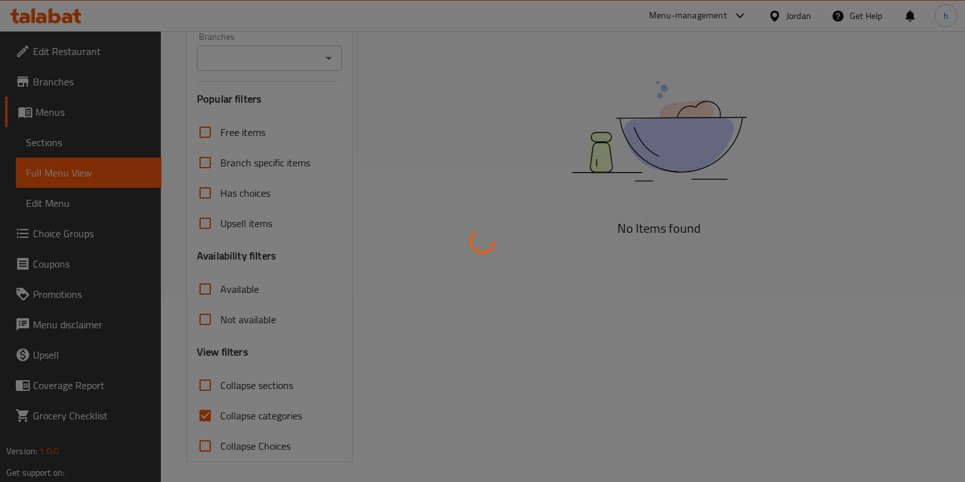
scroll to position [190, 0]
click at [205, 408] on div at bounding box center [482, 241] width 965 height 482
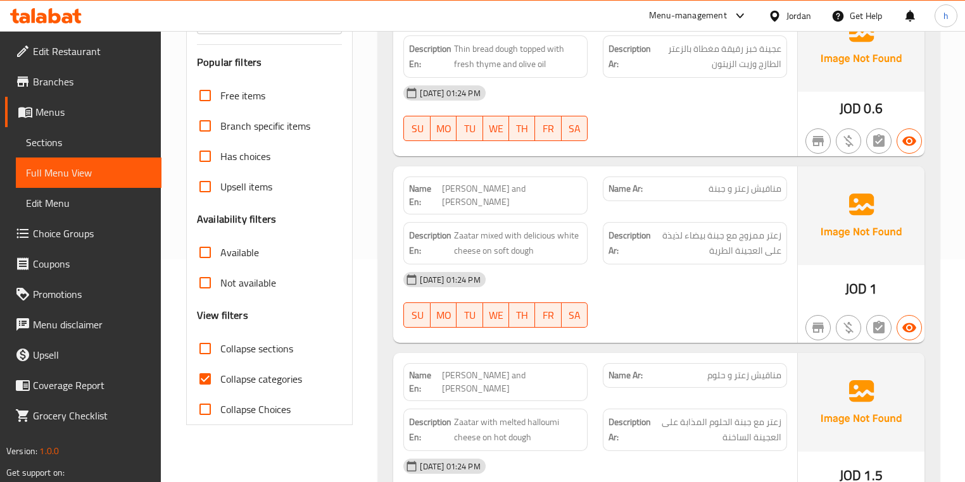
scroll to position [241, 0]
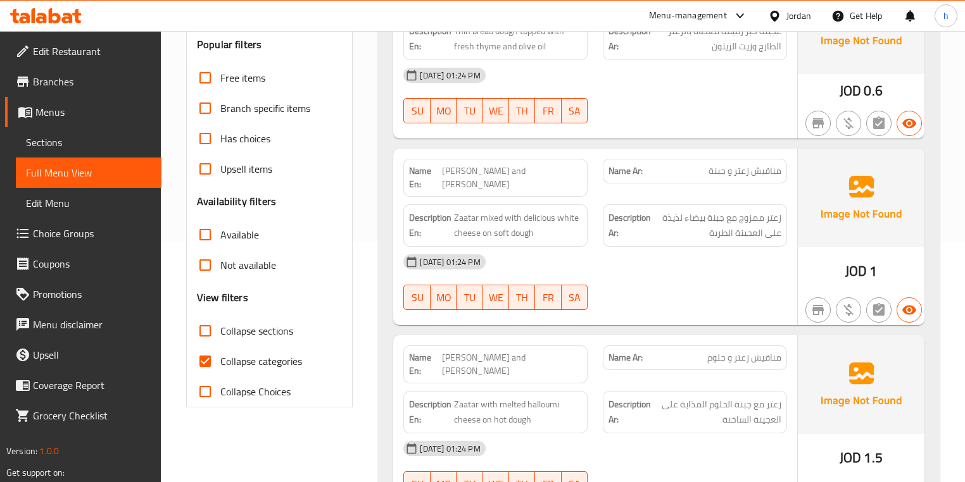
click at [213, 354] on input "Collapse categories" at bounding box center [205, 361] width 30 height 30
checkbox input "false"
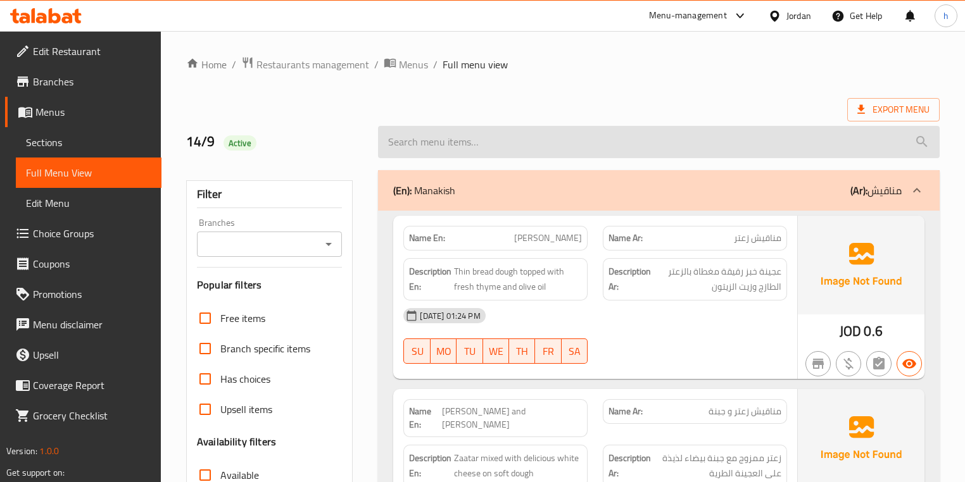
scroll to position [0, 0]
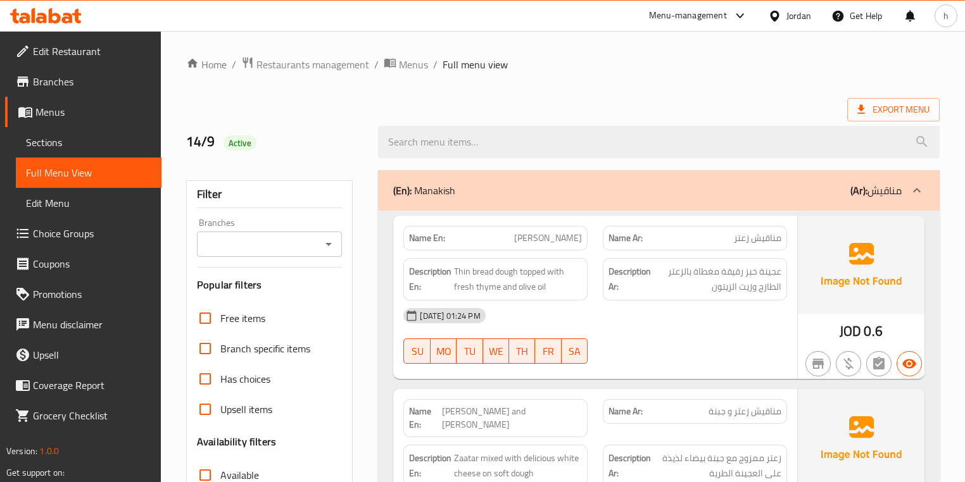
click at [779, 186] on div "(En): Manakish (Ar): مناقيش" at bounding box center [647, 190] width 508 height 15
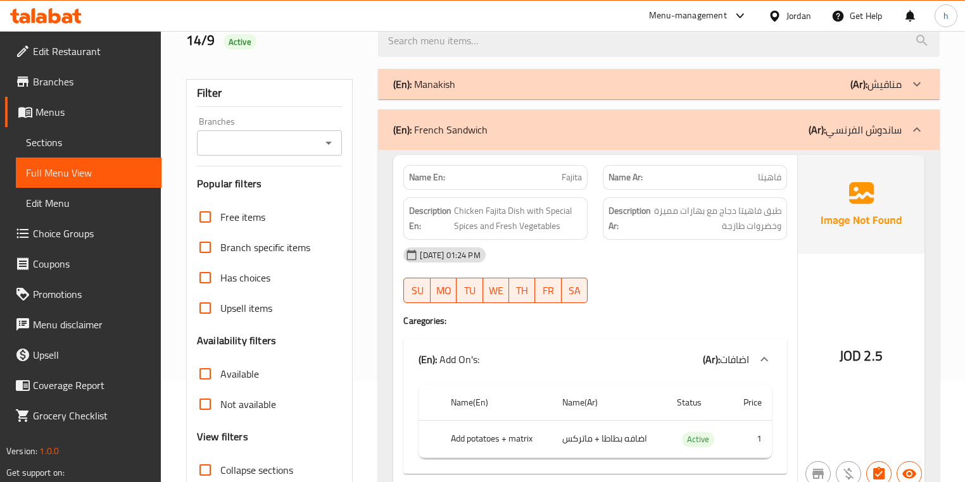
scroll to position [101, 0]
click at [780, 134] on div "(En): French Sandwich (Ar): ساندوش الفرنسي" at bounding box center [647, 129] width 508 height 15
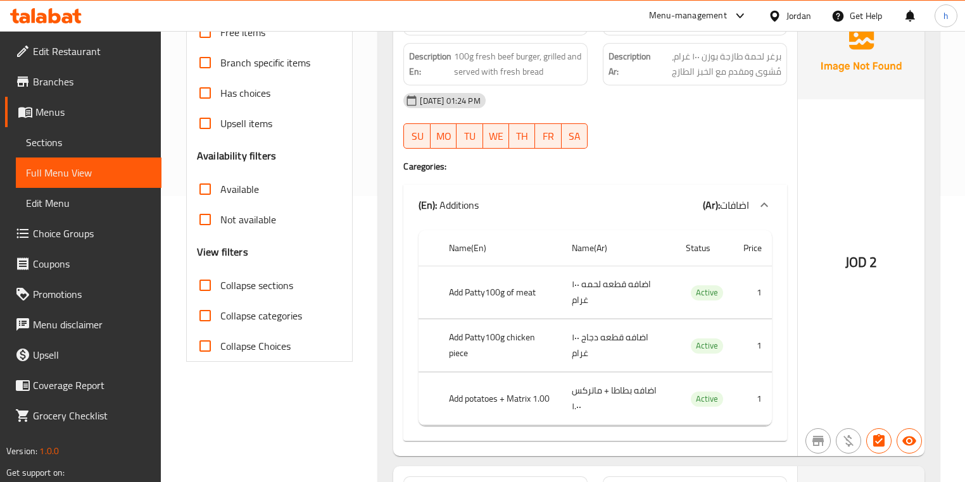
scroll to position [304, 0]
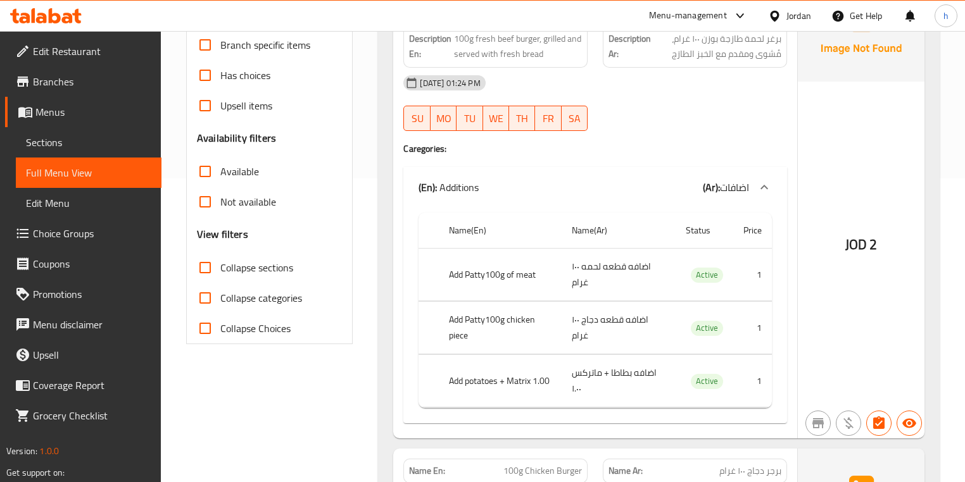
click at [465, 337] on th "Add Patty100g chicken piece" at bounding box center [500, 328] width 123 height 53
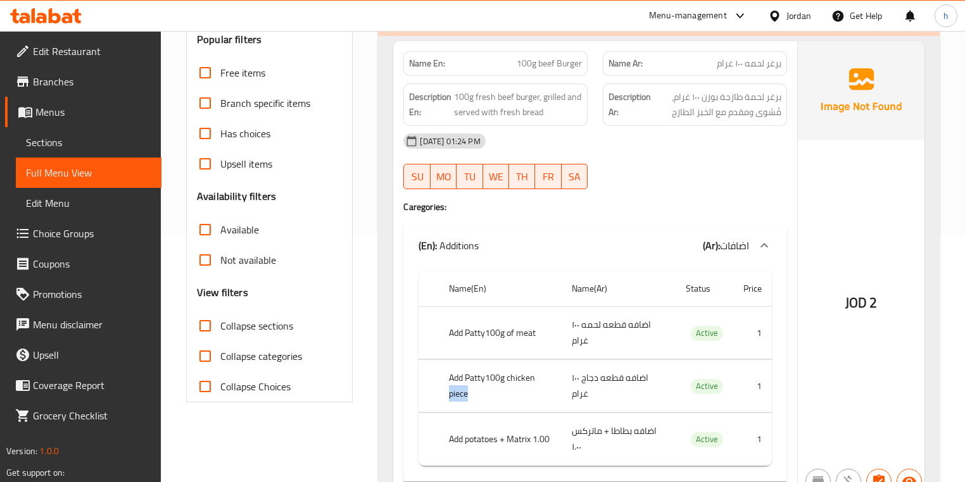
scroll to position [203, 0]
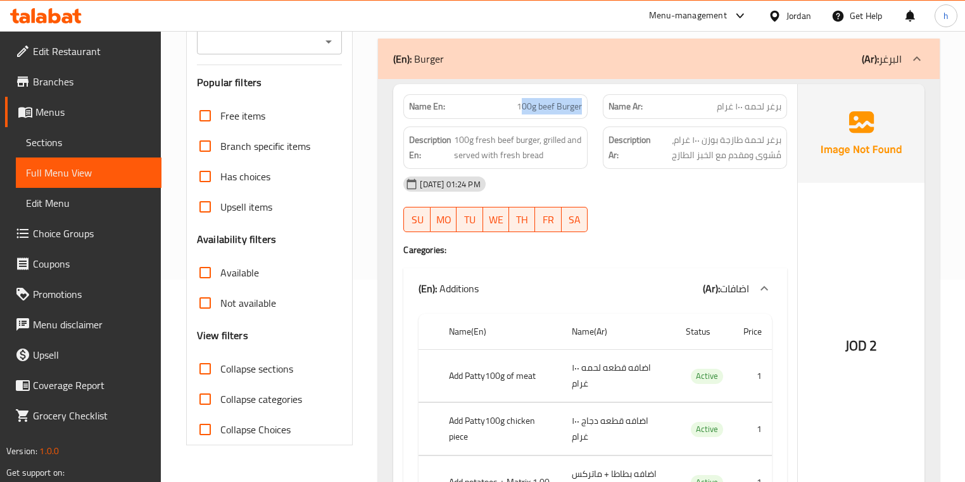
drag, startPoint x: 522, startPoint y: 104, endPoint x: 590, endPoint y: 107, distance: 67.8
click at [590, 107] on div "Name En: 100g beef Burger" at bounding box center [495, 107] width 199 height 40
click at [541, 129] on div "Description En: 100g fresh beef burger, grilled and served with fresh bread" at bounding box center [495, 148] width 184 height 42
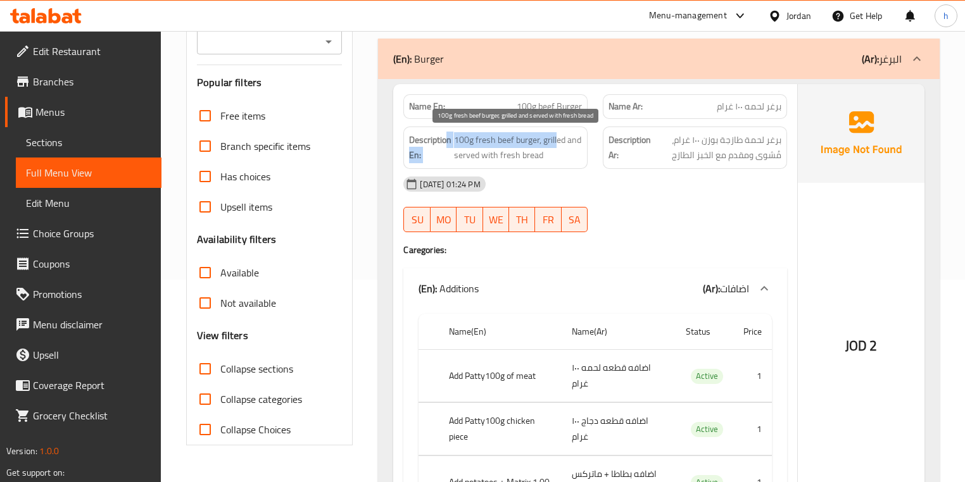
drag, startPoint x: 447, startPoint y: 135, endPoint x: 557, endPoint y: 137, distance: 110.1
click at [557, 137] on h6 "Description En: 100g fresh beef burger, grilled and served with fresh bread" at bounding box center [495, 147] width 173 height 31
click at [557, 137] on span "100g fresh beef burger, grilled and served with fresh bread" at bounding box center [518, 147] width 128 height 31
drag, startPoint x: 542, startPoint y: 137, endPoint x: 540, endPoint y: 151, distance: 14.7
click at [540, 151] on span "100g fresh beef burger, grilled and served with fresh bread" at bounding box center [518, 147] width 128 height 31
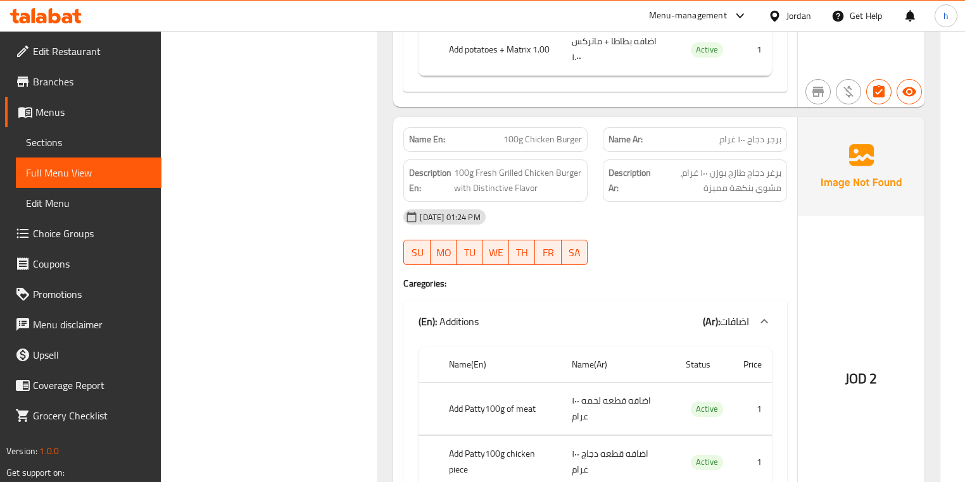
scroll to position [658, 0]
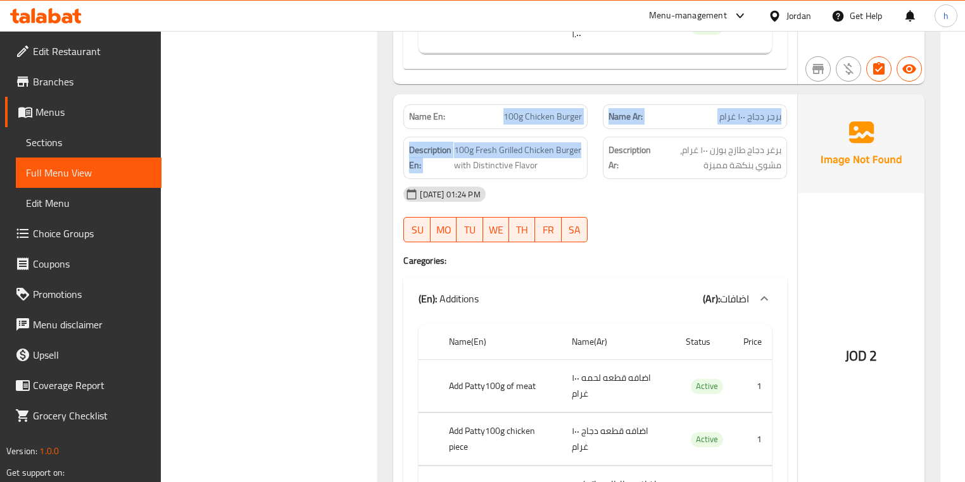
drag, startPoint x: 494, startPoint y: 123, endPoint x: 587, endPoint y: 132, distance: 92.8
click at [587, 132] on div "Name En: 100g Chicken Burger Name Ar: برجر دجاج ١٠٠ غرام Description En: 100g F…" at bounding box center [594, 322] width 403 height 456
click at [487, 146] on span "100g Fresh Grilled Chicken Burger with Distinctive Flavor" at bounding box center [518, 157] width 128 height 31
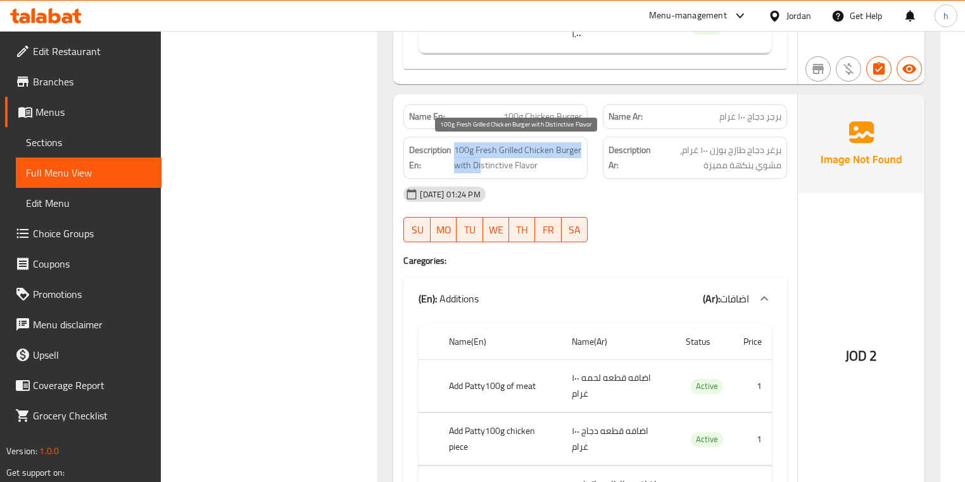
drag, startPoint x: 444, startPoint y: 160, endPoint x: 479, endPoint y: 165, distance: 35.7
click at [479, 165] on h6 "Description En: 100g Fresh Grilled Chicken Burger with Distinctive Flavor" at bounding box center [495, 157] width 173 height 31
click at [456, 154] on span "100g Fresh Grilled Chicken Burger with Distinctive Flavor" at bounding box center [518, 157] width 128 height 31
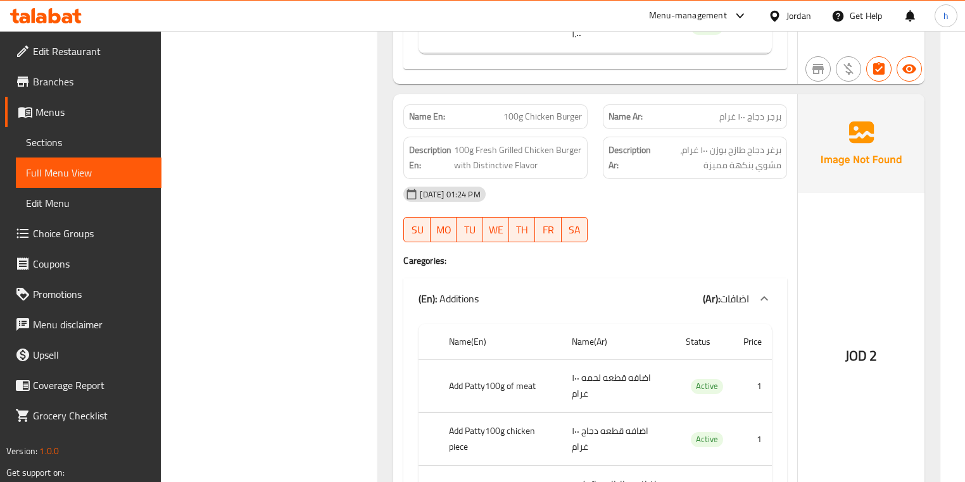
drag, startPoint x: 458, startPoint y: 151, endPoint x: 553, endPoint y: 177, distance: 99.2
click at [553, 177] on div "Name En: 100g Chicken Burger Name Ar: برجر دجاج ١٠٠ غرام Description En: 100g F…" at bounding box center [594, 322] width 403 height 456
click at [503, 173] on div "Description En: 100g Fresh Grilled Chicken Burger with Distinctive Flavor" at bounding box center [495, 158] width 184 height 42
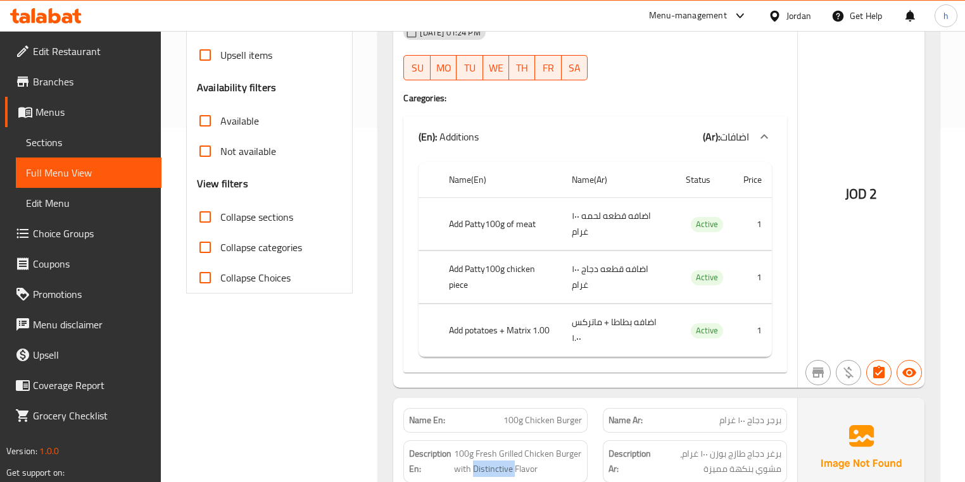
scroll to position [203, 0]
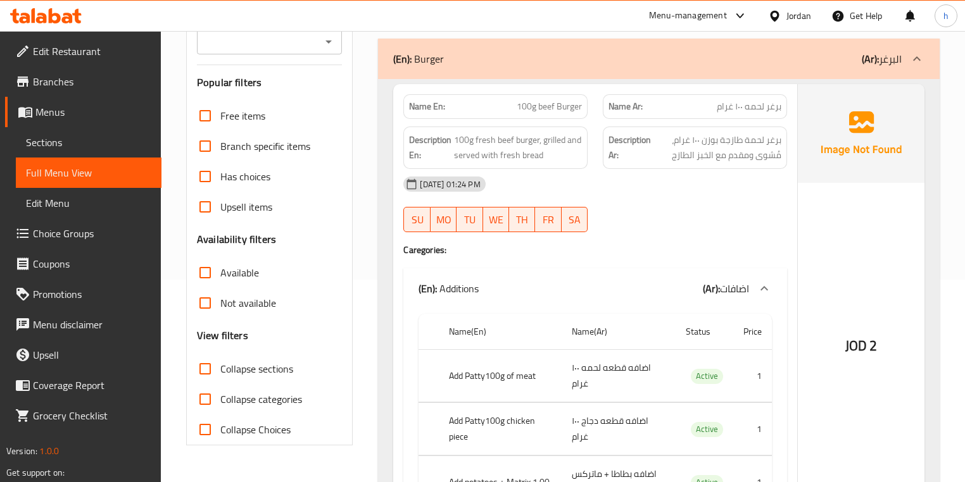
click at [887, 68] on div "(En): Burger (Ar): البرغر" at bounding box center [658, 59] width 561 height 41
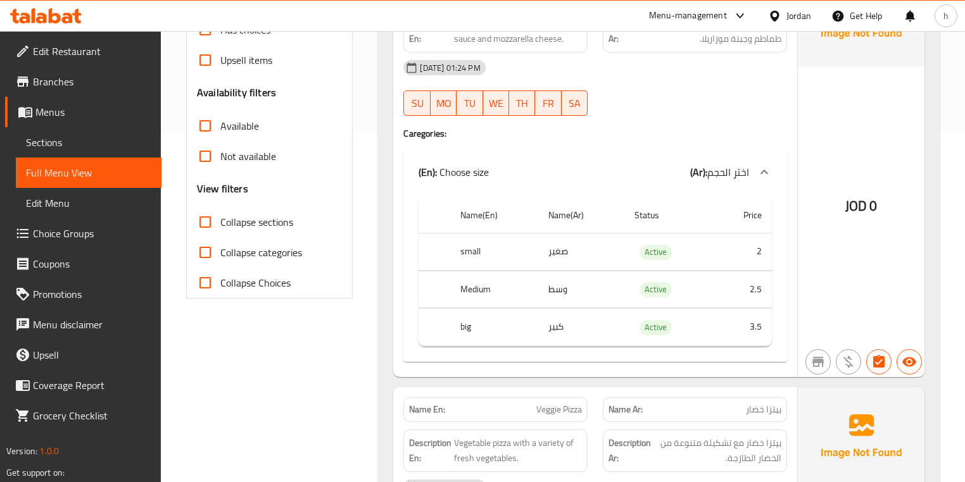
scroll to position [354, 0]
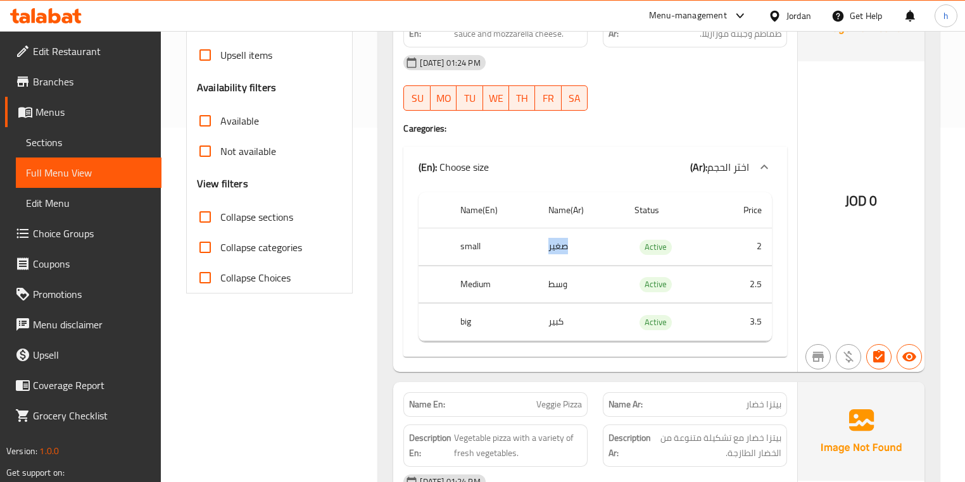
drag, startPoint x: 543, startPoint y: 248, endPoint x: 586, endPoint y: 237, distance: 44.4
click at [586, 237] on td "صغير" at bounding box center [580, 246] width 85 height 37
drag, startPoint x: 554, startPoint y: 278, endPoint x: 578, endPoint y: 281, distance: 24.2
click at [578, 281] on td "وسط" at bounding box center [580, 284] width 85 height 37
drag, startPoint x: 537, startPoint y: 319, endPoint x: 635, endPoint y: 332, distance: 98.9
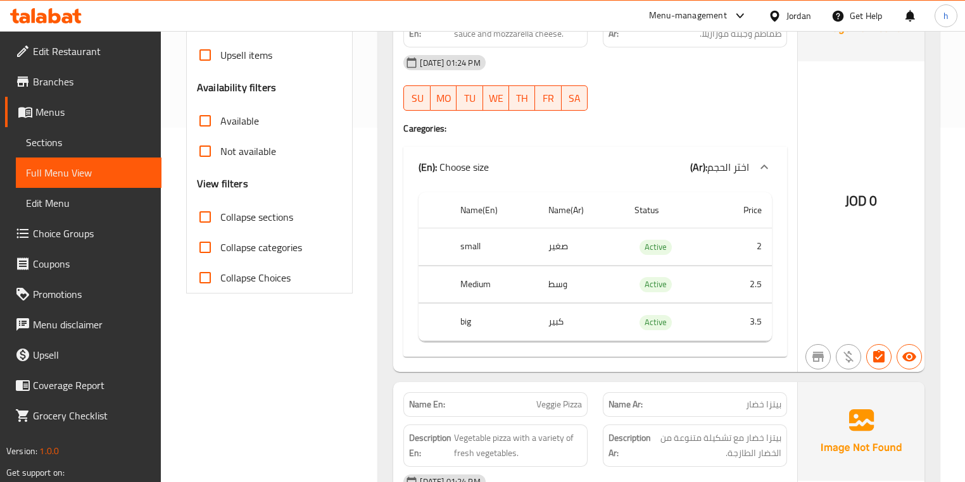
click at [635, 332] on tr "big كبير Active 3.5" at bounding box center [594, 322] width 353 height 37
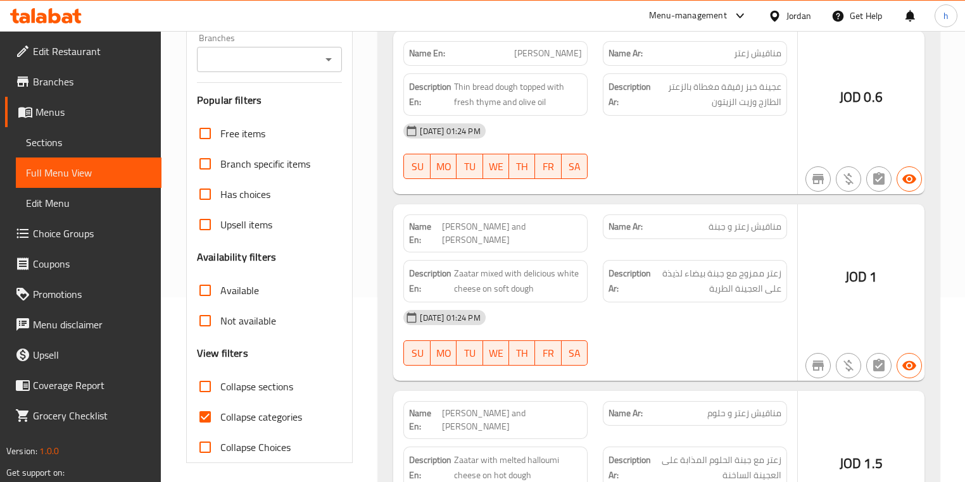
scroll to position [190, 0]
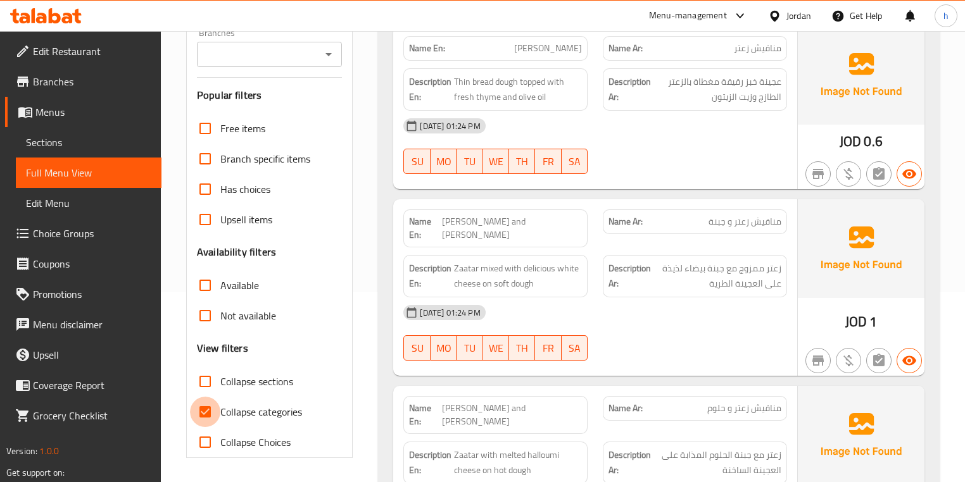
click at [207, 417] on input "Collapse categories" at bounding box center [205, 412] width 30 height 30
checkbox input "false"
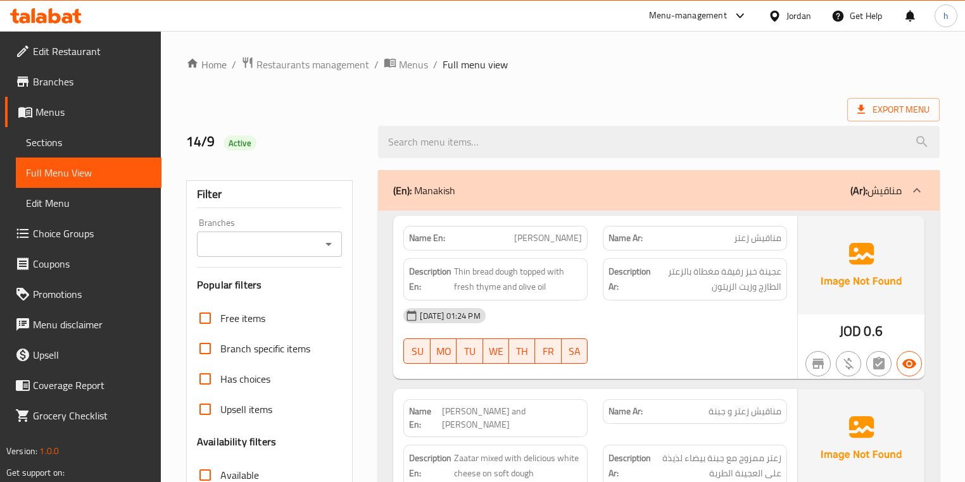
click at [711, 200] on div "(En): Manakish (Ar): مناقيش" at bounding box center [658, 190] width 561 height 41
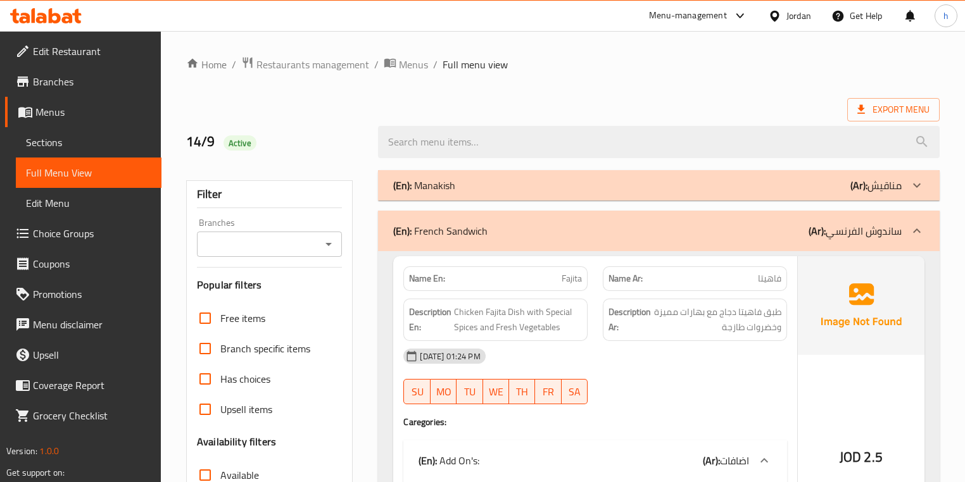
click at [722, 220] on div "(En): French Sandwich (Ar): ساندوش الفرنسي" at bounding box center [658, 231] width 561 height 41
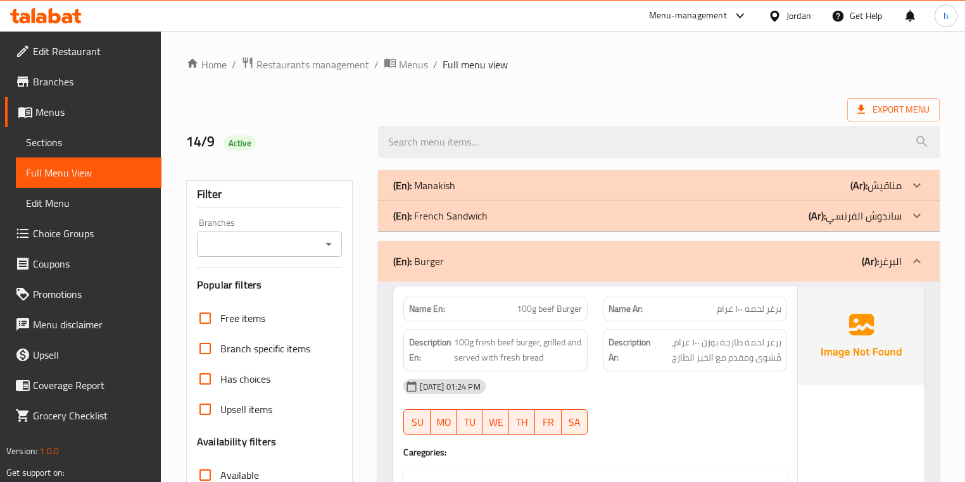
click at [810, 260] on div "(En): Burger (Ar): البرغر" at bounding box center [647, 261] width 508 height 15
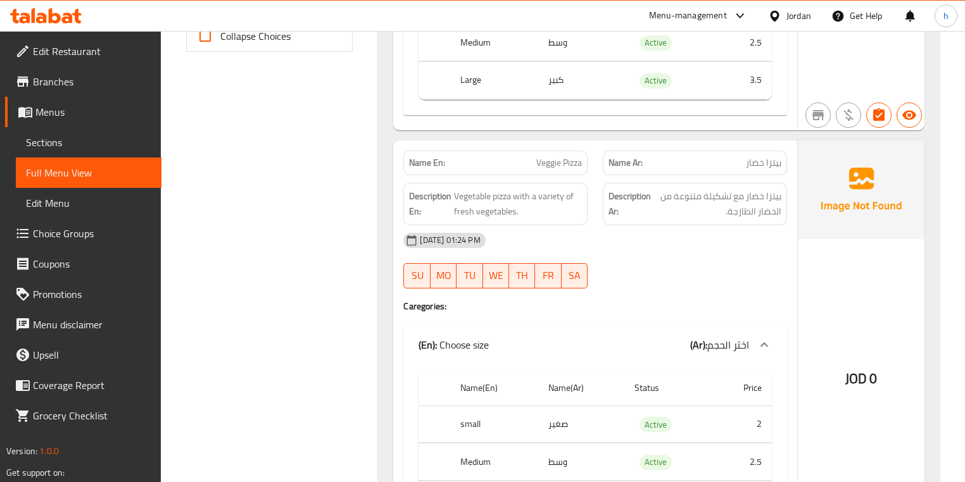
scroll to position [608, 0]
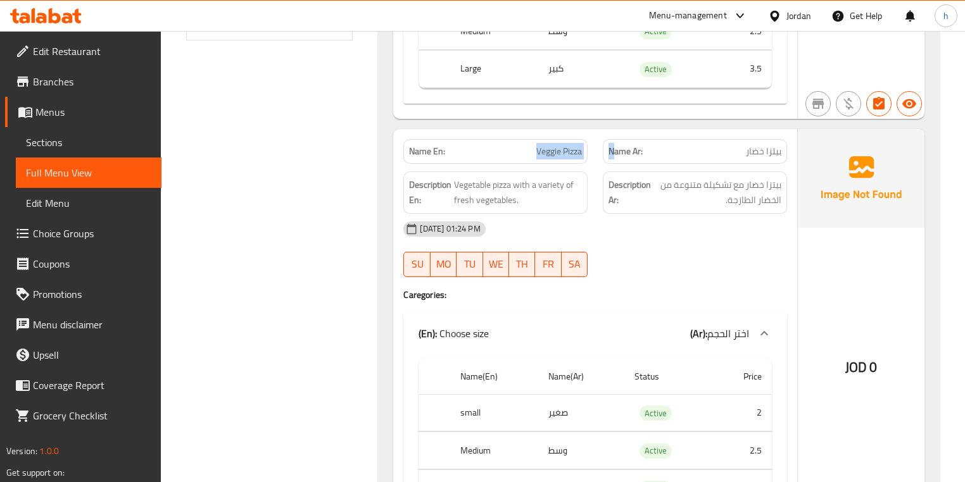
drag, startPoint x: 510, startPoint y: 153, endPoint x: 615, endPoint y: 147, distance: 105.9
click at [615, 147] on div "Name En: Veggie Pizza Name Ar: بيتزا خضار" at bounding box center [595, 152] width 398 height 40
click at [502, 172] on div "Description En: Vegetable pizza with a variety of fresh vegetables." at bounding box center [495, 193] width 184 height 42
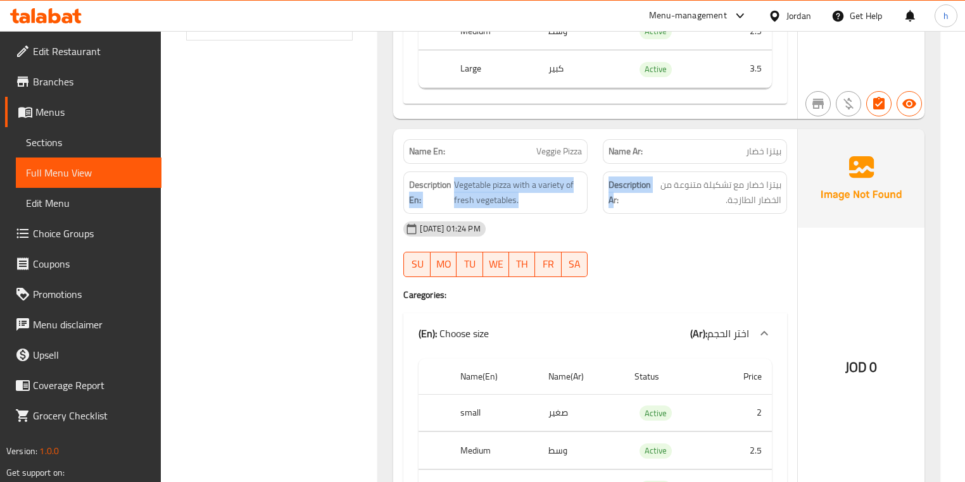
drag, startPoint x: 451, startPoint y: 179, endPoint x: 613, endPoint y: 202, distance: 163.6
click at [613, 202] on div "Description En: Vegetable pizza with a variety of fresh vegetables. Description…" at bounding box center [595, 193] width 398 height 58
click at [532, 189] on span "Vegetable pizza with a variety of fresh vegetables." at bounding box center [518, 192] width 128 height 31
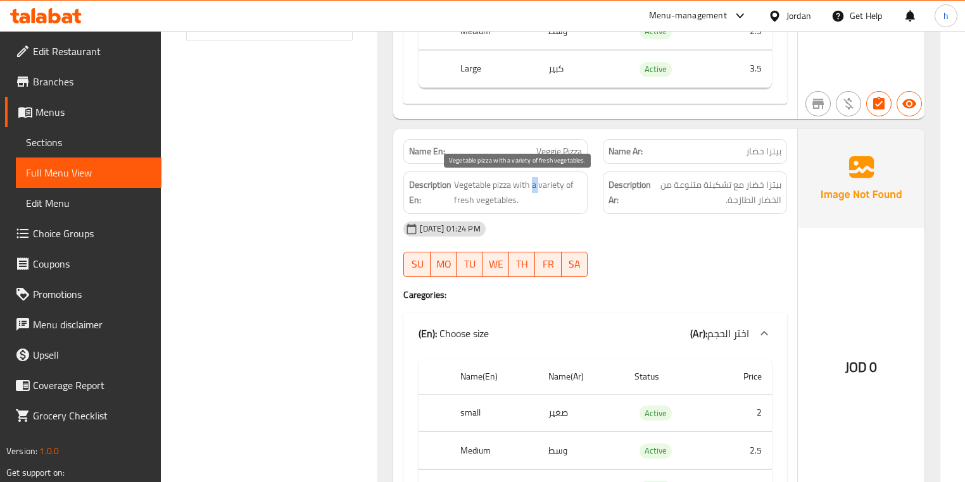
click at [532, 189] on span "Vegetable pizza with a variety of fresh vegetables." at bounding box center [518, 192] width 128 height 31
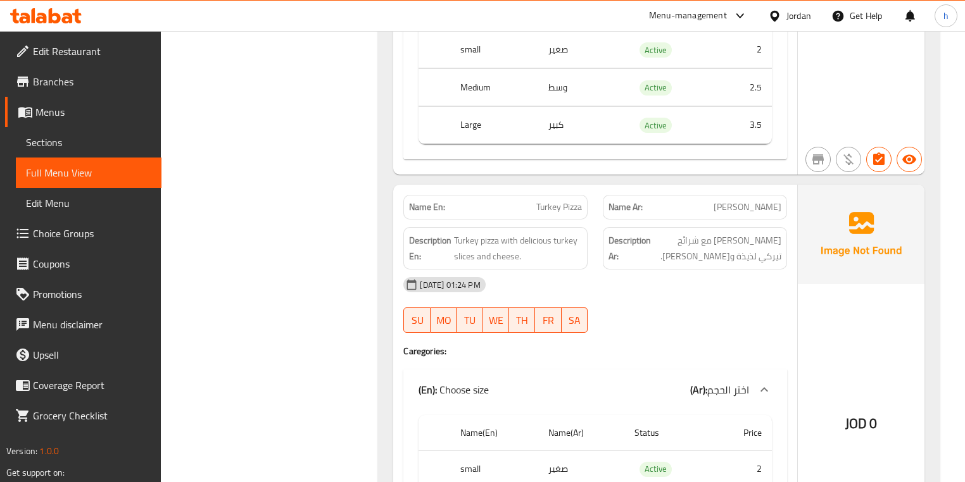
scroll to position [1013, 0]
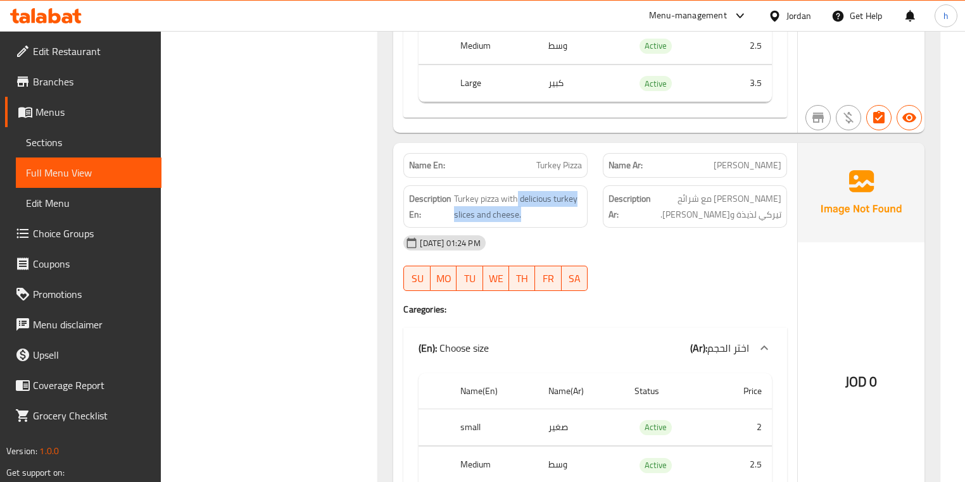
drag, startPoint x: 515, startPoint y: 177, endPoint x: 603, endPoint y: 177, distance: 87.3
click at [603, 178] on div "Description En: Turkey pizza with delicious turkey slices and cheese. Descripti…" at bounding box center [595, 207] width 398 height 58
click at [472, 213] on span "Turkey pizza with delicious turkey slices and cheese." at bounding box center [518, 206] width 128 height 31
drag, startPoint x: 428, startPoint y: 204, endPoint x: 590, endPoint y: 213, distance: 161.7
click at [590, 213] on div "Description En: Turkey pizza with delicious turkey slices and cheese." at bounding box center [495, 207] width 199 height 58
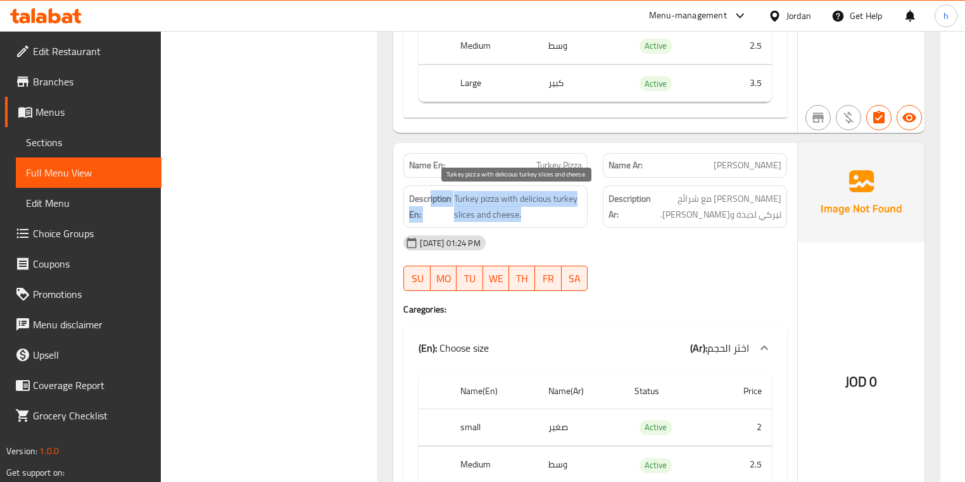
click at [491, 220] on span "Turkey pizza with delicious turkey slices and cheese." at bounding box center [518, 206] width 128 height 31
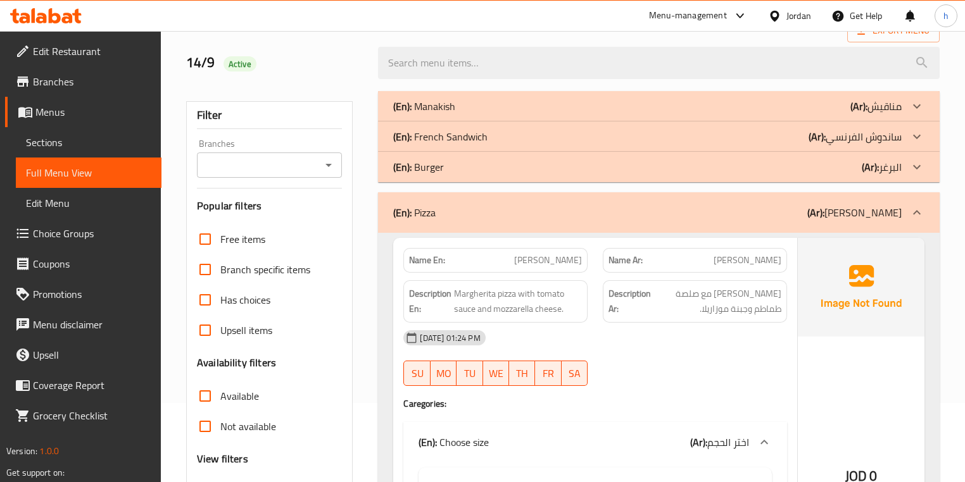
scroll to position [0, 0]
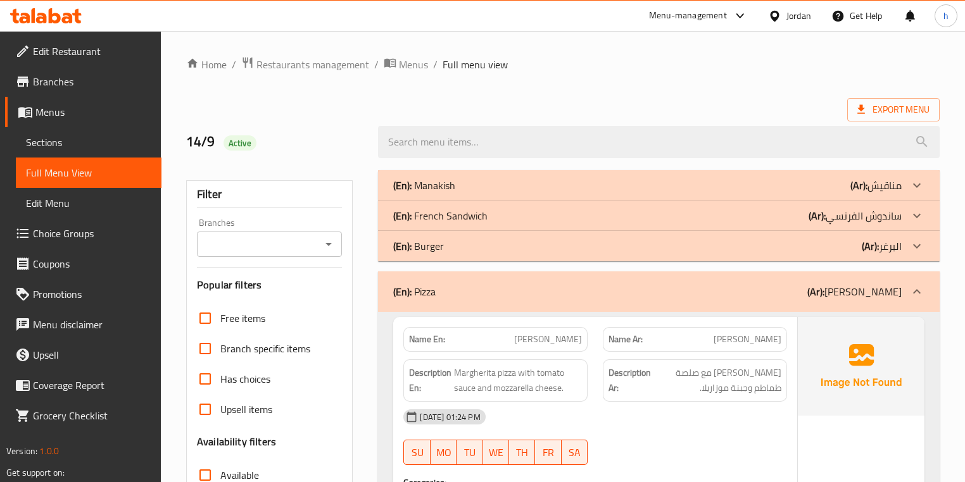
click at [824, 287] on b "(Ar):" at bounding box center [815, 291] width 17 height 19
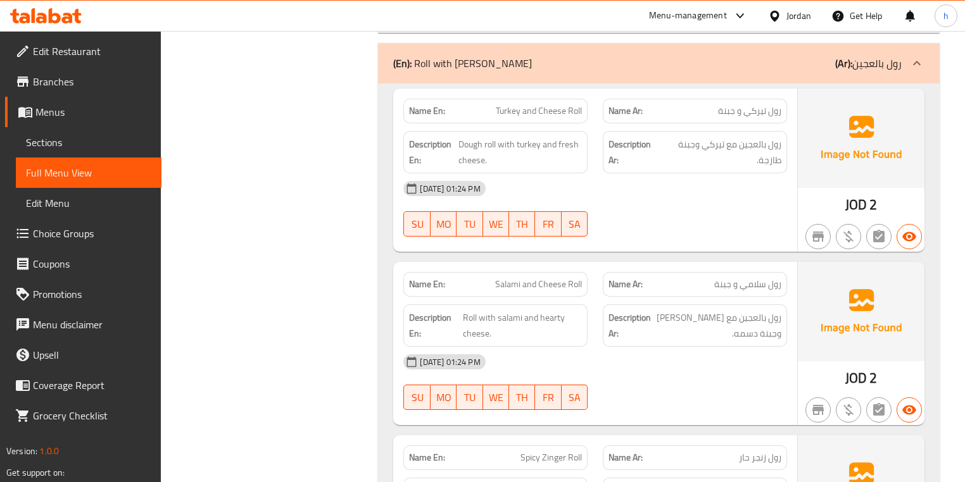
scroll to position [1418, 0]
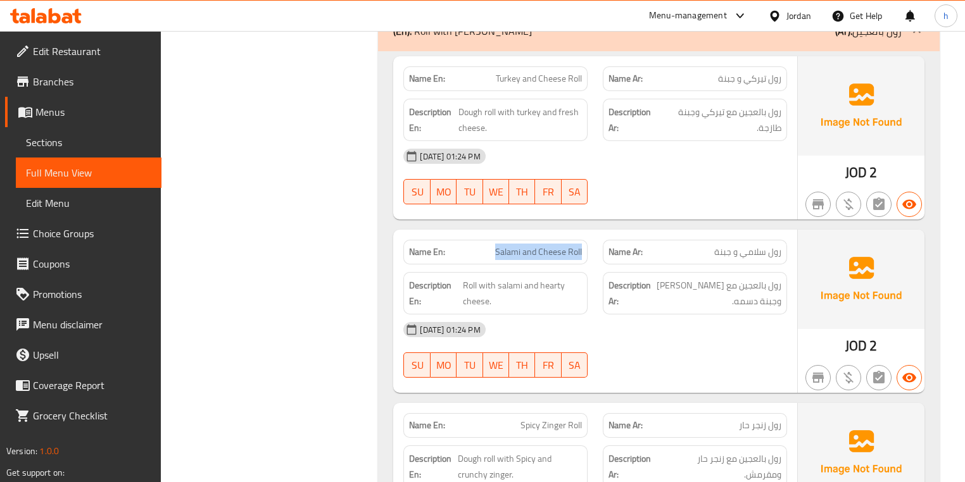
drag, startPoint x: 580, startPoint y: 243, endPoint x: 489, endPoint y: 251, distance: 92.1
click at [489, 251] on div "Name En: Salami and Cheese Roll" at bounding box center [495, 252] width 184 height 25
drag, startPoint x: 460, startPoint y: 278, endPoint x: 531, endPoint y: 272, distance: 71.2
click at [531, 272] on div "Description En: Roll with salami and hearty cheese." at bounding box center [495, 293] width 184 height 42
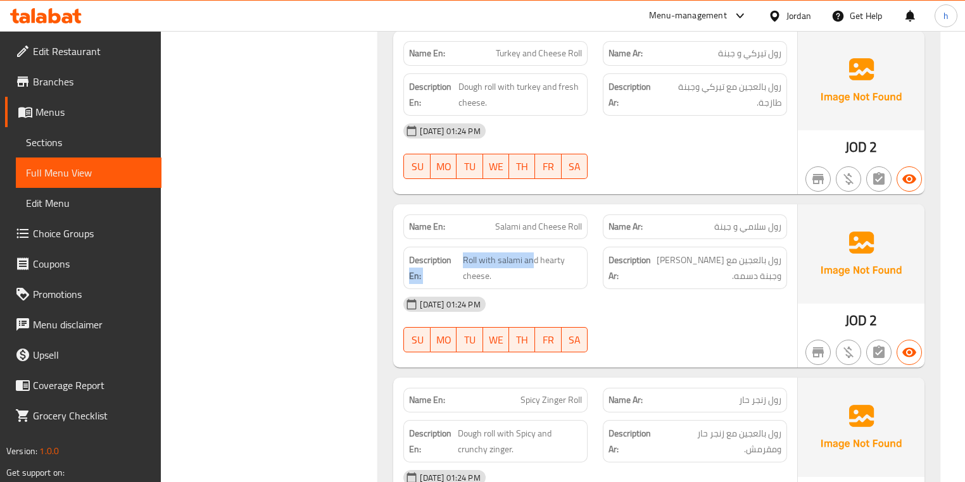
scroll to position [1468, 0]
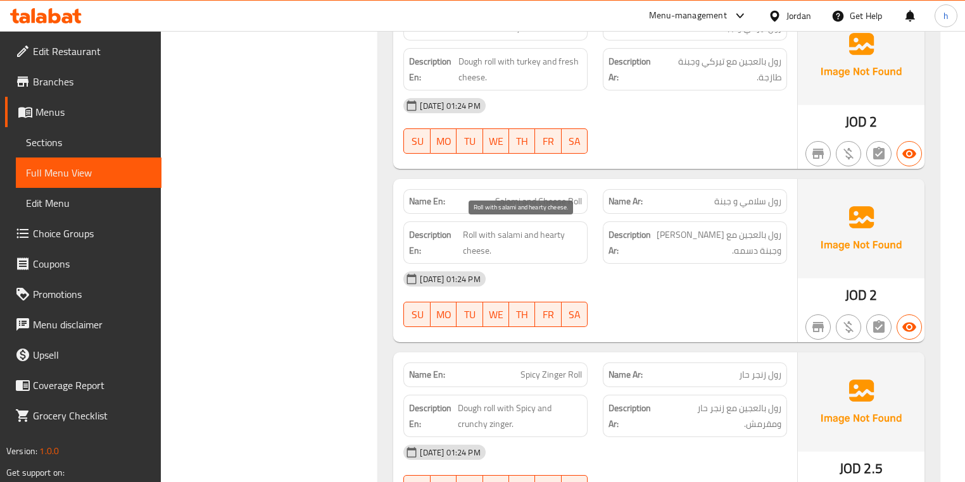
click at [478, 253] on span "Roll with salami and hearty cheese." at bounding box center [522, 242] width 119 height 31
click at [477, 252] on span "Roll with salami and hearty cheese." at bounding box center [522, 242] width 119 height 31
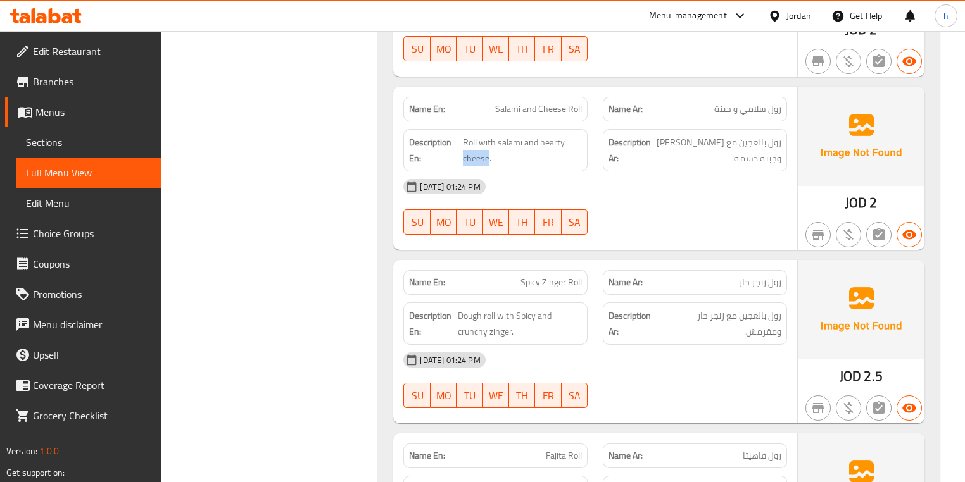
scroll to position [1570, 0]
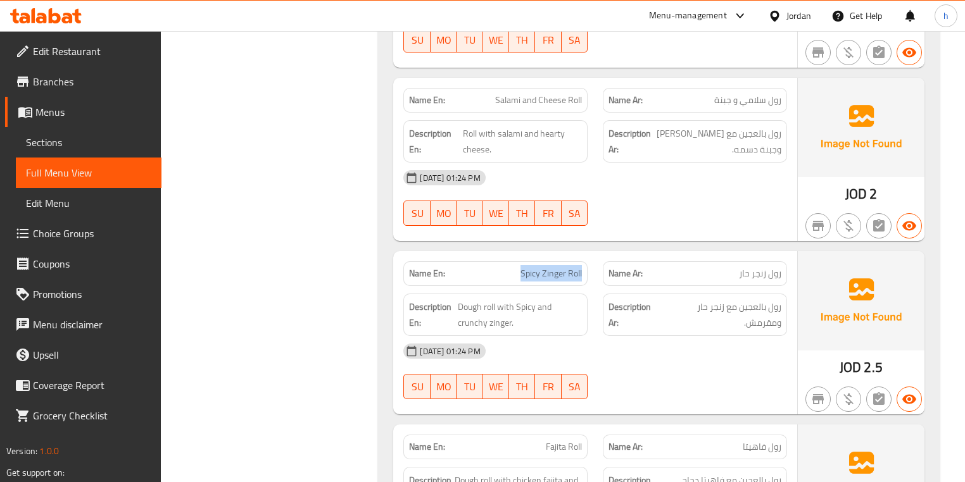
drag, startPoint x: 508, startPoint y: 266, endPoint x: 584, endPoint y: 268, distance: 75.3
click at [584, 268] on div "Name En: Spicy Zinger Roll" at bounding box center [495, 273] width 184 height 25
click at [527, 275] on span "Spicy Zinger Roll" at bounding box center [550, 273] width 61 height 13
click at [560, 267] on span "Spicy Zinger Roll" at bounding box center [550, 273] width 61 height 13
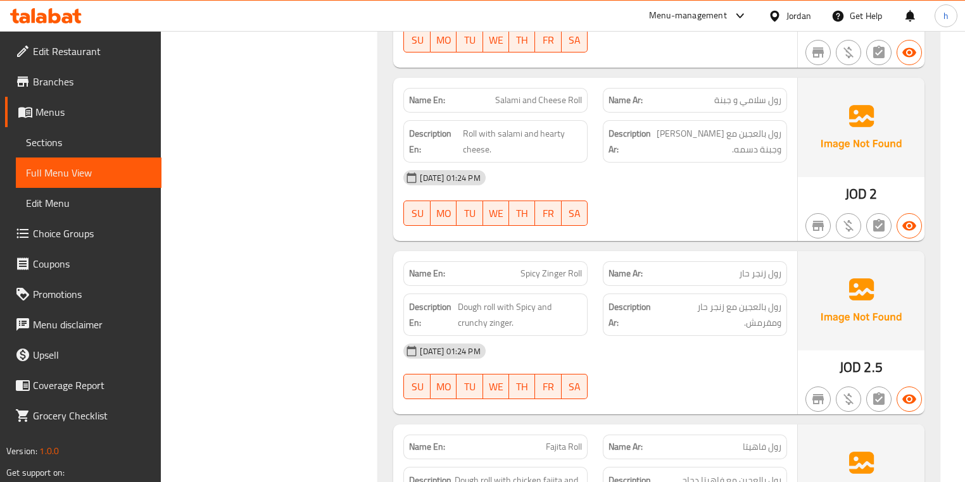
click at [532, 268] on span "Spicy Zinger Roll" at bounding box center [550, 273] width 61 height 13
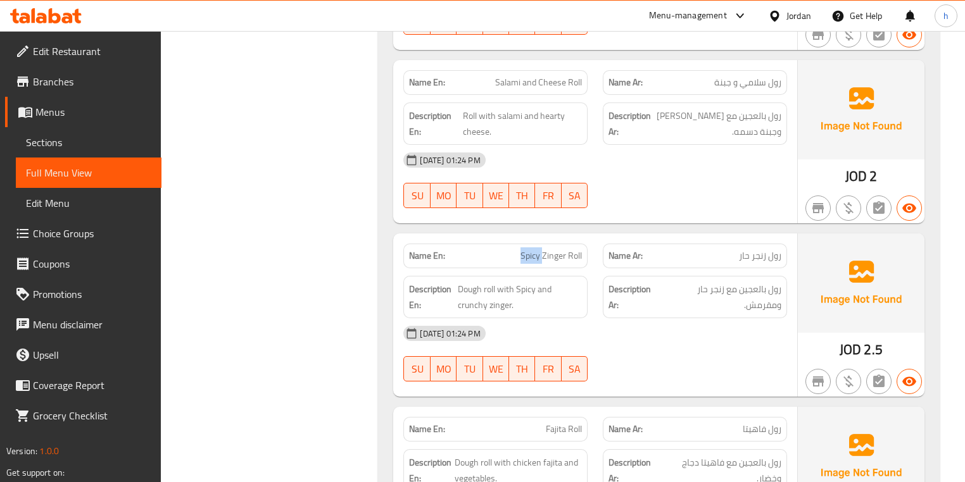
scroll to position [1620, 0]
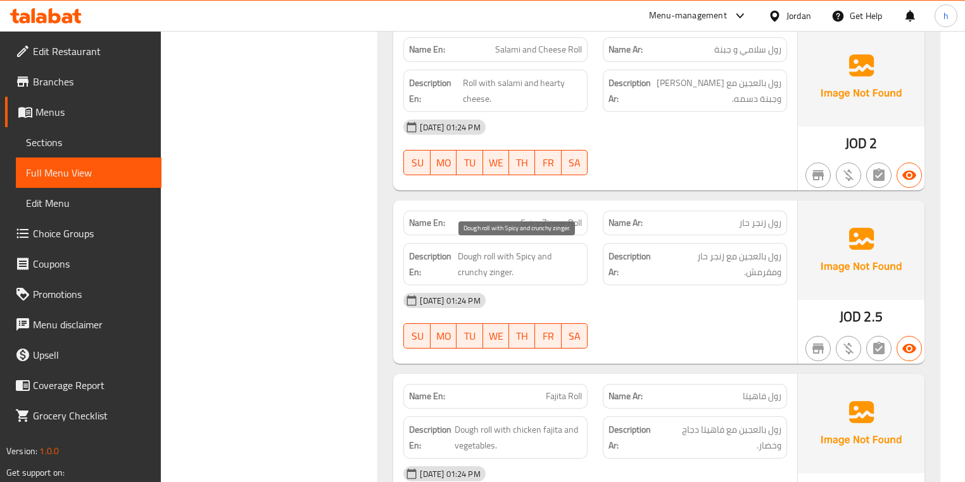
click at [458, 253] on span "Dough roll with Spicy and crunchy zinger." at bounding box center [520, 264] width 124 height 31
click at [493, 255] on span "Dough roll with Spicy and crunchy zinger." at bounding box center [520, 264] width 124 height 31
click at [515, 249] on span "Dough roll with Spicy and crunchy zinger." at bounding box center [520, 264] width 124 height 31
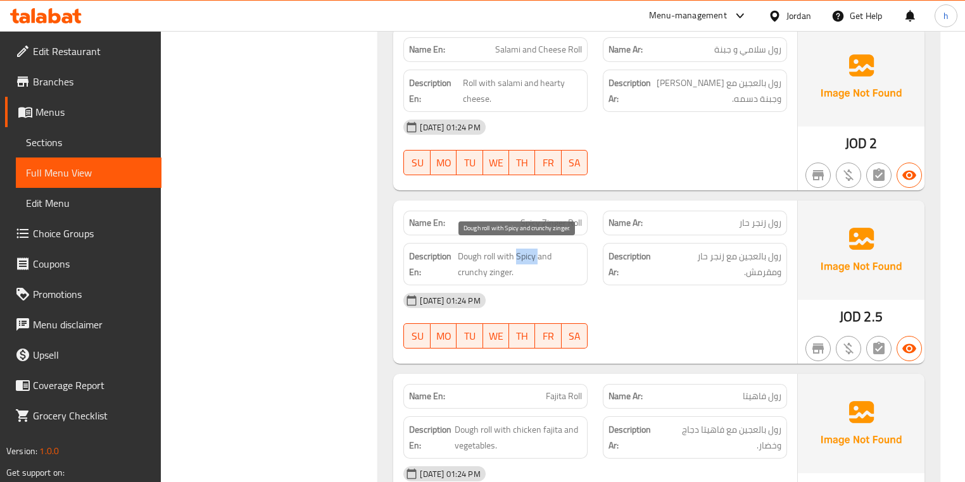
click at [515, 249] on span "Dough roll with Spicy and crunchy zinger." at bounding box center [520, 264] width 124 height 31
click at [560, 249] on span "Dough roll with Spicy and crunchy zinger." at bounding box center [520, 264] width 124 height 31
click at [497, 263] on span "Dough roll with Spicy and crunchy zinger." at bounding box center [520, 264] width 124 height 31
click at [496, 263] on span "Dough roll with Spicy and crunchy zinger." at bounding box center [520, 264] width 124 height 31
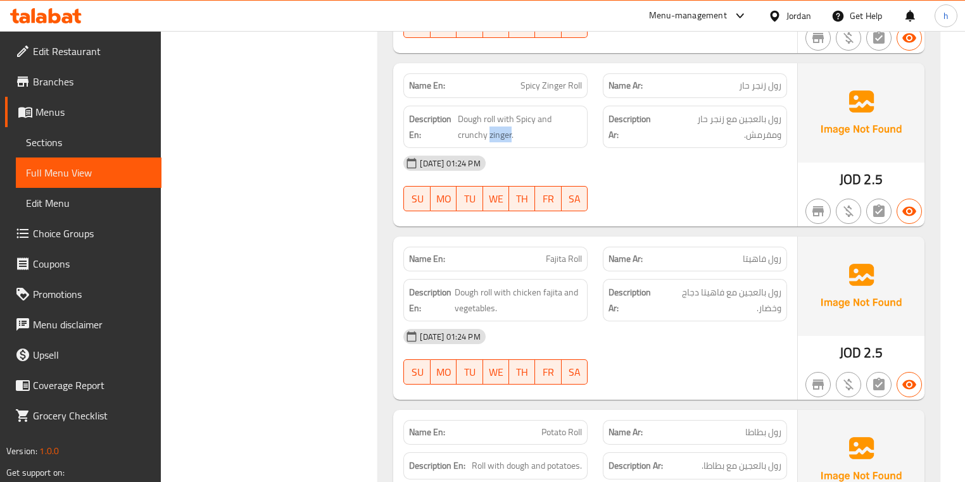
scroll to position [1772, 0]
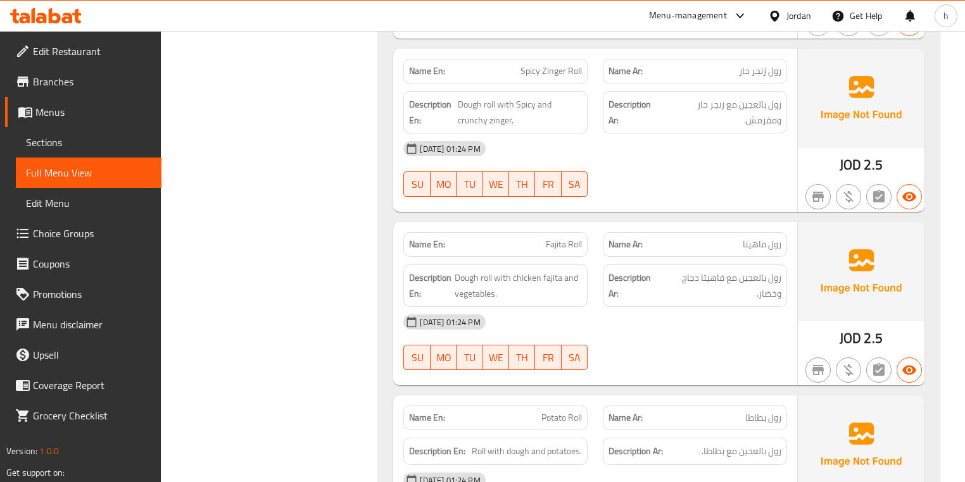
click at [503, 246] on p "Name En: Fajita Roll" at bounding box center [495, 244] width 173 height 13
click at [510, 243] on p "Name En: Fajita Roll" at bounding box center [495, 244] width 173 height 13
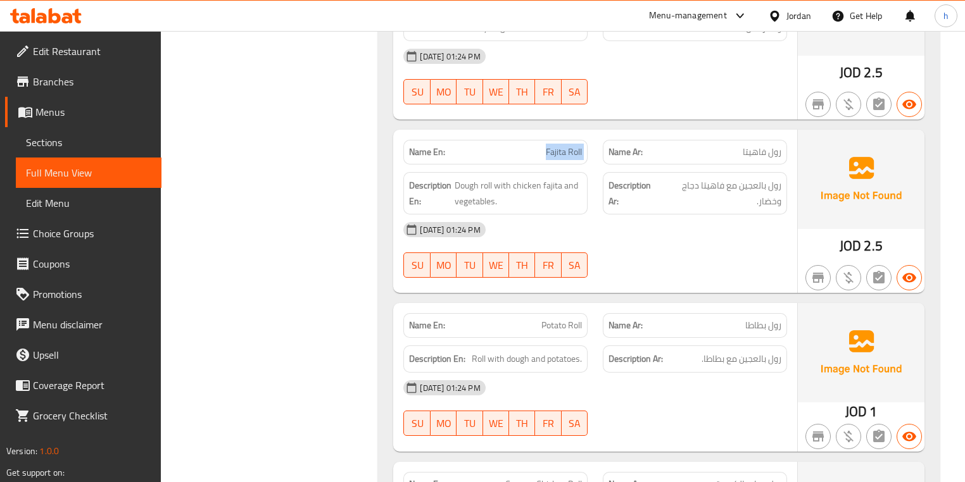
scroll to position [1873, 0]
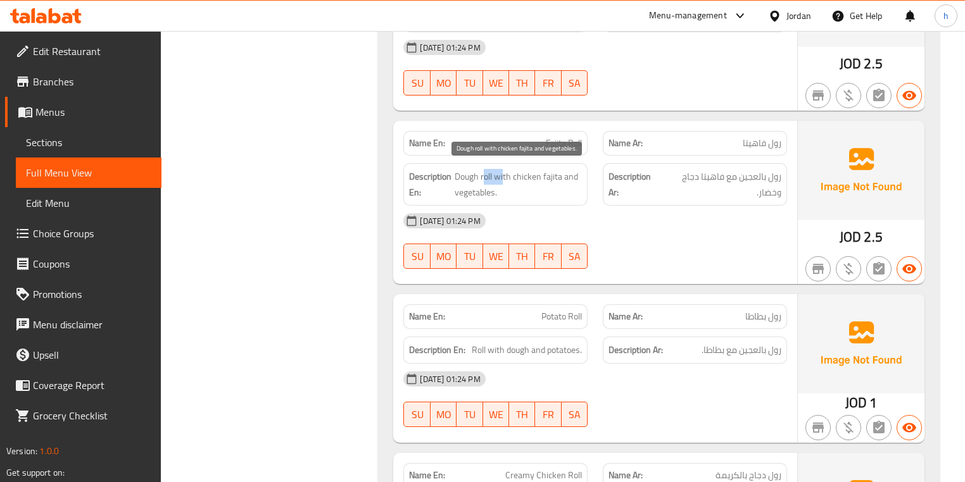
drag, startPoint x: 484, startPoint y: 163, endPoint x: 518, endPoint y: 168, distance: 34.5
click at [511, 167] on div "Description En: Dough roll with chicken fajita and vegetables." at bounding box center [495, 184] width 184 height 42
click at [534, 170] on span "Dough roll with chicken fajita and vegetables." at bounding box center [517, 184] width 127 height 31
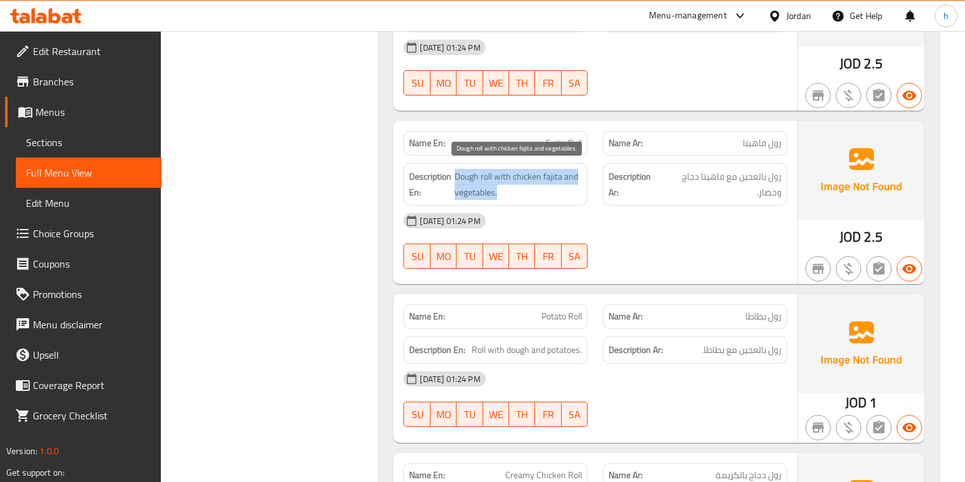
click at [560, 172] on span "Dough roll with chicken fajita and vegetables." at bounding box center [517, 184] width 127 height 31
drag, startPoint x: 518, startPoint y: 178, endPoint x: 566, endPoint y: 176, distance: 48.1
click at [566, 176] on span "Dough roll with chicken fajita and vegetables." at bounding box center [517, 184] width 127 height 31
click at [548, 169] on span "Dough roll with chicken fajita and vegetables." at bounding box center [517, 184] width 127 height 31
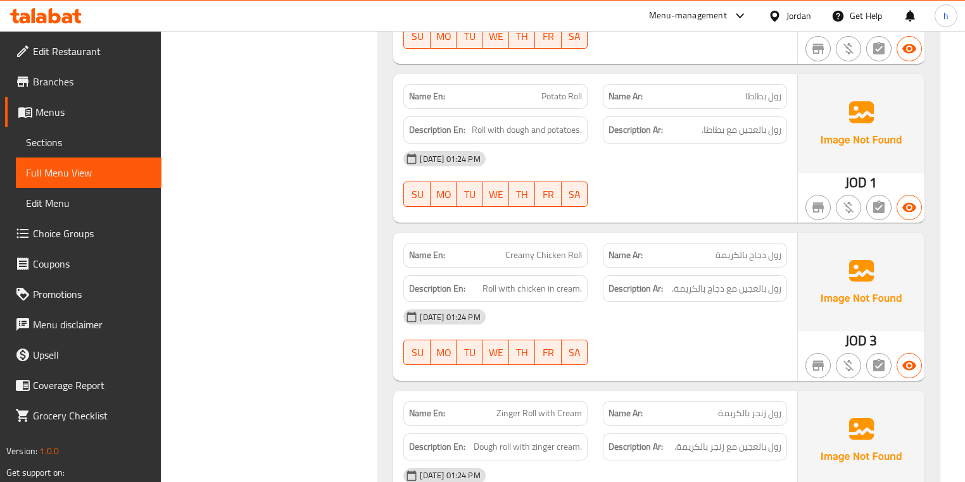
scroll to position [2076, 0]
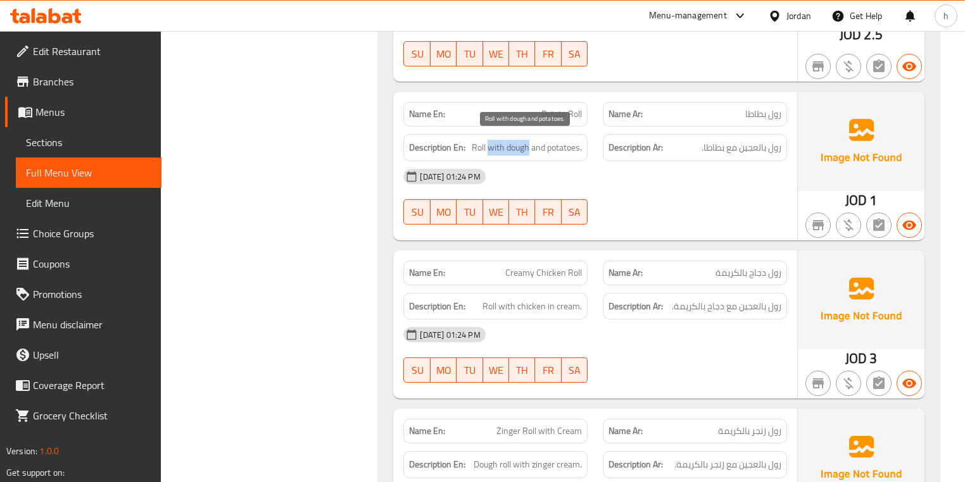
drag, startPoint x: 489, startPoint y: 141, endPoint x: 527, endPoint y: 141, distance: 38.0
click at [527, 141] on span "Roll with dough and potatoes." at bounding box center [527, 148] width 110 height 16
copy span "with dough"
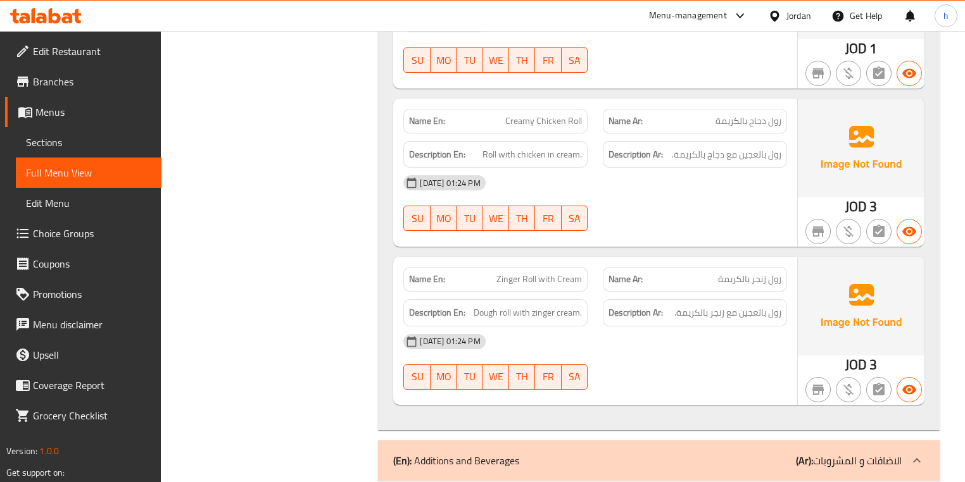
scroll to position [2279, 0]
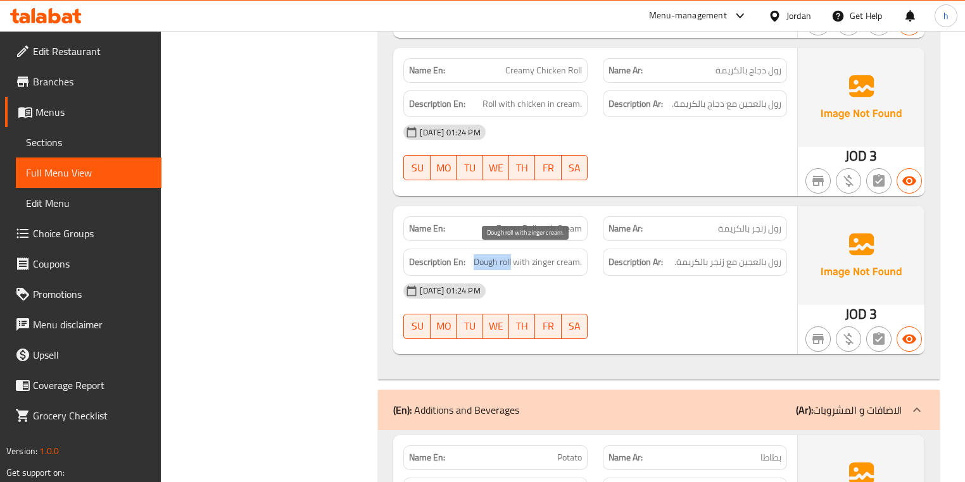
drag, startPoint x: 476, startPoint y: 261, endPoint x: 512, endPoint y: 263, distance: 36.2
click at [512, 263] on span "Dough roll with zinger cream." at bounding box center [527, 262] width 108 height 16
drag, startPoint x: 539, startPoint y: 253, endPoint x: 590, endPoint y: 261, distance: 51.2
click at [590, 261] on div "Description En: Dough roll with zinger cream." at bounding box center [495, 262] width 199 height 42
click at [709, 254] on span "رول بالعجين مع زنجر بالكريمة." at bounding box center [727, 262] width 107 height 16
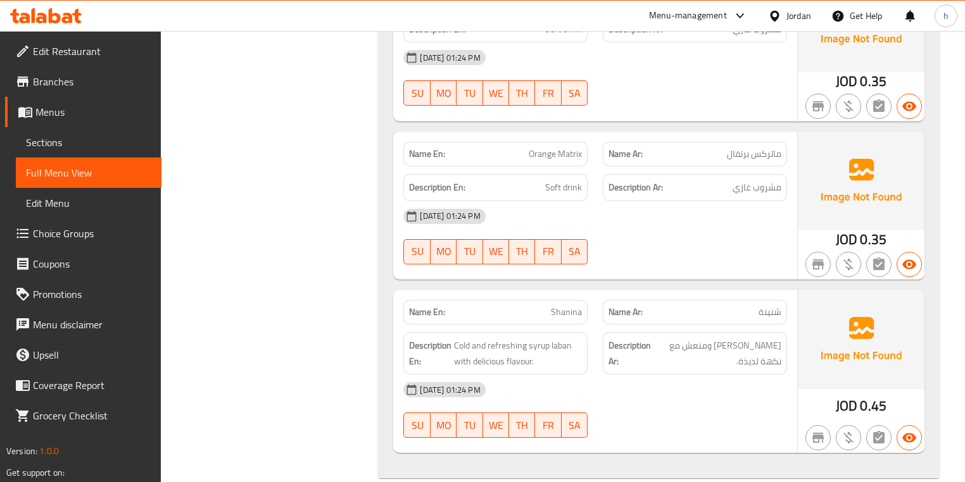
scroll to position [3073, 0]
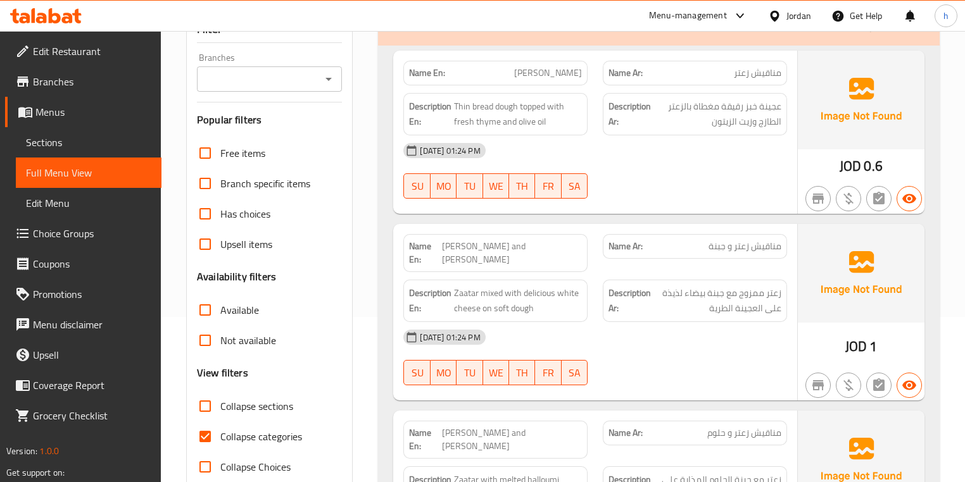
scroll to position [304, 0]
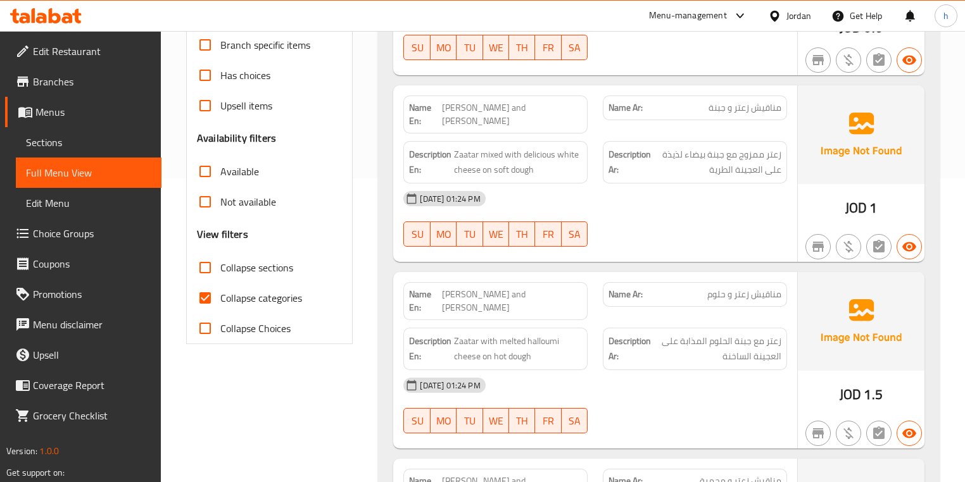
click at [205, 297] on input "Collapse categories" at bounding box center [205, 298] width 30 height 30
checkbox input "false"
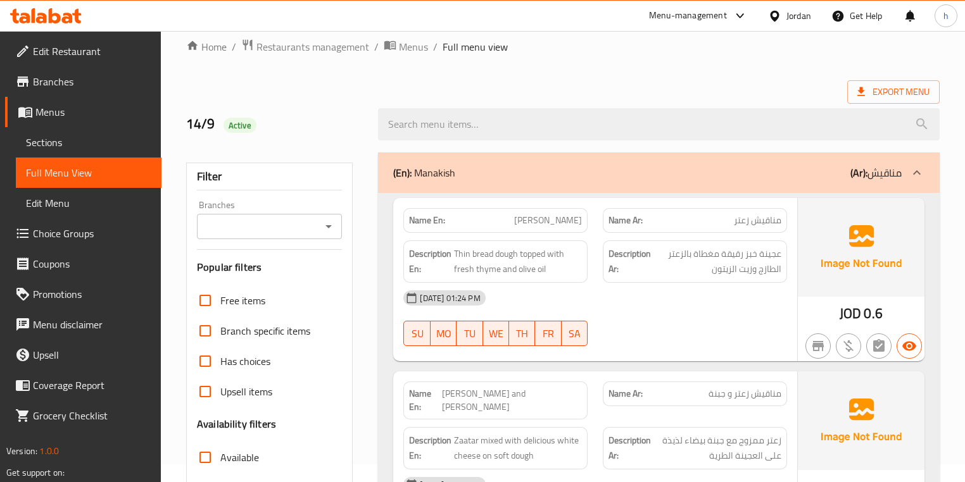
scroll to position [0, 0]
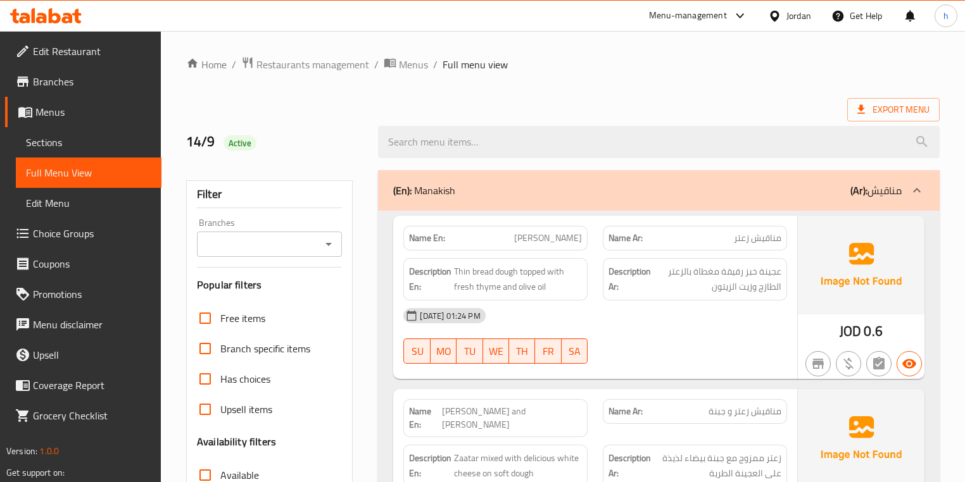
click at [129, 62] on link "Edit Restaurant" at bounding box center [83, 51] width 156 height 30
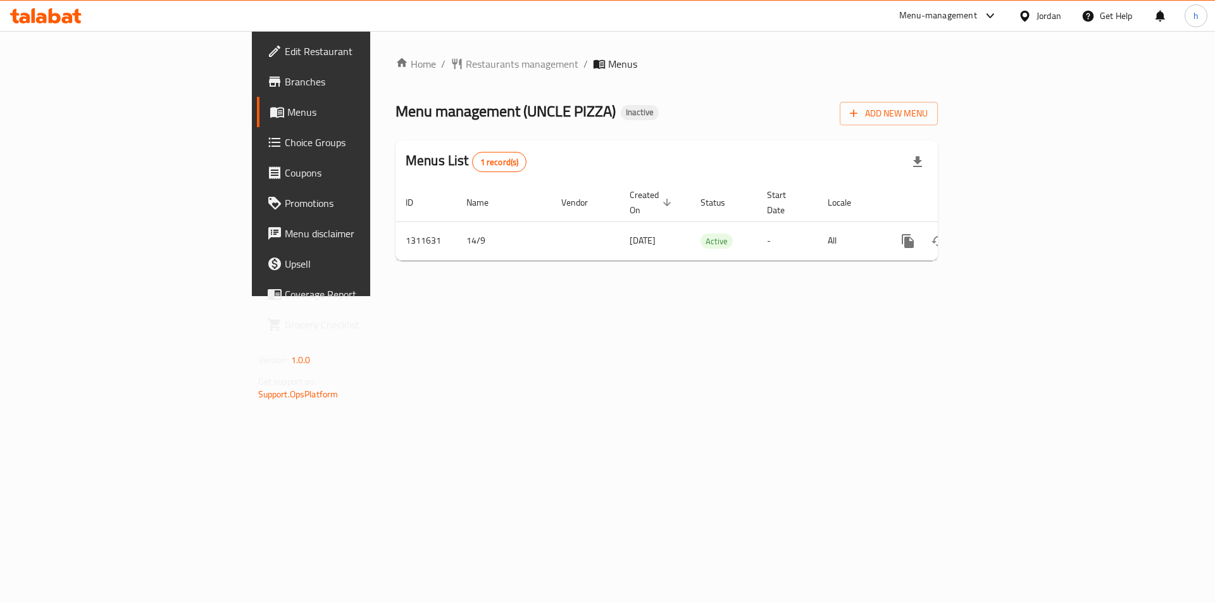
click at [287, 109] on span "Menus" at bounding box center [366, 111] width 158 height 15
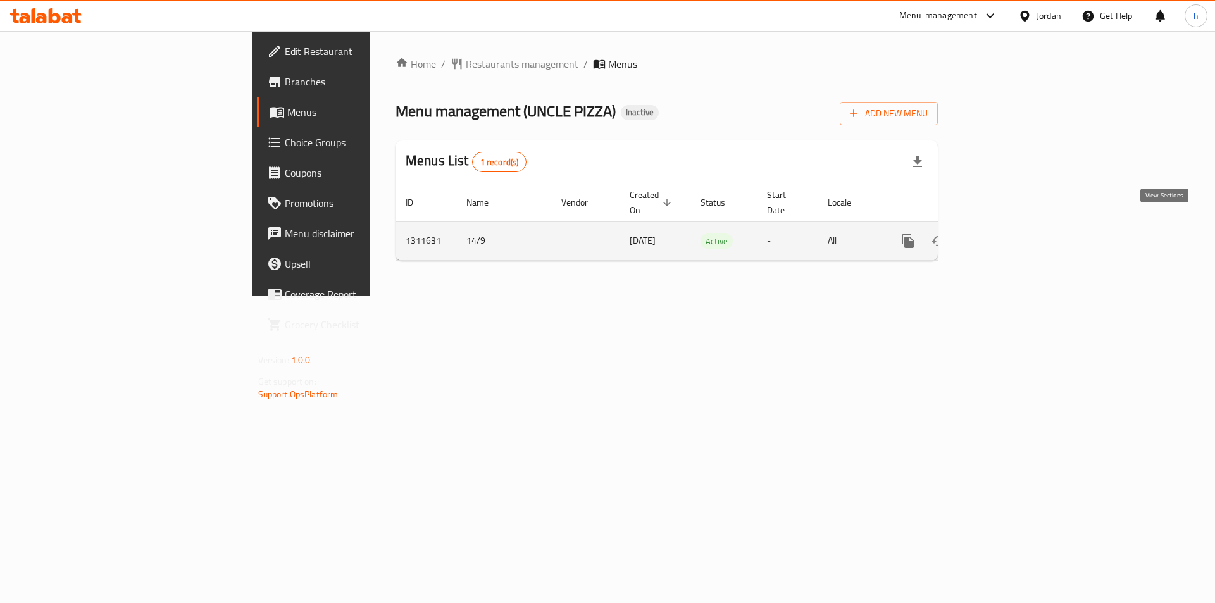
click at [1007, 234] on icon "enhanced table" at bounding box center [999, 241] width 15 height 15
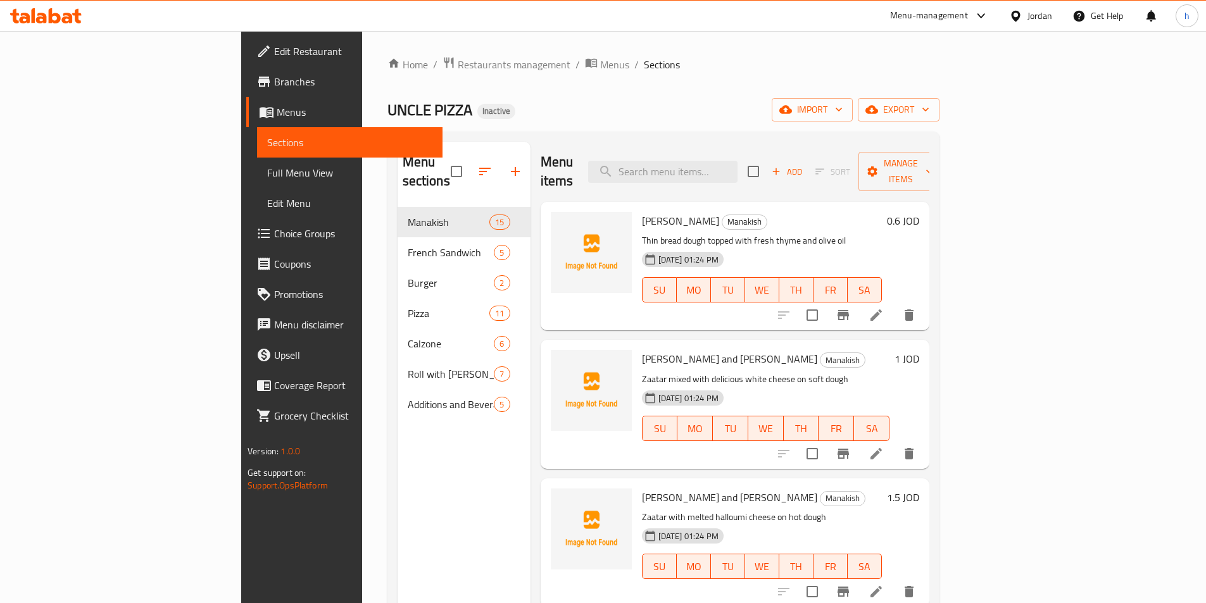
click at [267, 175] on span "Full Menu View" at bounding box center [349, 172] width 165 height 15
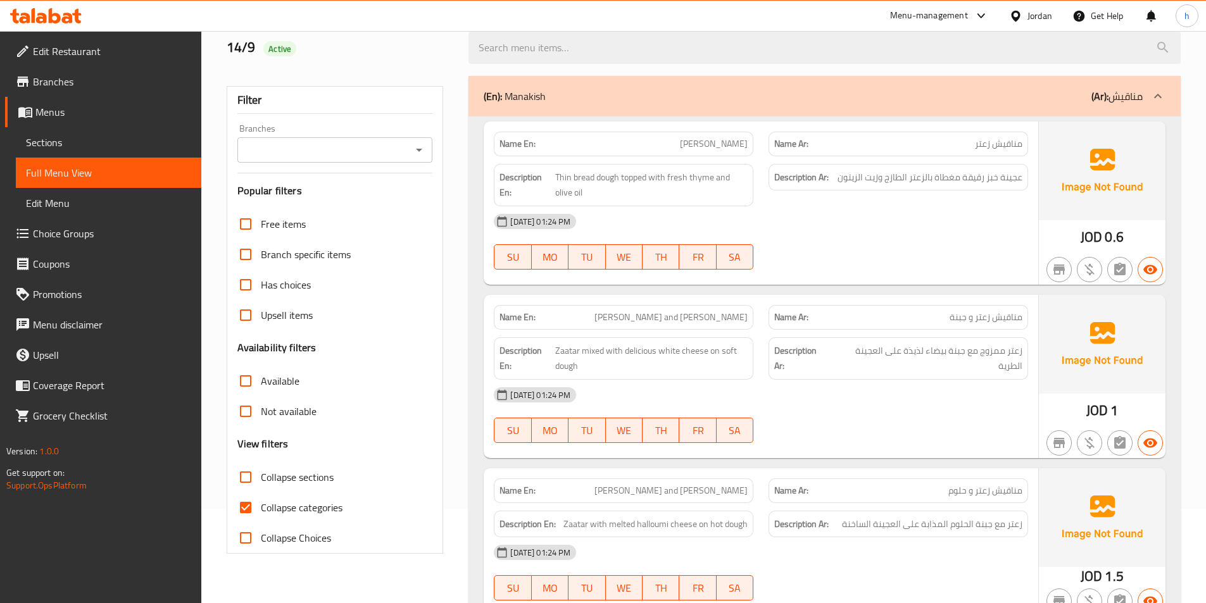
scroll to position [190, 0]
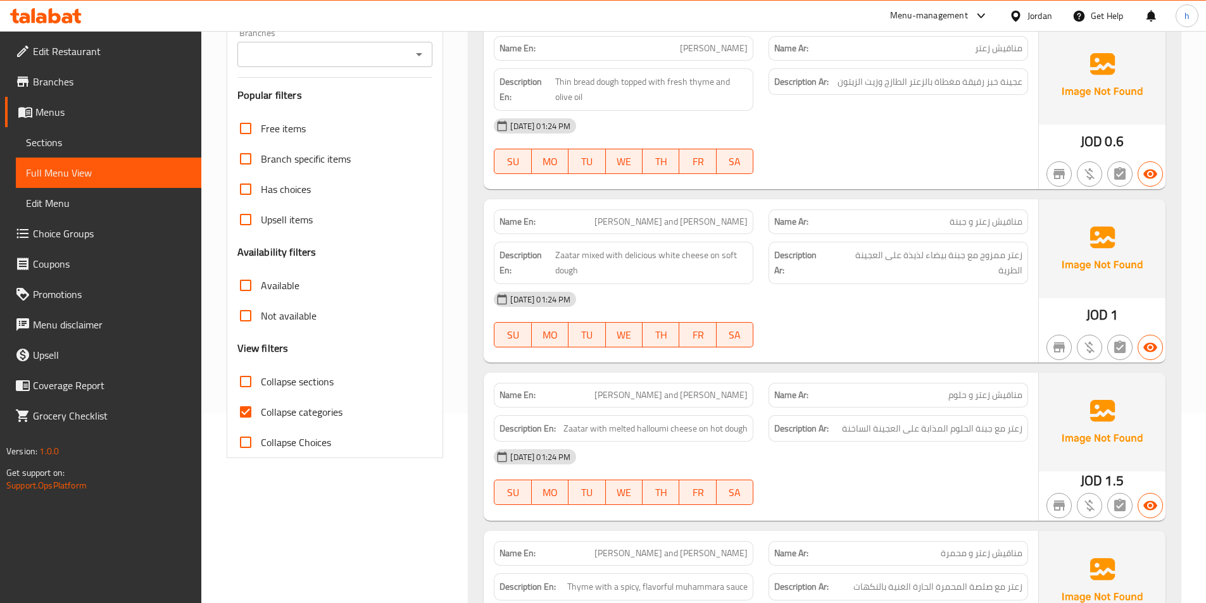
click at [259, 418] on input "Collapse categories" at bounding box center [245, 412] width 30 height 30
checkbox input "false"
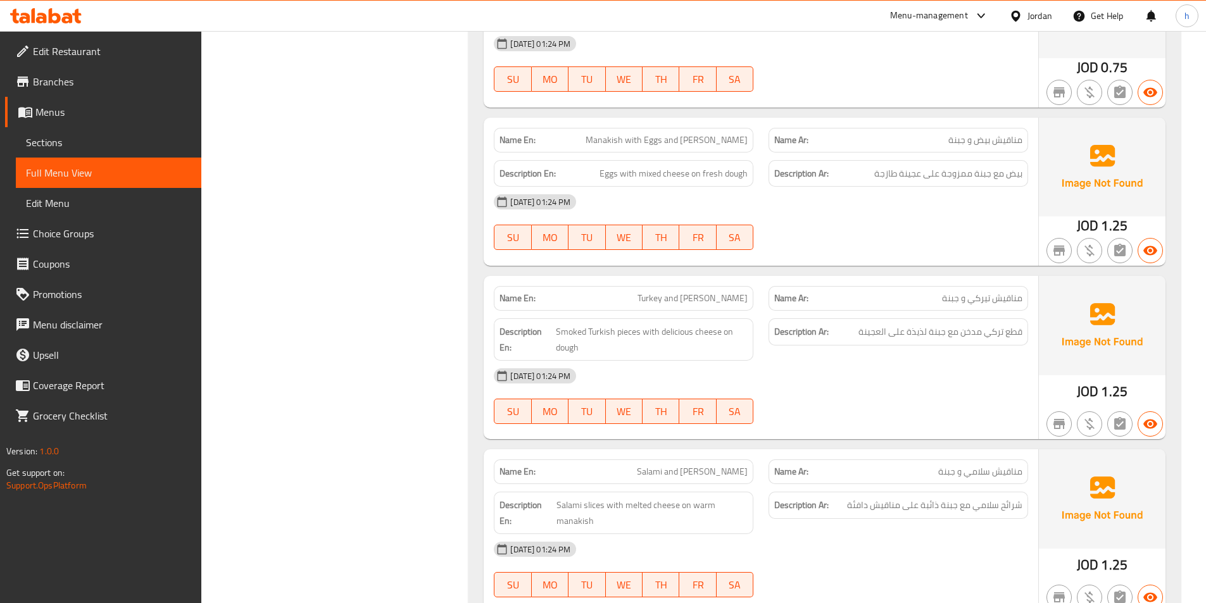
scroll to position [0, 0]
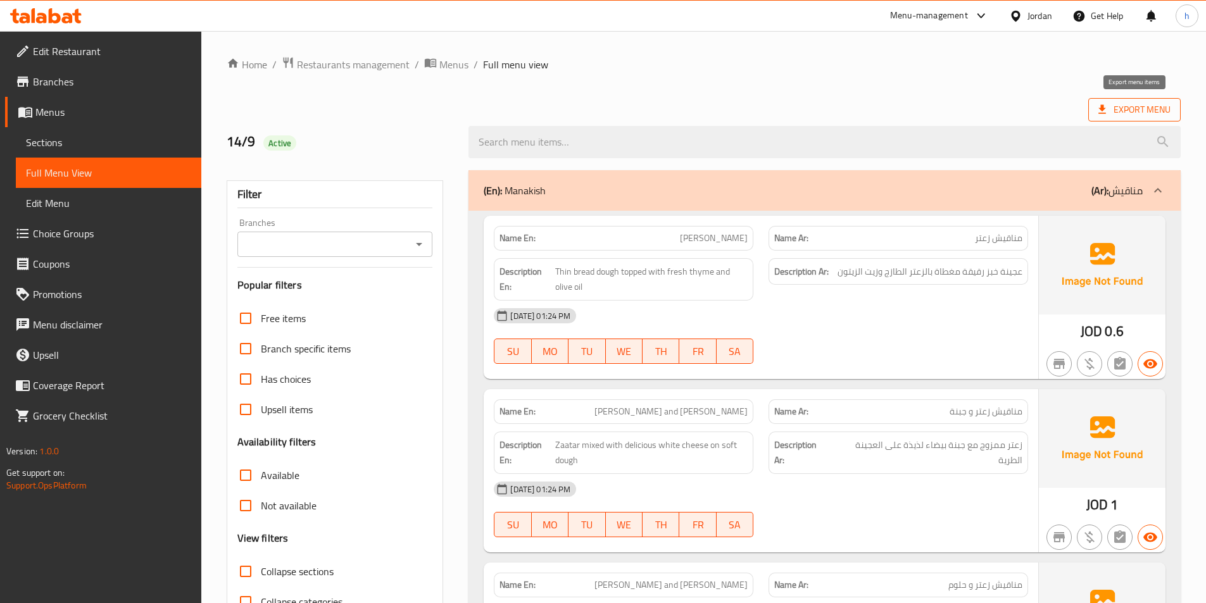
click at [1119, 109] on span "Export Menu" at bounding box center [1134, 110] width 72 height 16
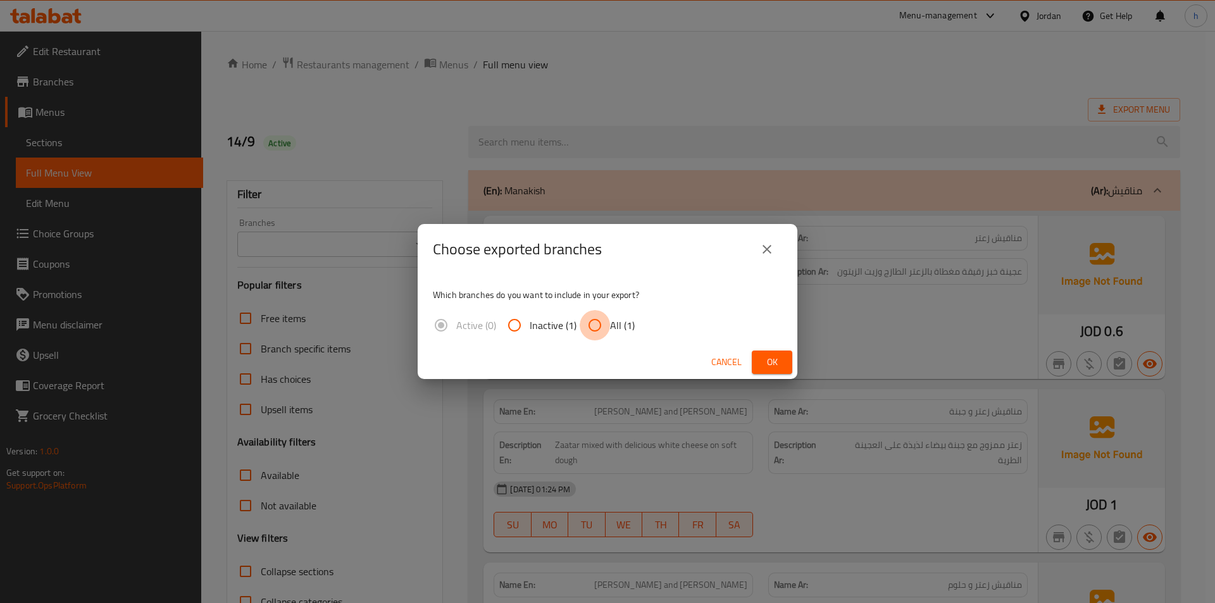
click at [594, 325] on input "All (1)" at bounding box center [595, 325] width 30 height 30
radio input "true"
click at [772, 363] on span "Ok" at bounding box center [772, 362] width 20 height 16
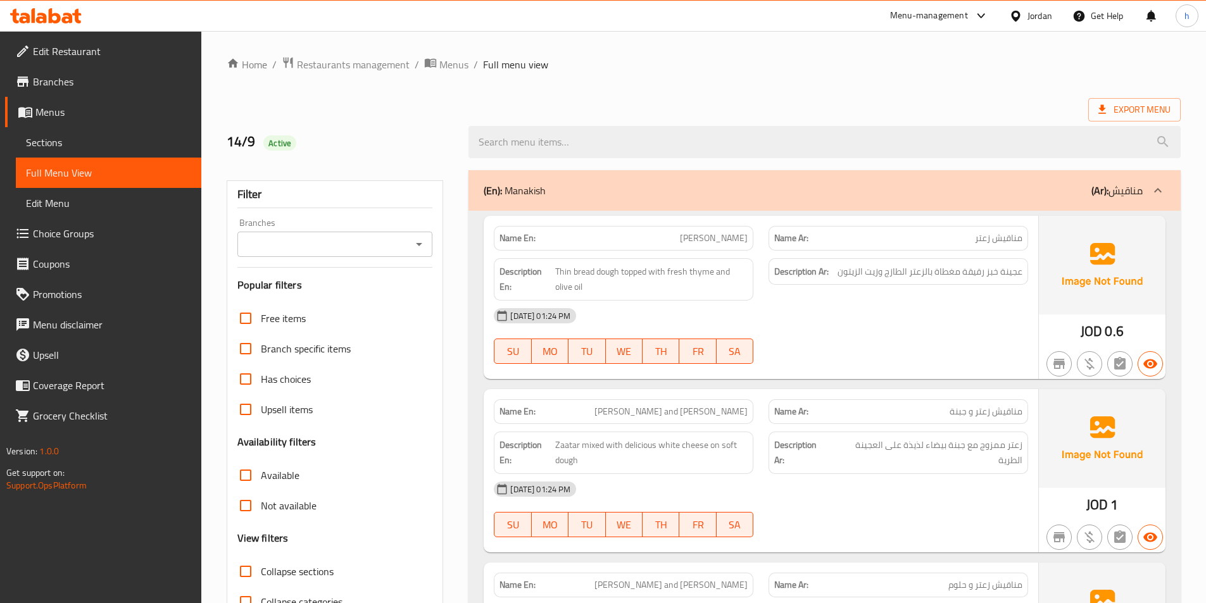
click at [1039, 18] on div "Jordan" at bounding box center [1039, 16] width 25 height 14
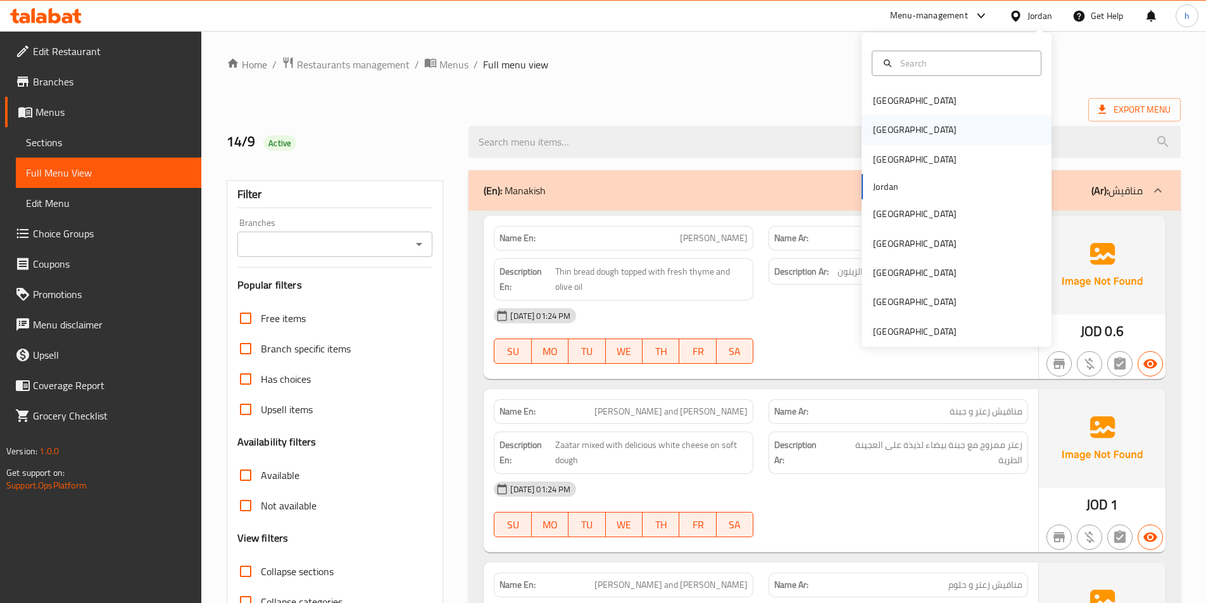
click at [915, 137] on div "[GEOGRAPHIC_DATA]" at bounding box center [956, 129] width 190 height 29
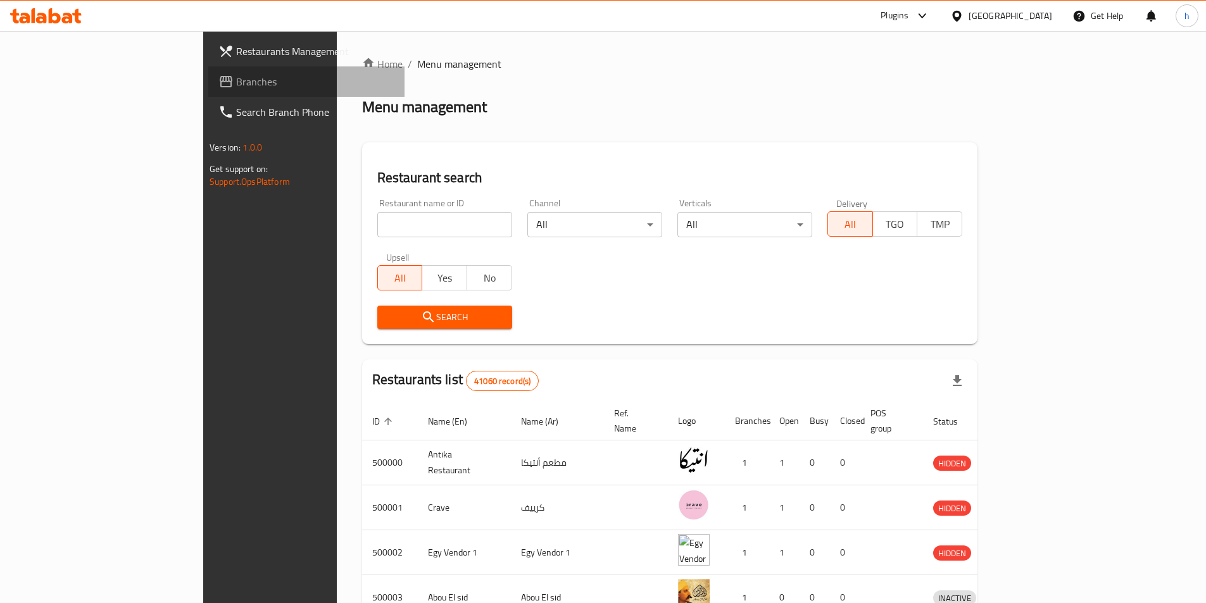
click at [236, 80] on span "Branches" at bounding box center [315, 81] width 158 height 15
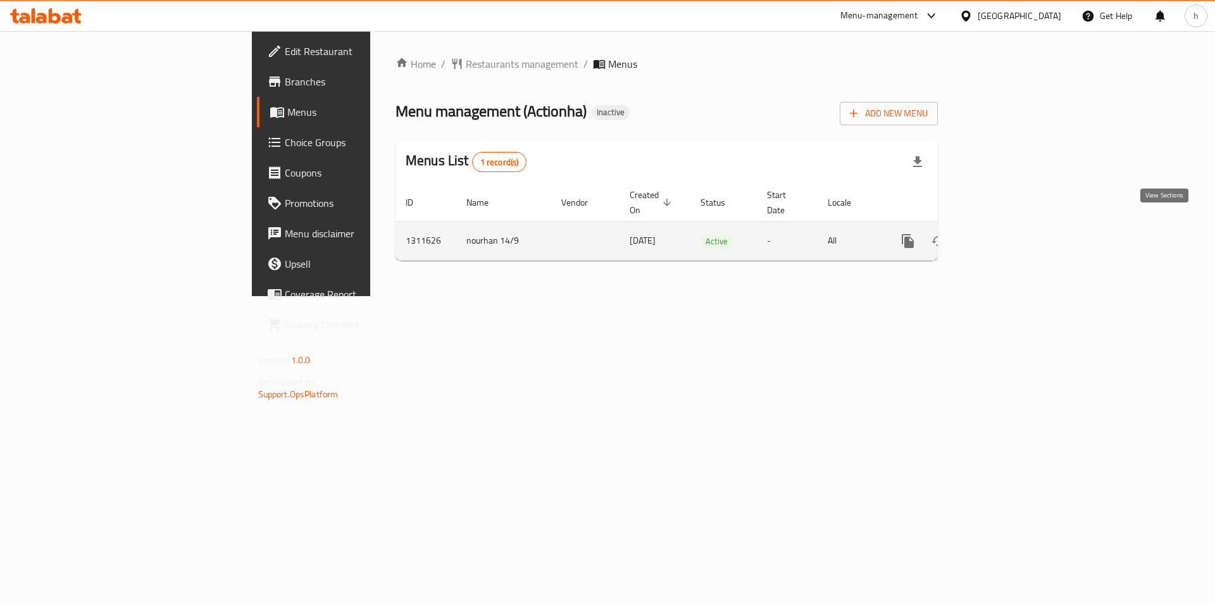
click at [1007, 234] on icon "enhanced table" at bounding box center [999, 241] width 15 height 15
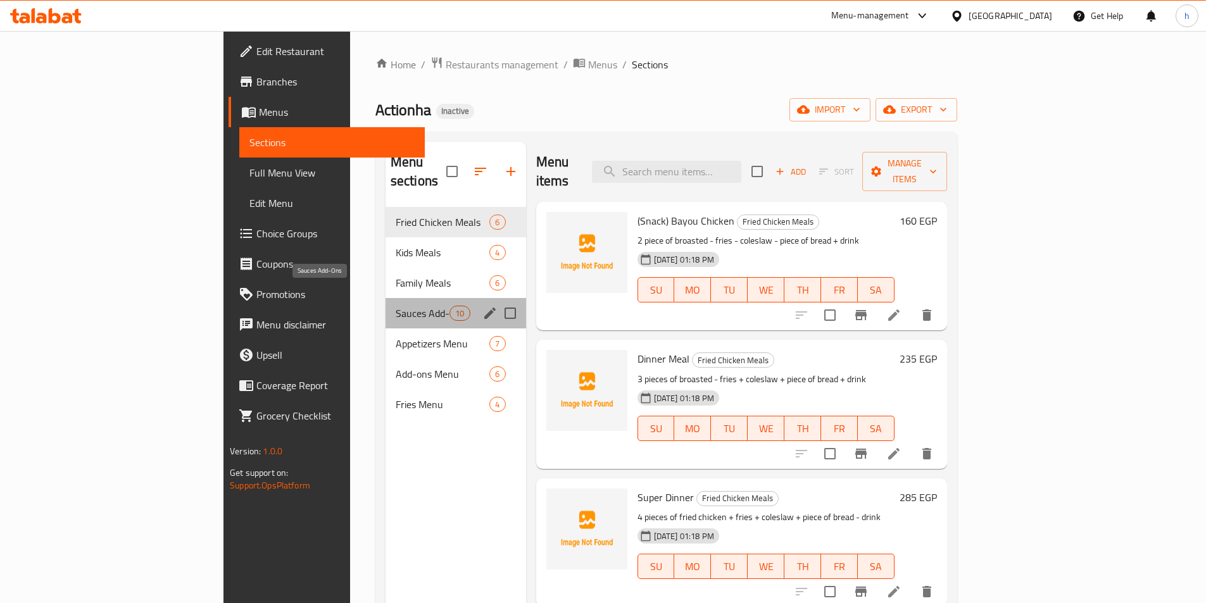
click at [396, 306] on span "Sauces Add-Ons" at bounding box center [423, 313] width 54 height 15
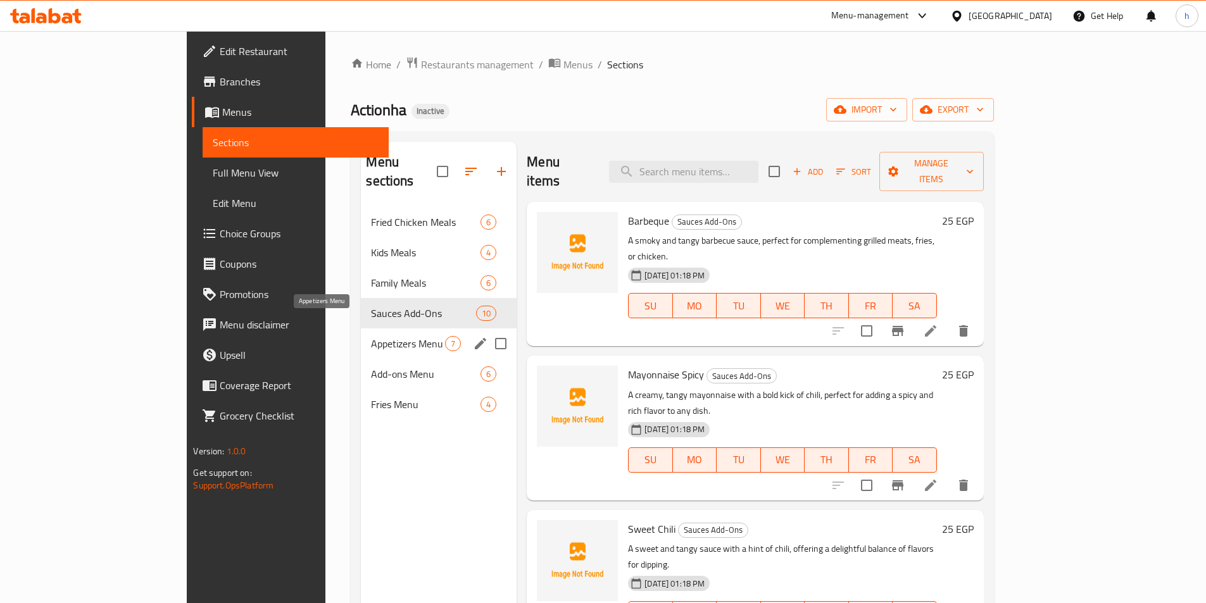
click at [371, 336] on span "Appetizers Menu" at bounding box center [408, 343] width 74 height 15
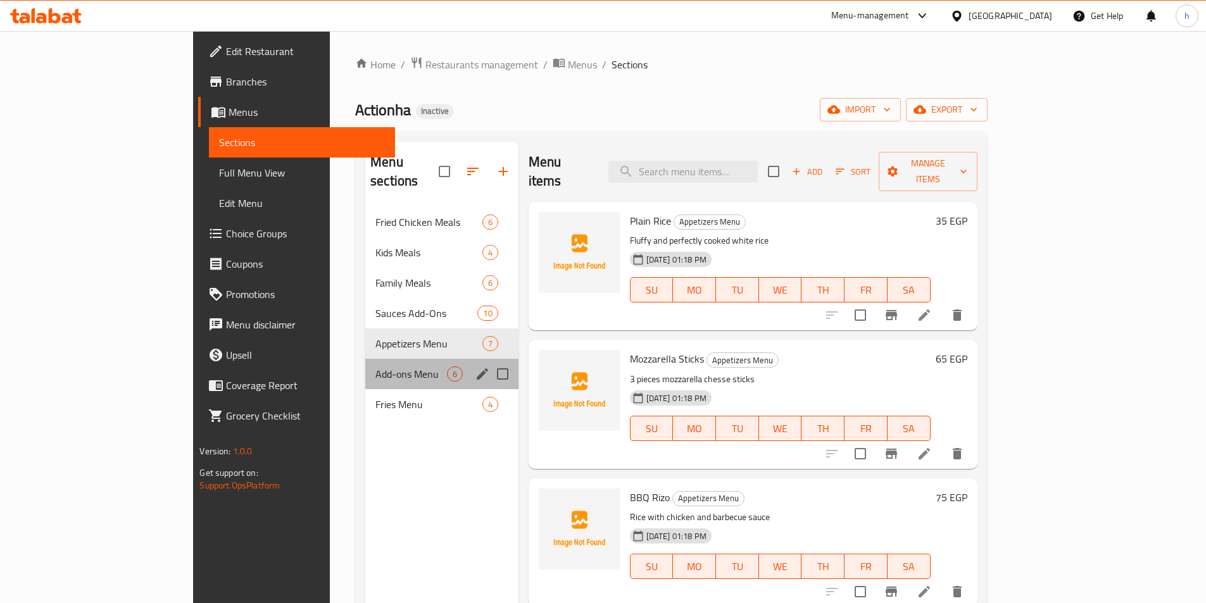
click at [365, 363] on div "Add-ons Menu 6" at bounding box center [441, 374] width 153 height 30
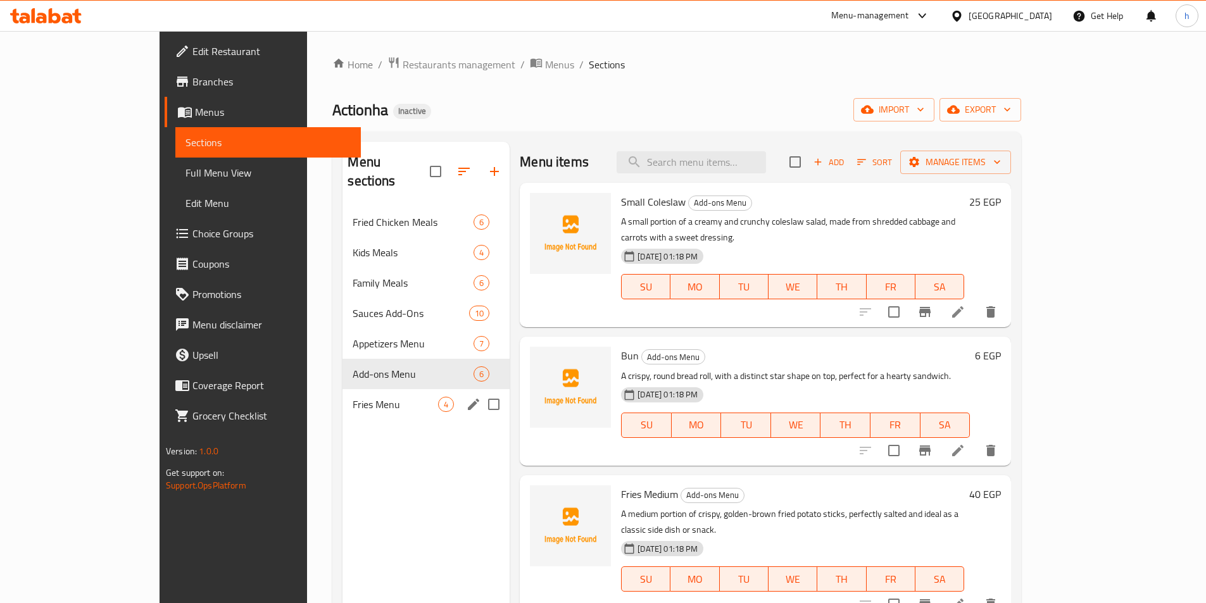
click at [353, 397] on span "Fries Menu" at bounding box center [395, 404] width 85 height 15
